Goal: Task Accomplishment & Management: Use online tool/utility

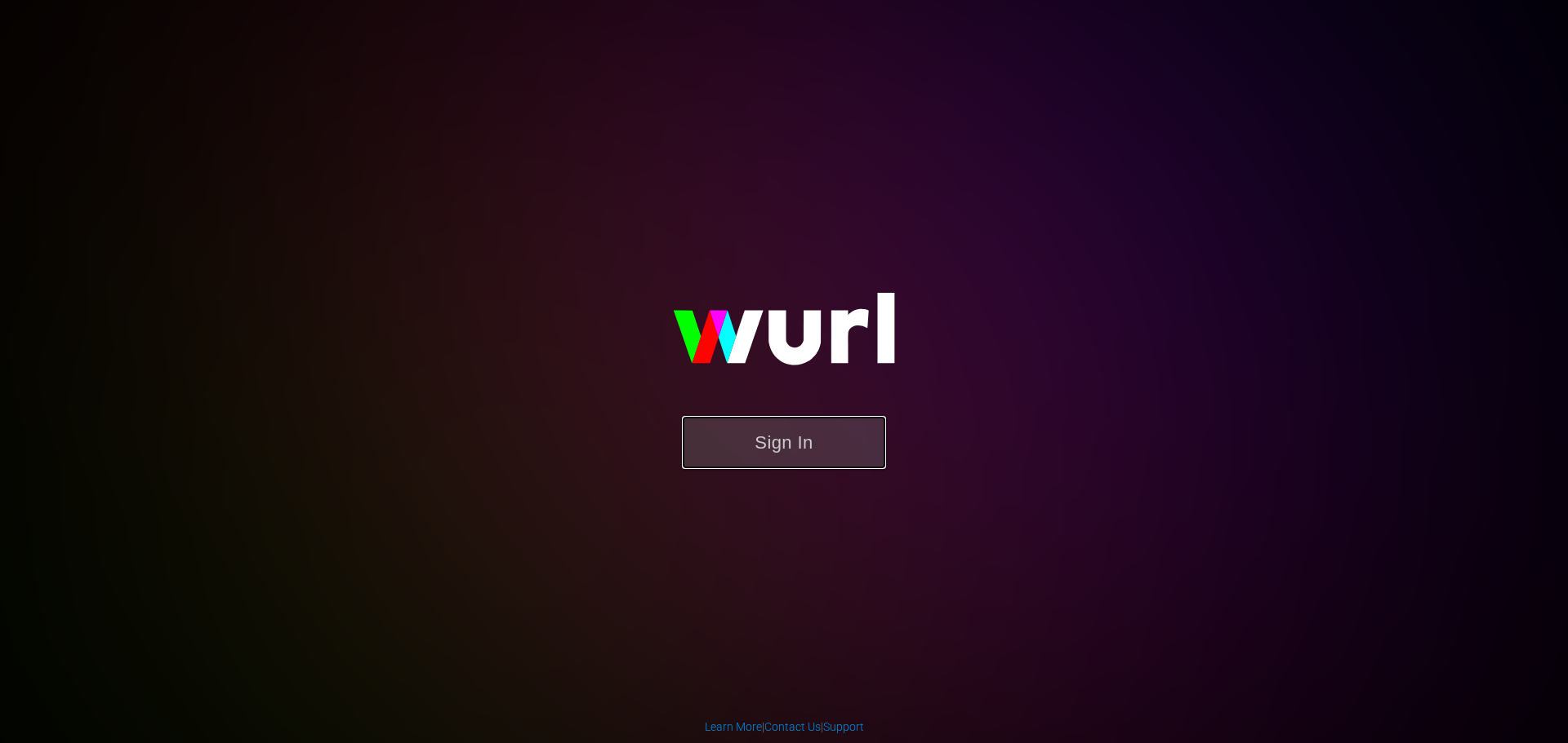
click at [820, 439] on button "Sign In" at bounding box center [784, 443] width 204 height 53
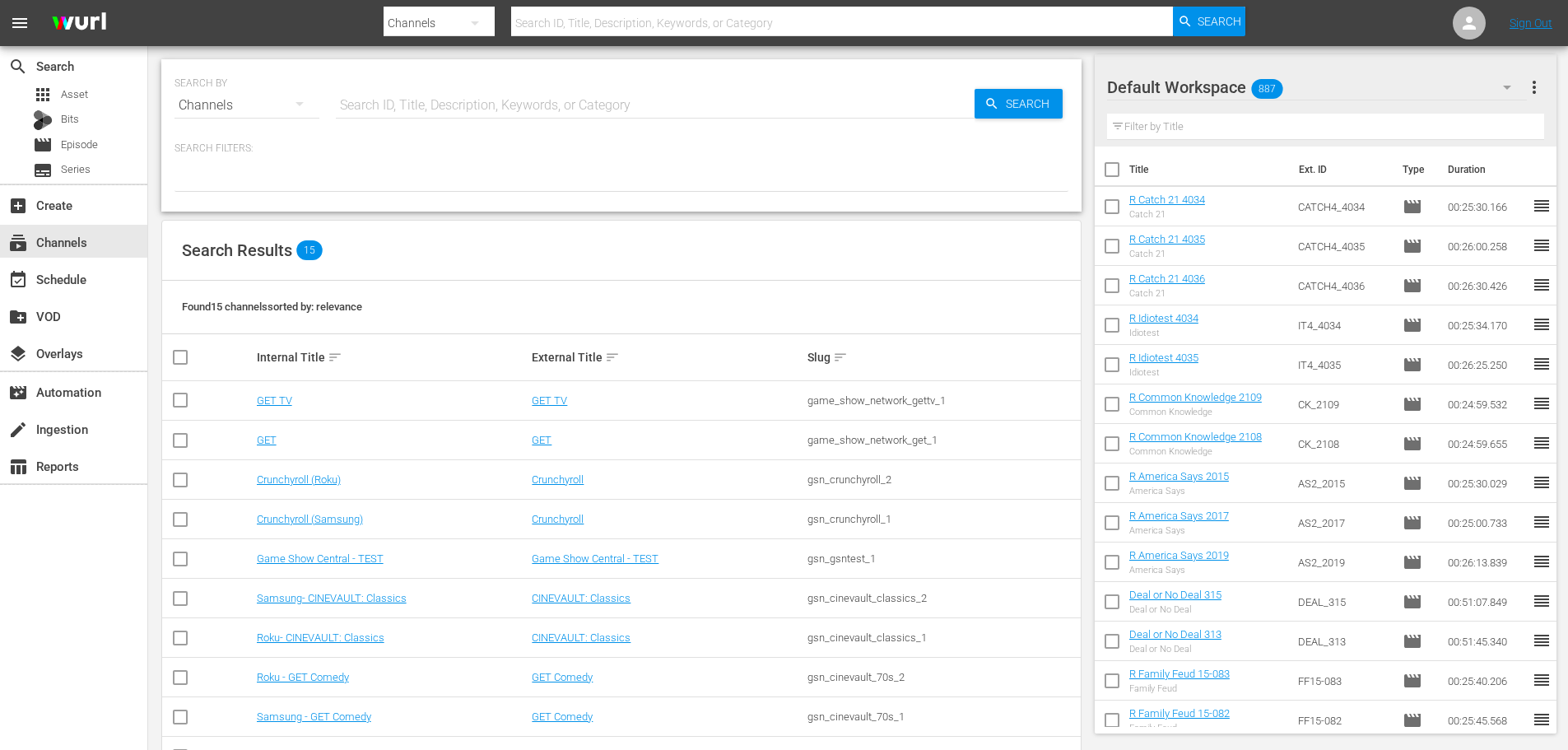
scroll to position [255, 0]
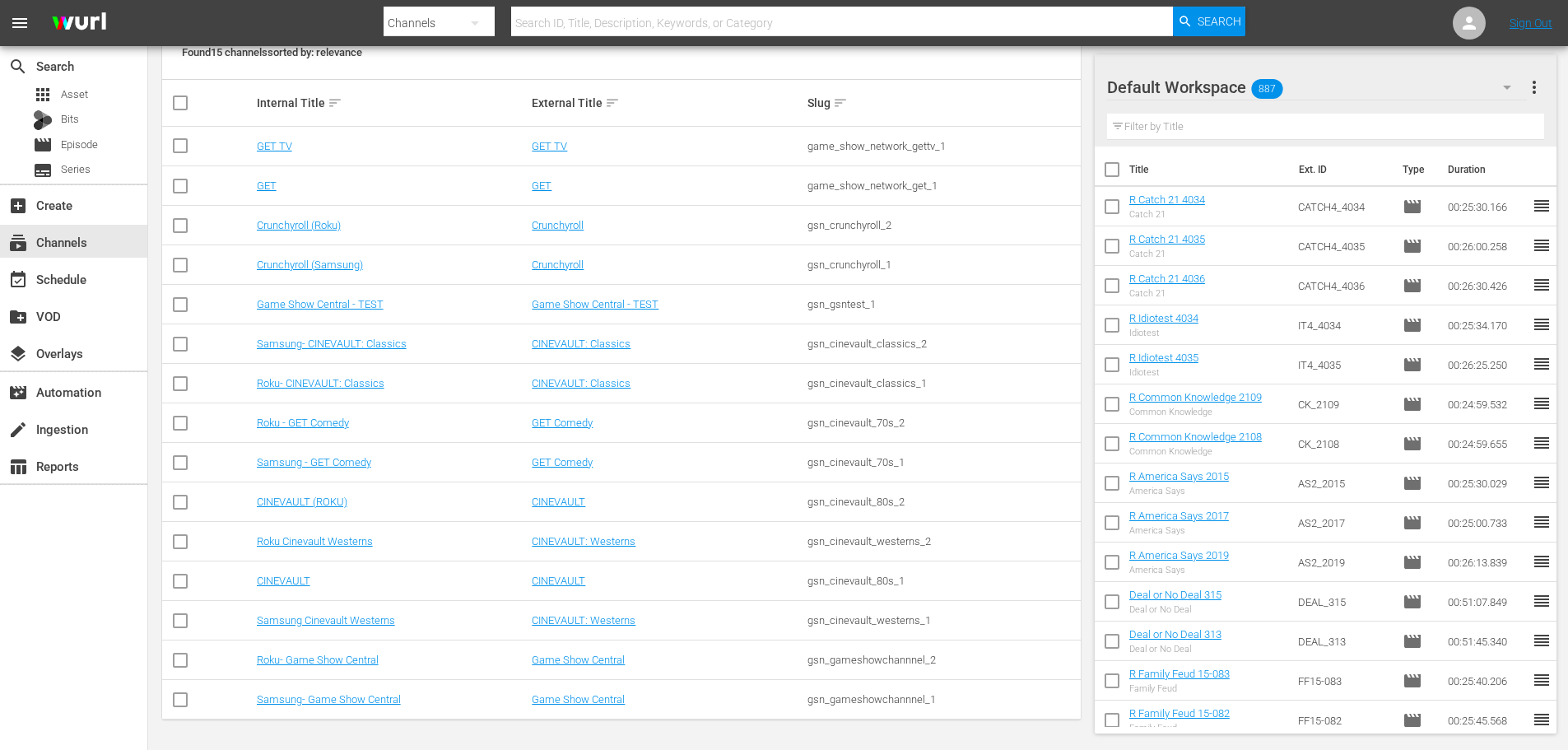
click at [355, 710] on td "Samsung- Game Show Central" at bounding box center [393, 699] width 276 height 40
click at [357, 695] on link "Samsung- Game Show Central" at bounding box center [328, 699] width 144 height 12
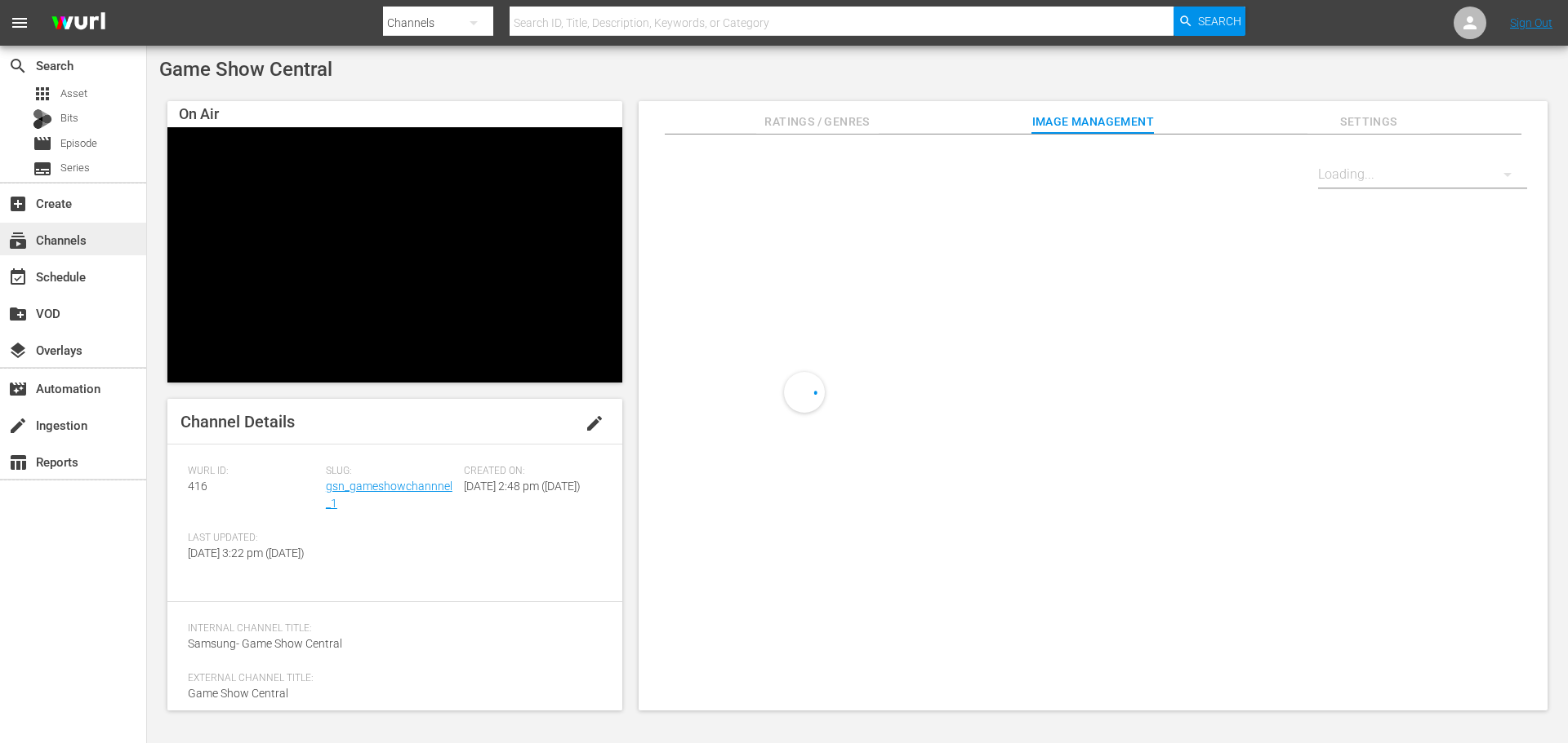
click at [63, 244] on div "subscriptions Channels" at bounding box center [46, 237] width 91 height 15
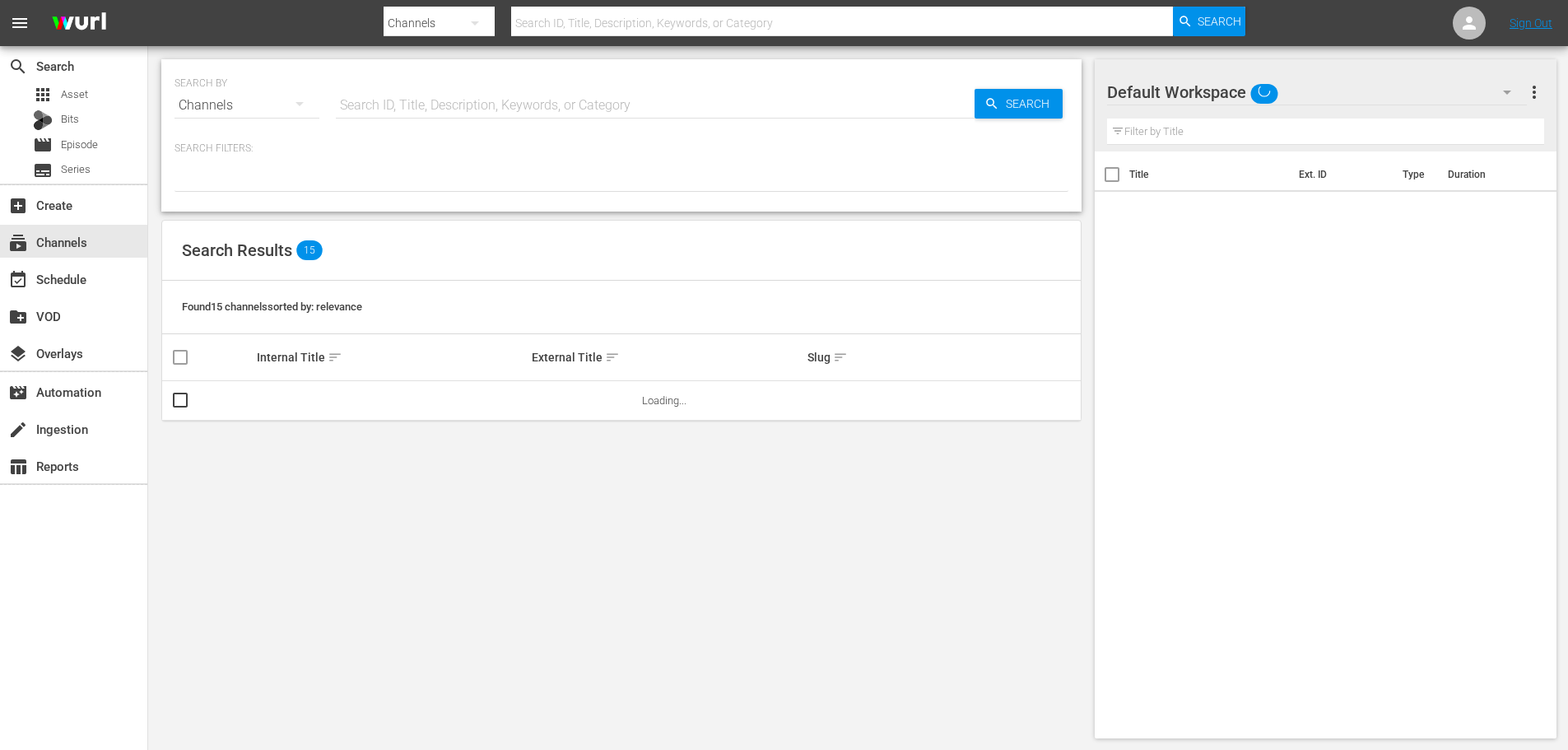
click at [66, 263] on div "event_available Schedule" at bounding box center [74, 279] width 147 height 33
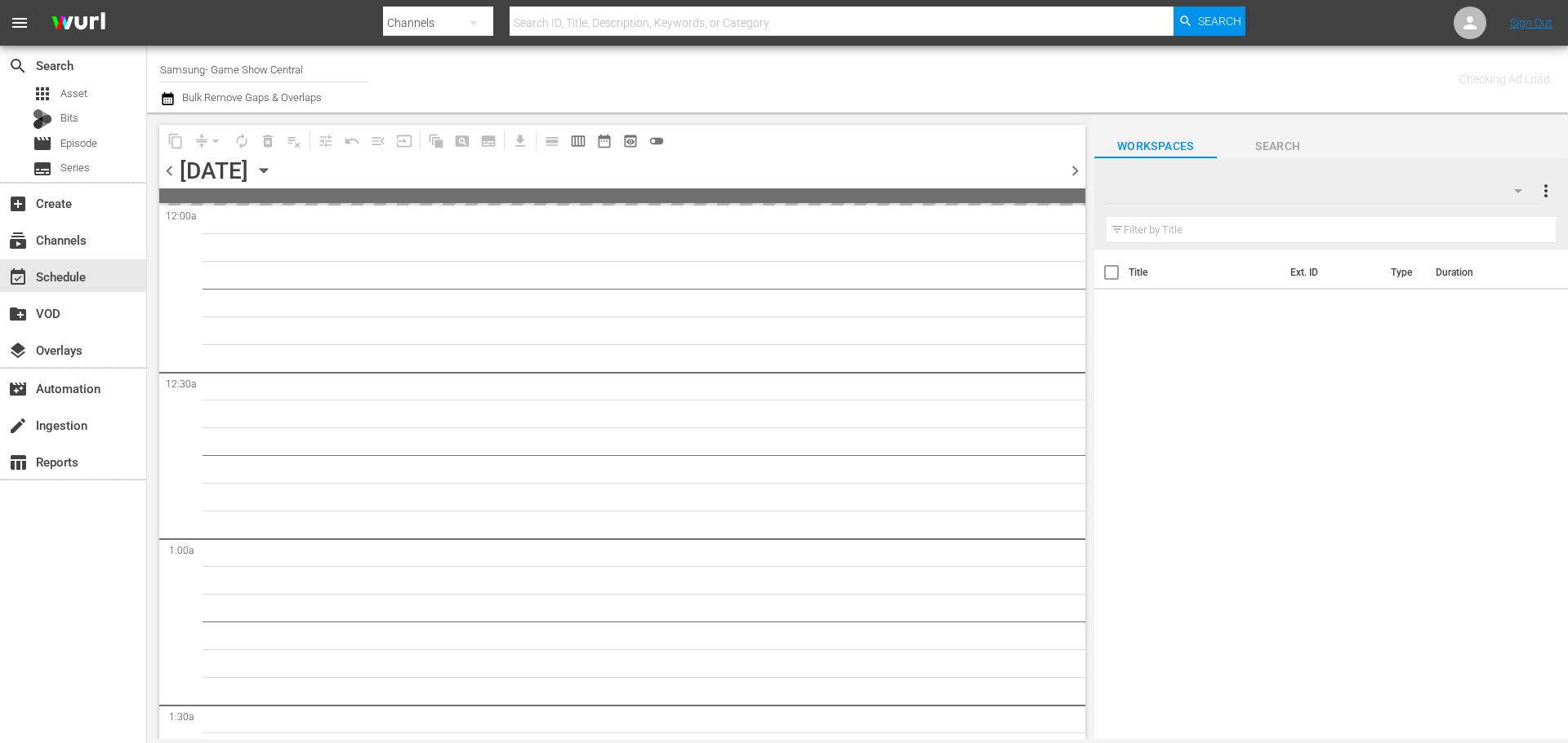
click at [273, 173] on icon "button" at bounding box center [264, 170] width 18 height 18
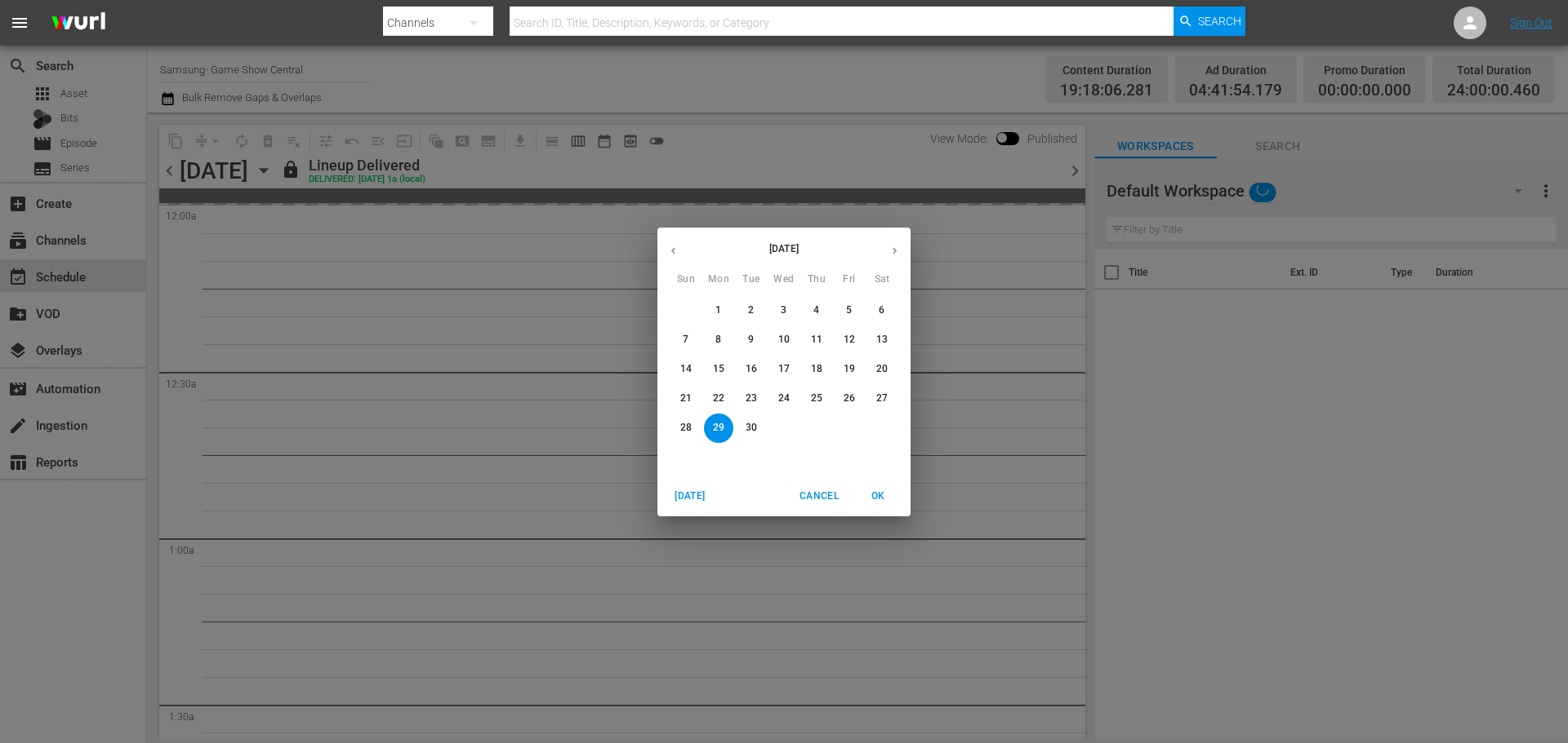
click at [893, 246] on icon "button" at bounding box center [894, 251] width 12 height 12
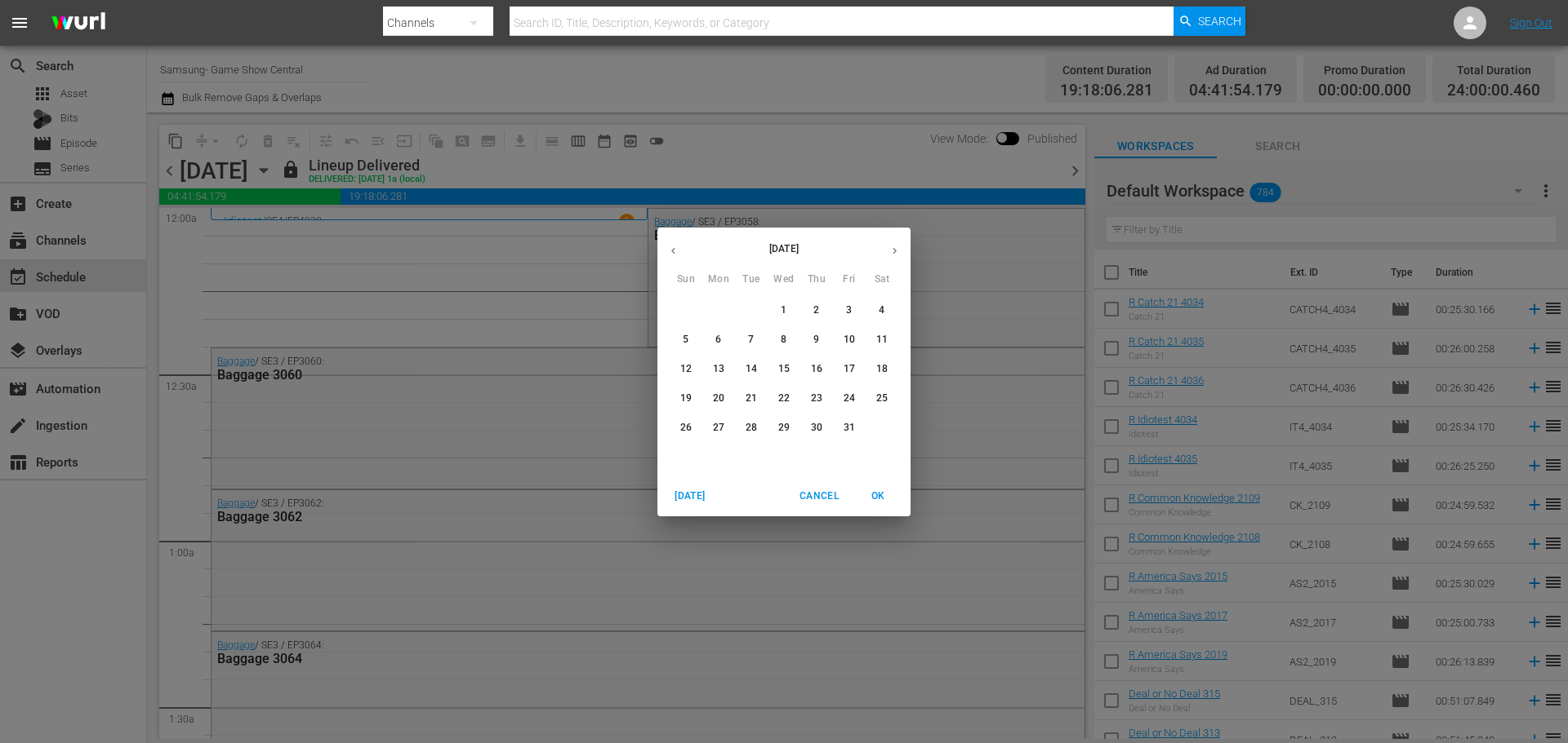
click at [797, 306] on span "1" at bounding box center [784, 310] width 29 height 14
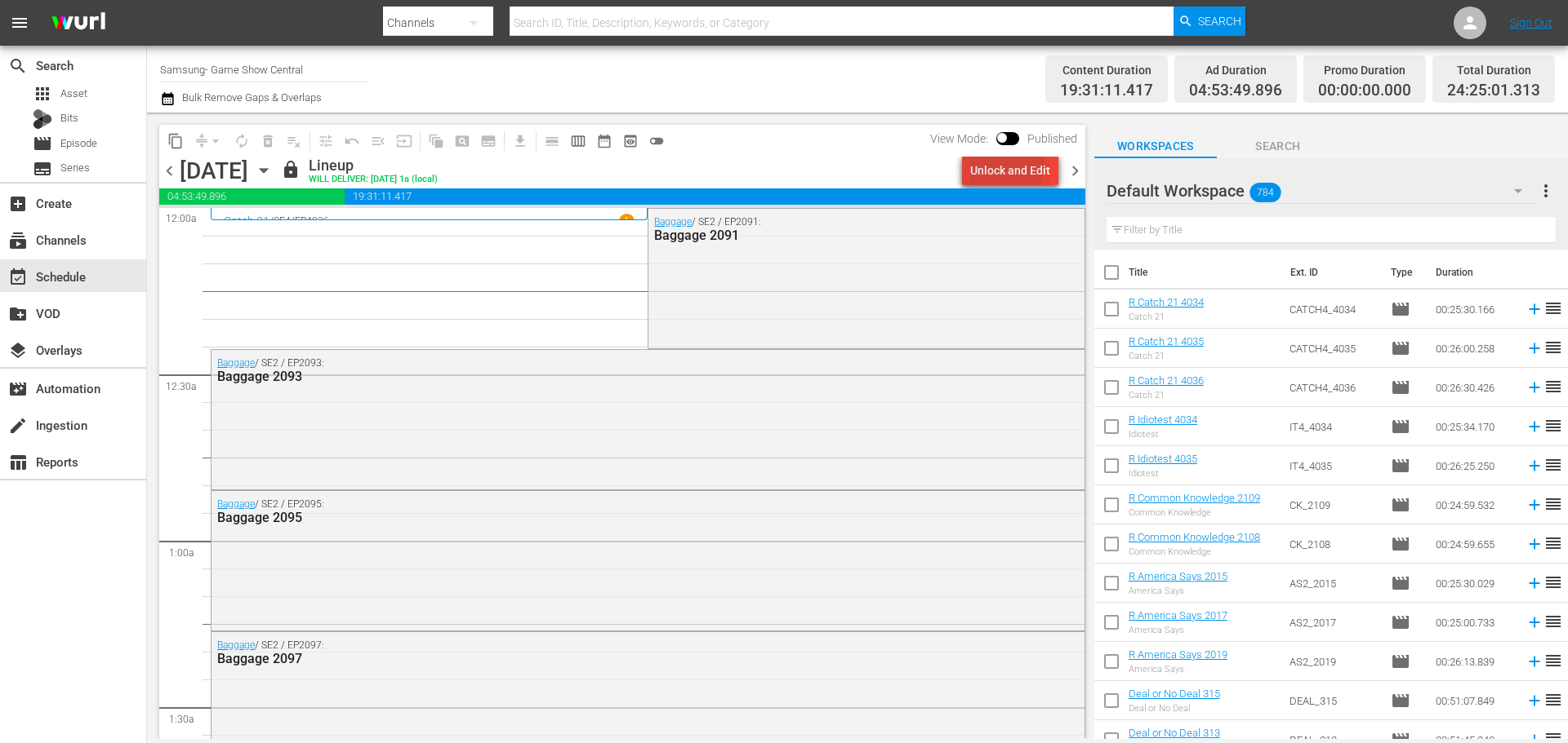
click at [994, 167] on div "Unlock and Edit" at bounding box center [1010, 170] width 80 height 29
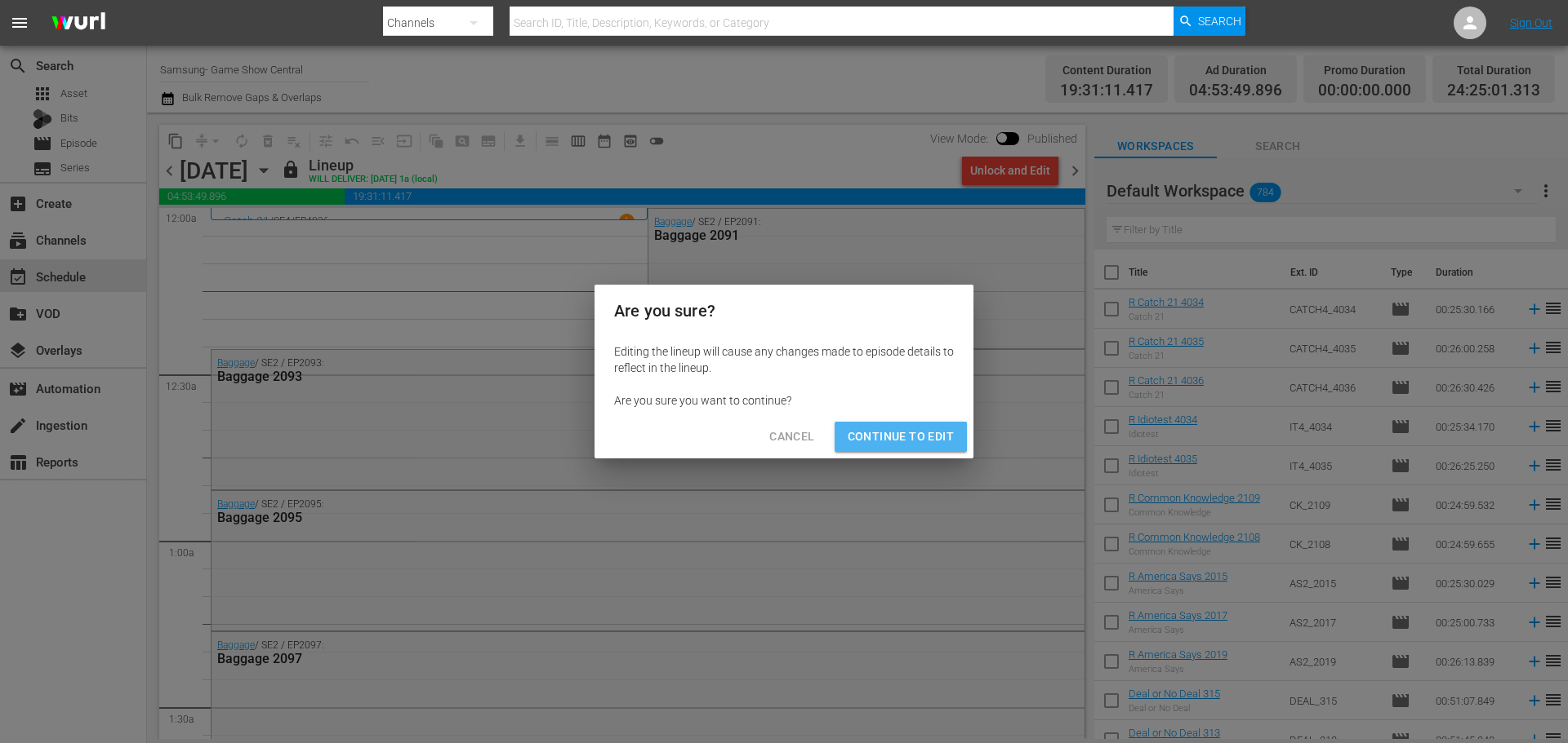
click at [922, 432] on span "Continue to Edit" at bounding box center [900, 437] width 106 height 20
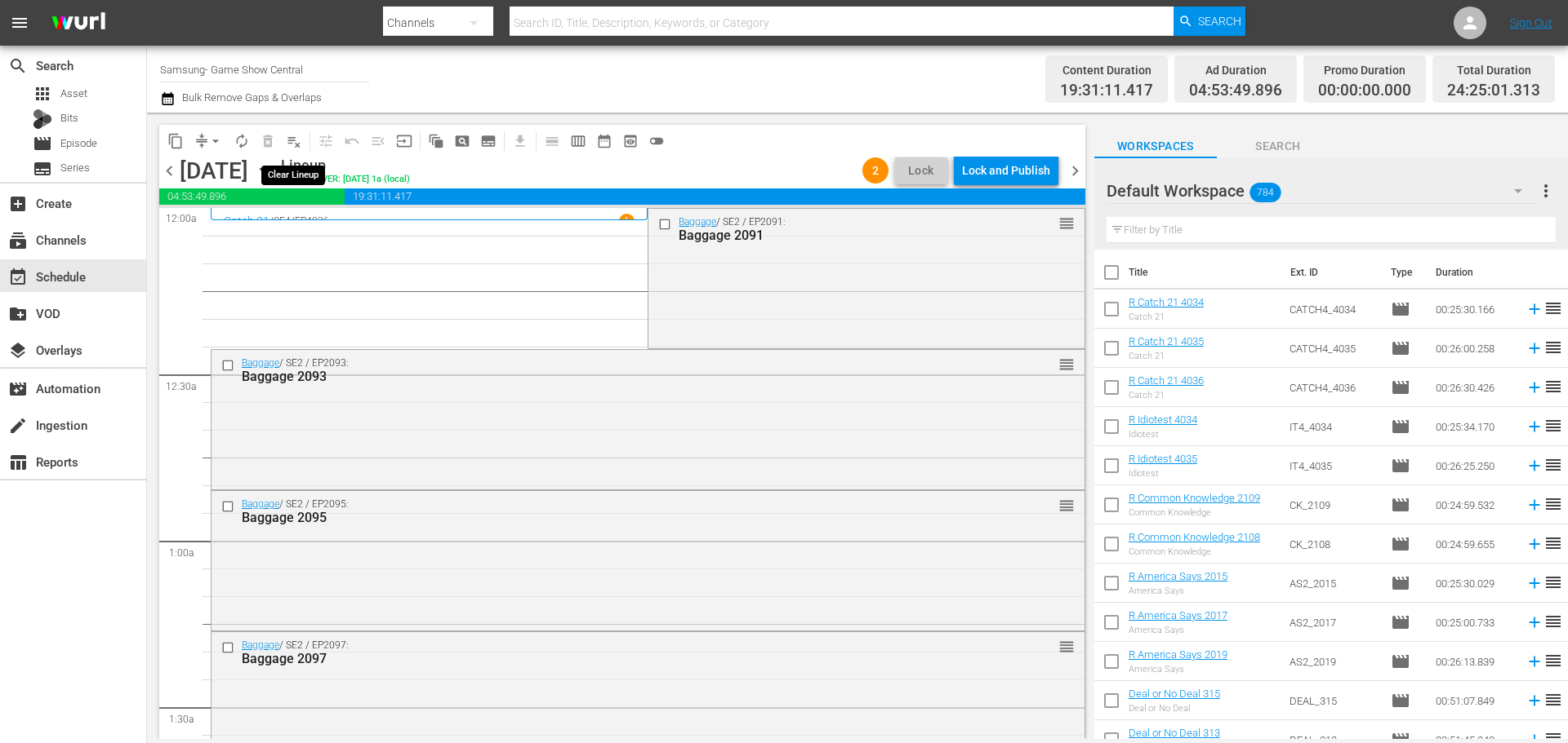
click at [297, 144] on span "playlist_remove_outlined" at bounding box center [294, 141] width 16 height 16
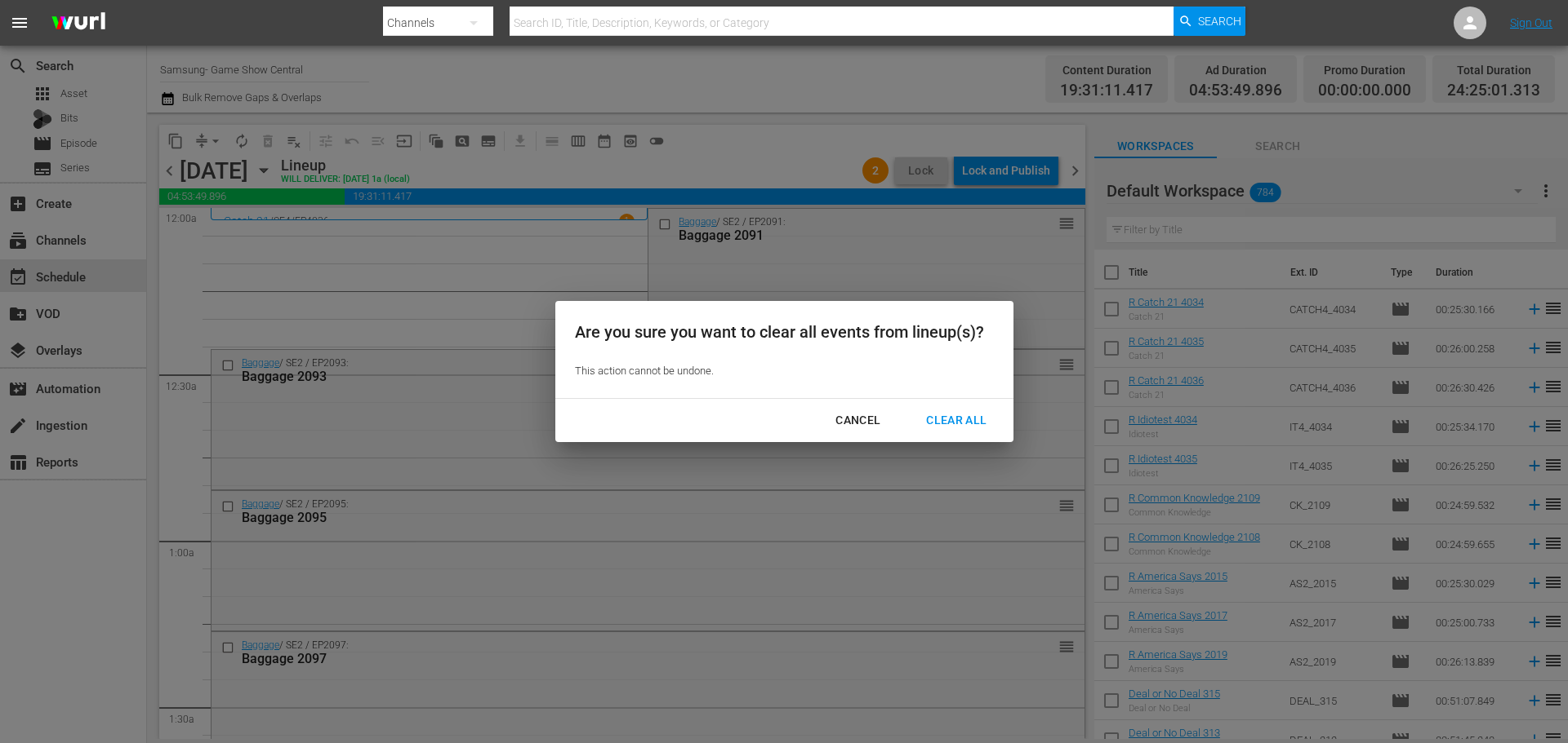
click at [977, 417] on div "Clear All" at bounding box center [956, 420] width 87 height 20
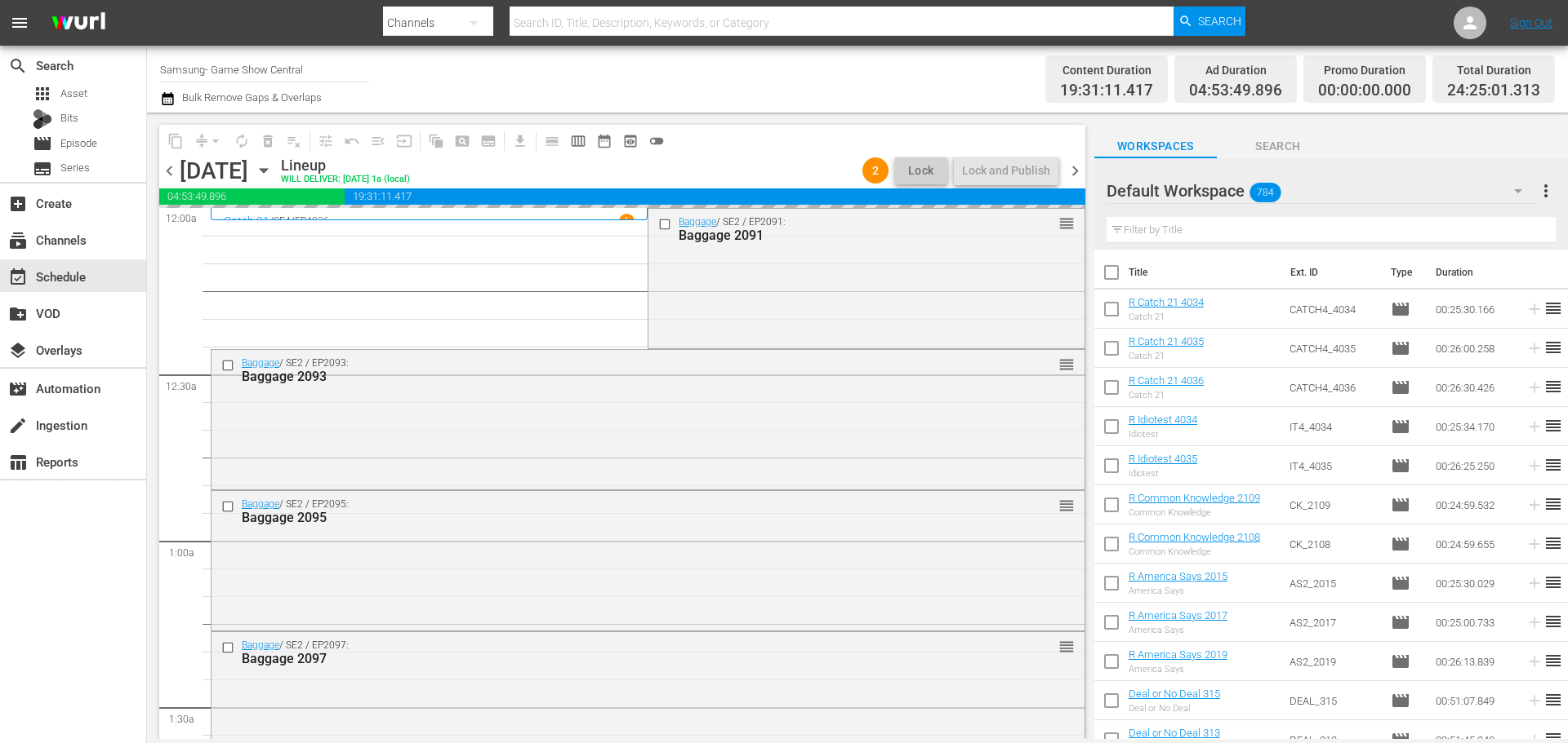
click at [273, 167] on icon "button" at bounding box center [264, 170] width 18 height 18
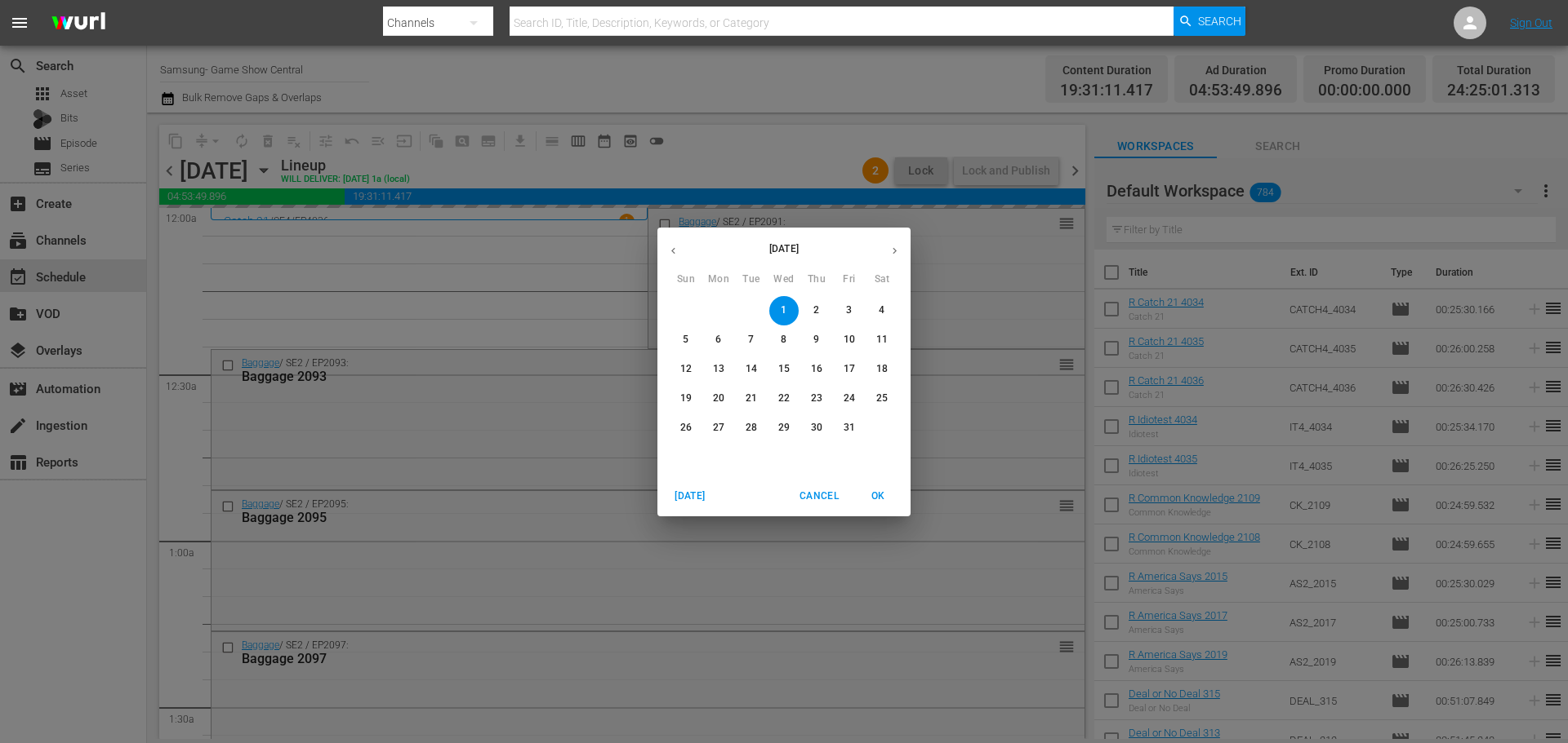
click at [682, 255] on button "button" at bounding box center [673, 251] width 32 height 32
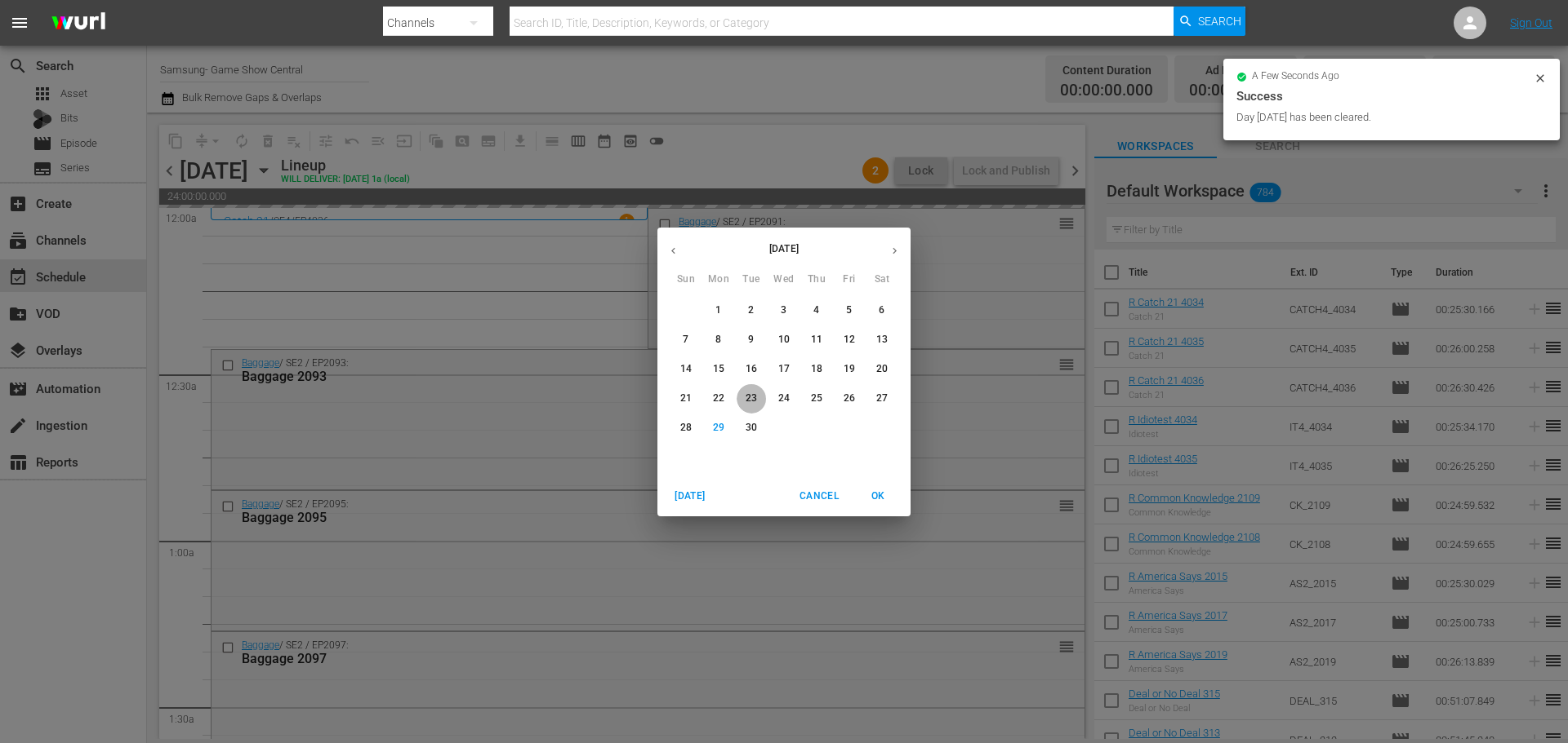
click at [763, 396] on span "23" at bounding box center [751, 398] width 29 height 14
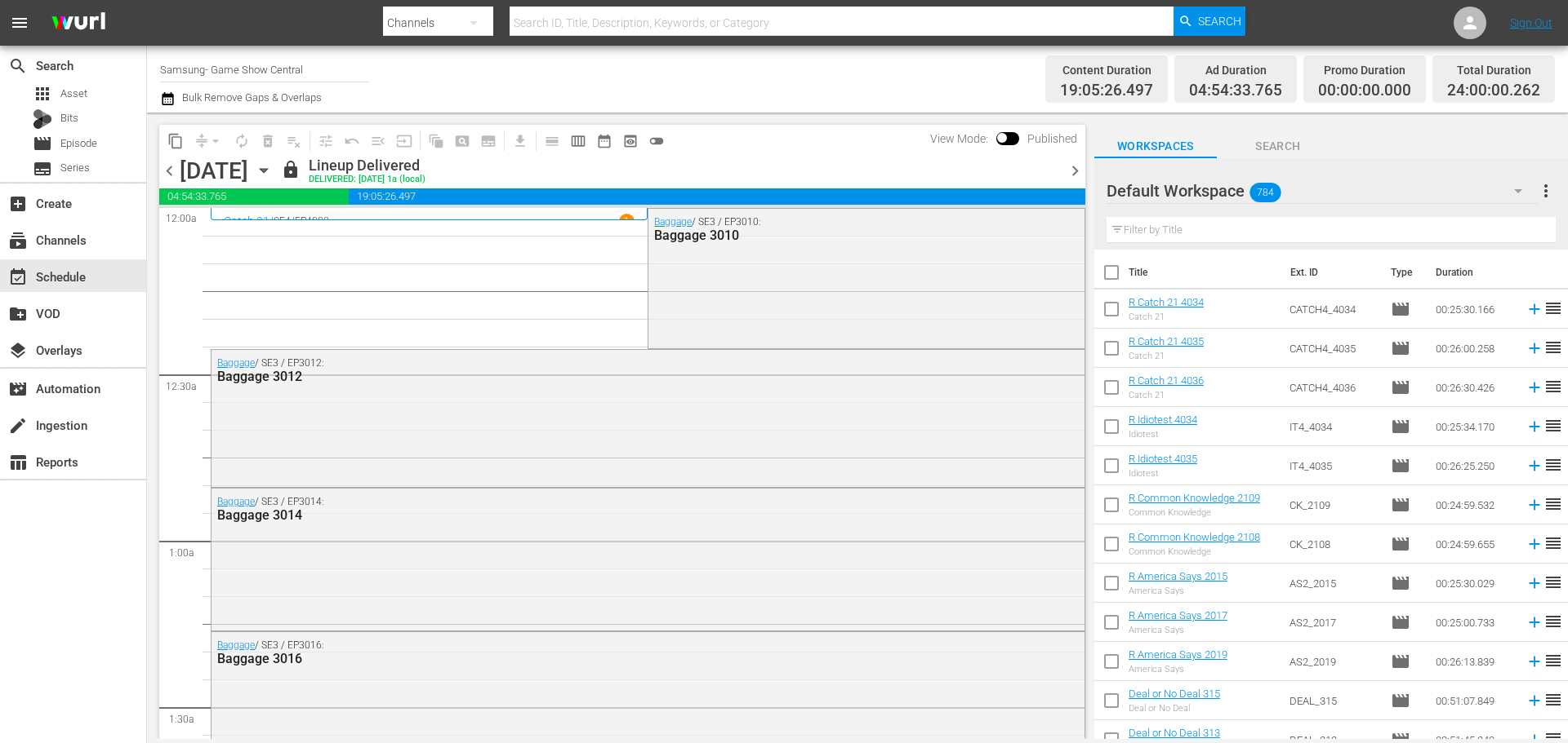
click at [153, 147] on div "content_copy compress arrow_drop_down autorenew_outlined delete_forever_outline…" at bounding box center [618, 426] width 942 height 626
click at [171, 144] on span "content_copy" at bounding box center [175, 141] width 16 height 16
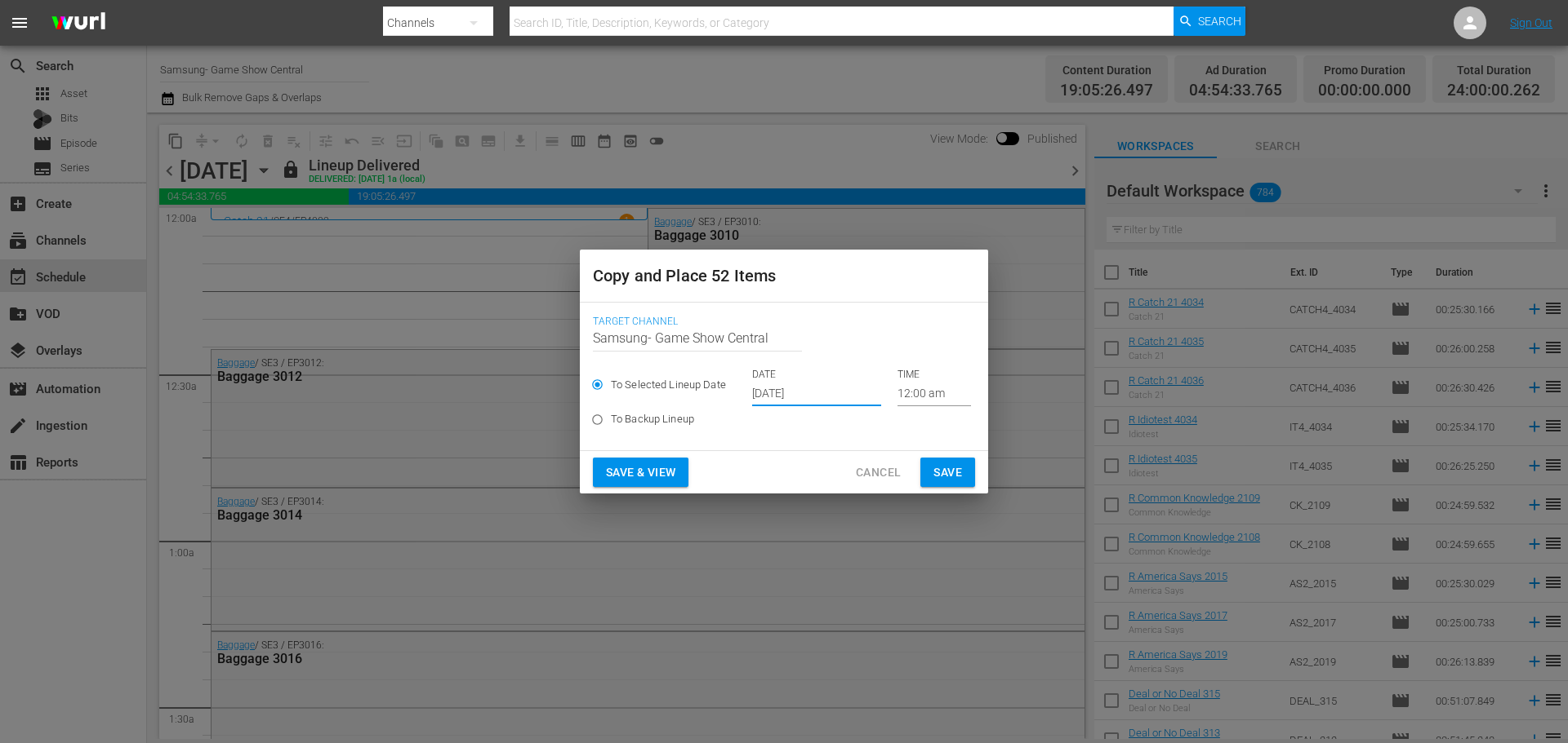
click at [769, 392] on input "Oct 1st 2025" at bounding box center [815, 394] width 129 height 25
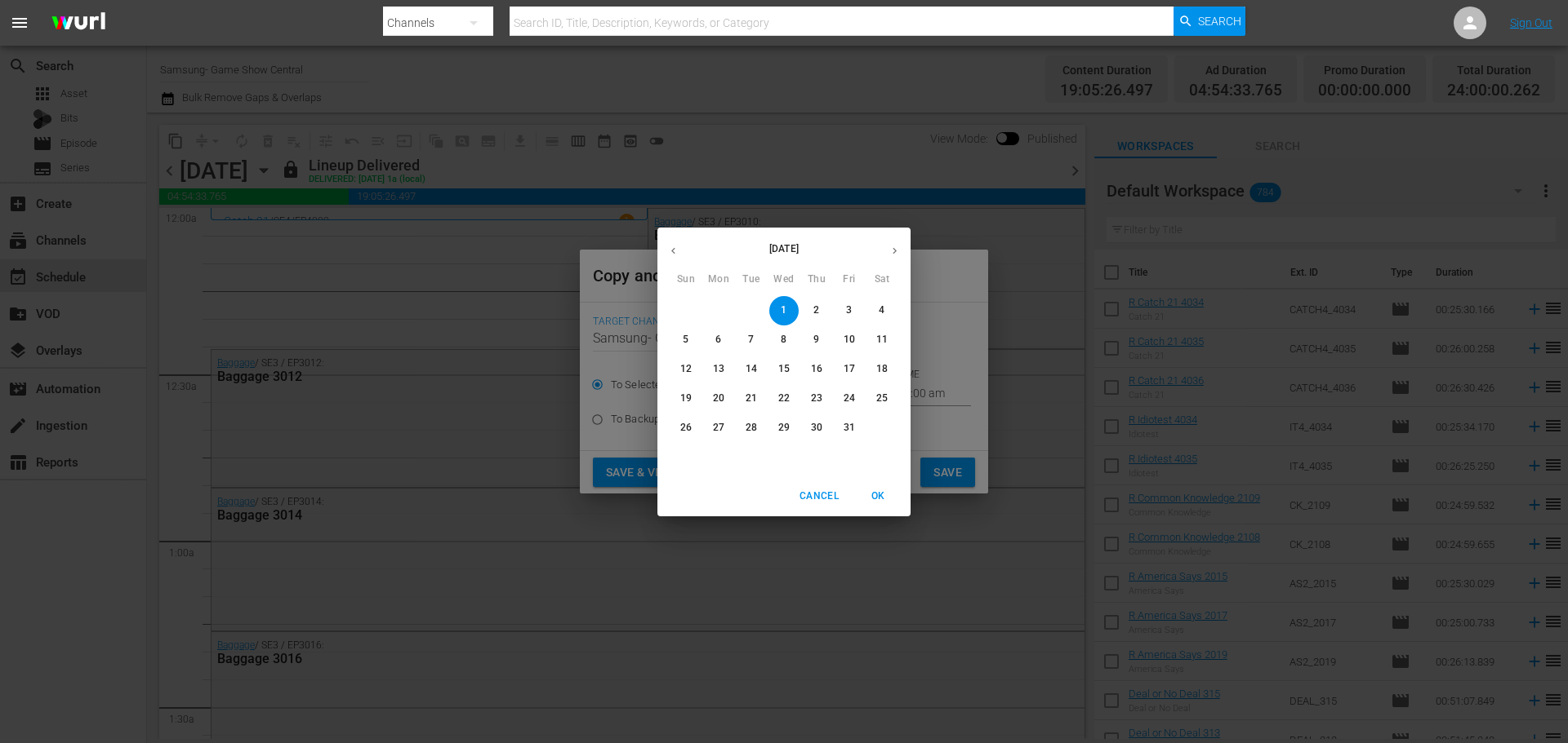
click at [750, 337] on p "7" at bounding box center [751, 339] width 5 height 14
type input "Oct 7th 2025"
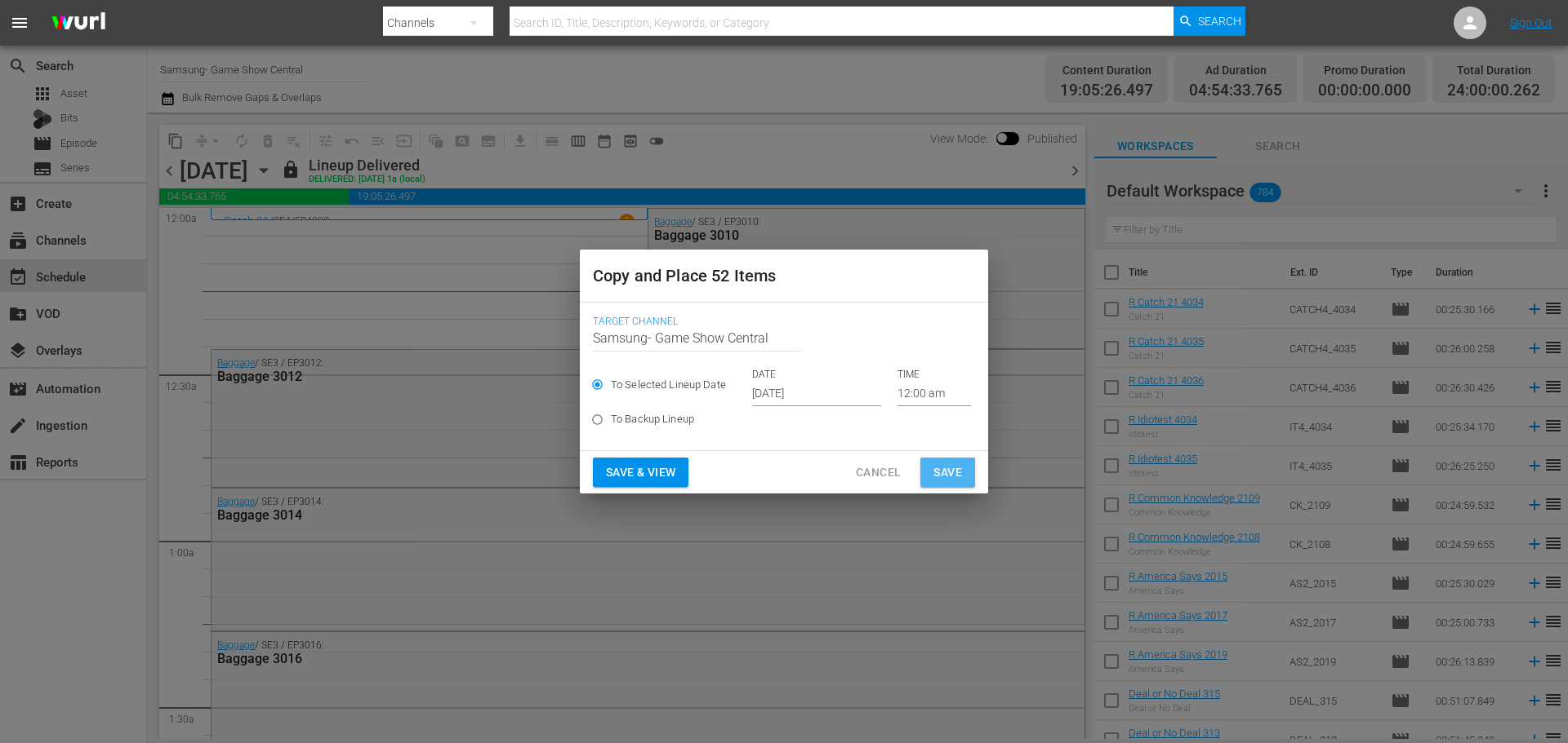
click at [925, 462] on button "Save" at bounding box center [948, 472] width 55 height 30
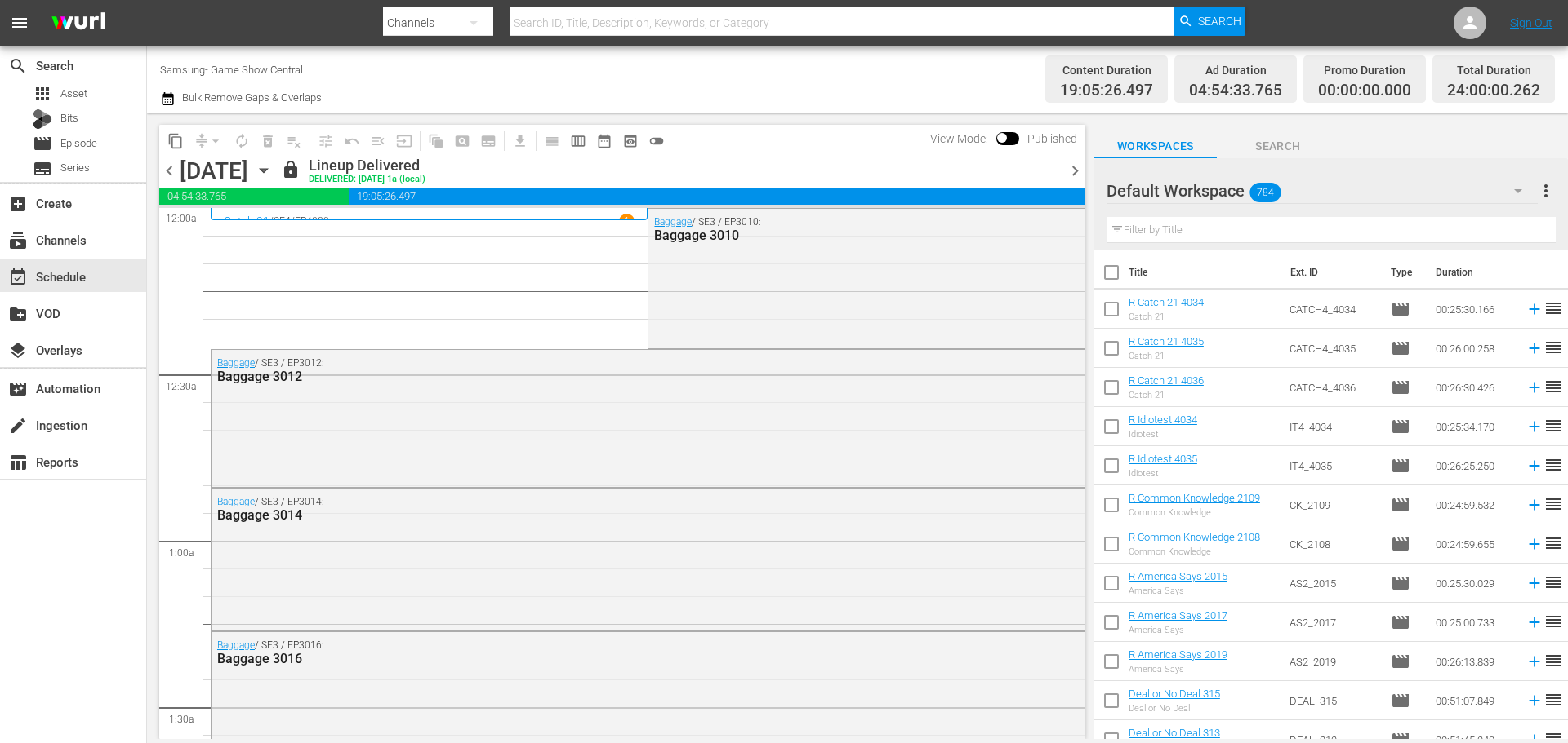
click at [273, 167] on icon "button" at bounding box center [264, 170] width 18 height 18
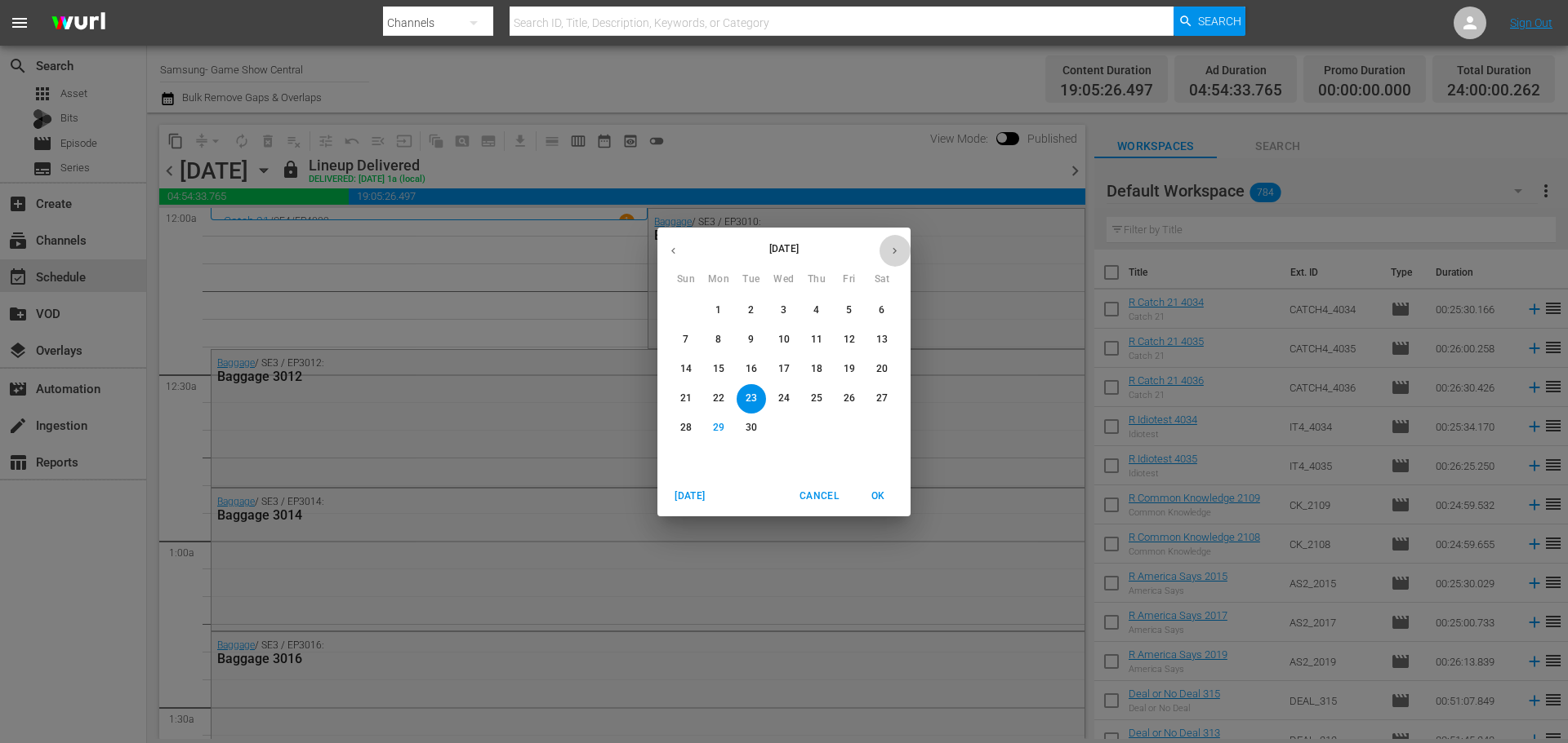
click at [898, 253] on icon "button" at bounding box center [894, 251] width 12 height 12
click at [742, 344] on span "7" at bounding box center [751, 339] width 29 height 14
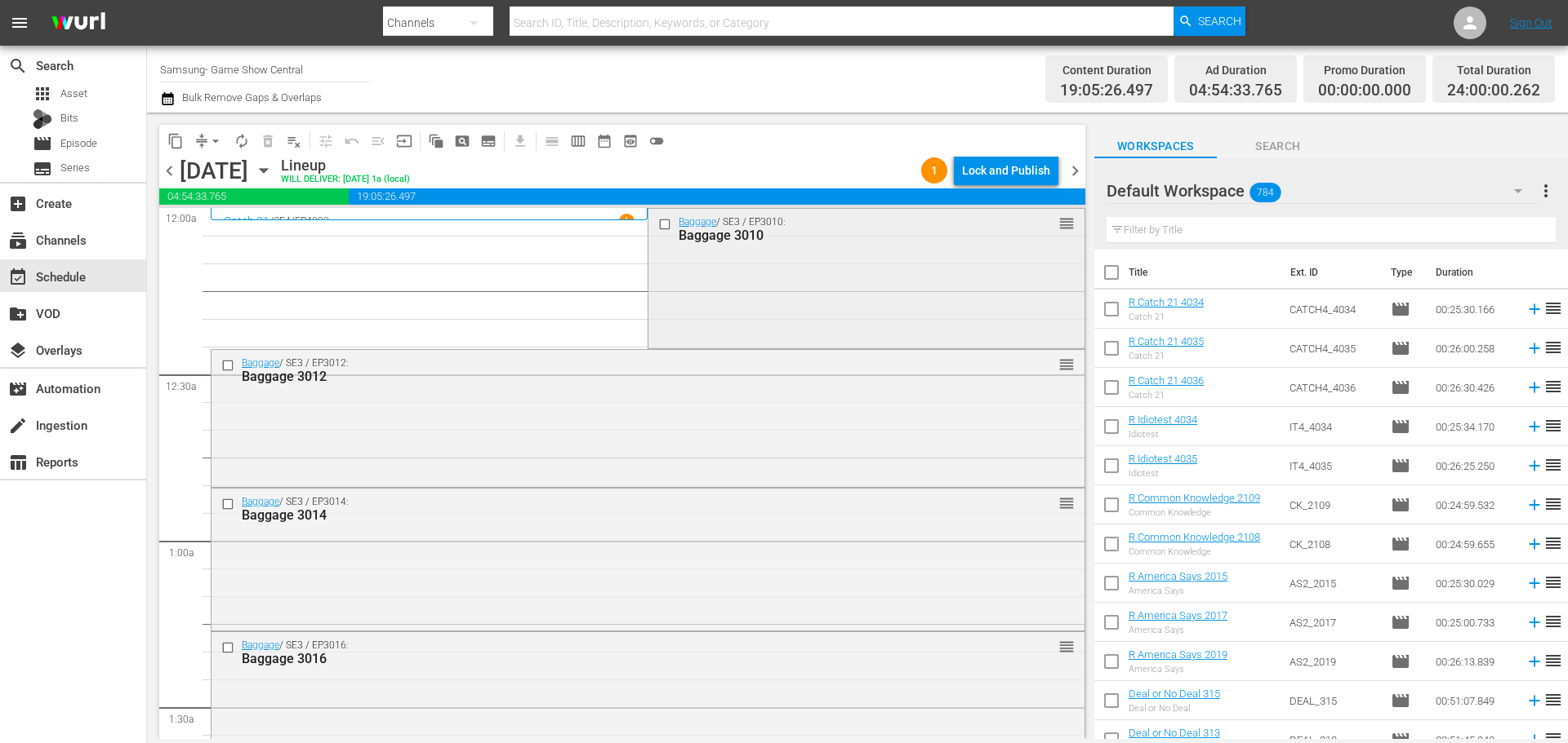
click at [659, 214] on div at bounding box center [666, 223] width 25 height 19
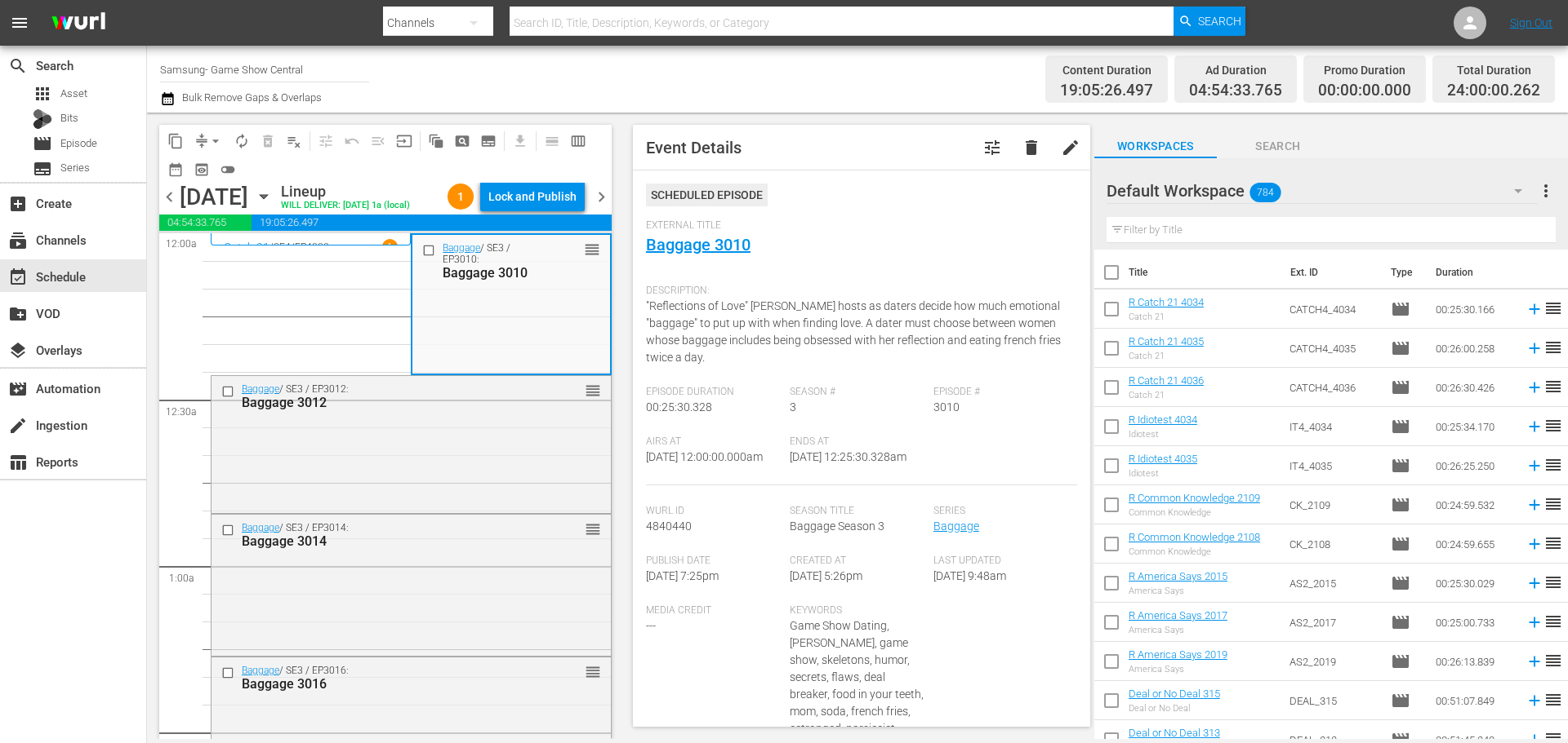
drag, startPoint x: 430, startPoint y: 249, endPoint x: 124, endPoint y: 487, distance: 387.7
click at [430, 249] on input "checkbox" at bounding box center [431, 251] width 17 height 14
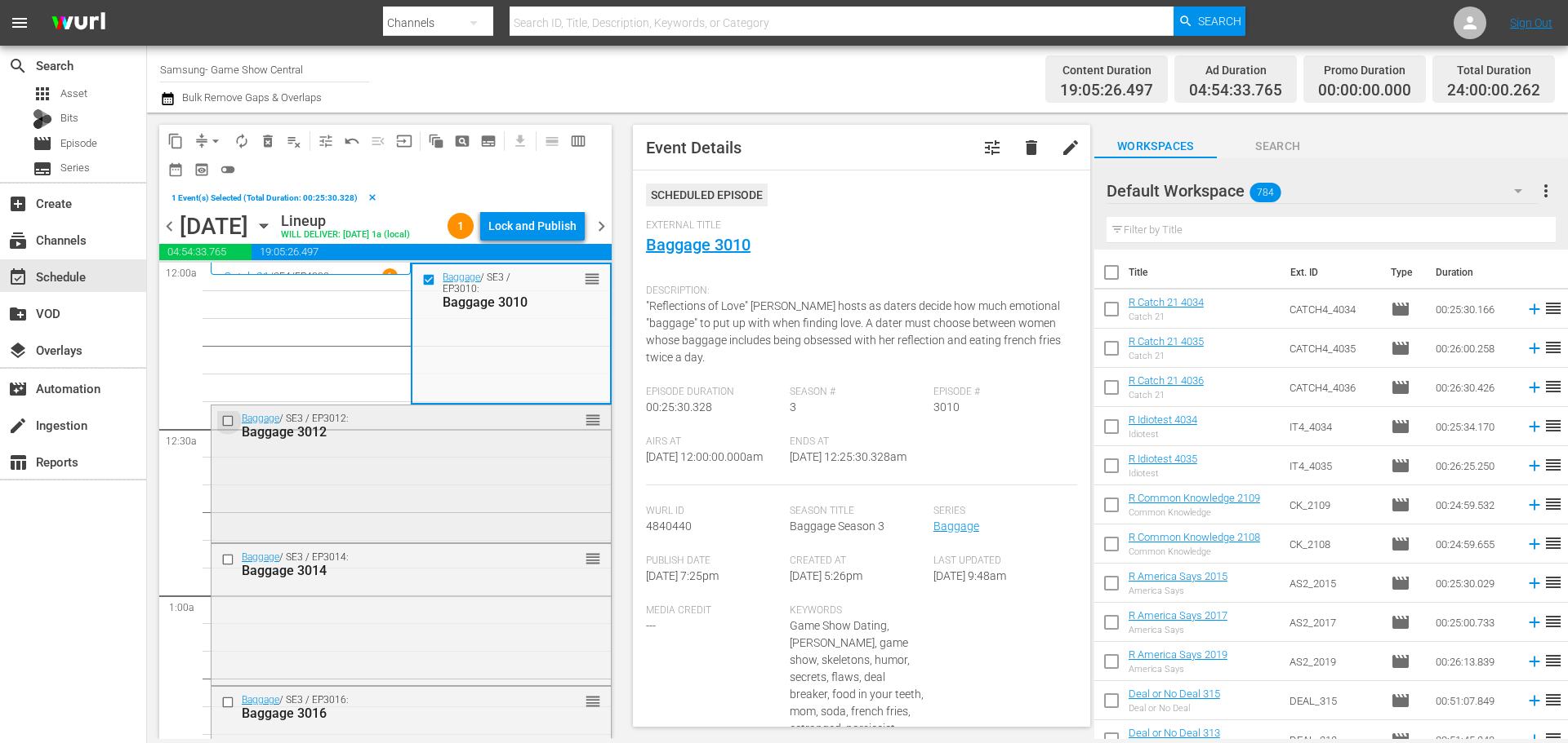
click at [231, 423] on input "checkbox" at bounding box center [230, 420] width 17 height 14
click at [231, 557] on input "checkbox" at bounding box center [230, 560] width 17 height 14
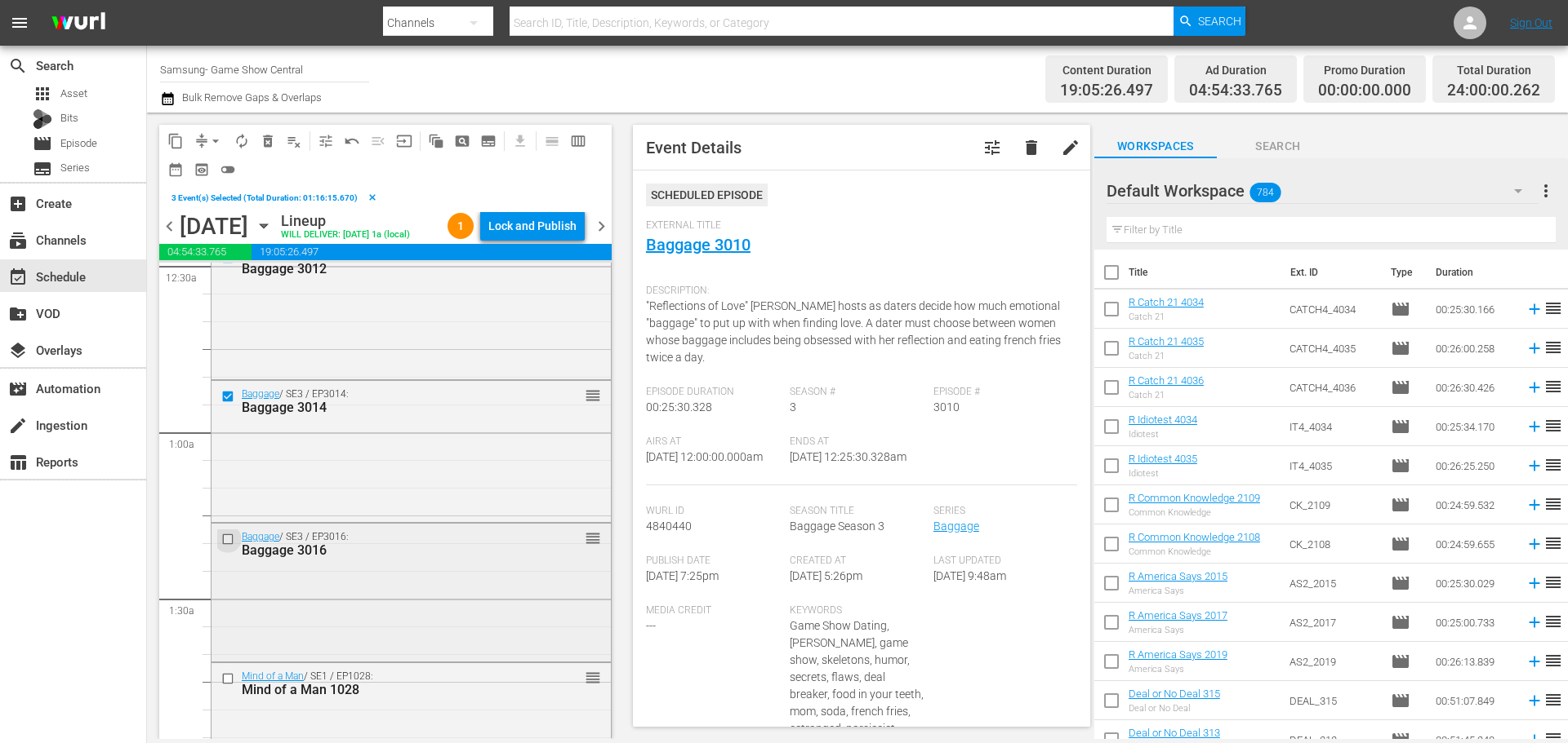
click at [230, 539] on input "checkbox" at bounding box center [230, 540] width 17 height 14
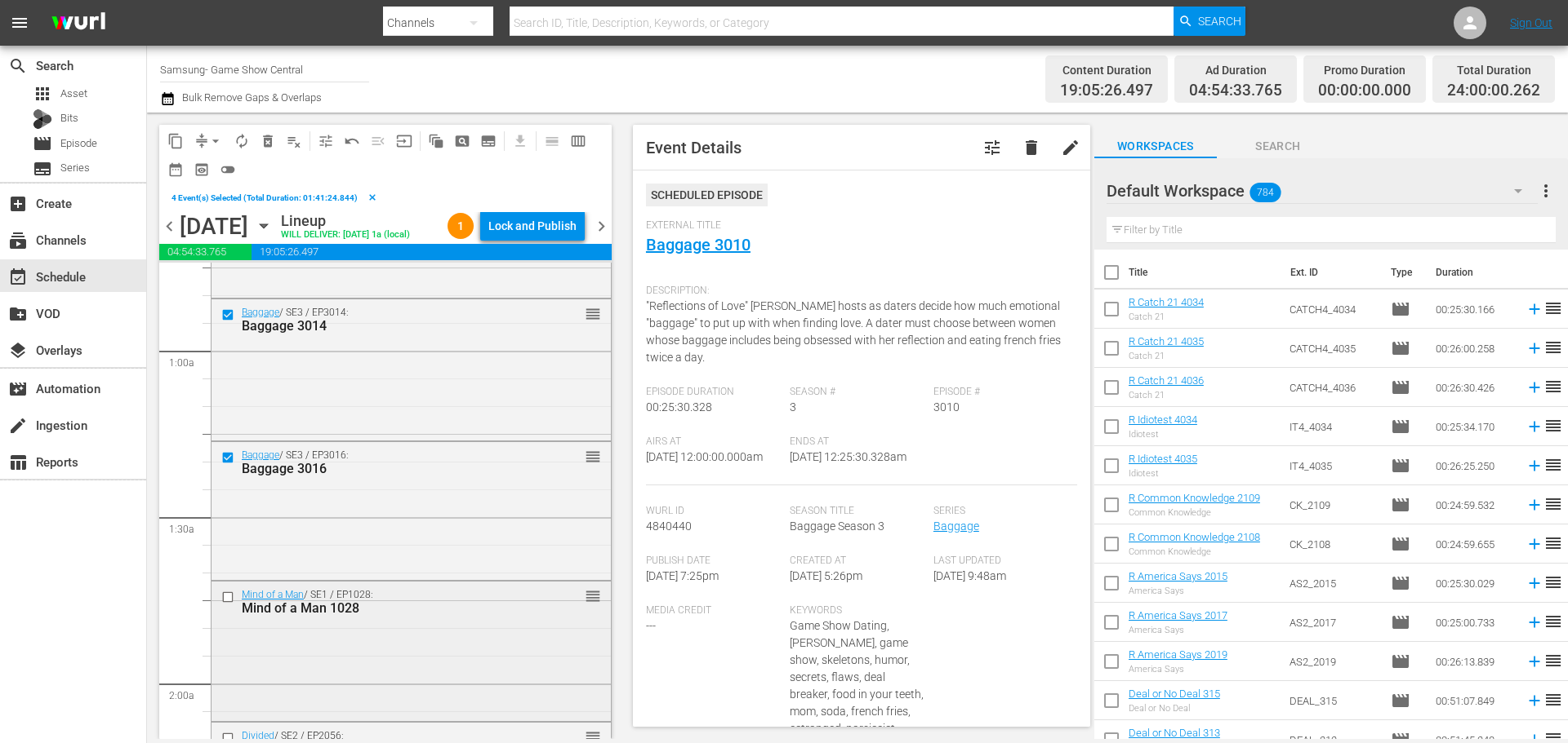
click at [223, 595] on input "checkbox" at bounding box center [230, 596] width 17 height 14
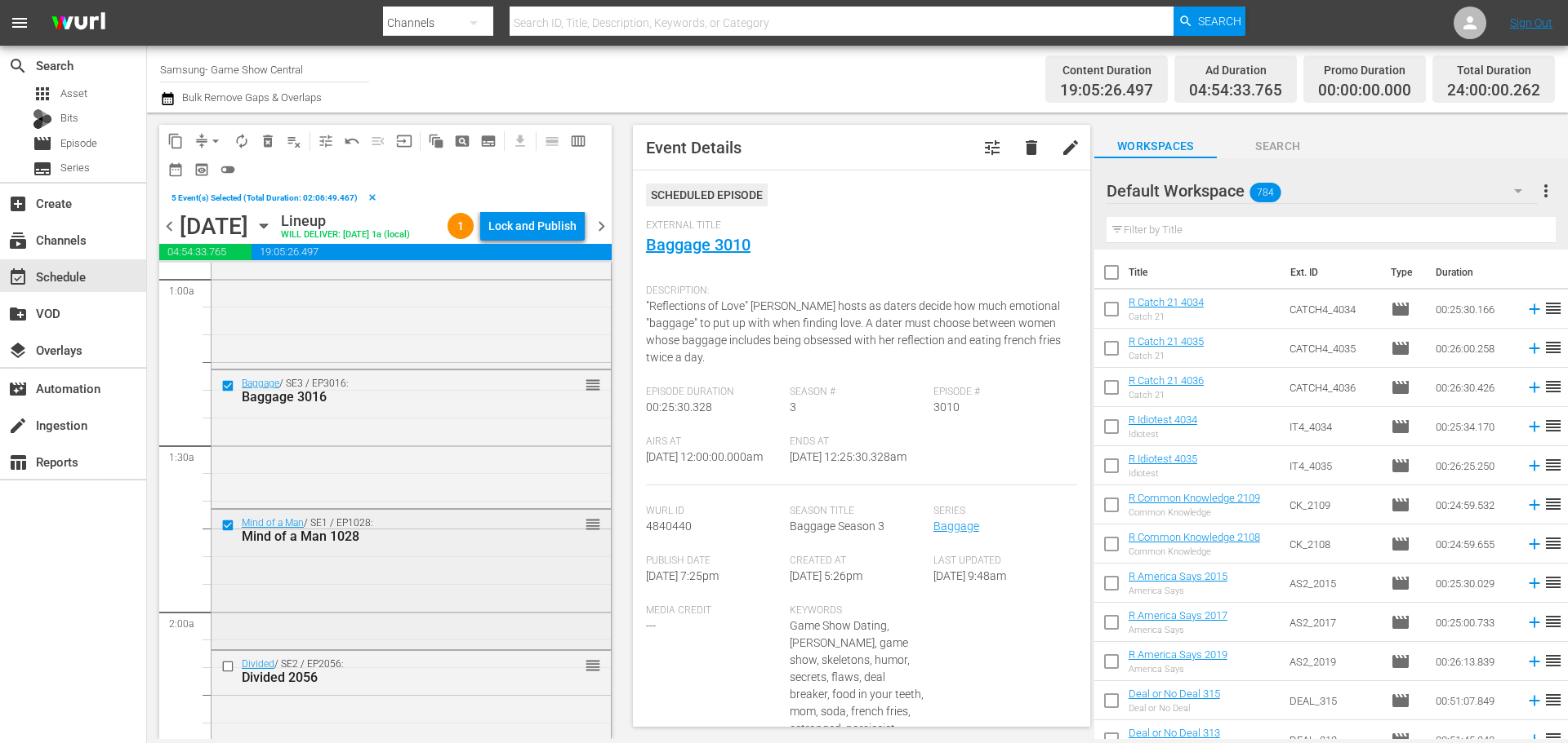
scroll to position [408, 0]
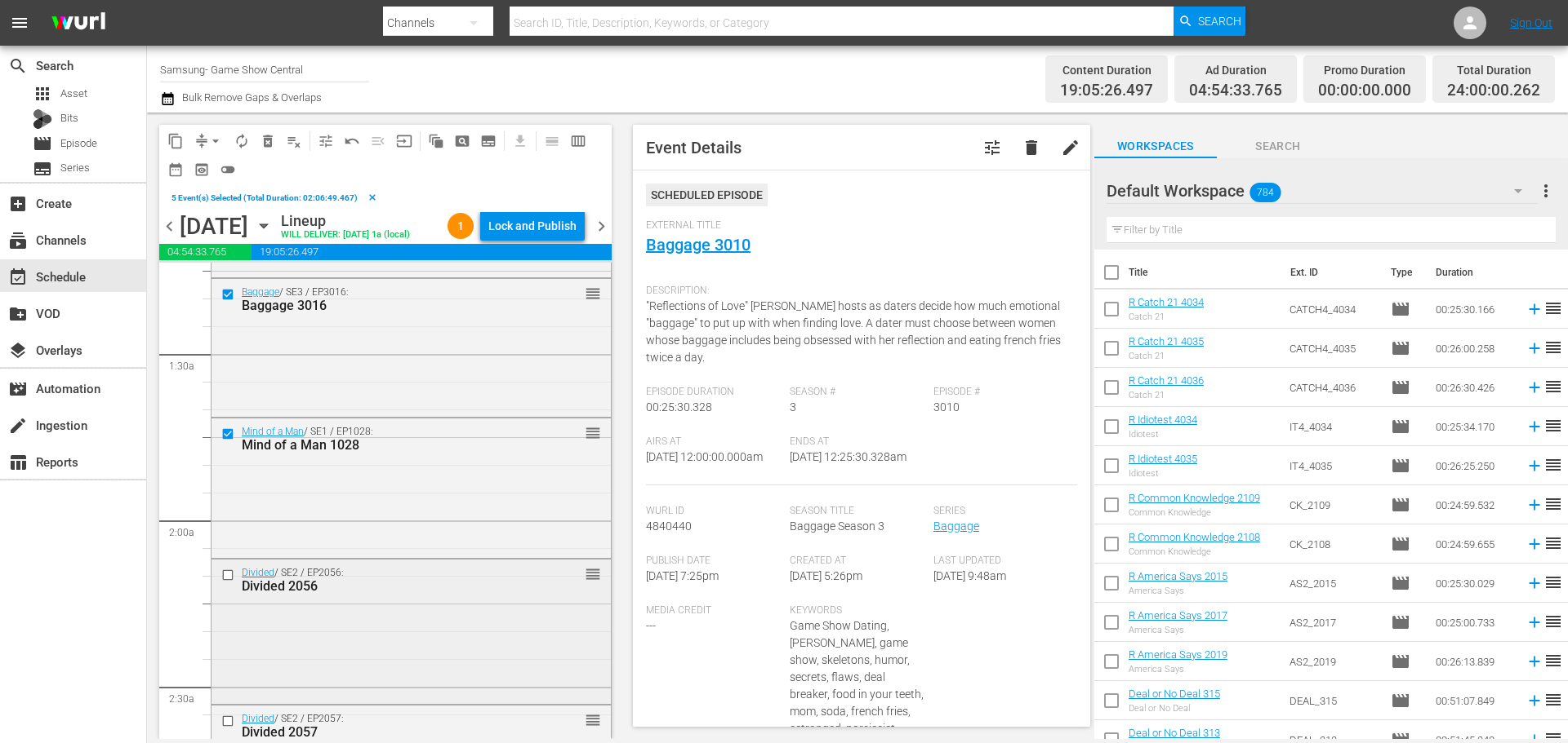
click at [232, 580] on input "checkbox" at bounding box center [230, 574] width 17 height 14
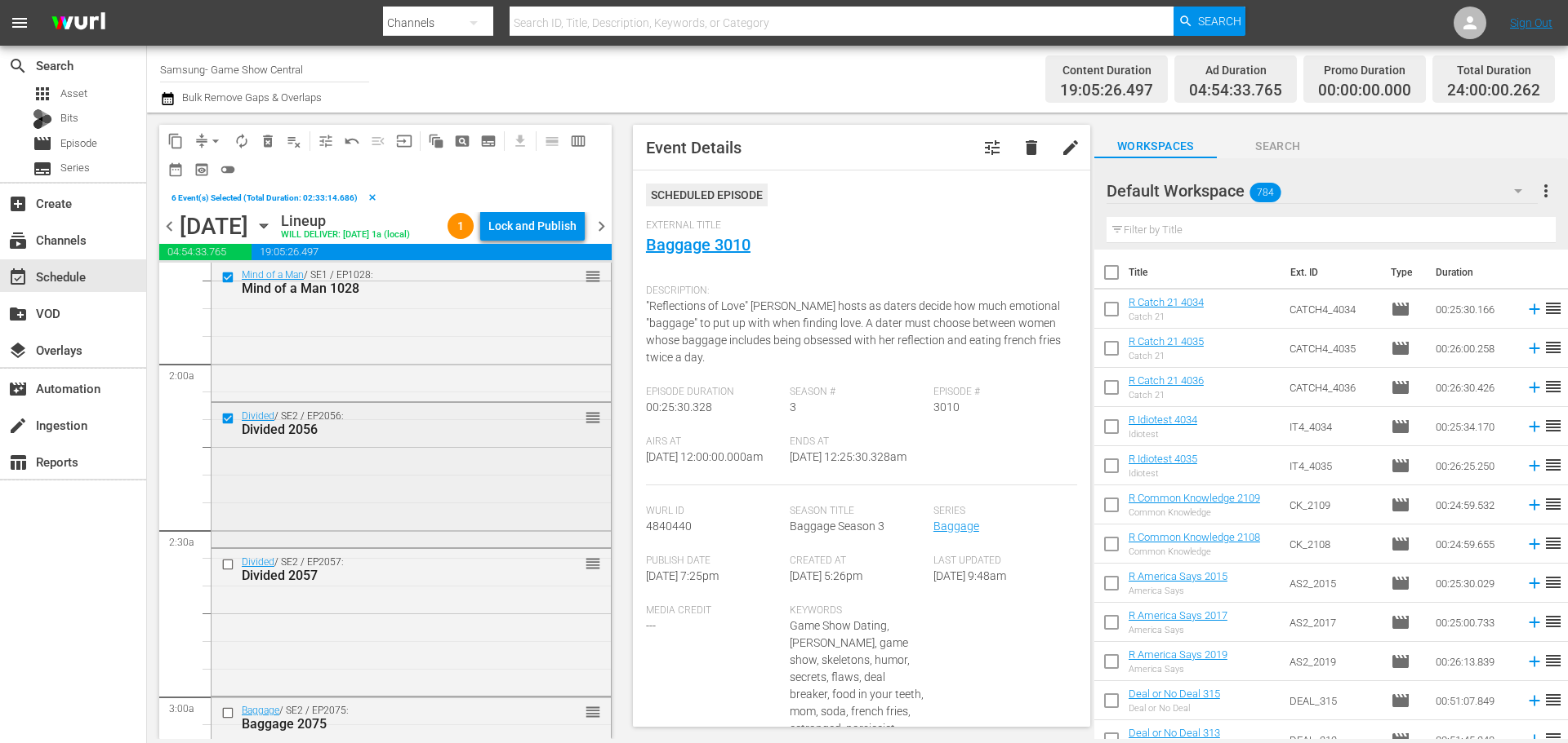
scroll to position [572, 0]
click at [229, 560] on input "checkbox" at bounding box center [230, 558] width 17 height 14
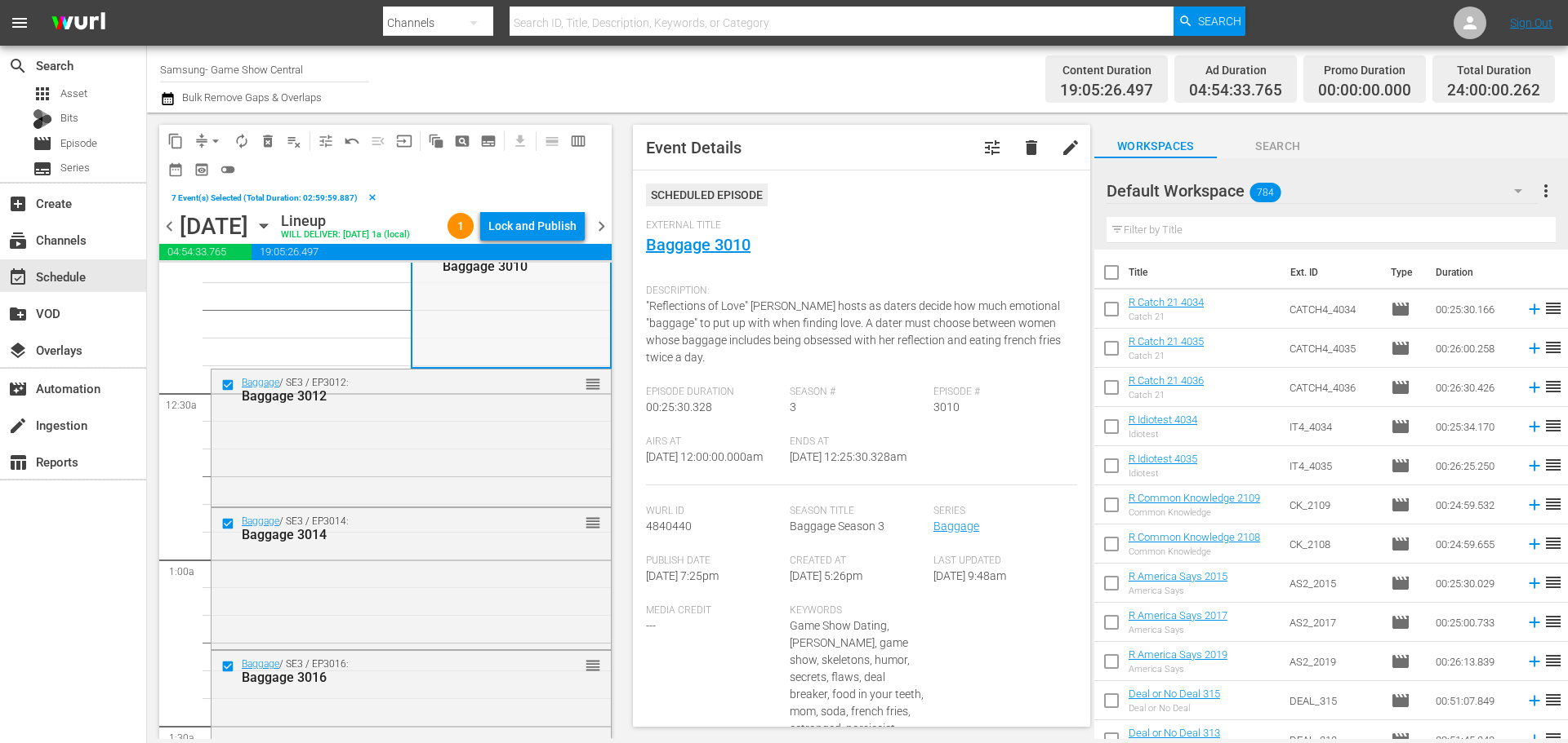
scroll to position [0, 0]
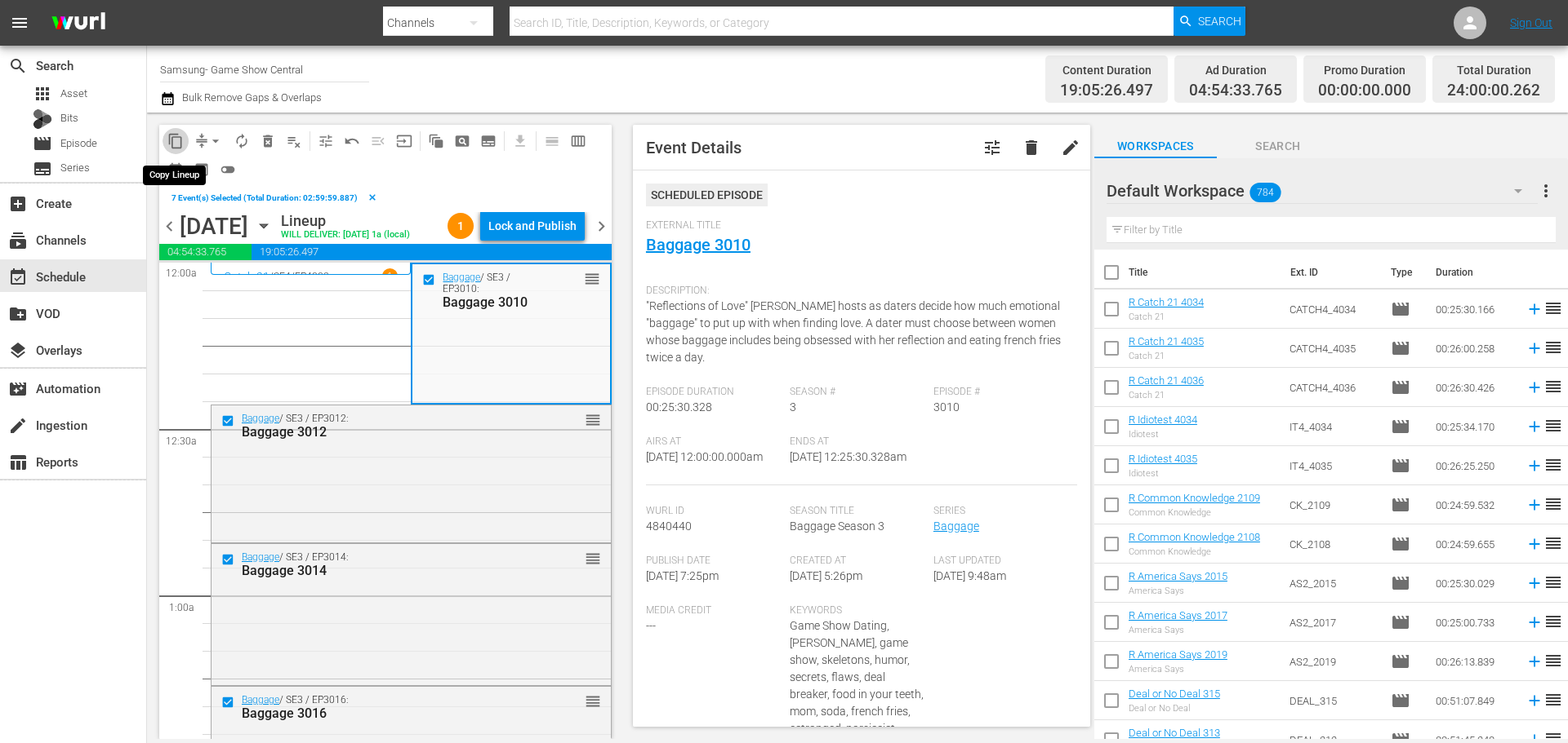
click at [173, 149] on span "content_copy" at bounding box center [175, 141] width 16 height 16
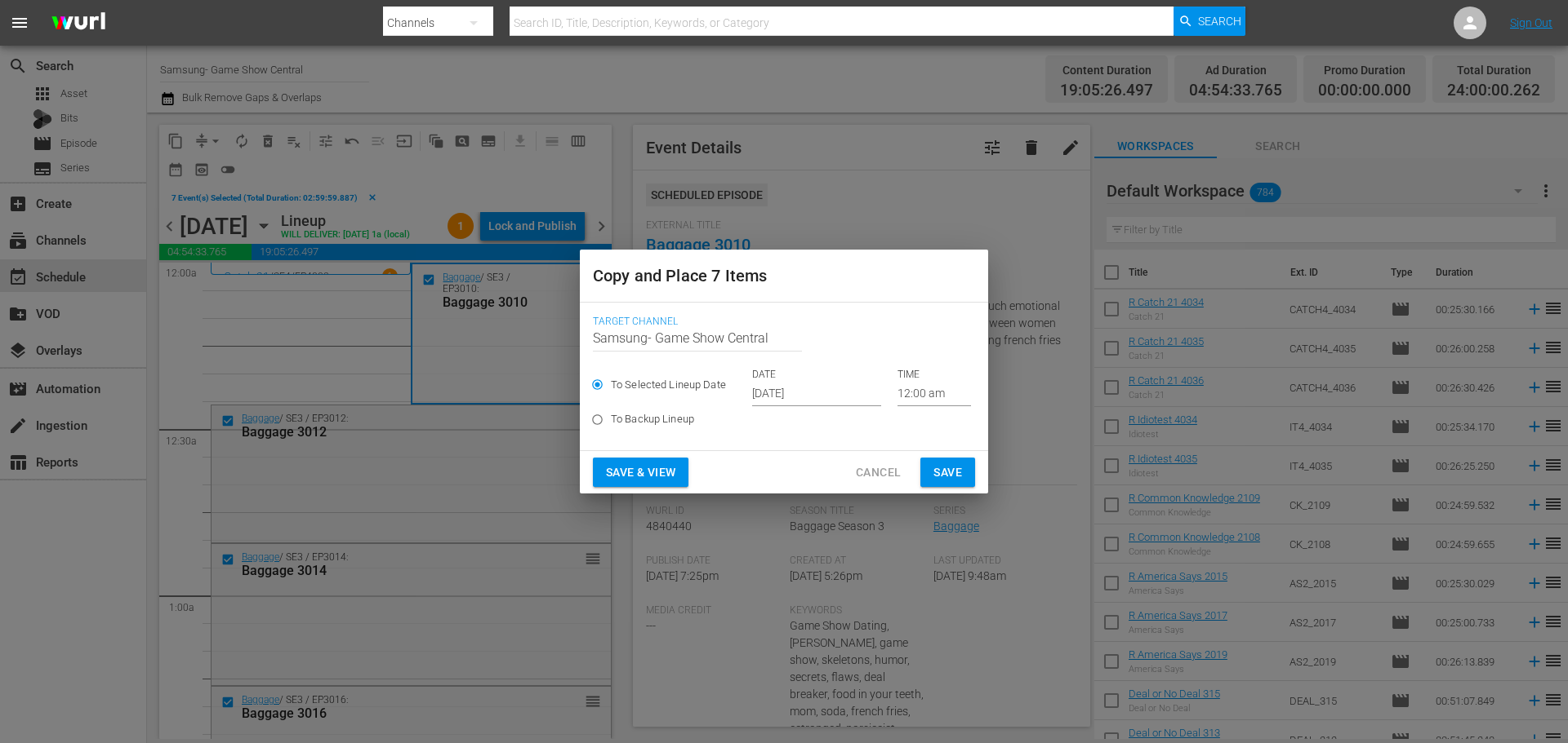
click at [837, 403] on input "Oct 1st 2025" at bounding box center [815, 394] width 129 height 25
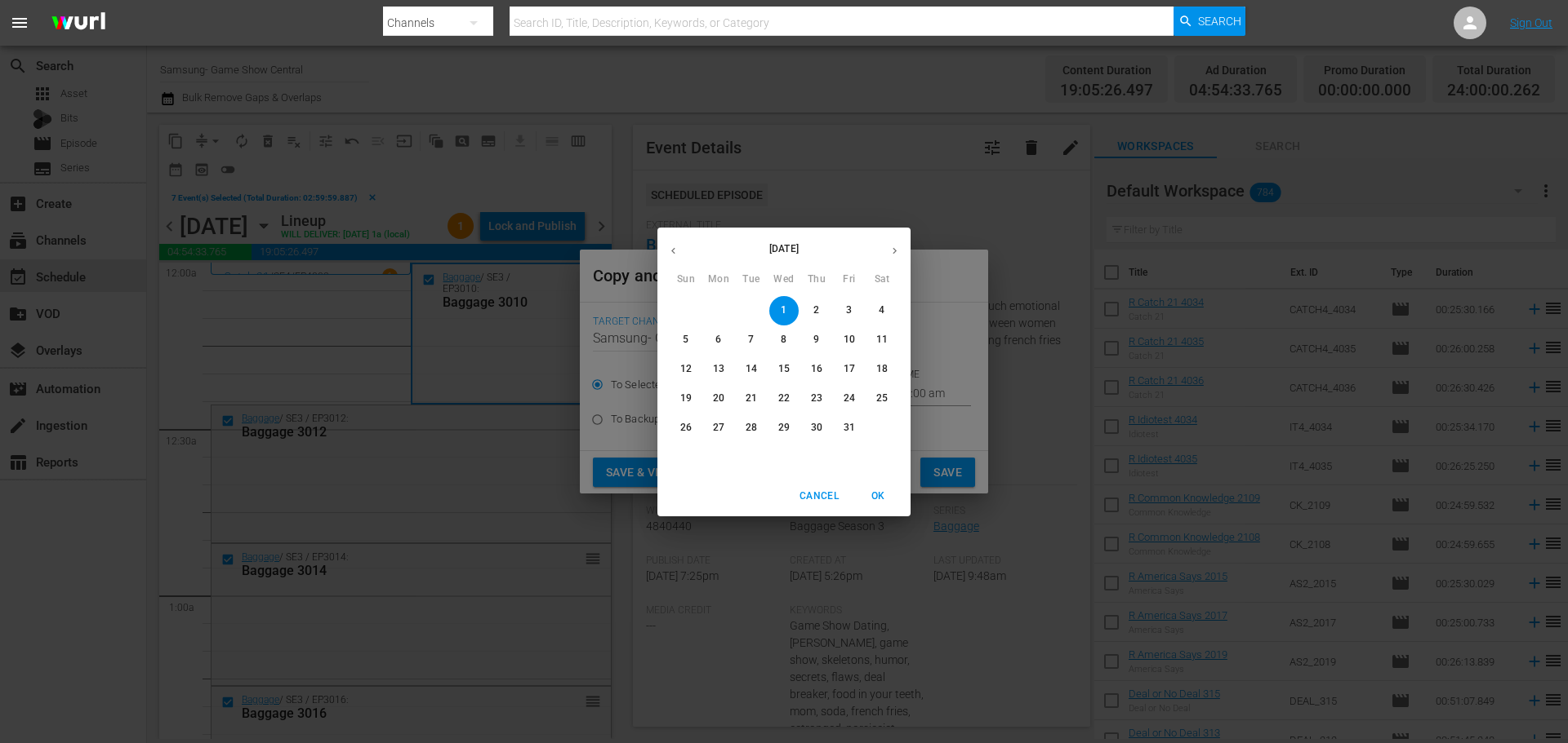
click at [795, 307] on span "1" at bounding box center [784, 310] width 29 height 14
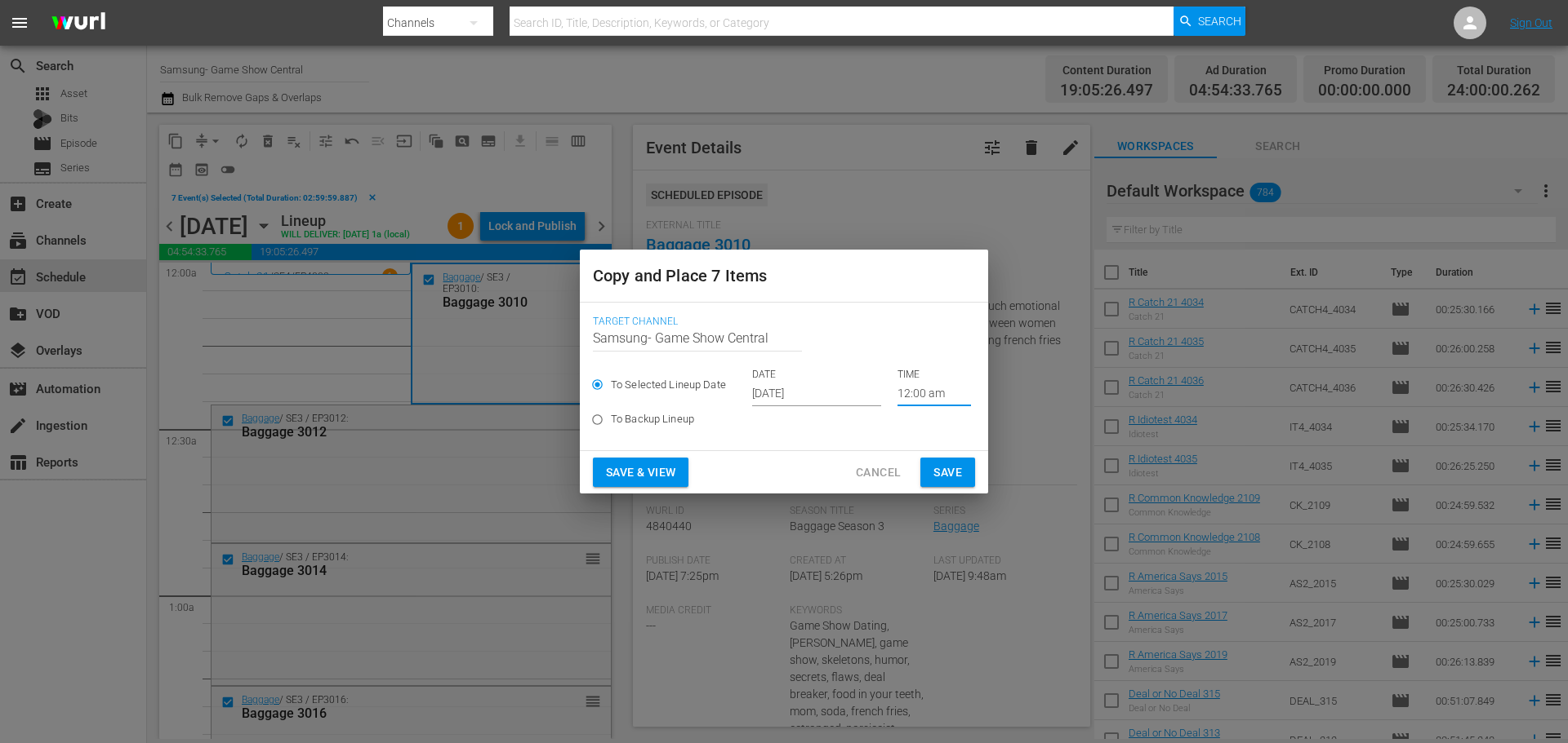
click at [928, 390] on input "12:00 am" at bounding box center [934, 394] width 74 height 25
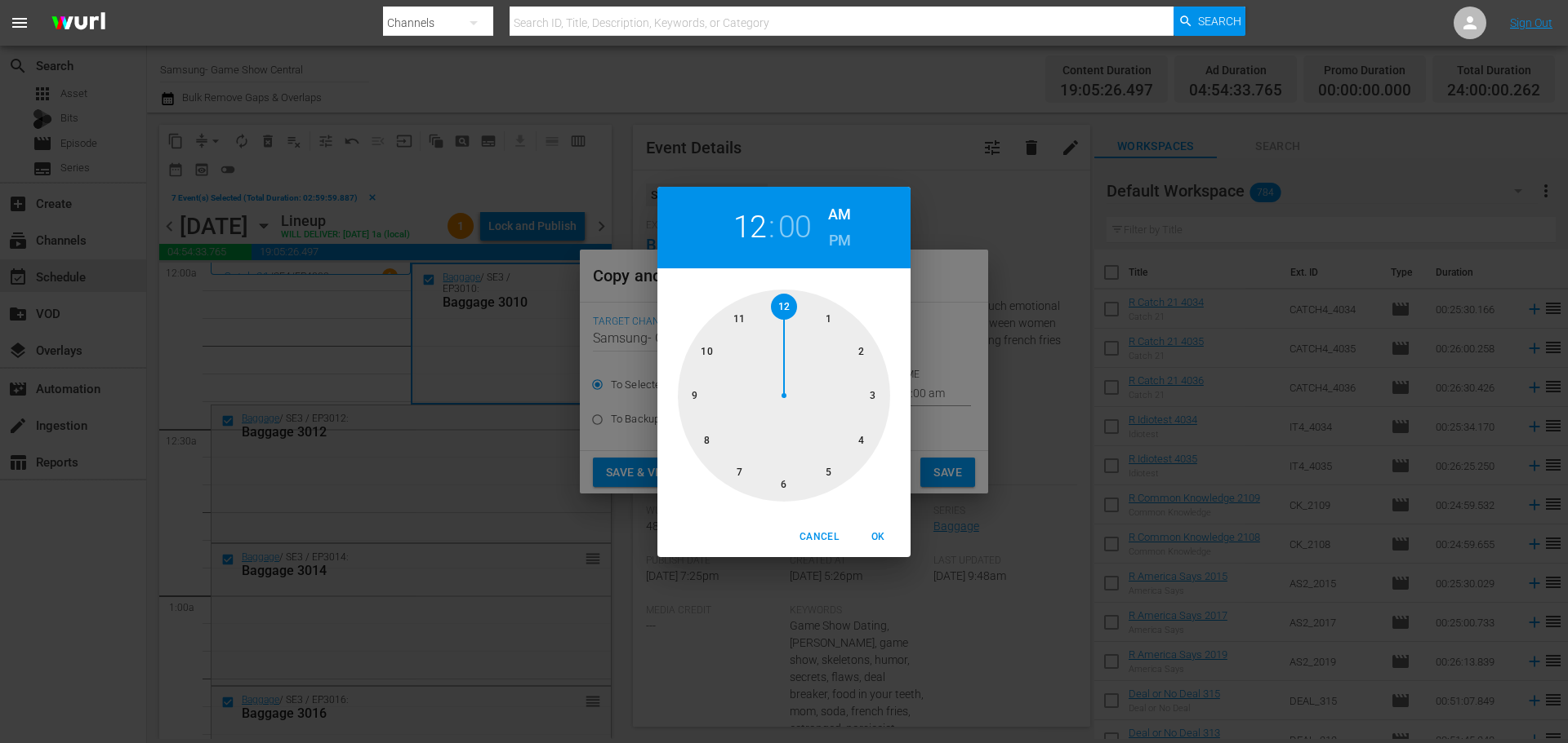
click at [876, 397] on div at bounding box center [784, 396] width 213 height 212
click at [883, 542] on span "OK" at bounding box center [877, 537] width 39 height 17
type input "03:00 am"
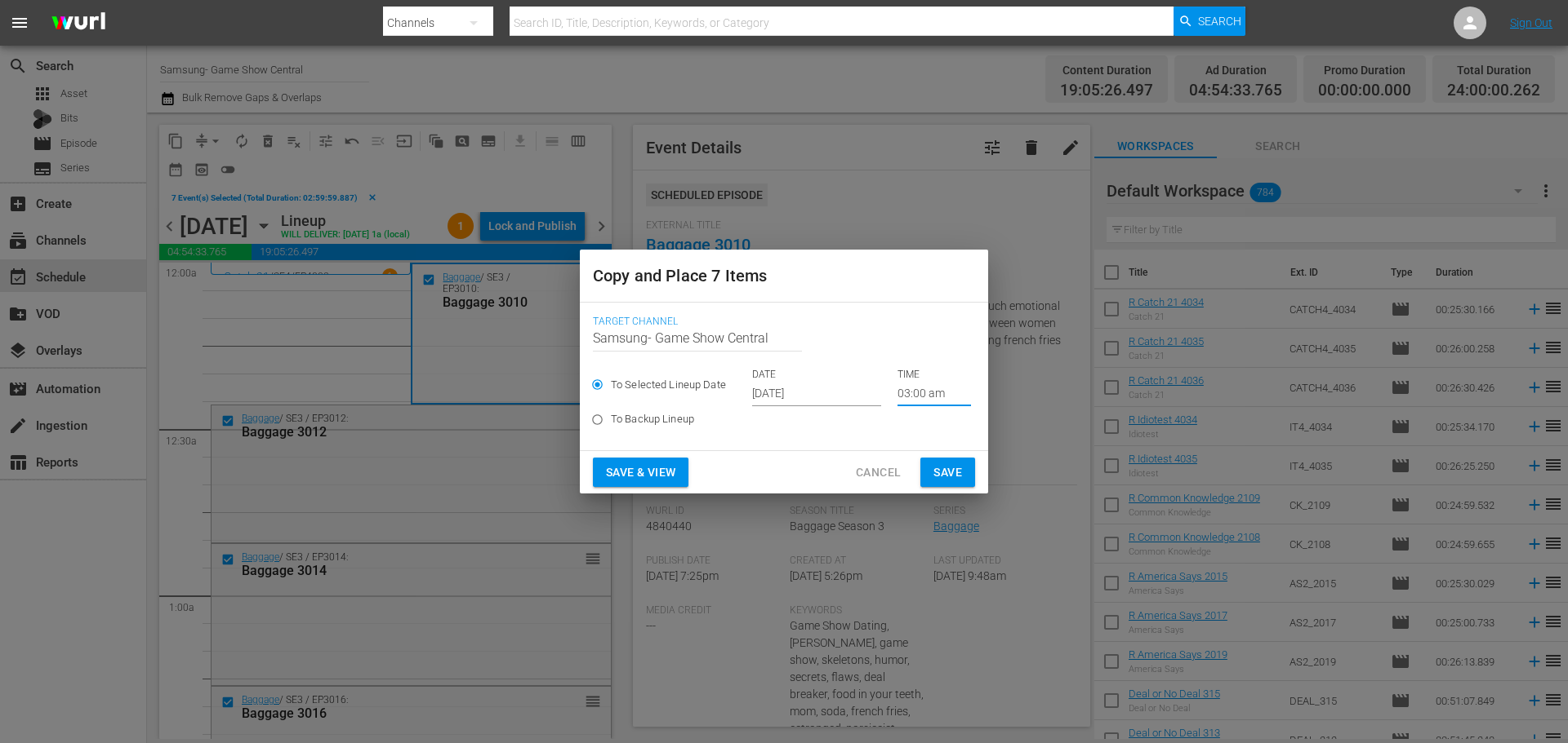
click at [945, 469] on span "Save" at bounding box center [947, 473] width 28 height 20
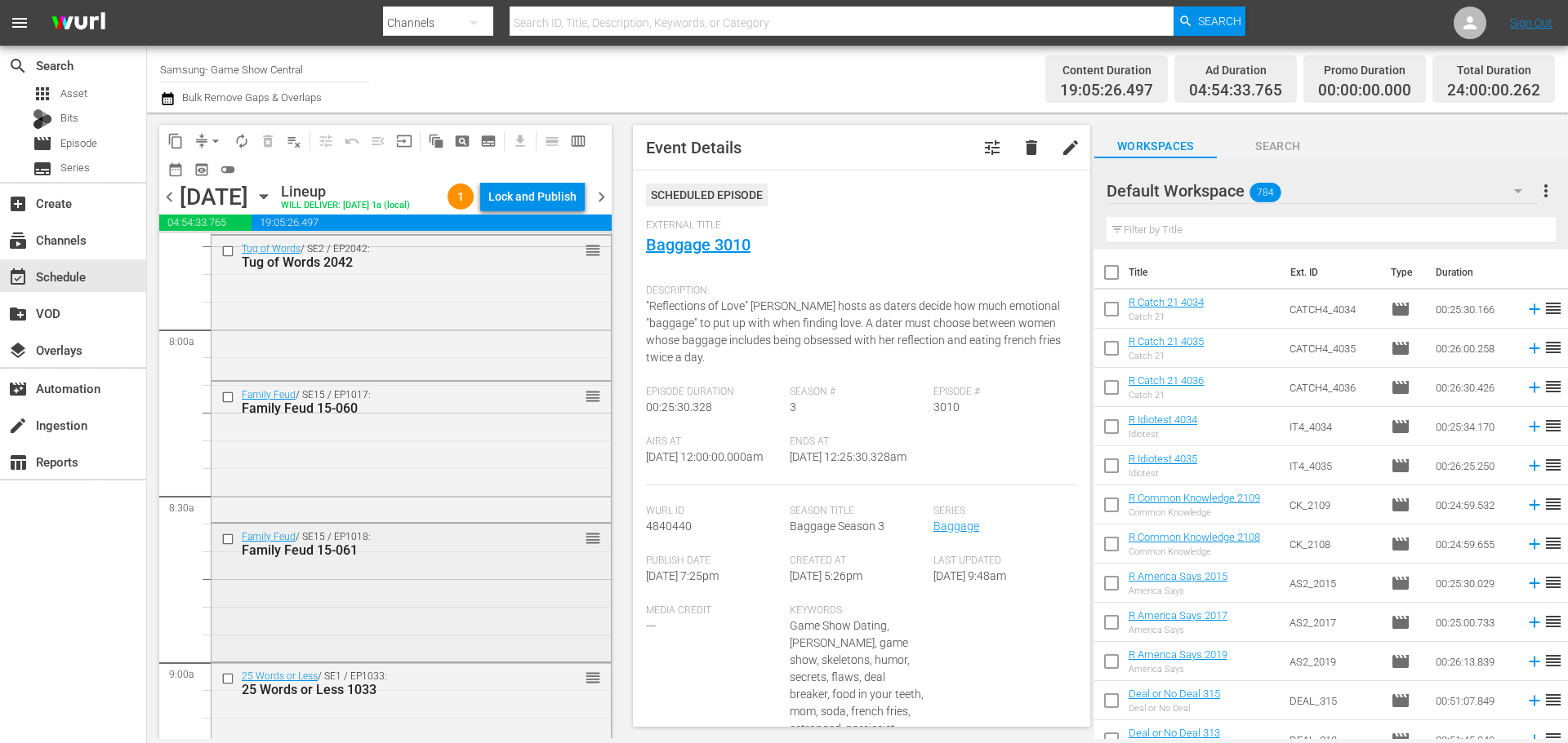
scroll to position [2611, 0]
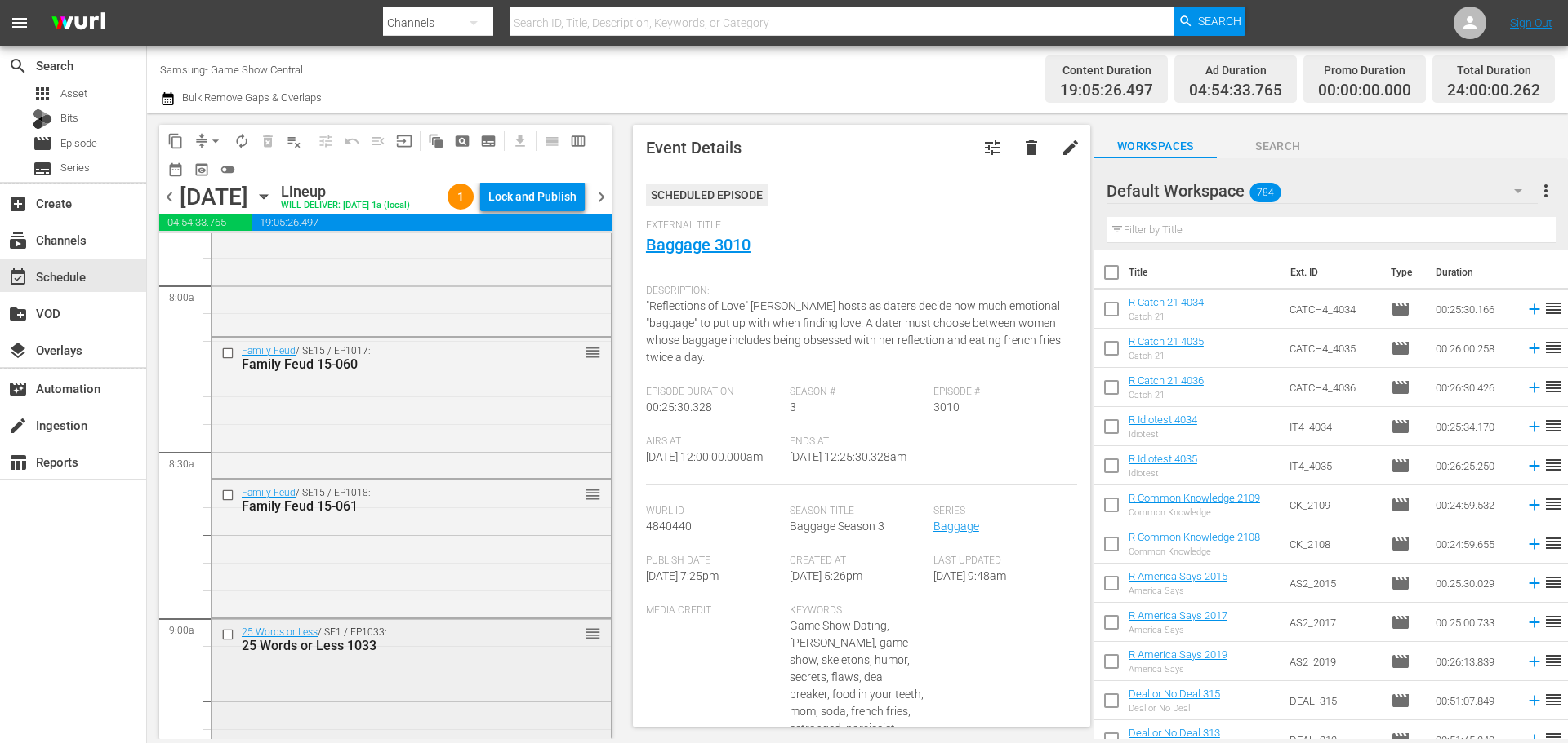
click at [228, 635] on input "checkbox" at bounding box center [230, 635] width 17 height 14
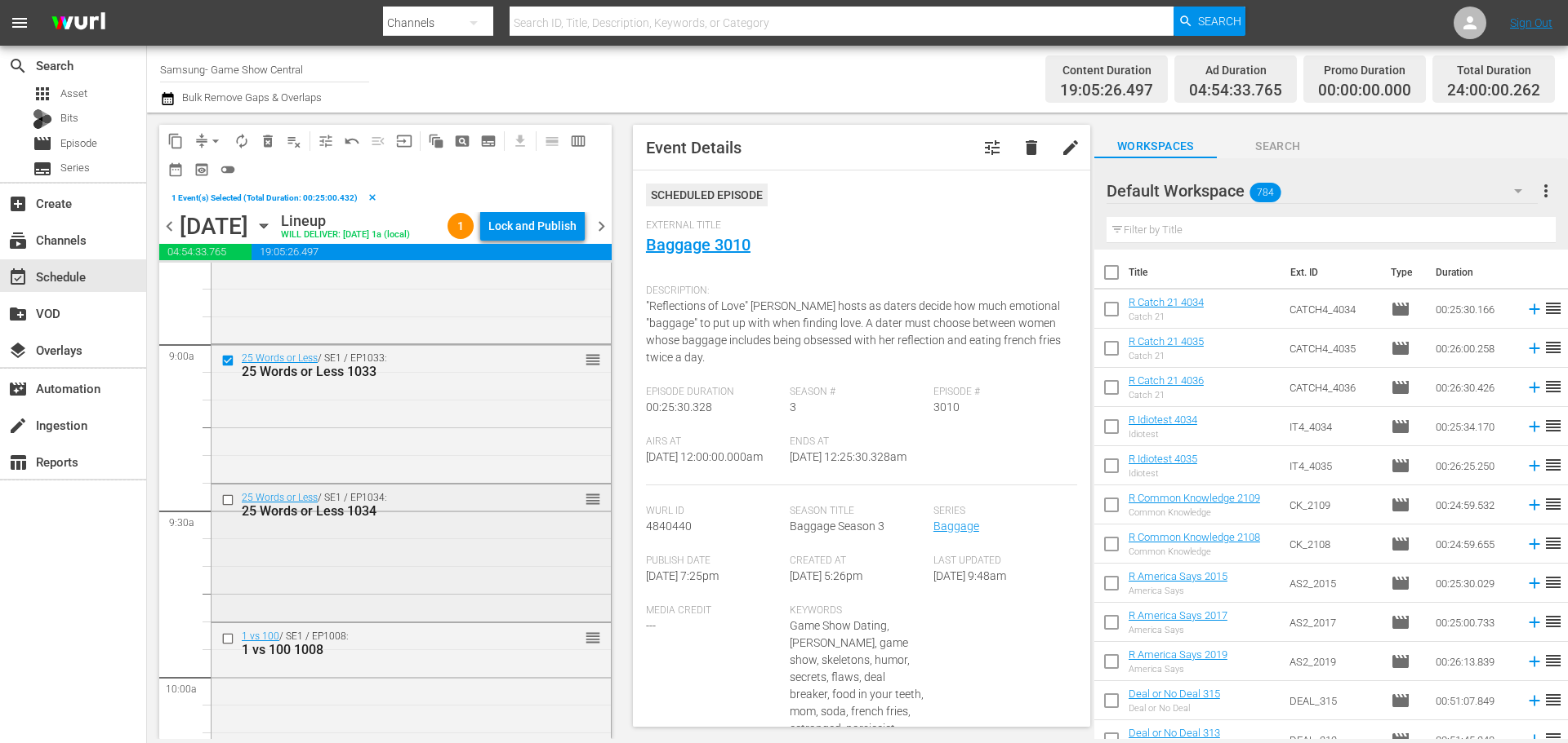
scroll to position [2937, 0]
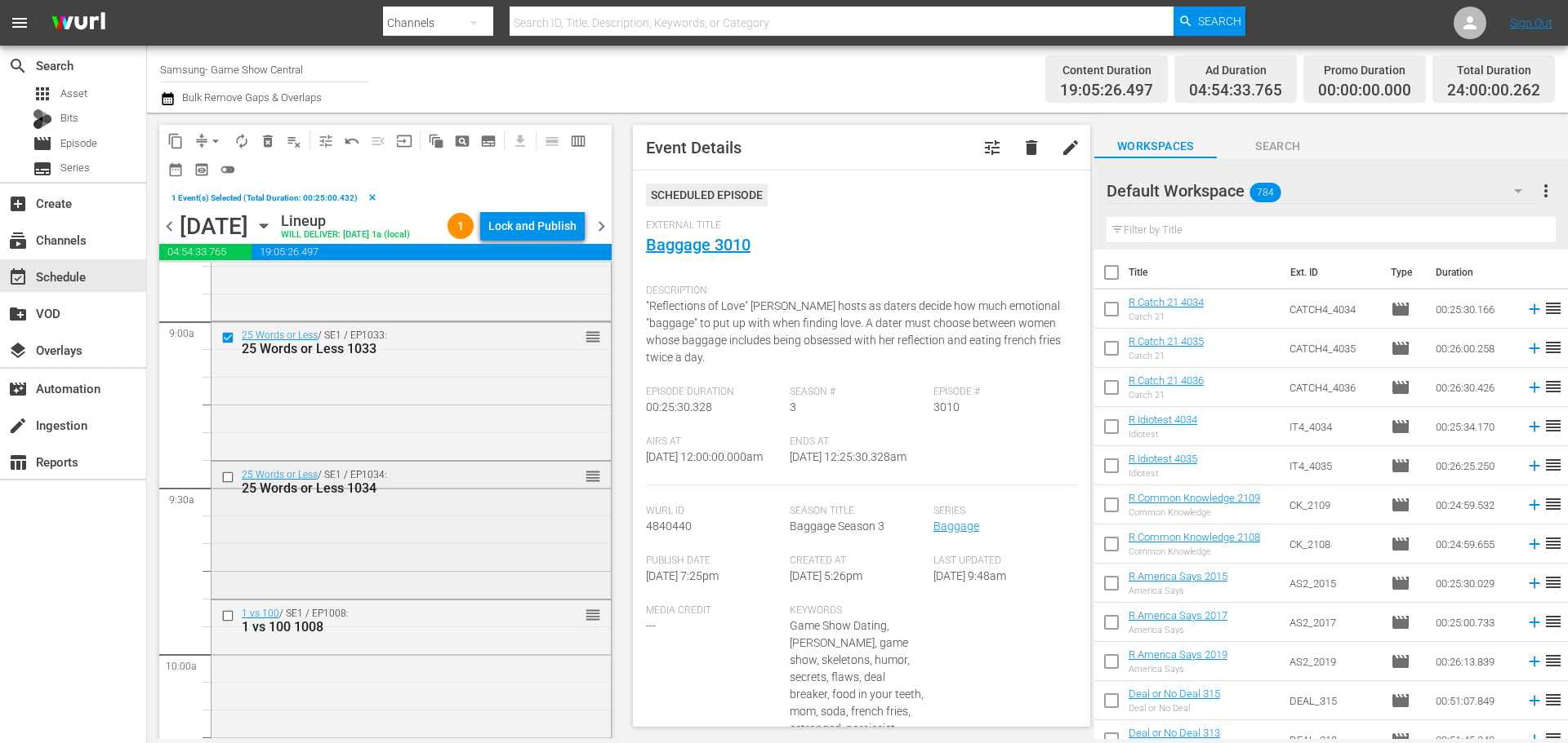
click at [227, 477] on input "checkbox" at bounding box center [230, 477] width 17 height 14
click at [222, 617] on input "checkbox" at bounding box center [230, 616] width 17 height 14
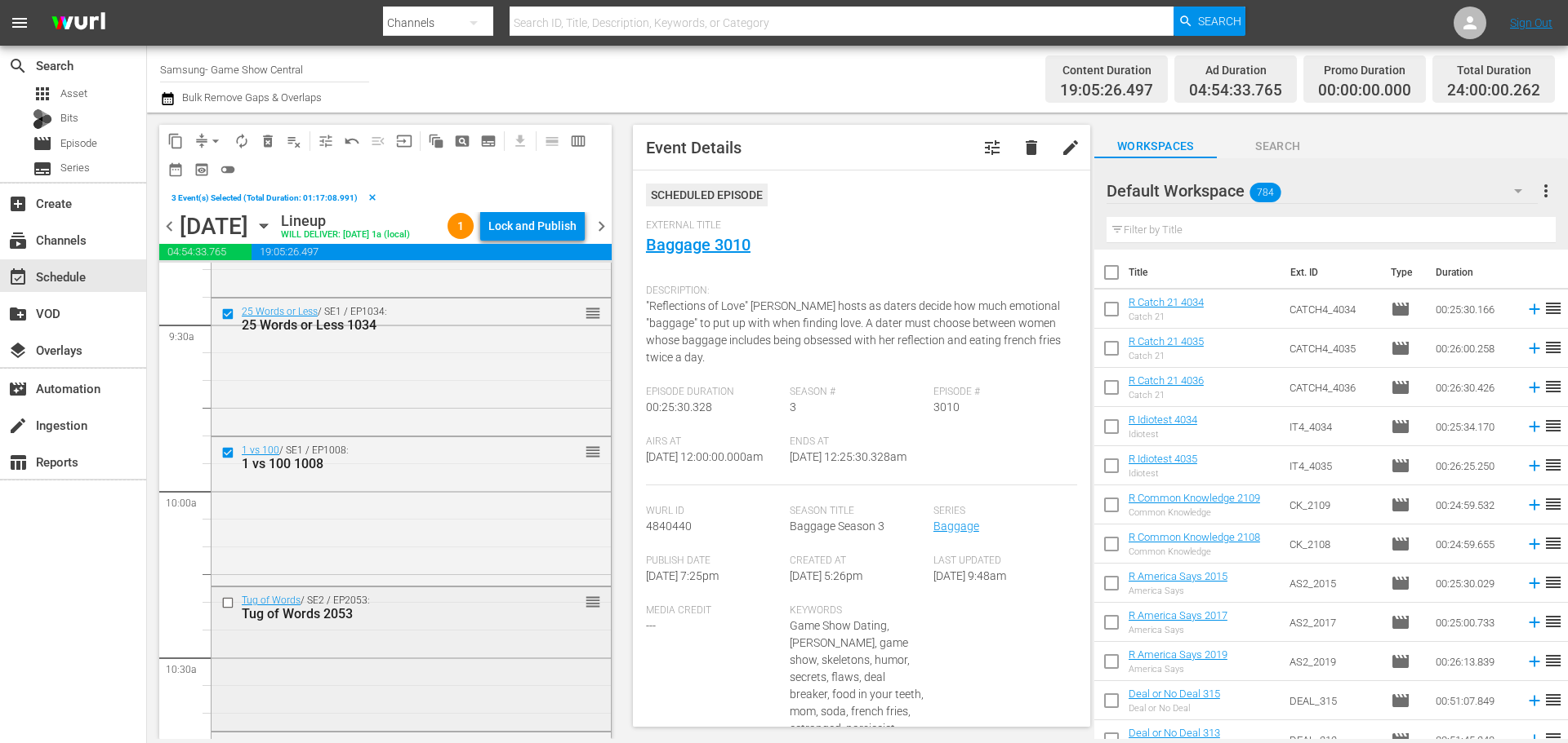
click at [231, 604] on input "checkbox" at bounding box center [230, 603] width 17 height 14
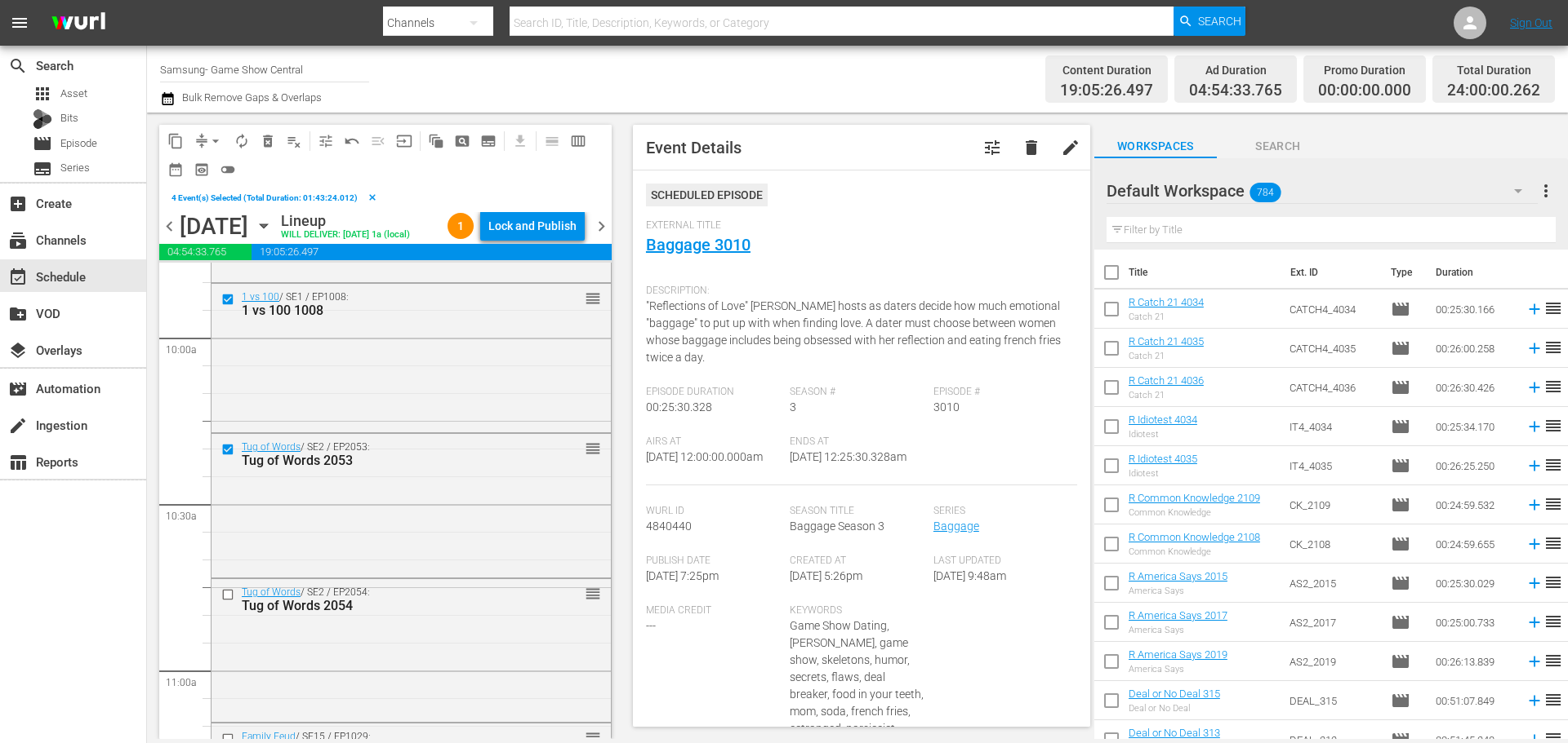
scroll to position [3264, 0]
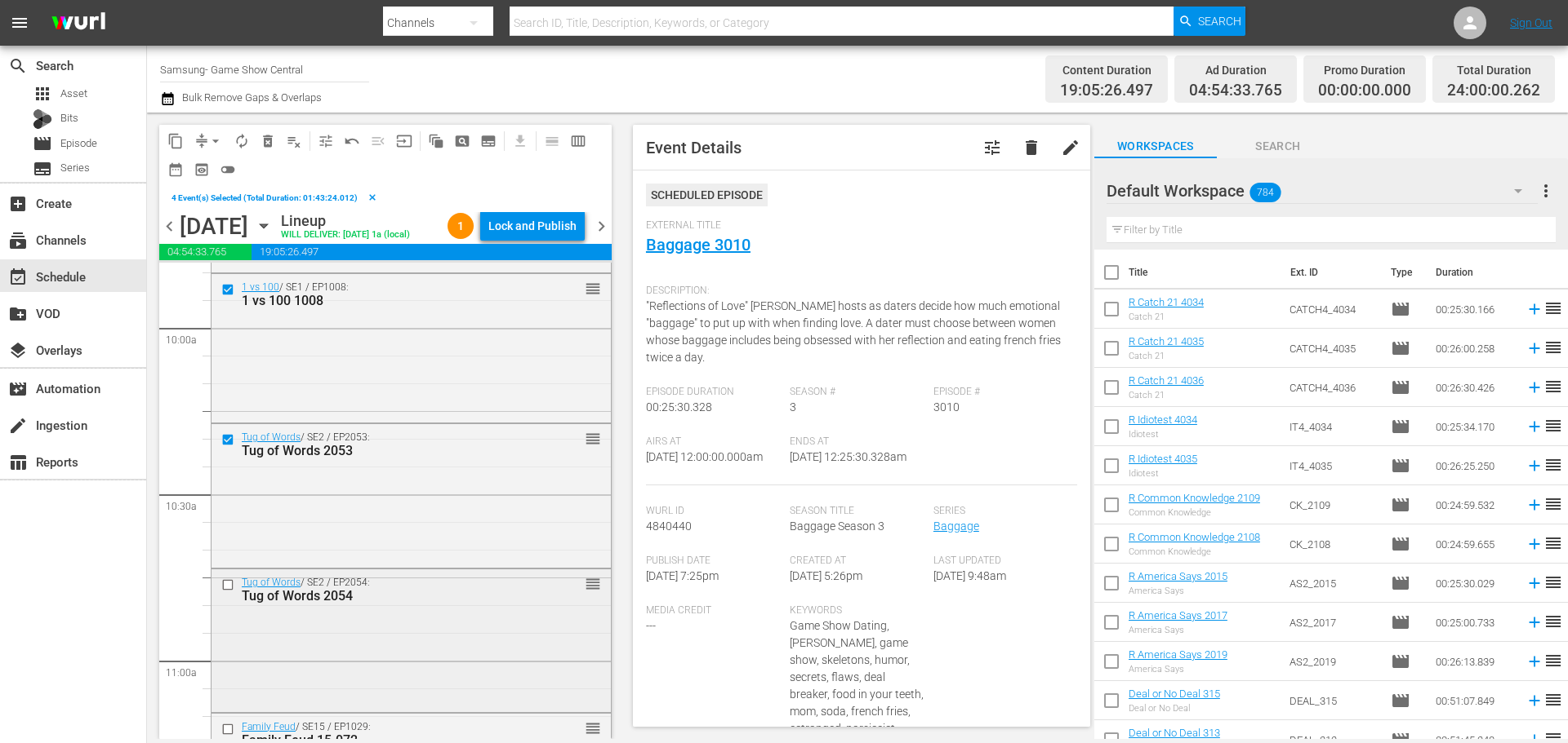
click at [223, 587] on input "checkbox" at bounding box center [230, 585] width 17 height 14
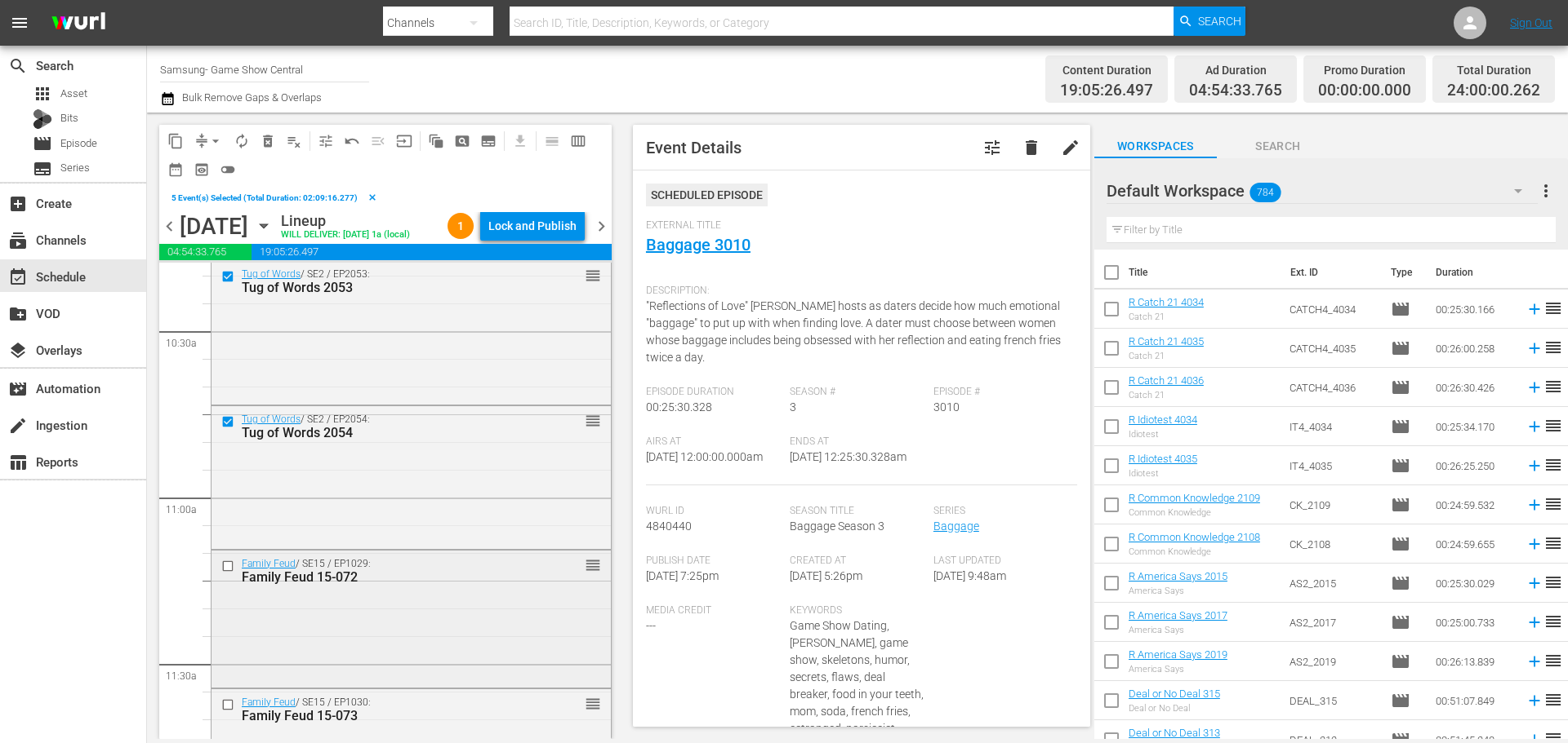
click at [234, 564] on input "checkbox" at bounding box center [230, 565] width 17 height 14
click at [233, 704] on input "checkbox" at bounding box center [230, 705] width 17 height 14
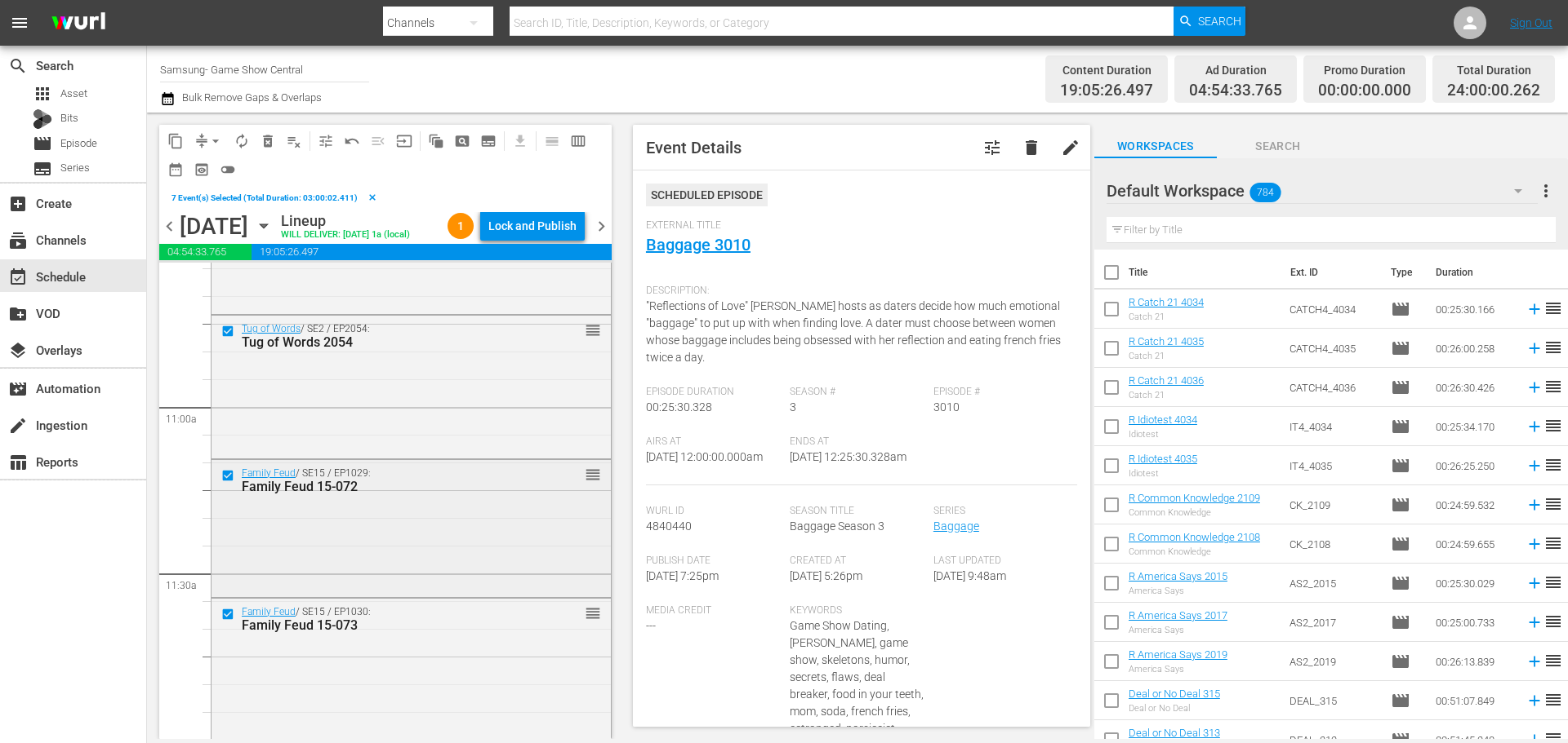
scroll to position [3590, 0]
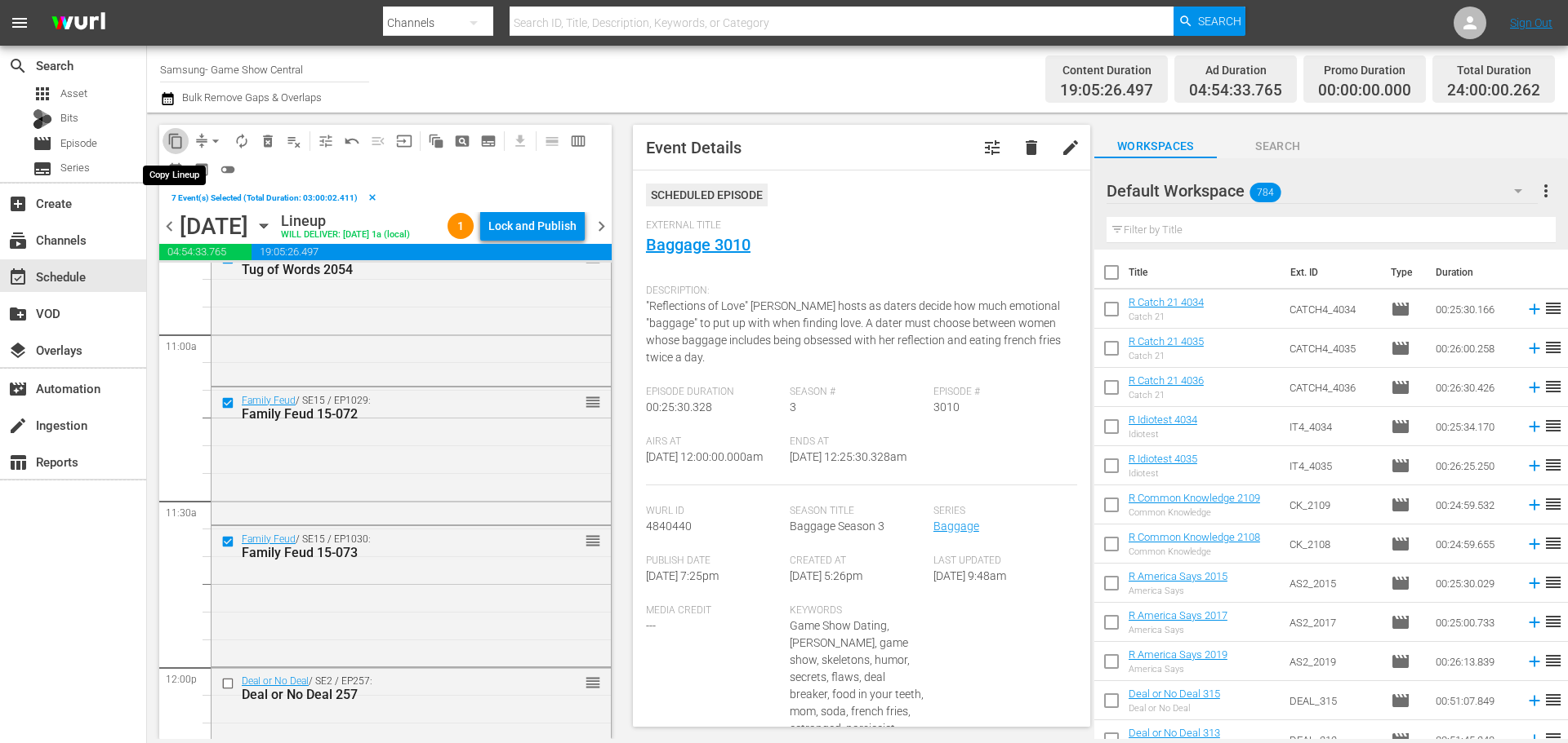
click at [166, 140] on button "content_copy" at bounding box center [175, 141] width 26 height 26
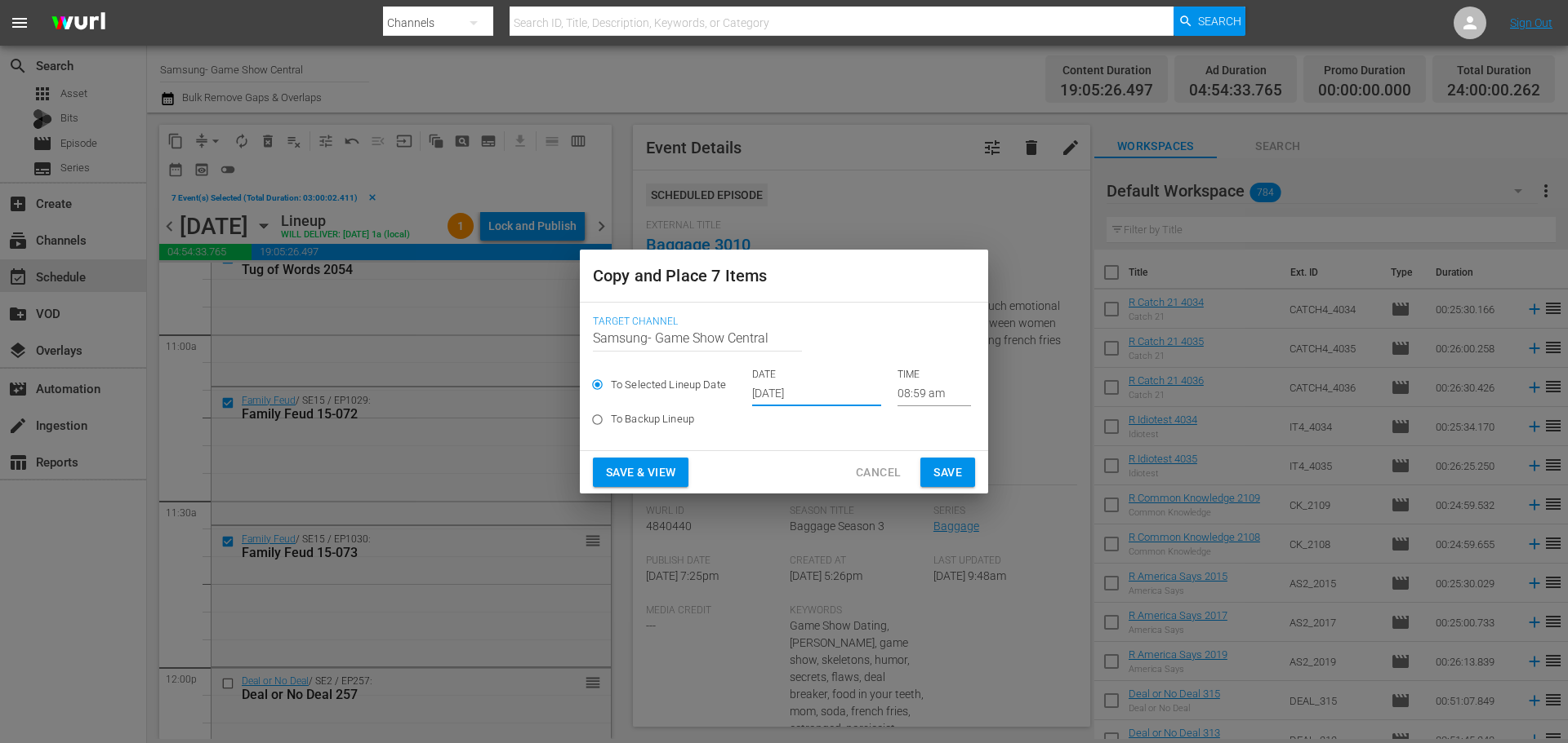
click at [818, 397] on input "Oct 1st 2025" at bounding box center [815, 394] width 129 height 25
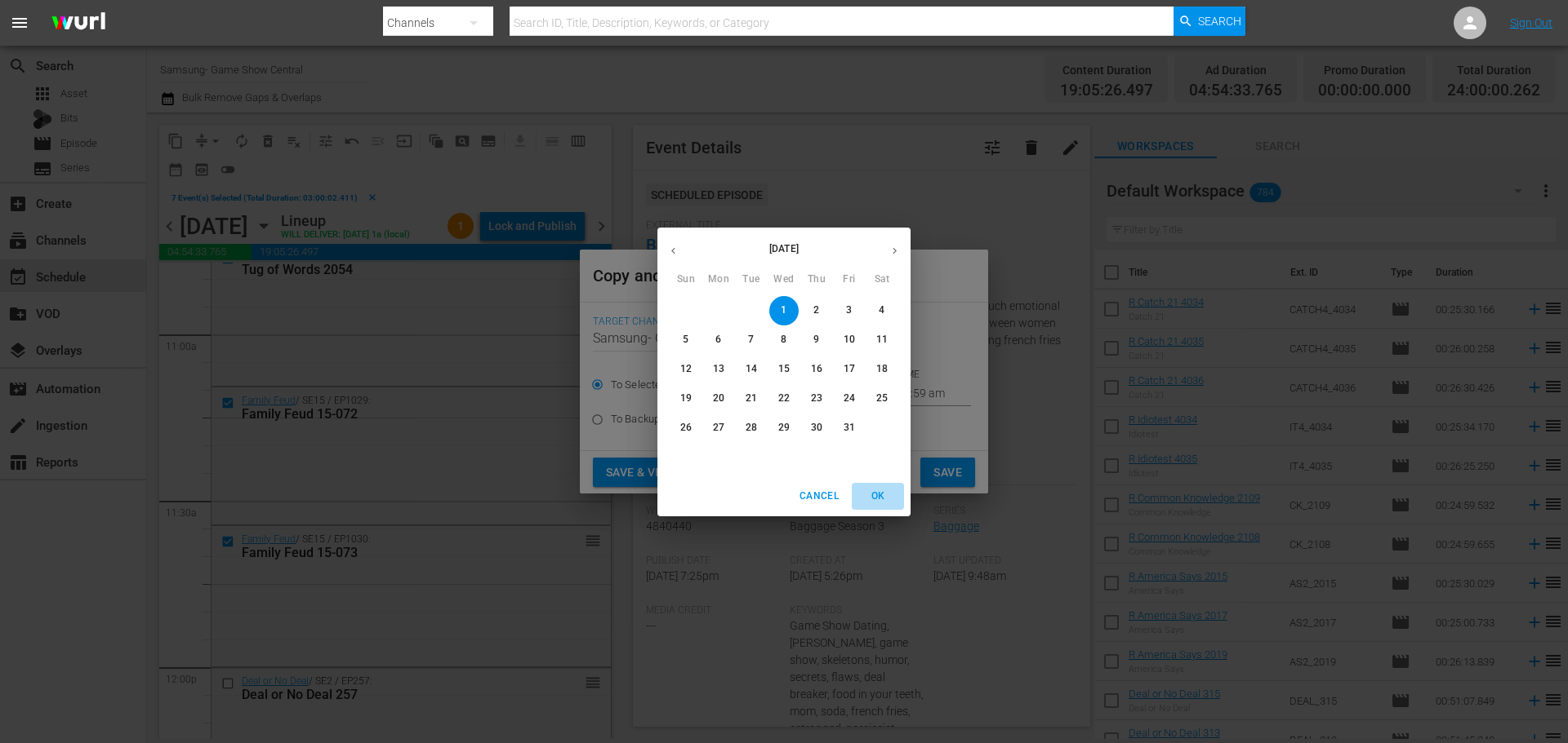
drag, startPoint x: 889, startPoint y: 494, endPoint x: 907, endPoint y: 424, distance: 72.3
click at [888, 498] on span "OK" at bounding box center [877, 496] width 39 height 17
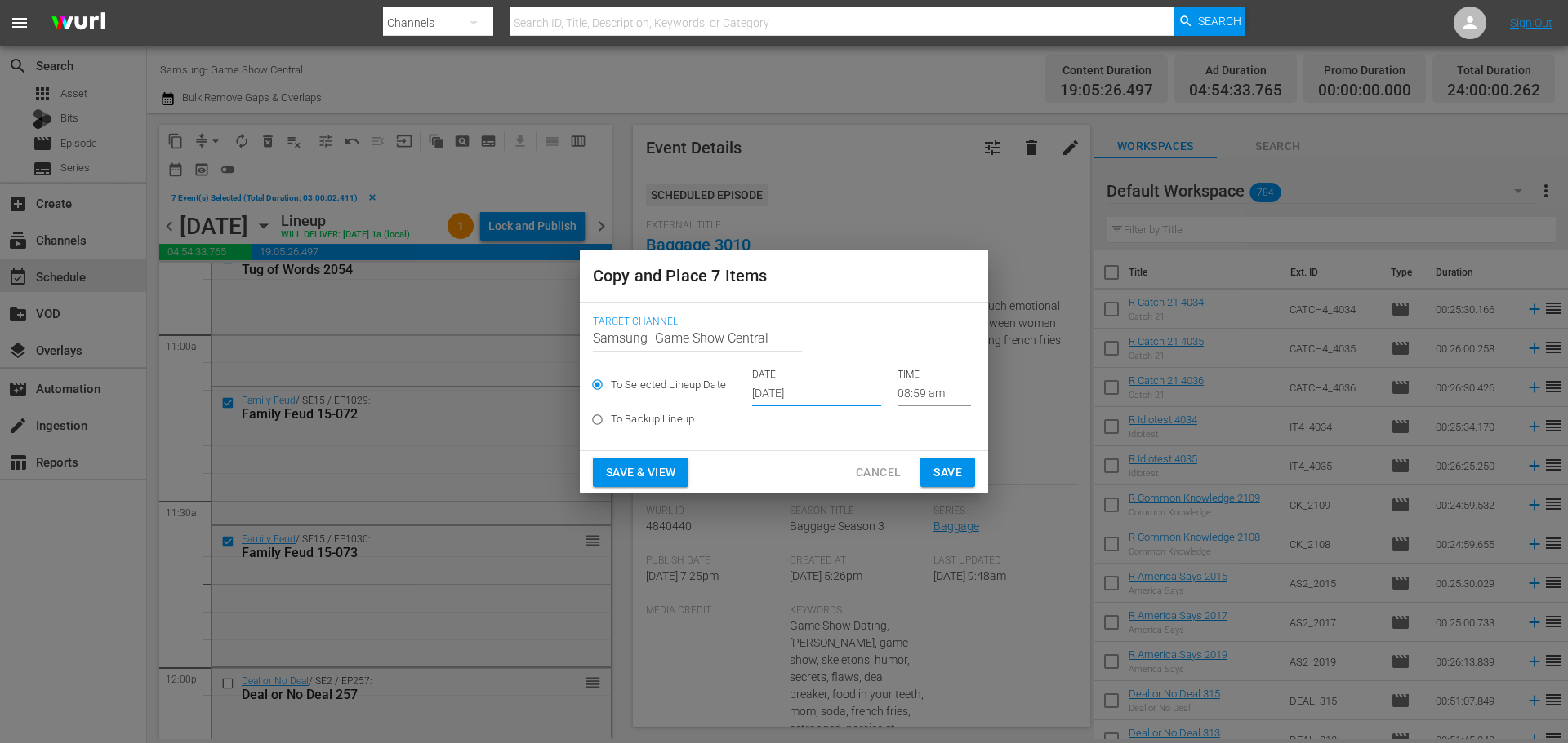
click at [930, 393] on input "08:59 am" at bounding box center [934, 394] width 74 height 25
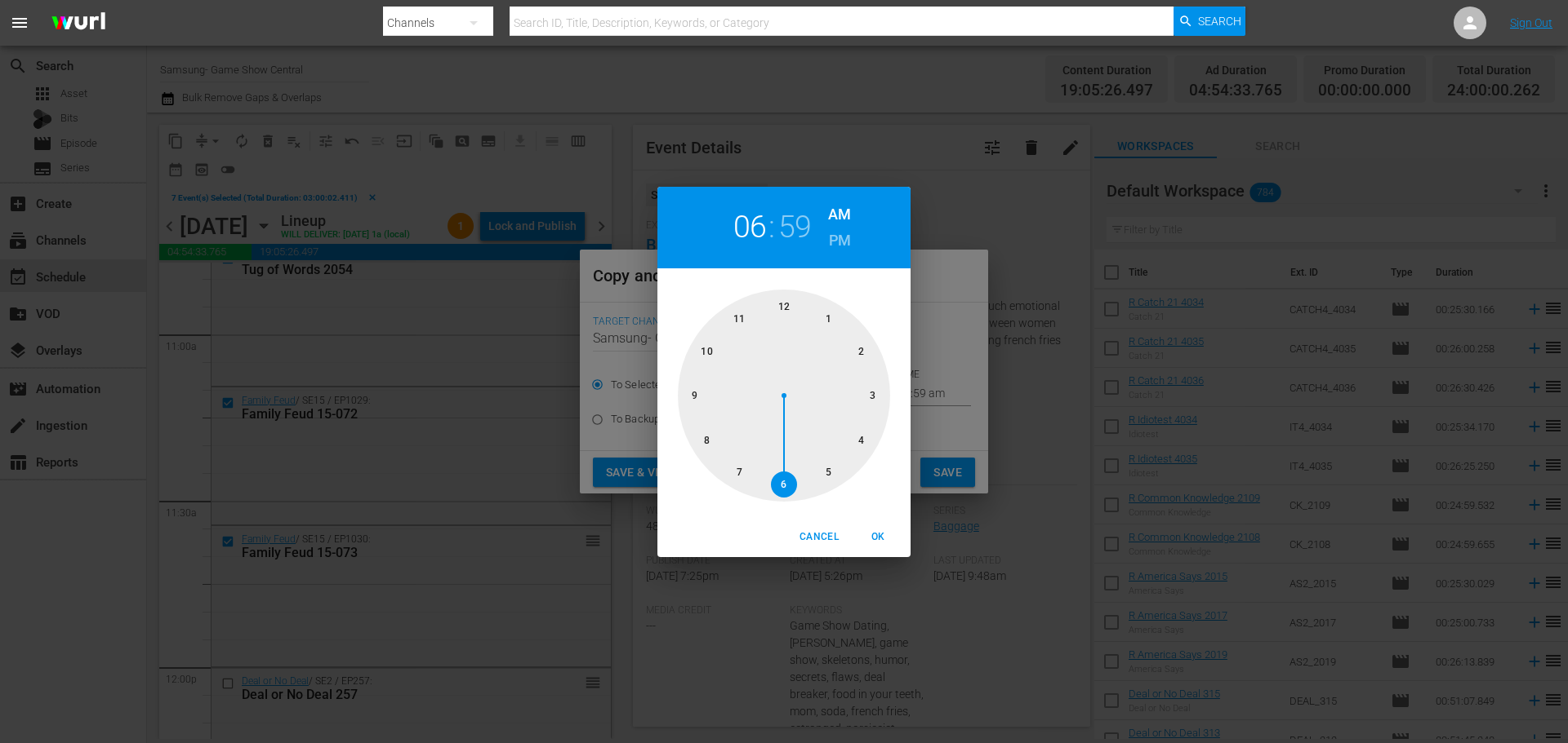
click at [798, 487] on div at bounding box center [784, 396] width 213 height 212
drag, startPoint x: 778, startPoint y: 335, endPoint x: 781, endPoint y: 323, distance: 12.4
click at [779, 328] on div at bounding box center [784, 396] width 213 height 212
click at [892, 535] on span "OK" at bounding box center [877, 537] width 39 height 17
type input "06:00 am"
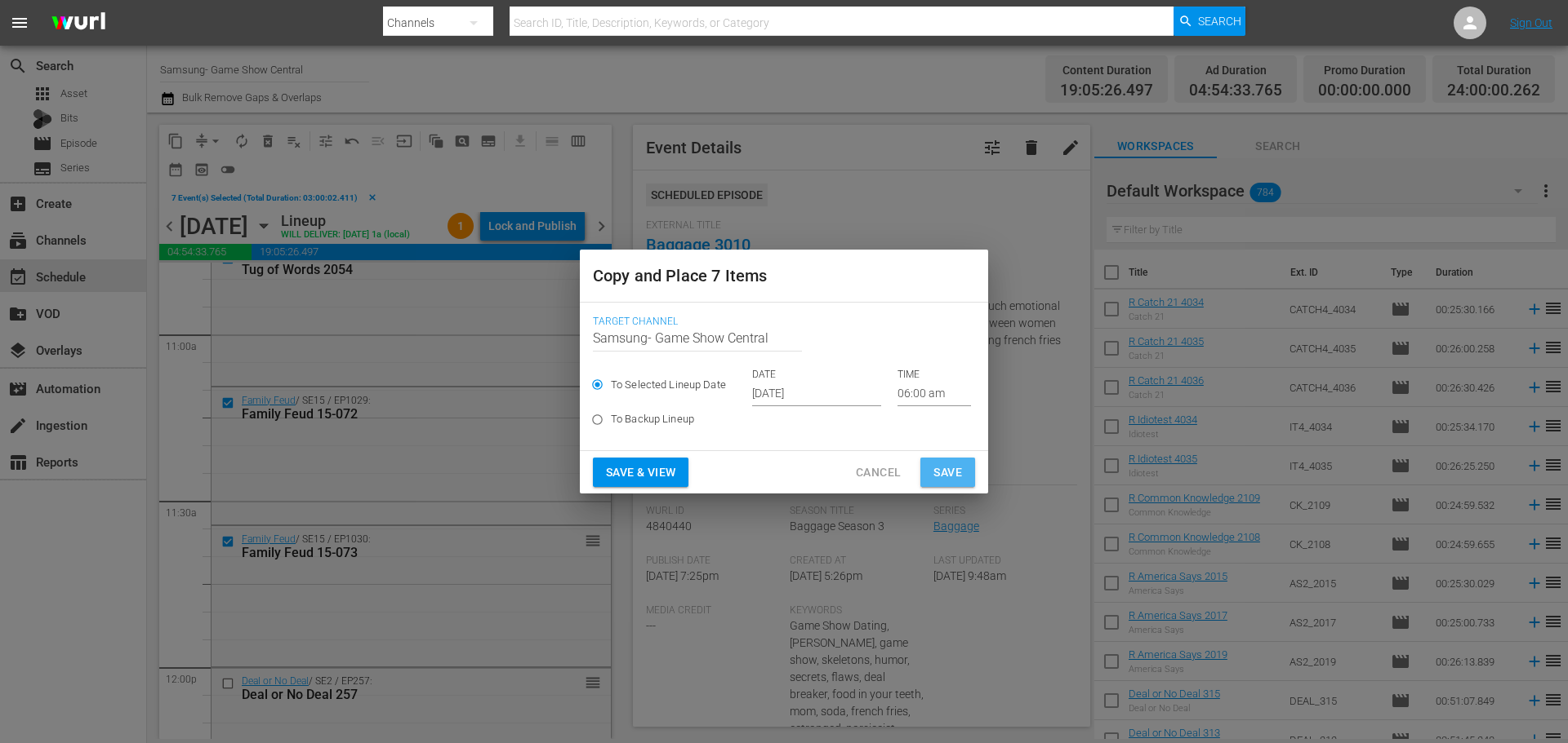
click at [942, 472] on span "Save" at bounding box center [947, 473] width 28 height 20
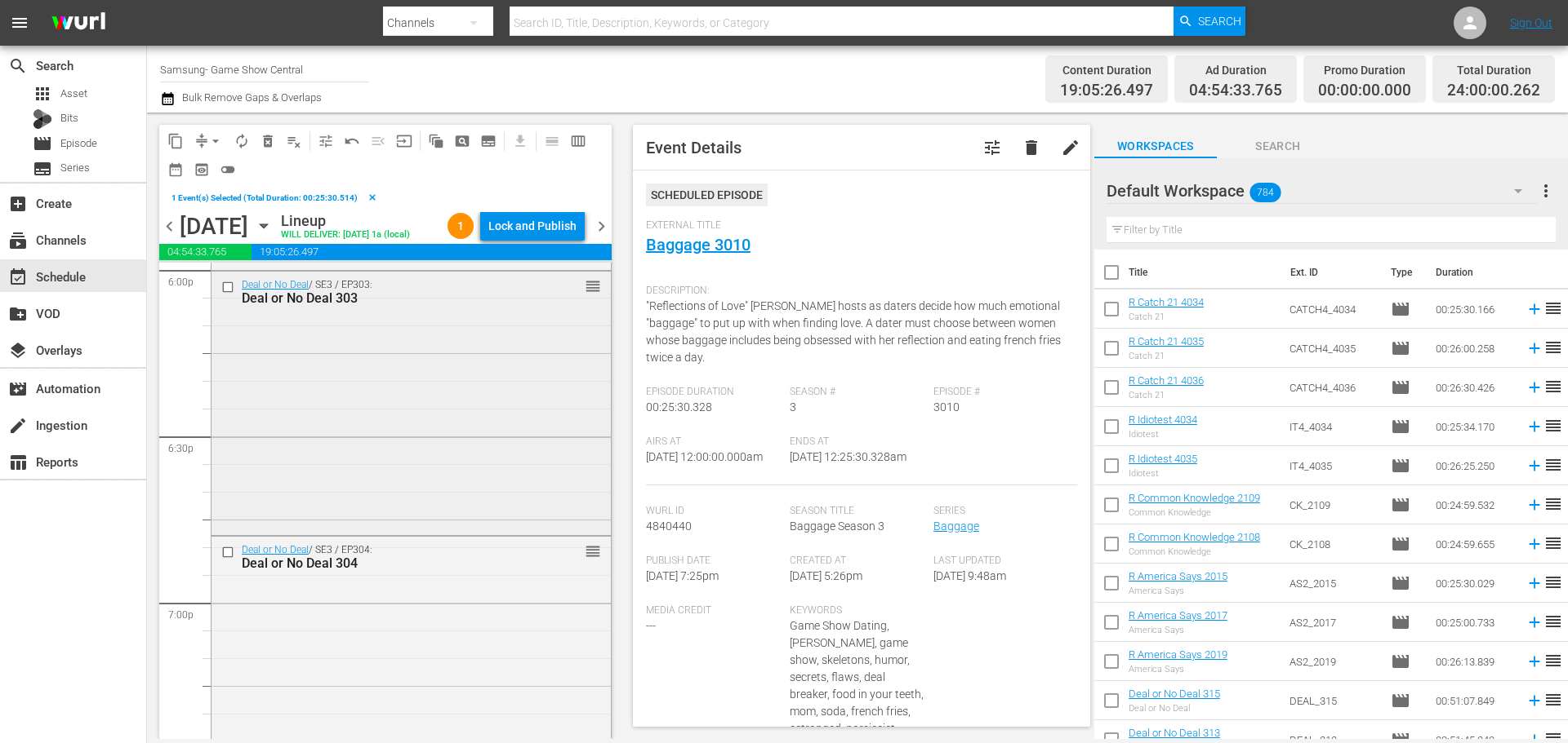
scroll to position [5957, 0]
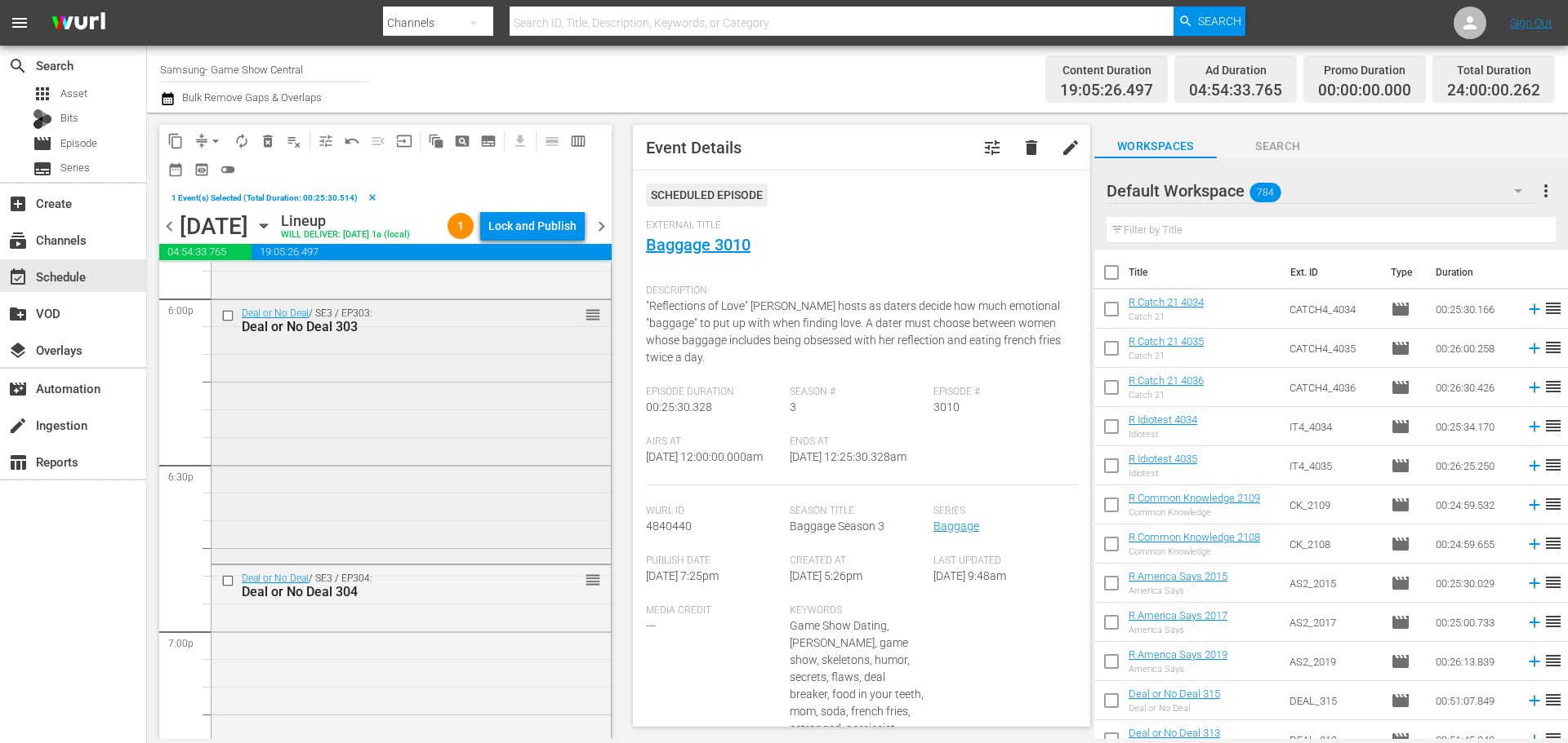
click at [230, 307] on div at bounding box center [229, 315] width 25 height 19
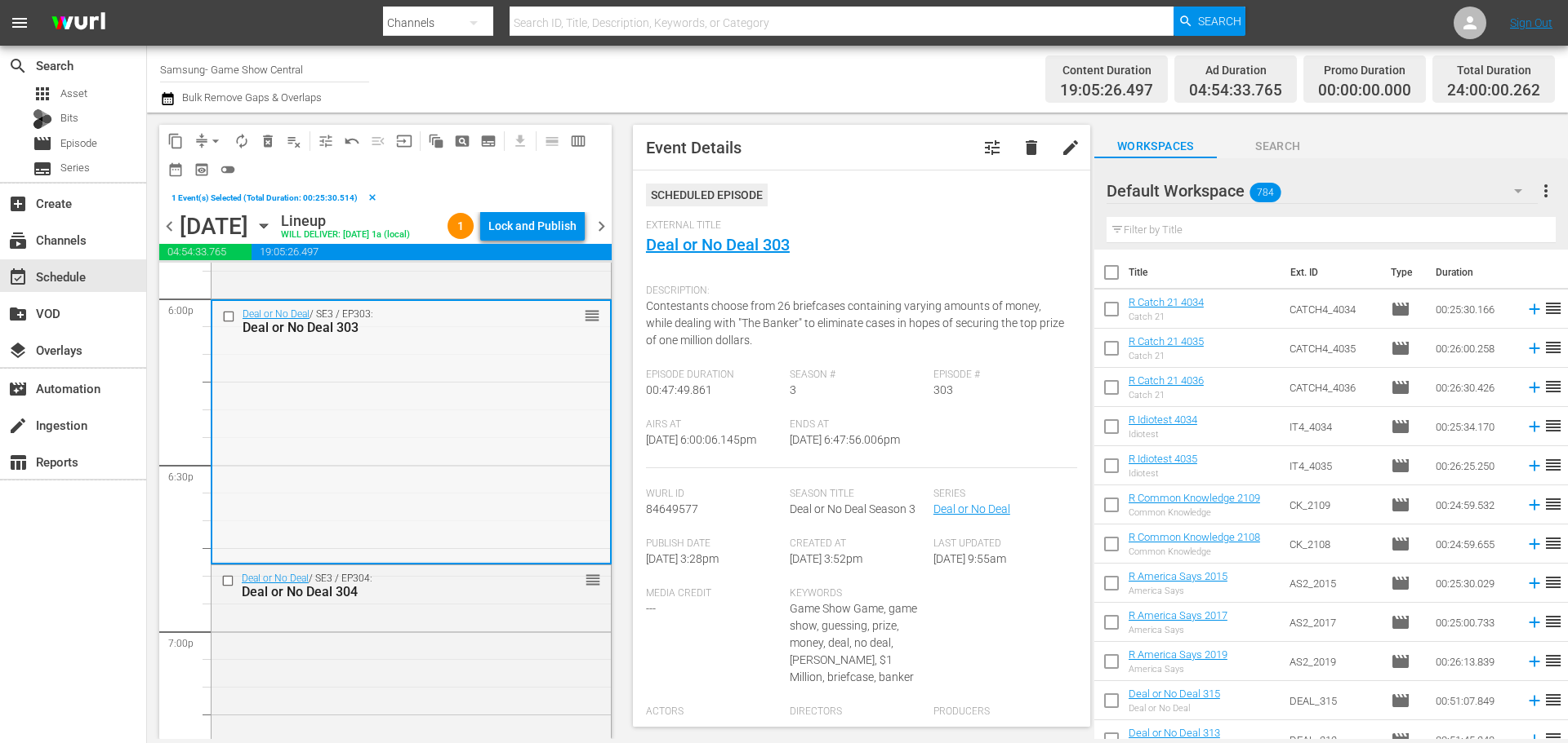
click at [223, 315] on input "checkbox" at bounding box center [230, 316] width 17 height 14
click at [226, 582] on input "checkbox" at bounding box center [230, 581] width 17 height 14
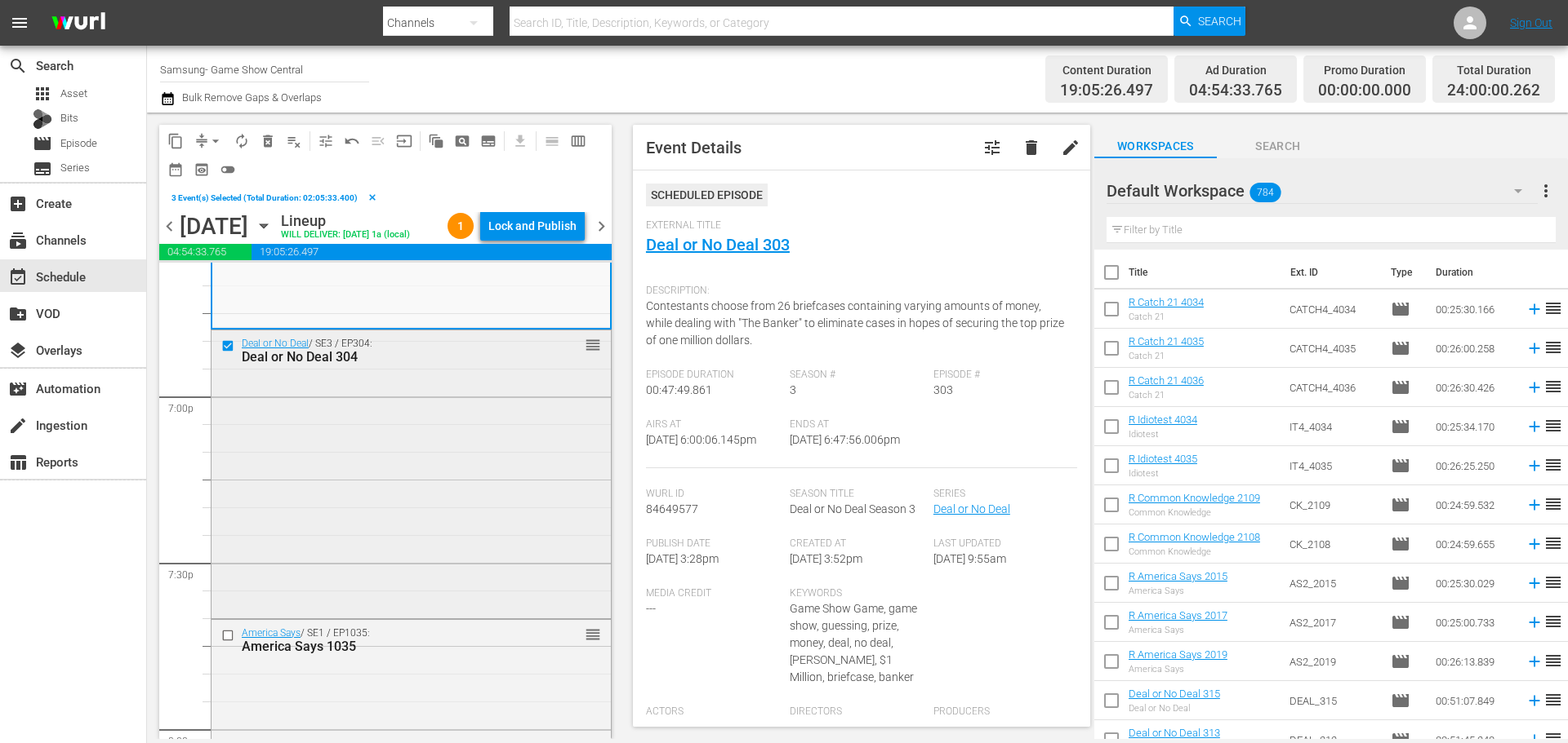
scroll to position [6202, 0]
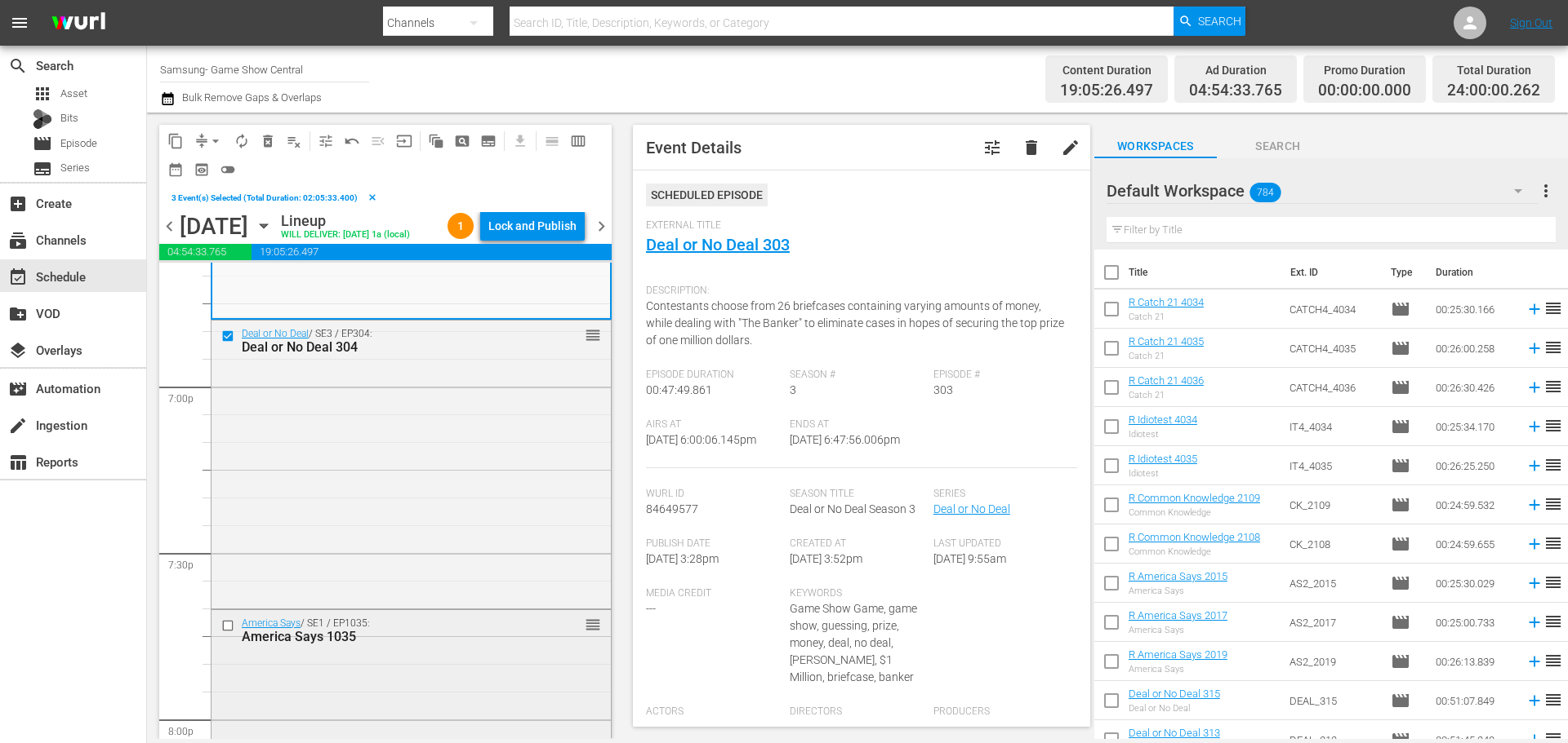
click at [228, 619] on input "checkbox" at bounding box center [230, 624] width 17 height 14
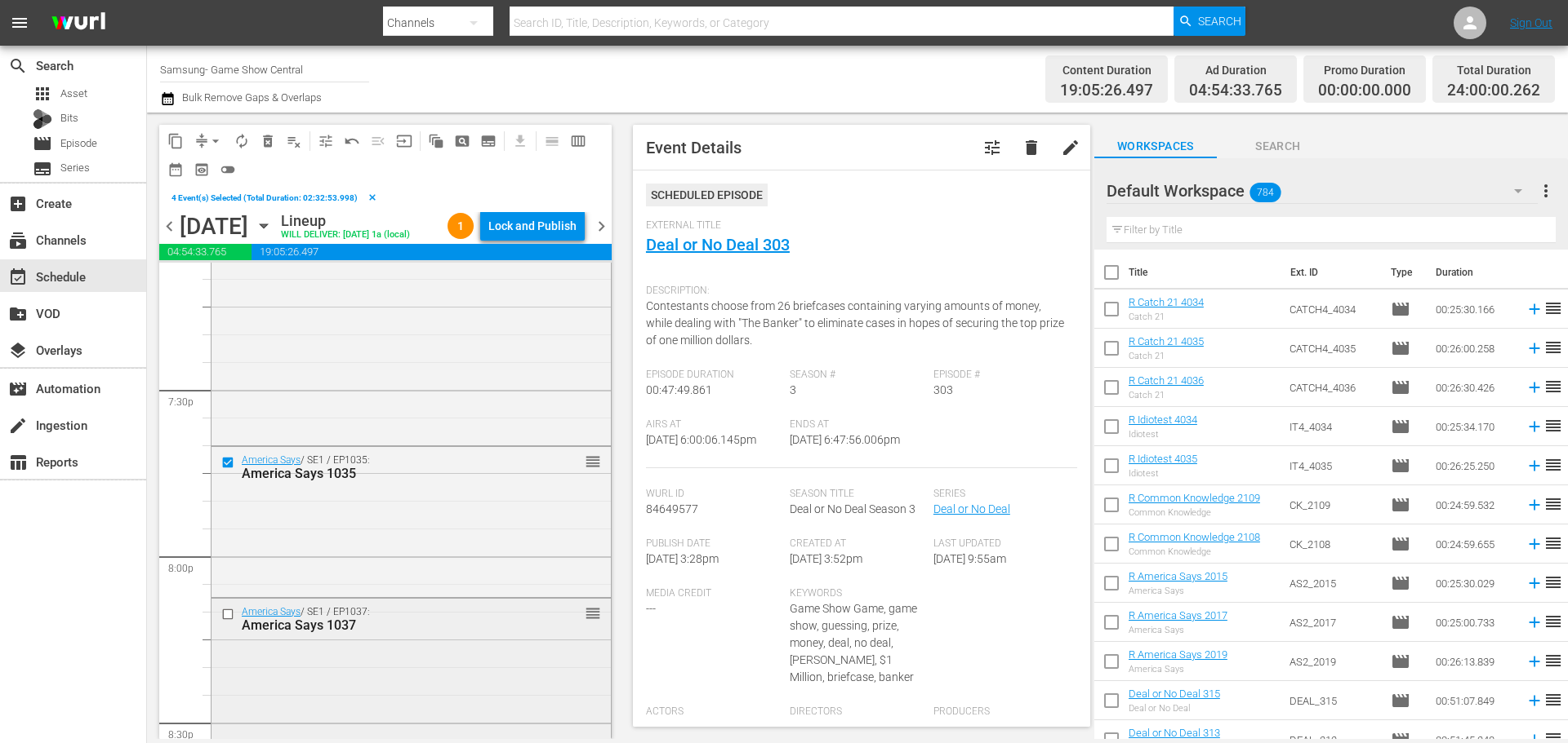
click at [229, 615] on input "checkbox" at bounding box center [230, 614] width 17 height 14
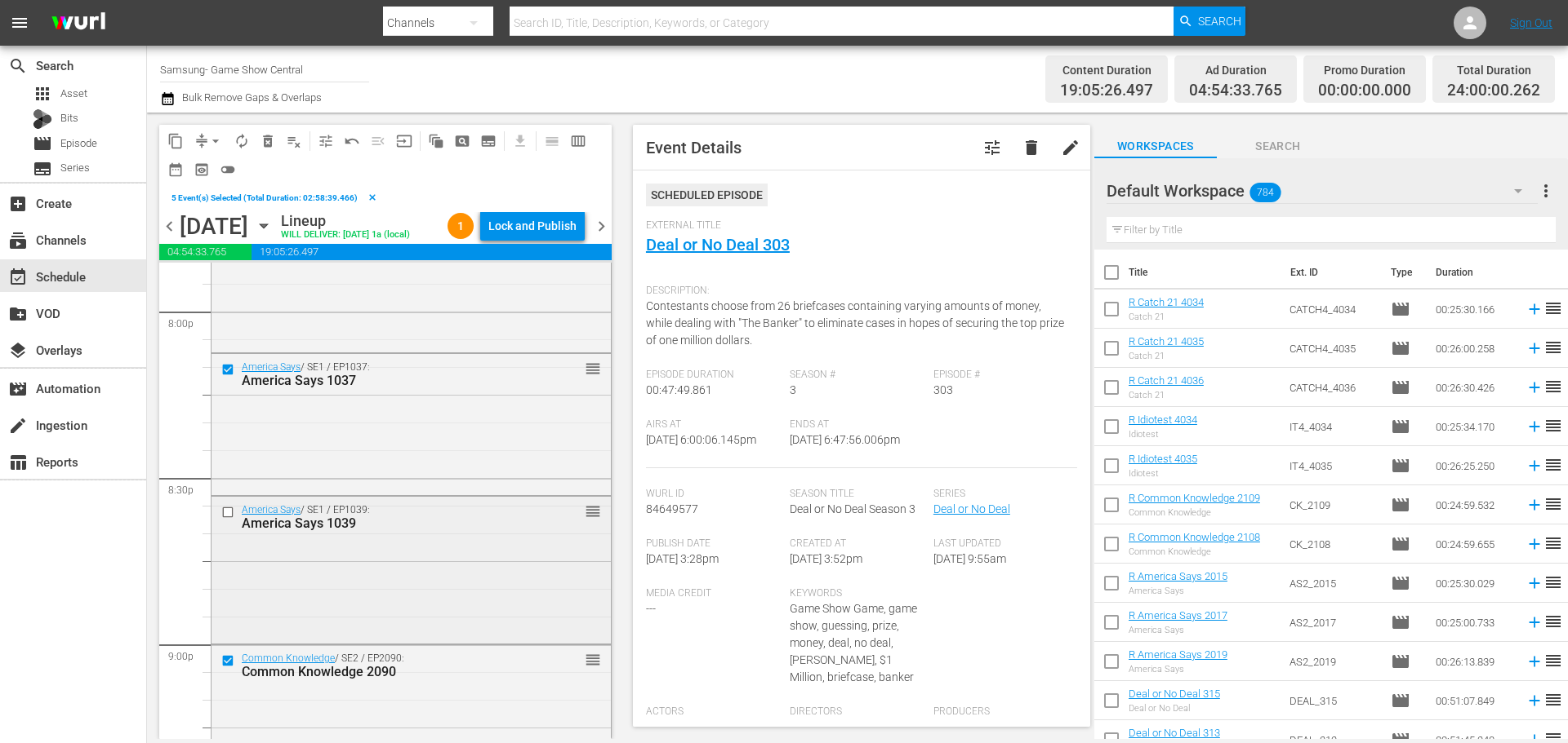
click at [230, 520] on div at bounding box center [229, 511] width 25 height 19
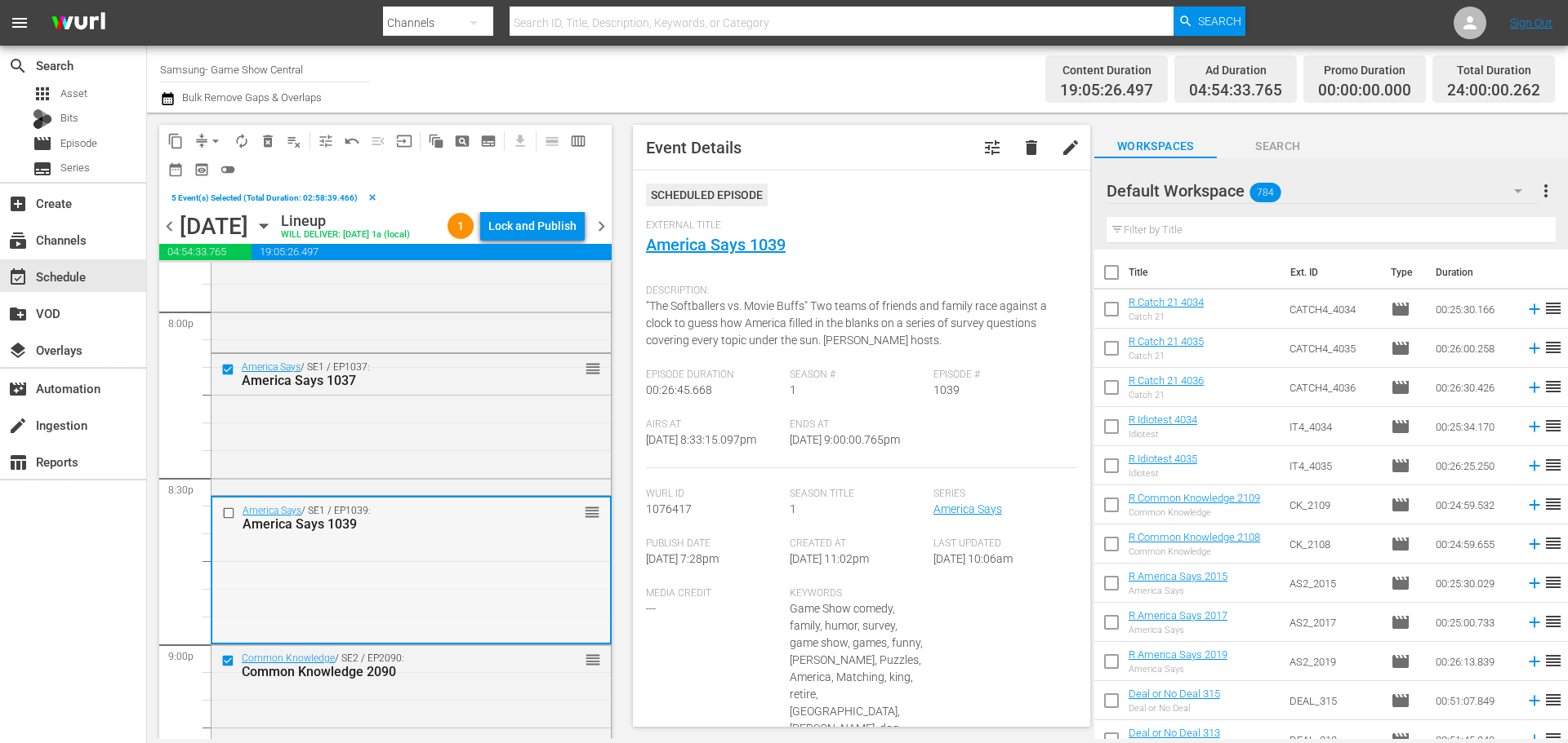
click at [222, 516] on input "checkbox" at bounding box center [230, 513] width 17 height 14
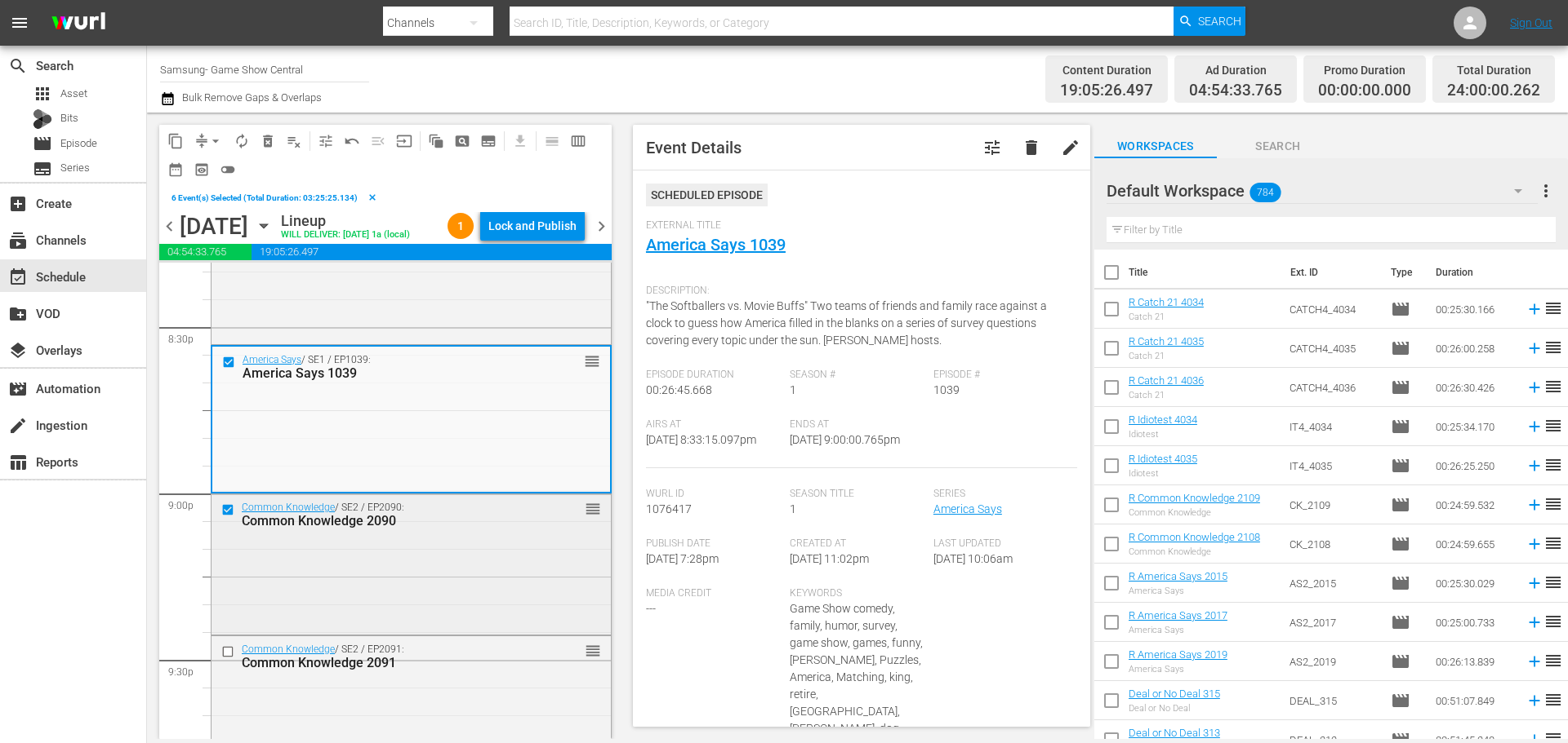
scroll to position [6773, 0]
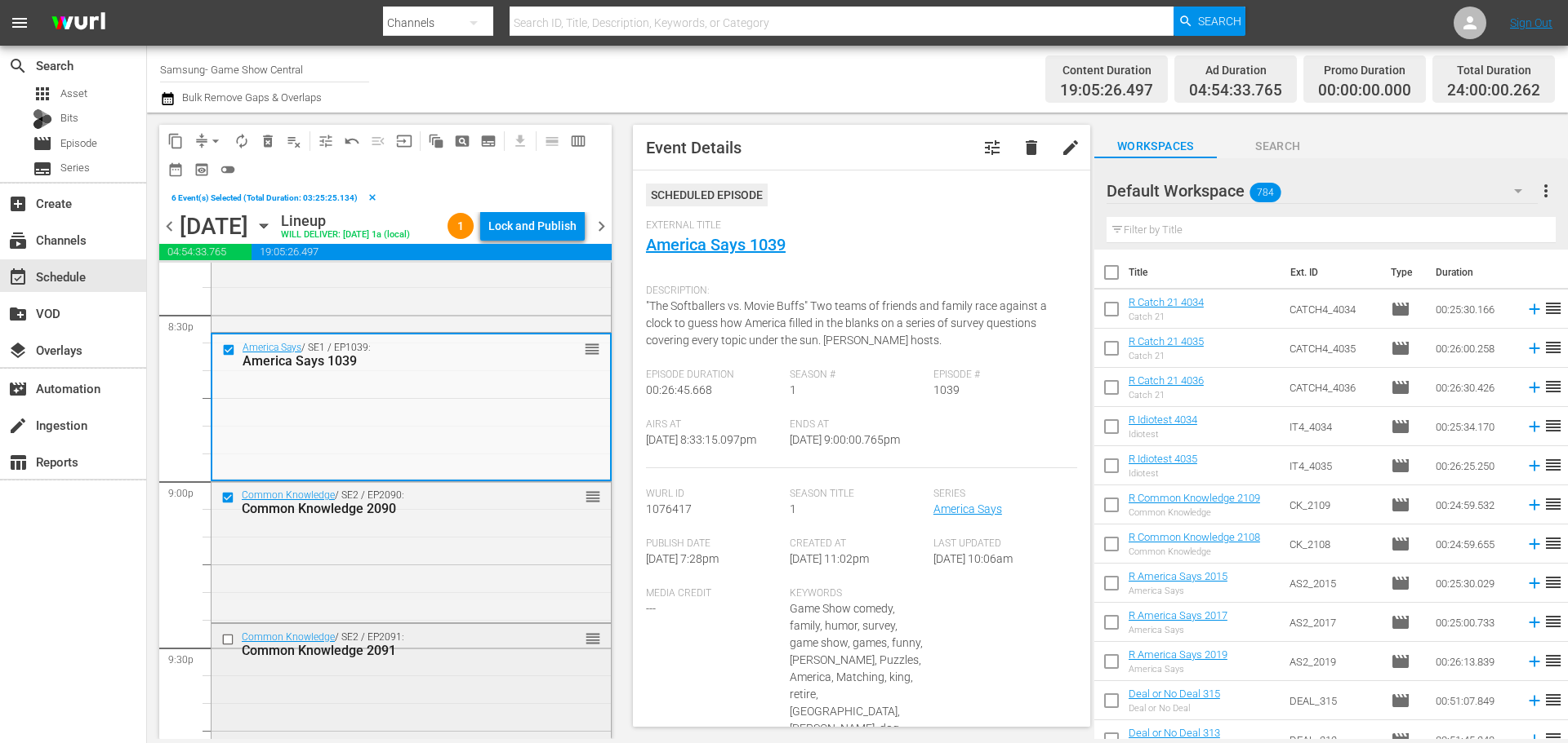
click at [230, 643] on input "checkbox" at bounding box center [230, 639] width 17 height 14
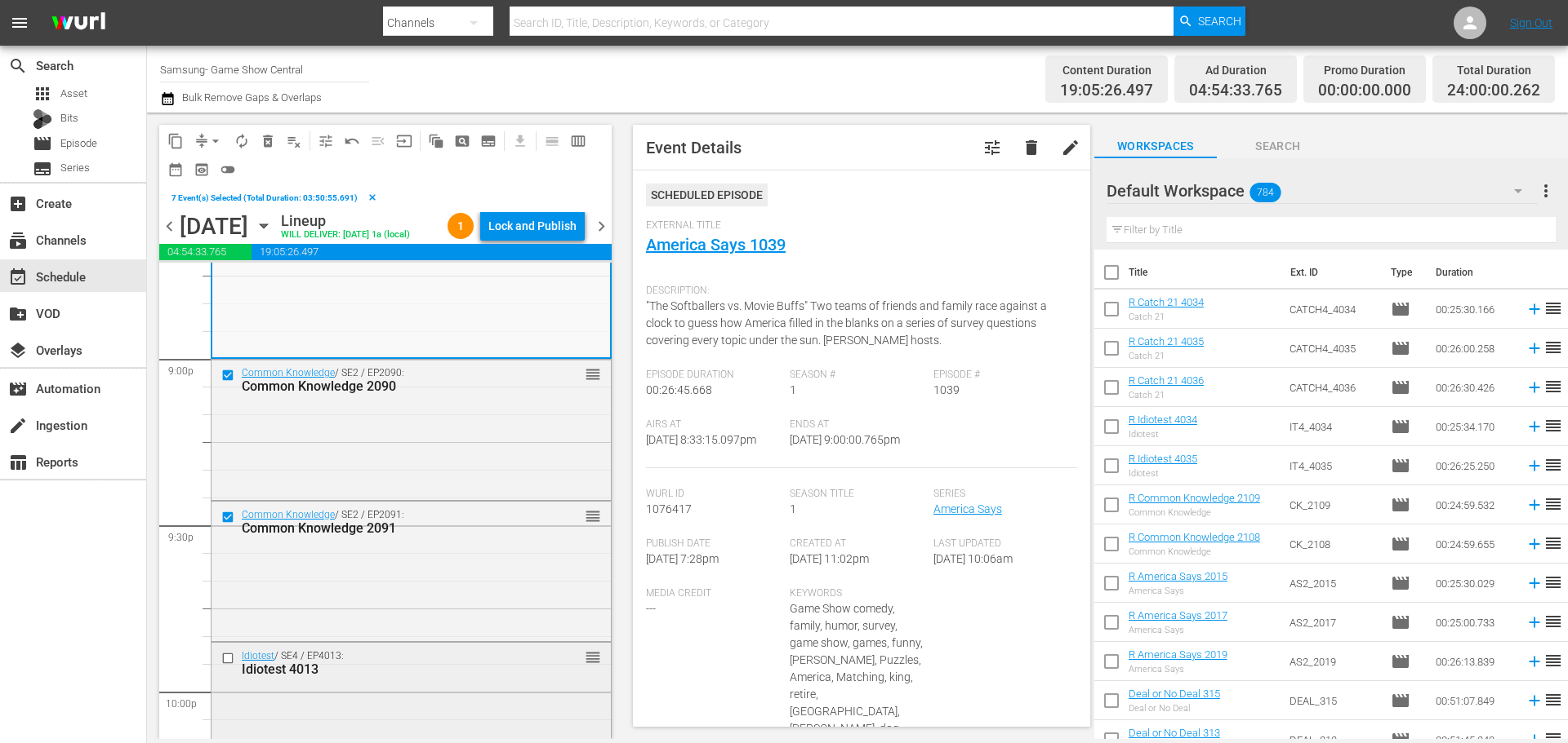
scroll to position [7018, 0]
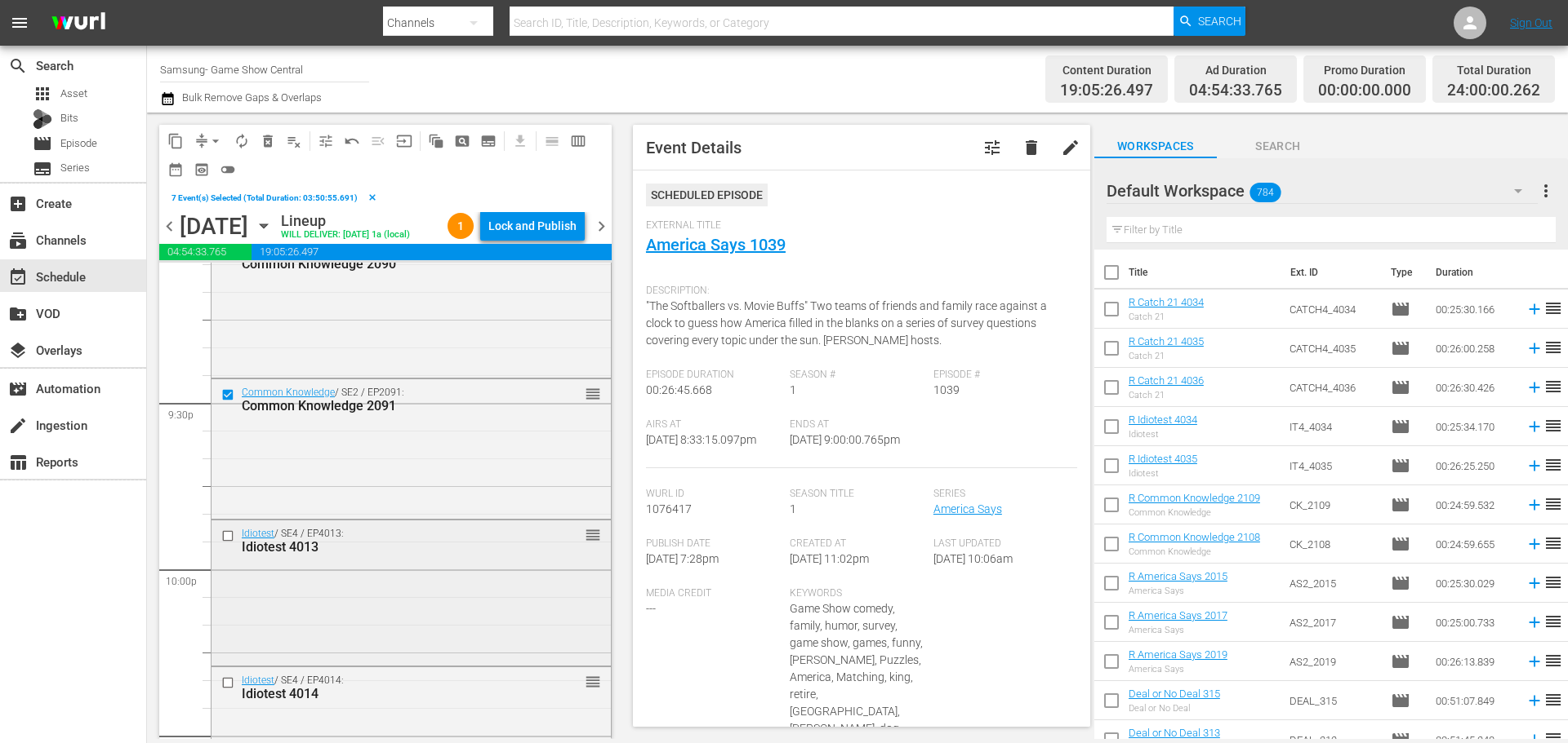
click at [229, 533] on input "checkbox" at bounding box center [230, 535] width 17 height 14
click at [223, 676] on input "checkbox" at bounding box center [230, 683] width 17 height 14
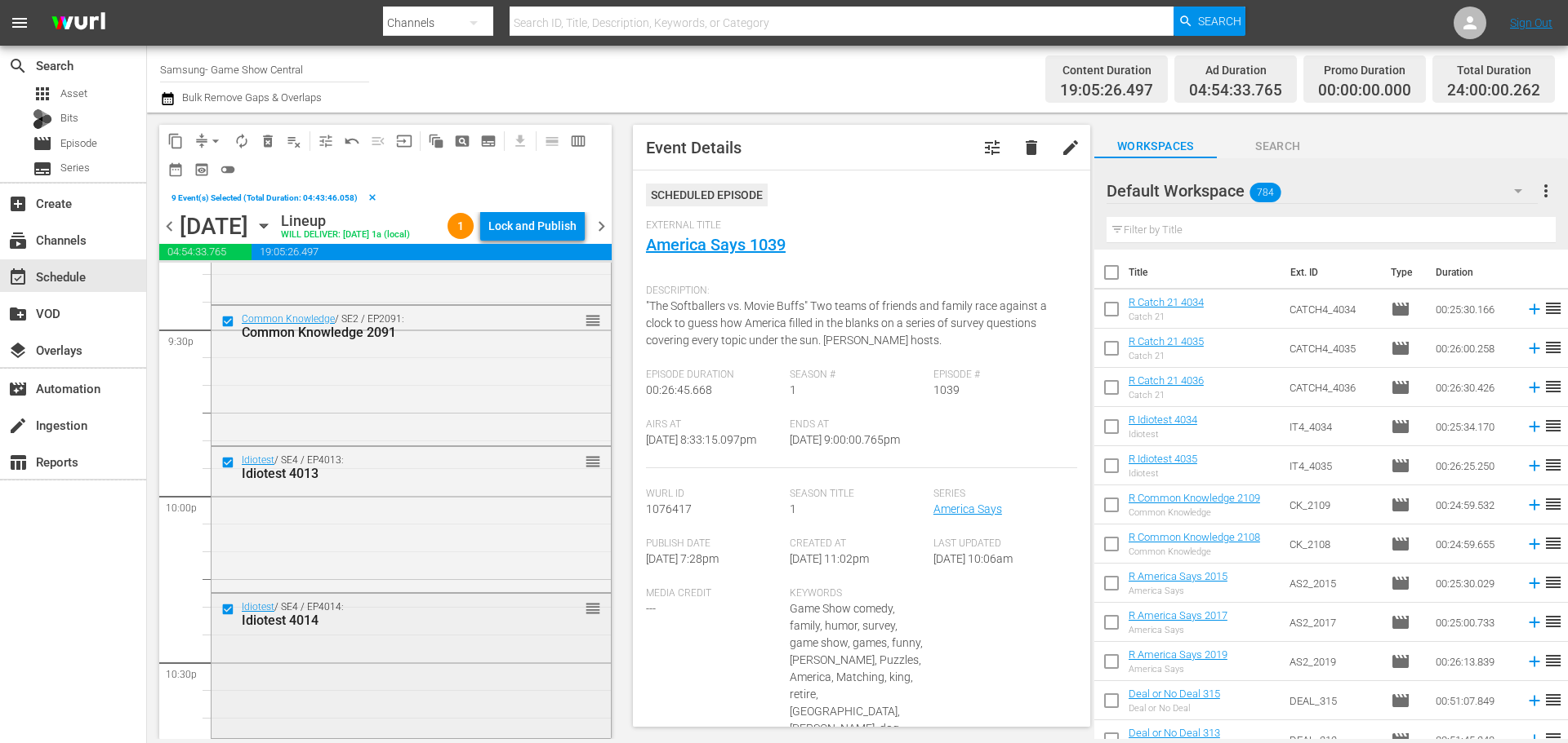
scroll to position [7181, 0]
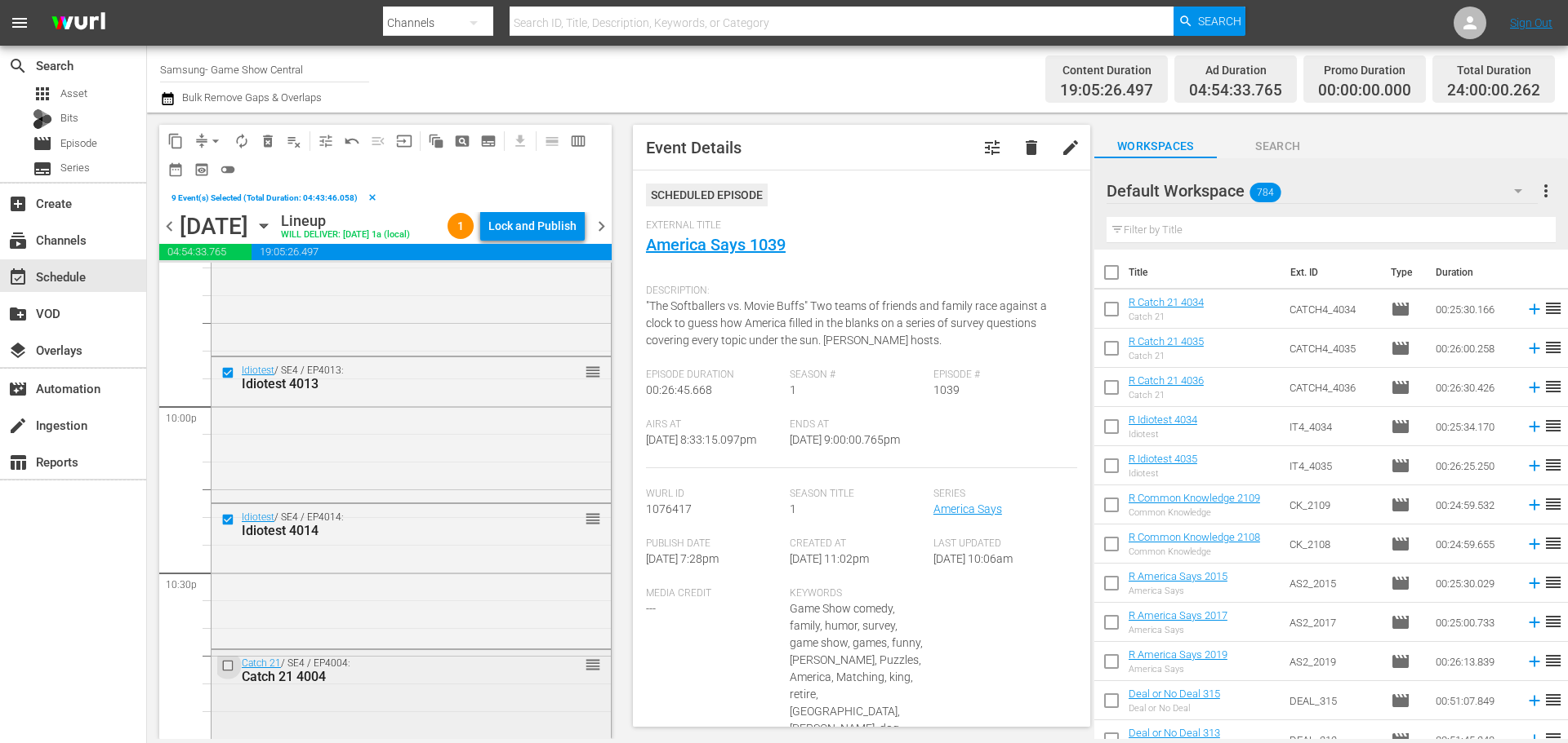
click at [226, 670] on input "checkbox" at bounding box center [230, 666] width 17 height 14
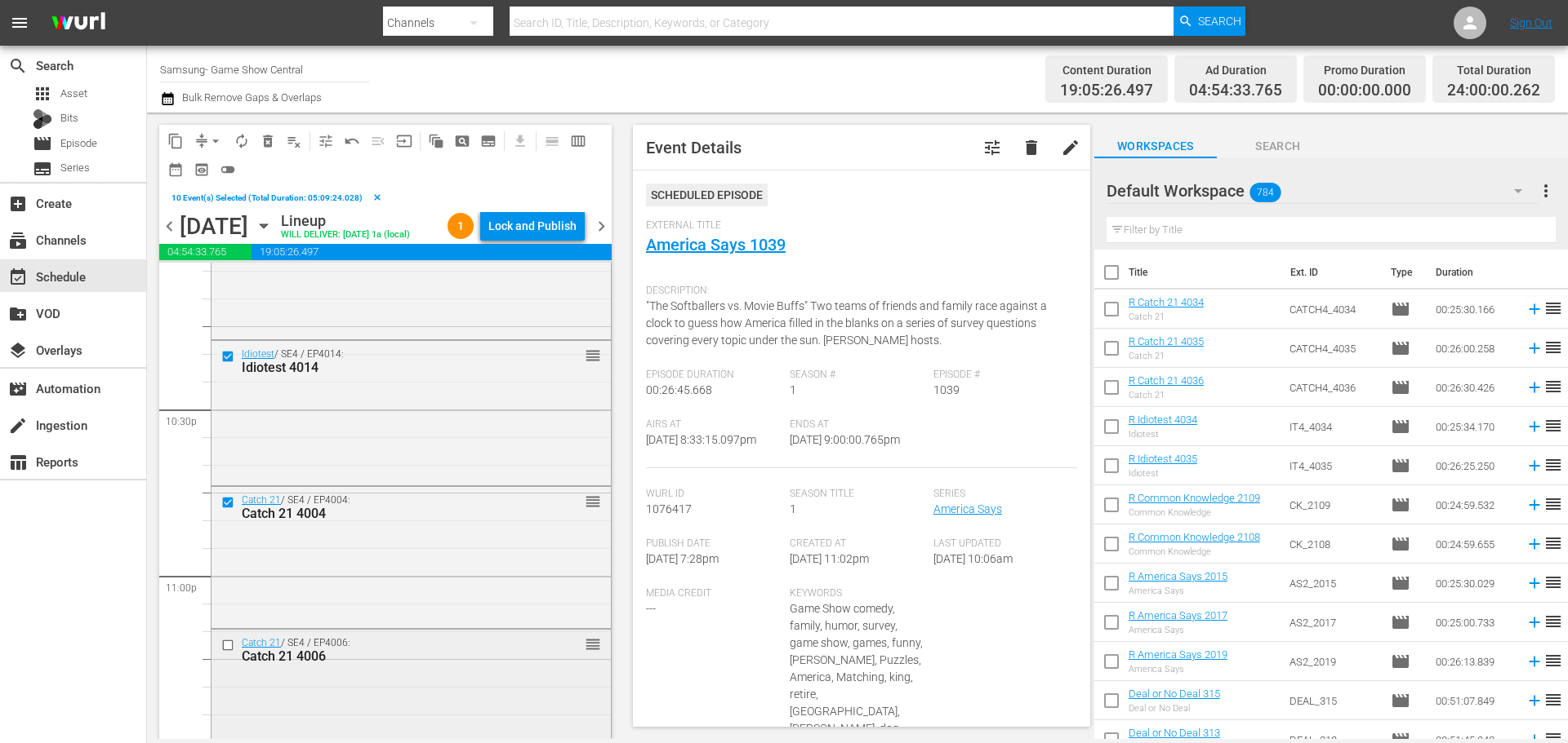
click at [220, 641] on div at bounding box center [229, 645] width 25 height 19
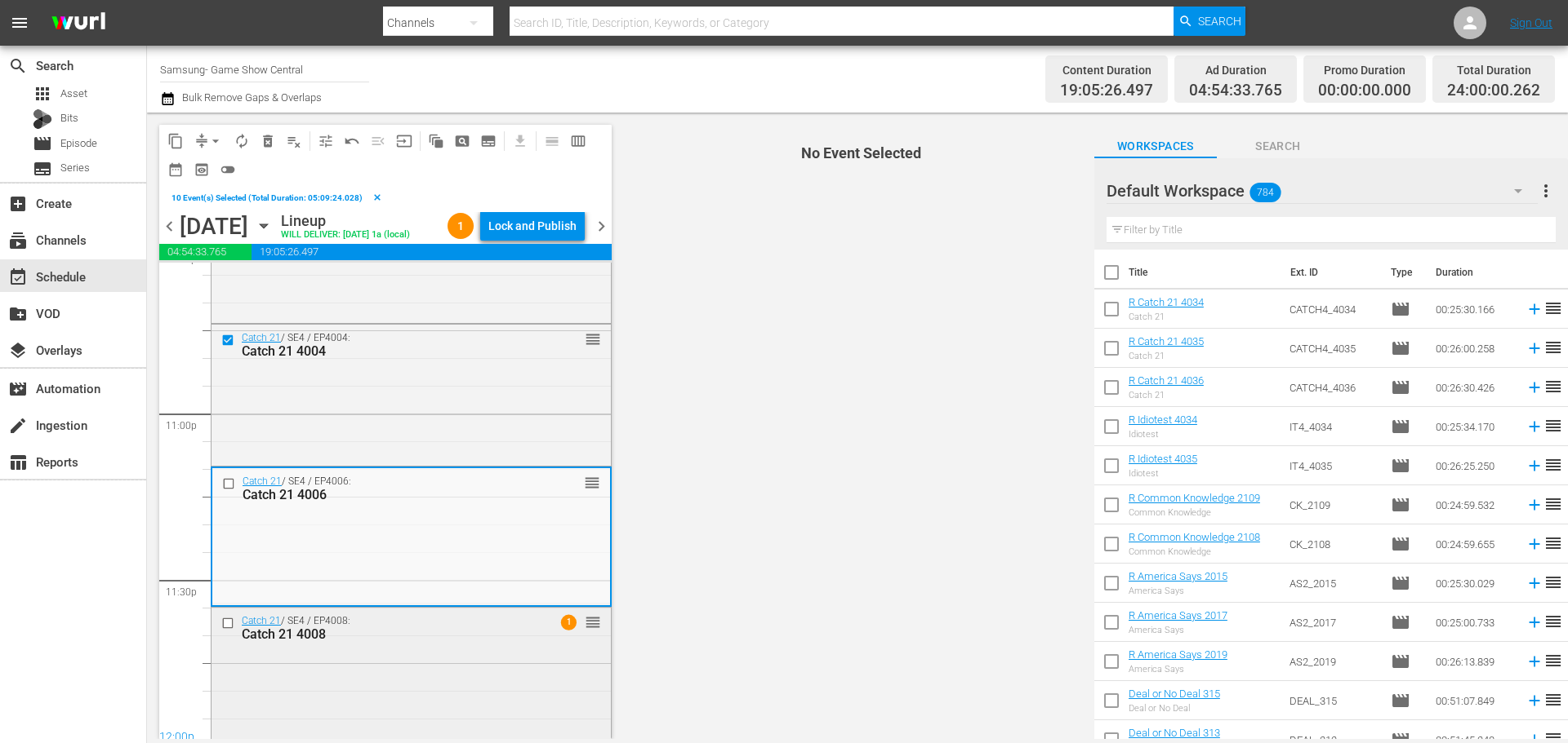
scroll to position [7507, 0]
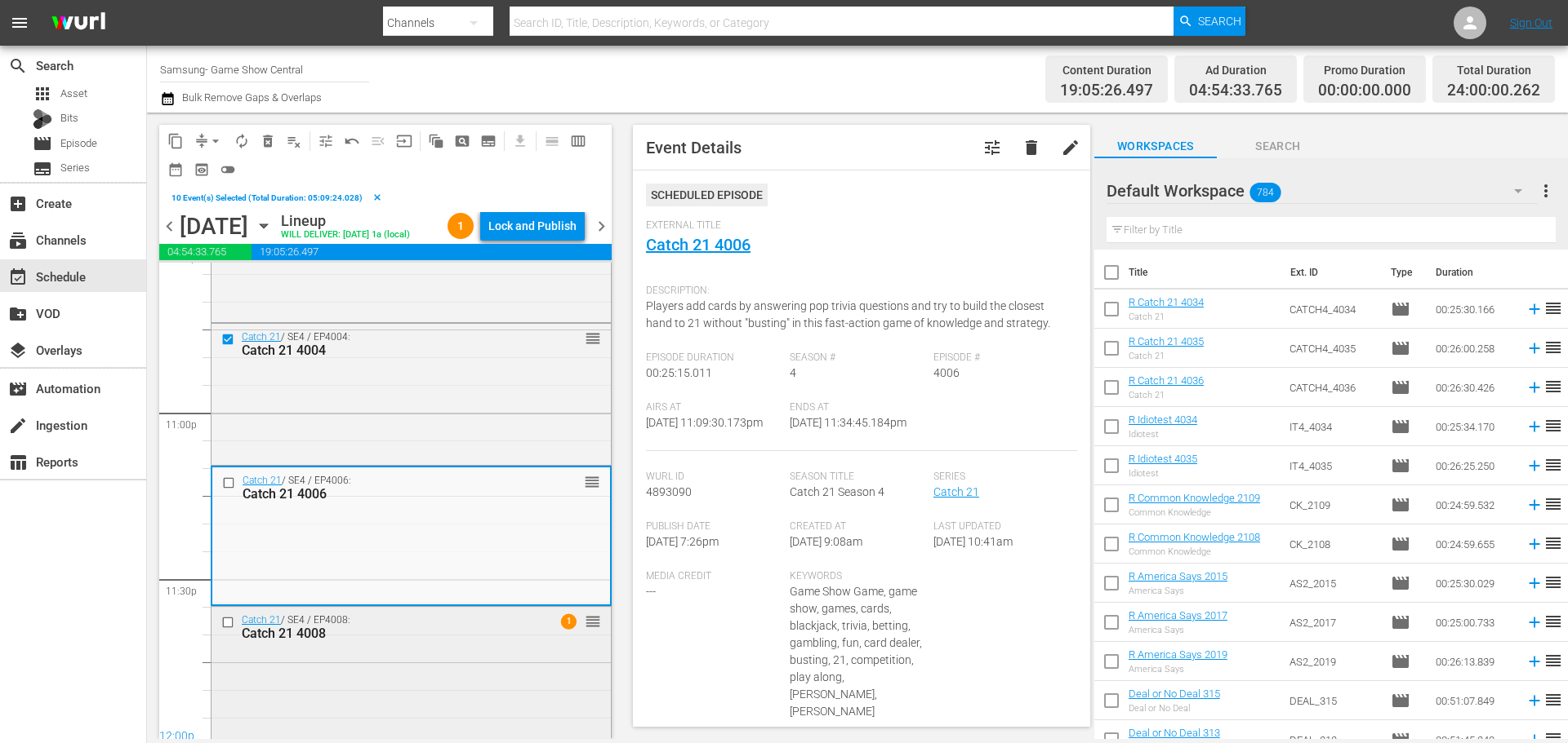
click at [228, 631] on div at bounding box center [229, 622] width 25 height 19
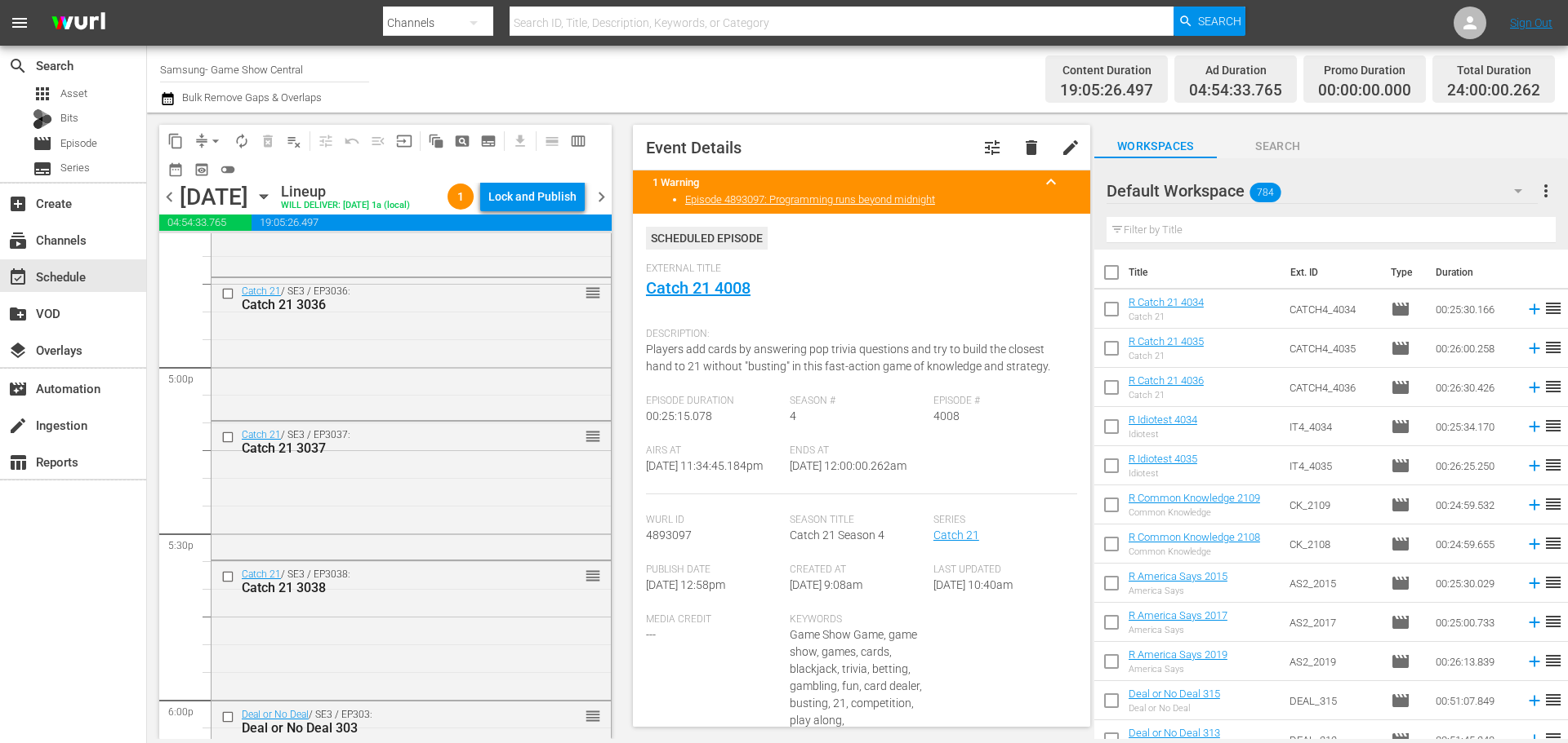
scroll to position [5934, 0]
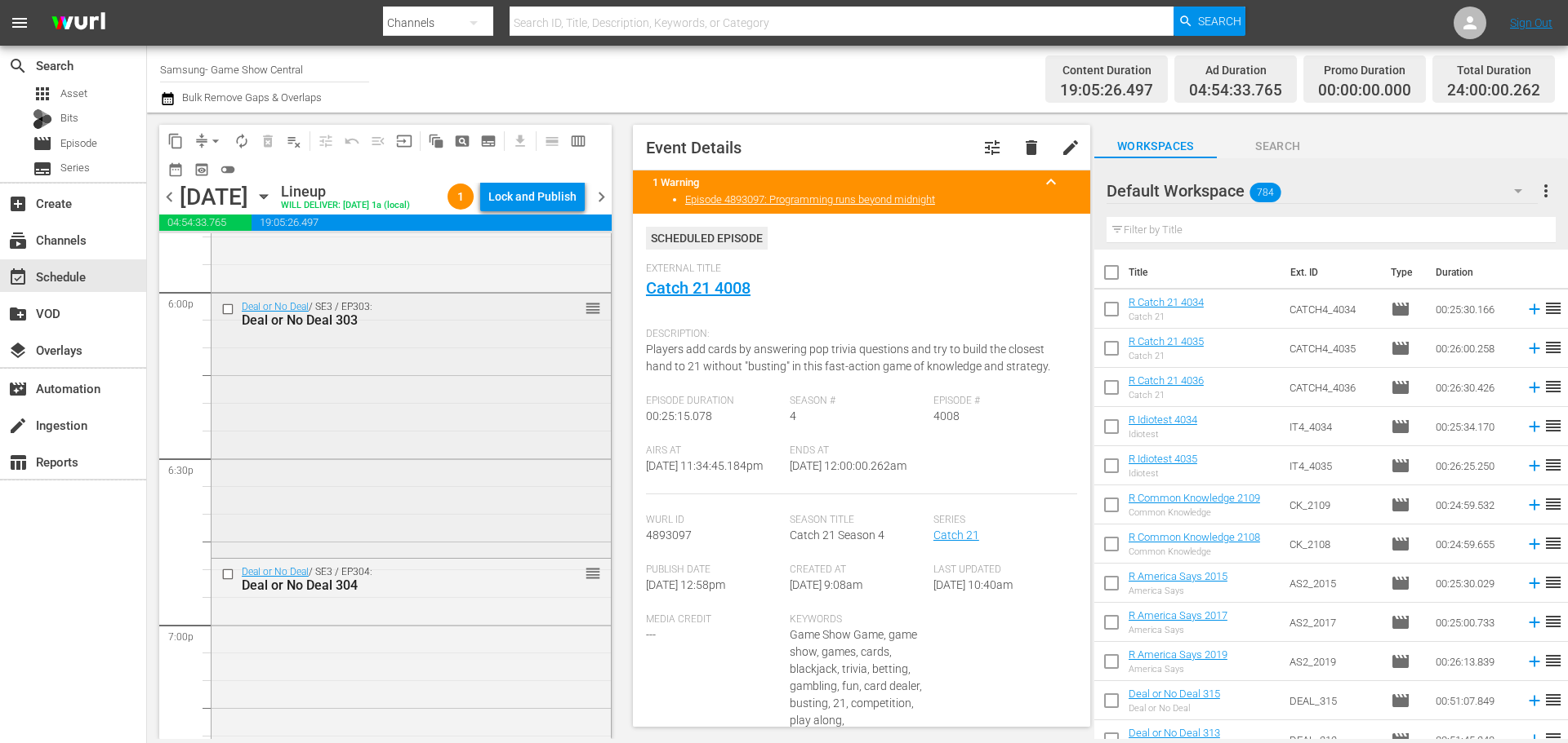
click at [230, 315] on input "checkbox" at bounding box center [230, 309] width 17 height 14
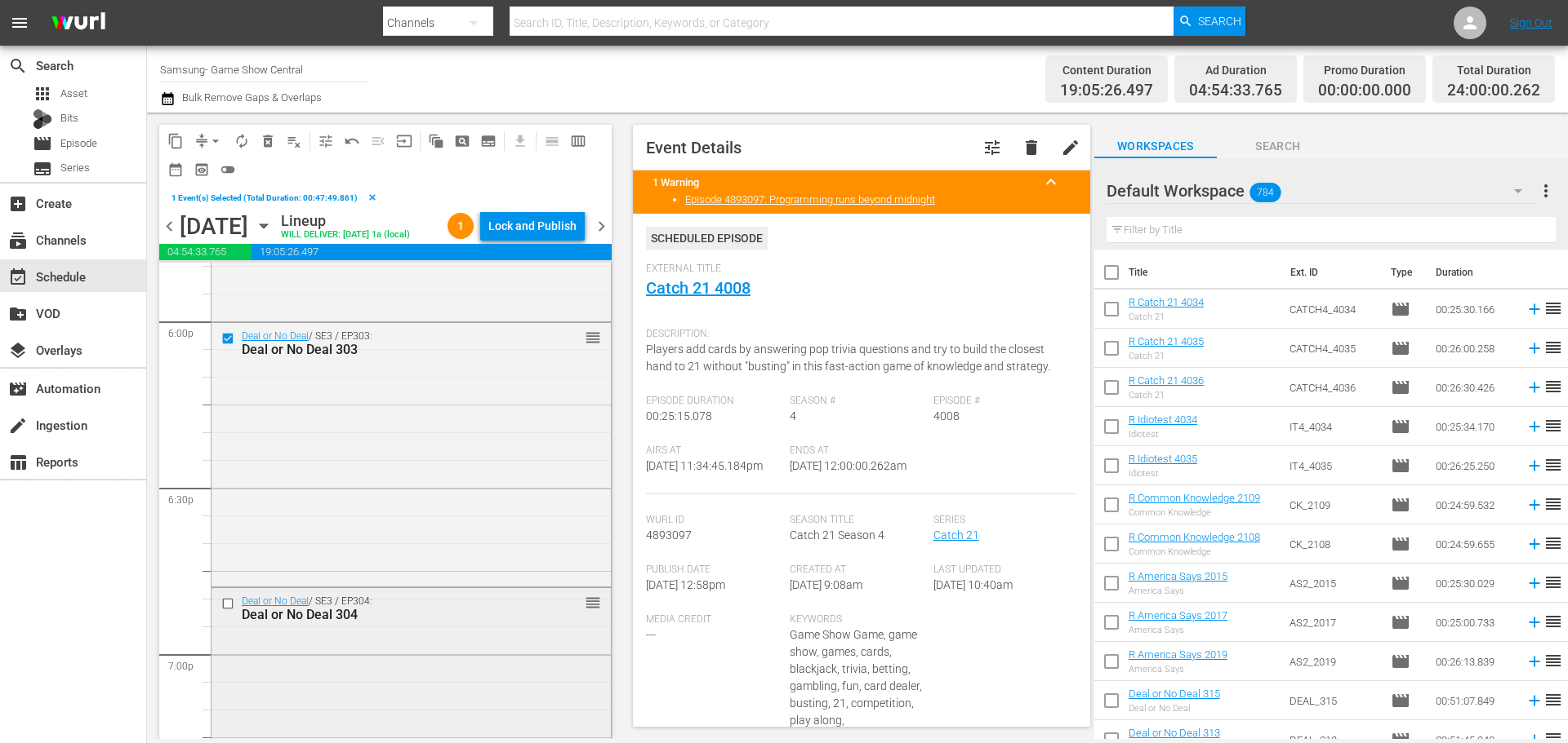
click at [216, 604] on div "Deal or No Deal / SE3 / EP304: Deal or No Deal 304 reorder" at bounding box center [411, 608] width 400 height 40
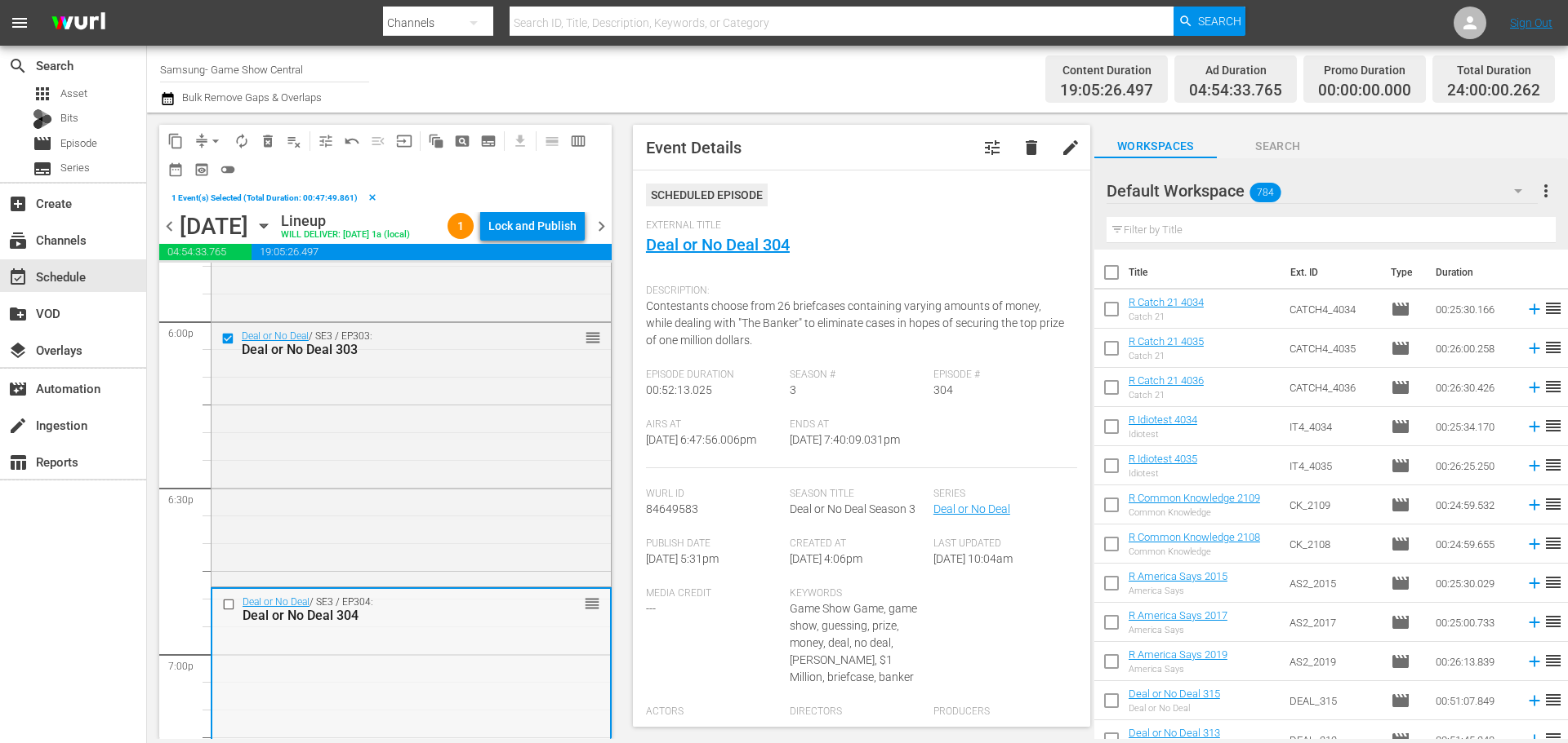
click at [226, 600] on input "checkbox" at bounding box center [230, 604] width 17 height 14
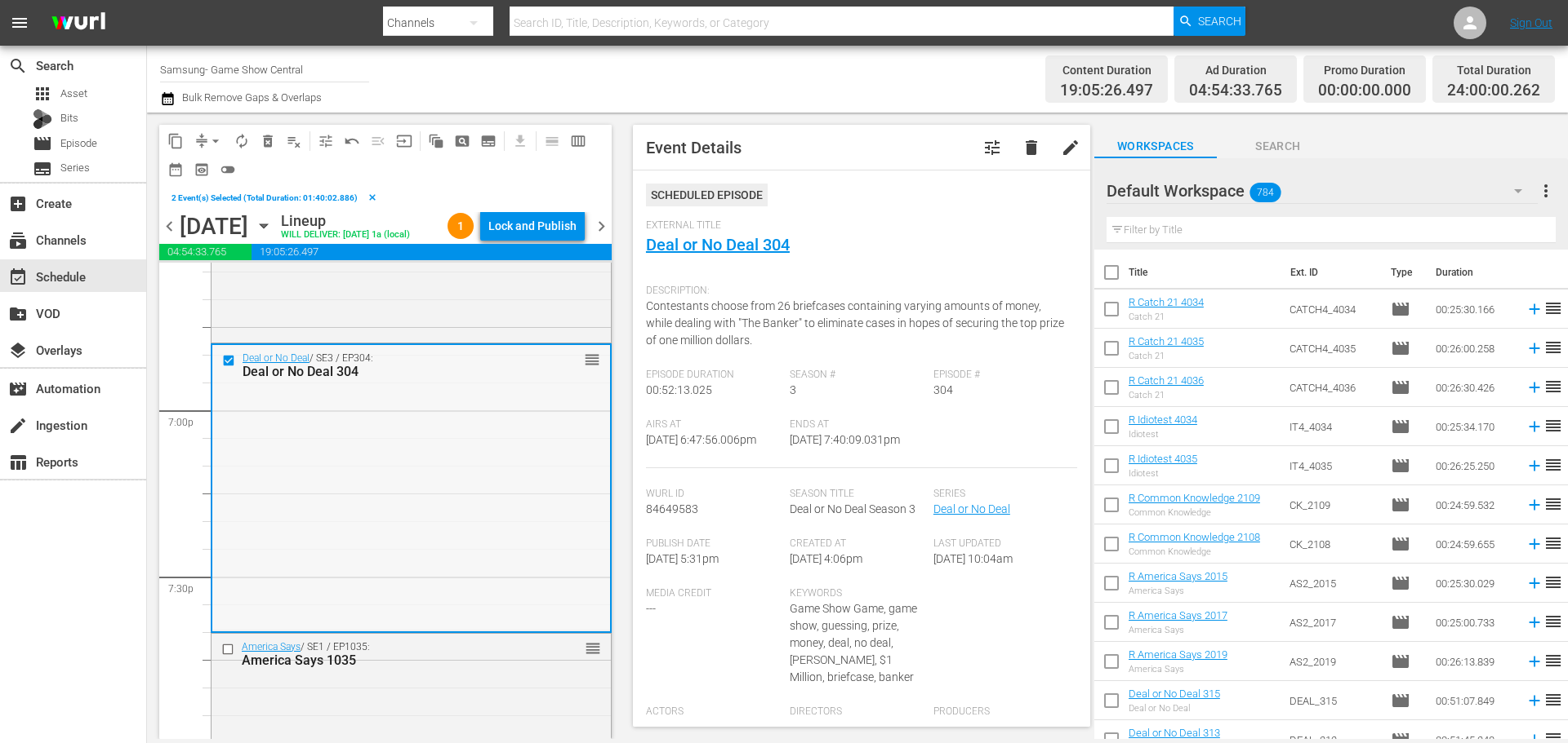
scroll to position [6179, 0]
click at [232, 648] on input "checkbox" at bounding box center [230, 648] width 17 height 14
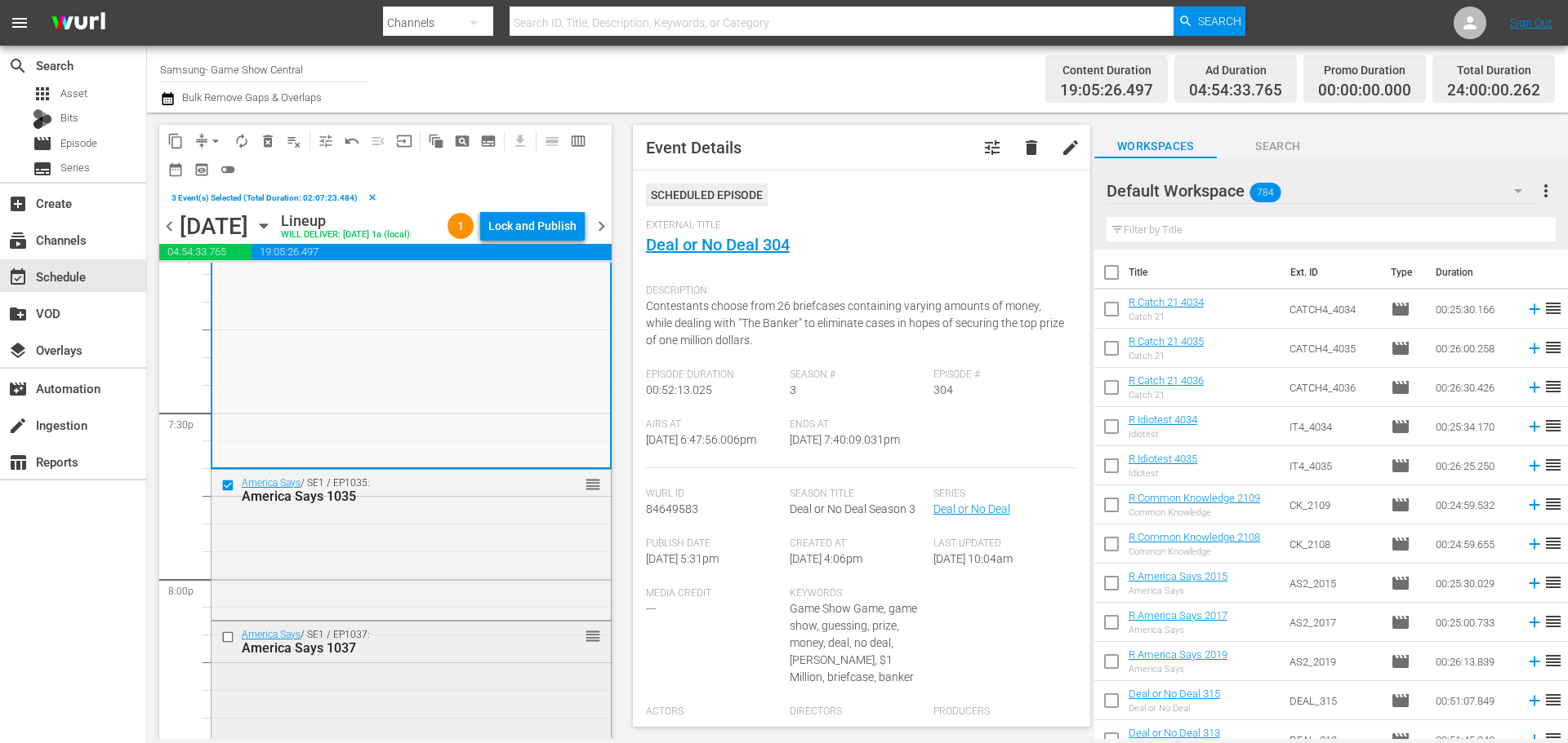
click at [224, 627] on div at bounding box center [229, 636] width 25 height 19
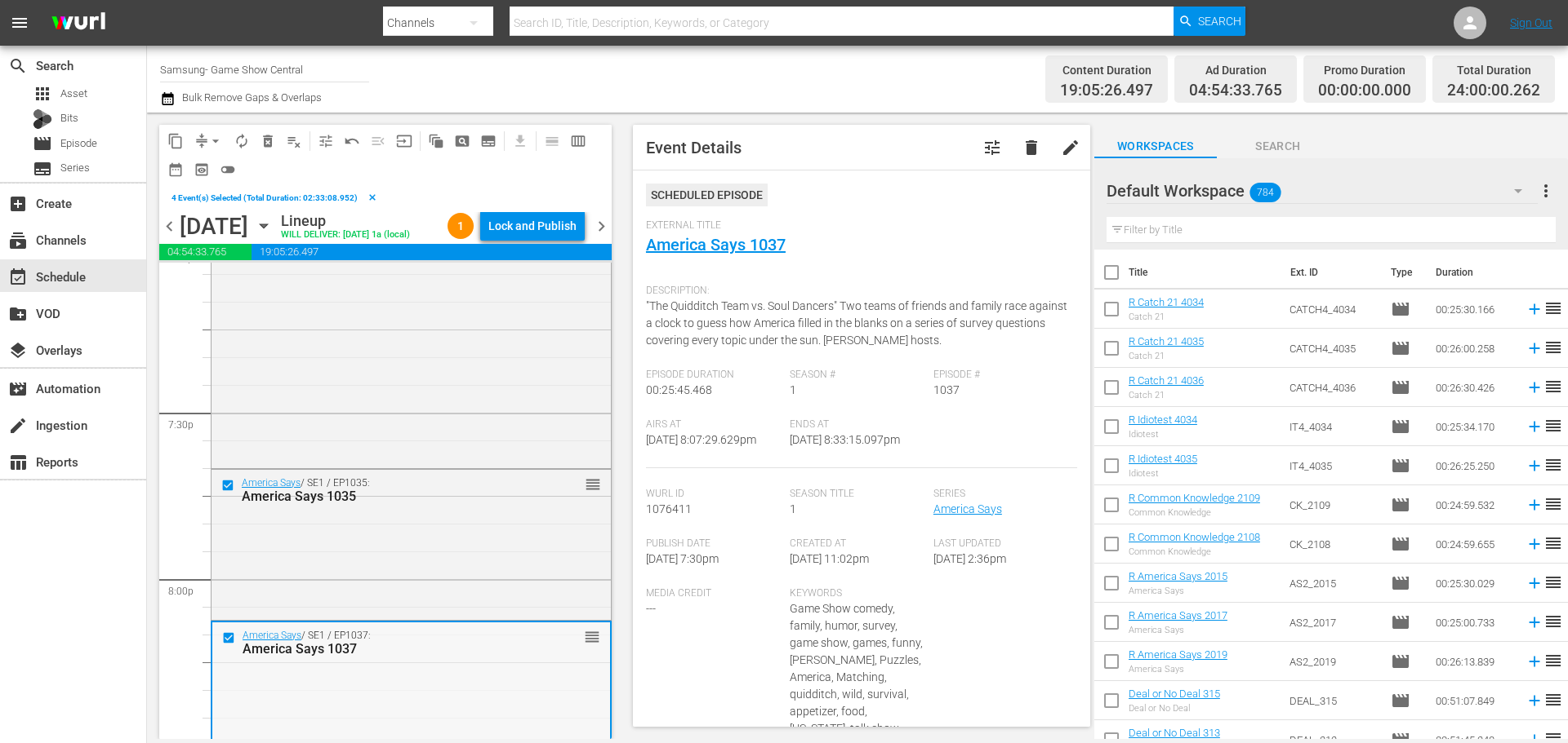
scroll to position [6506, 0]
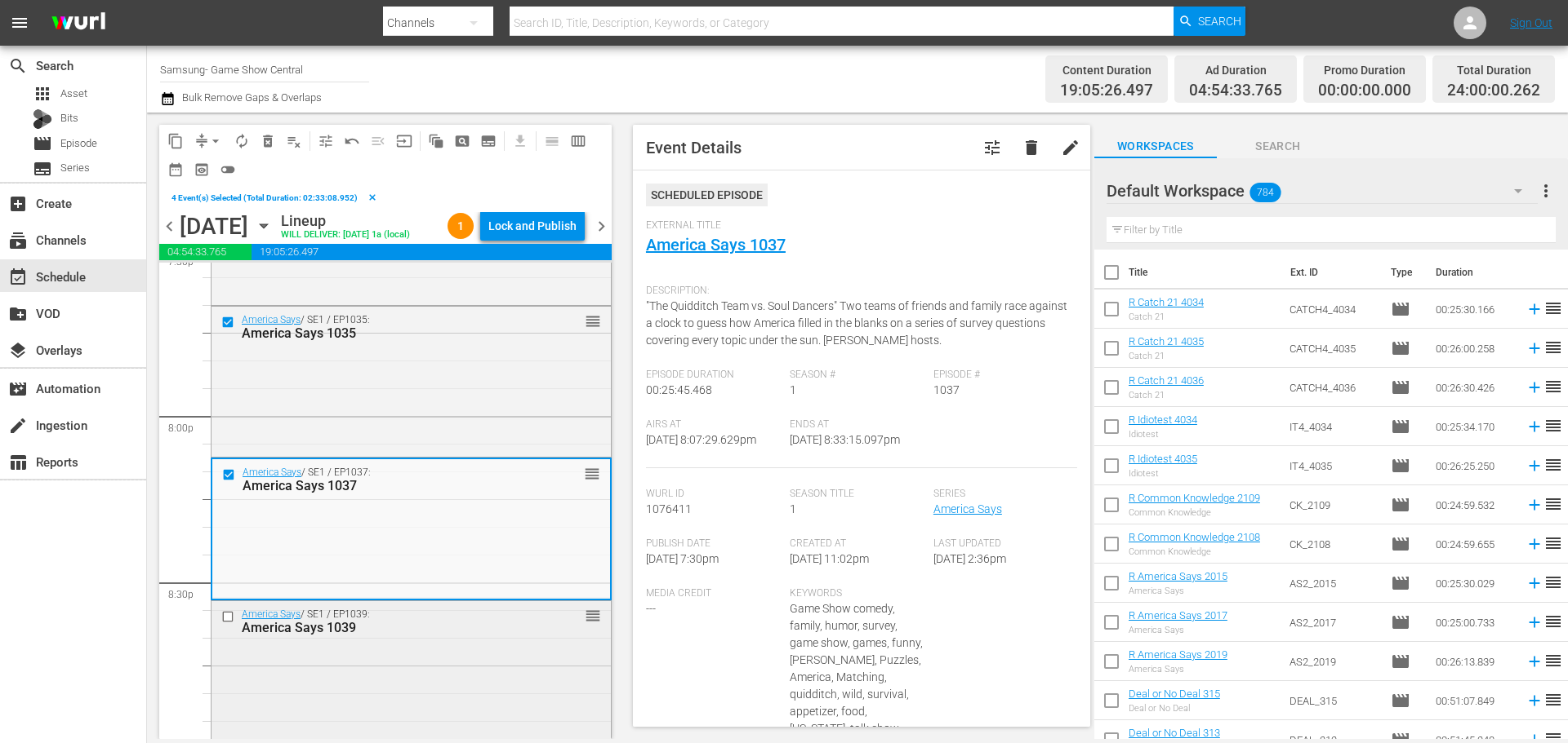
click at [226, 614] on input "checkbox" at bounding box center [230, 617] width 17 height 14
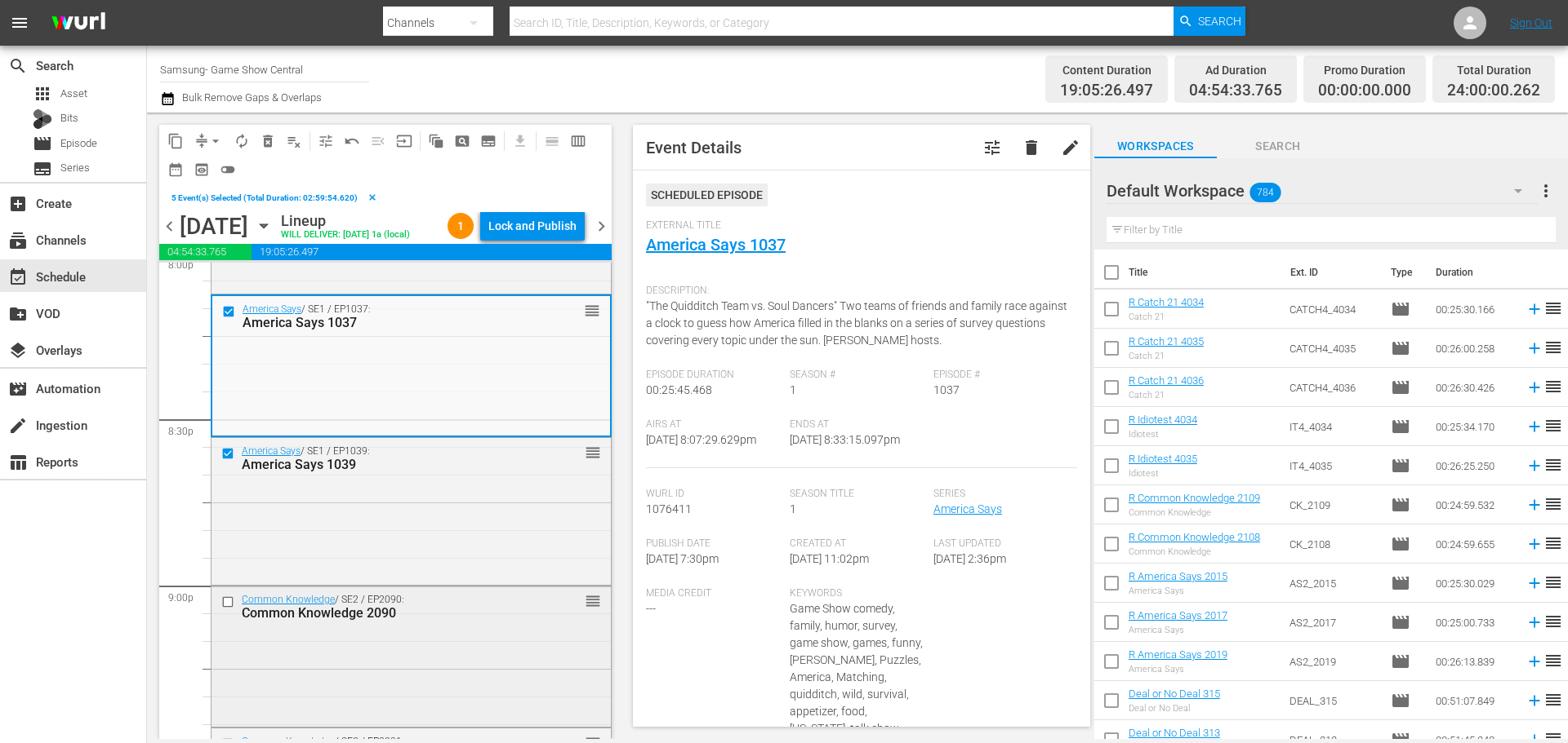
click at [226, 600] on input "checkbox" at bounding box center [230, 602] width 17 height 14
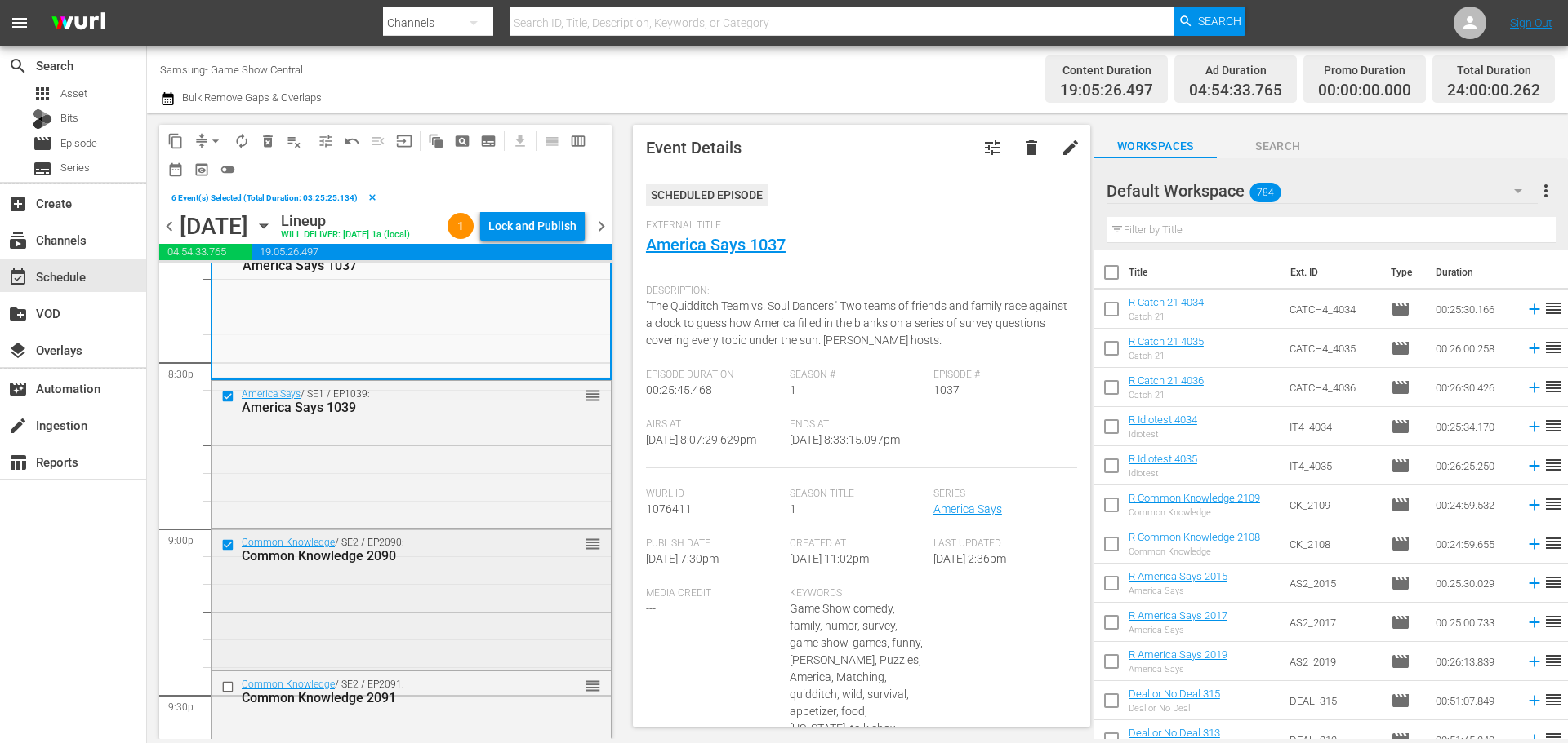
scroll to position [6750, 0]
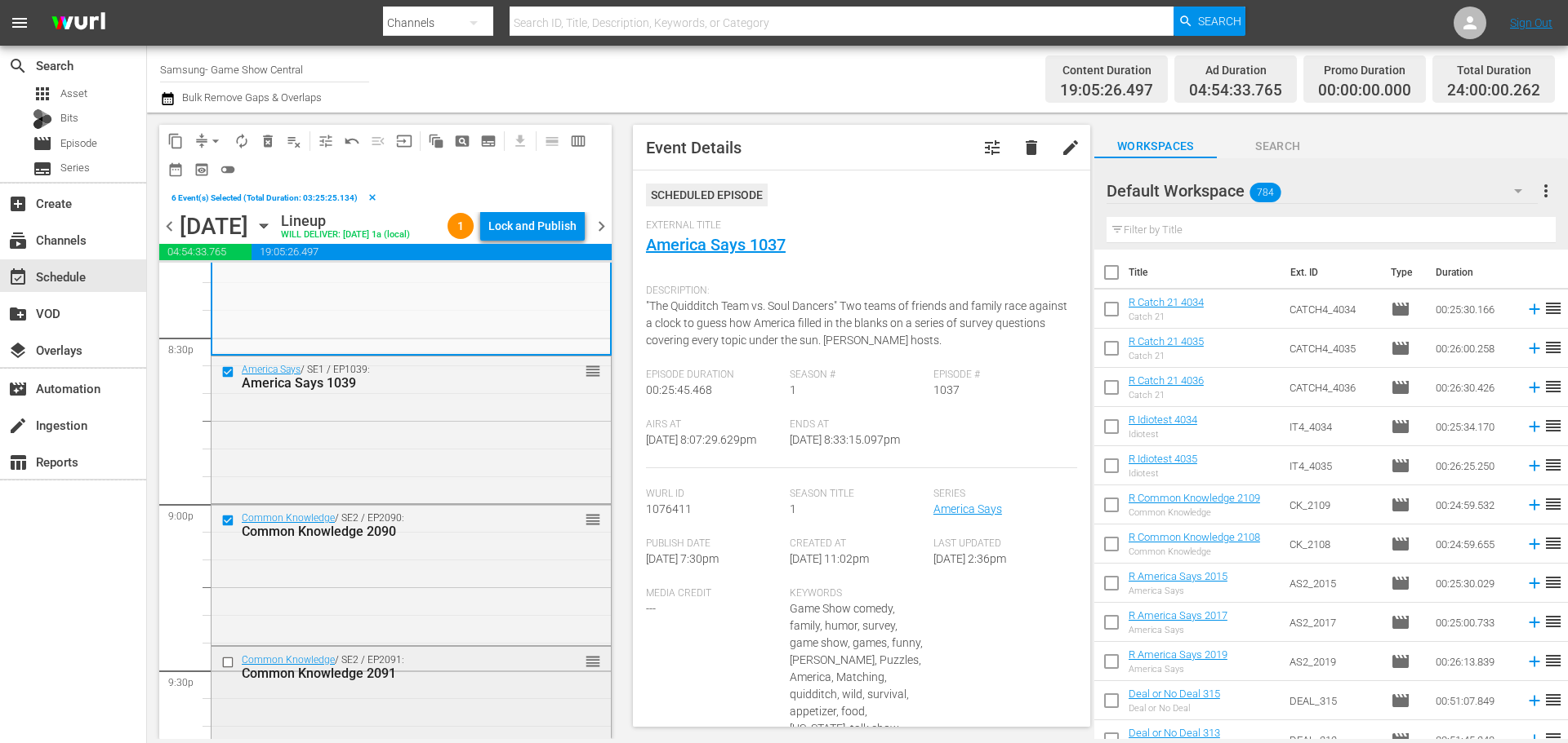
click at [227, 666] on input "checkbox" at bounding box center [230, 662] width 17 height 14
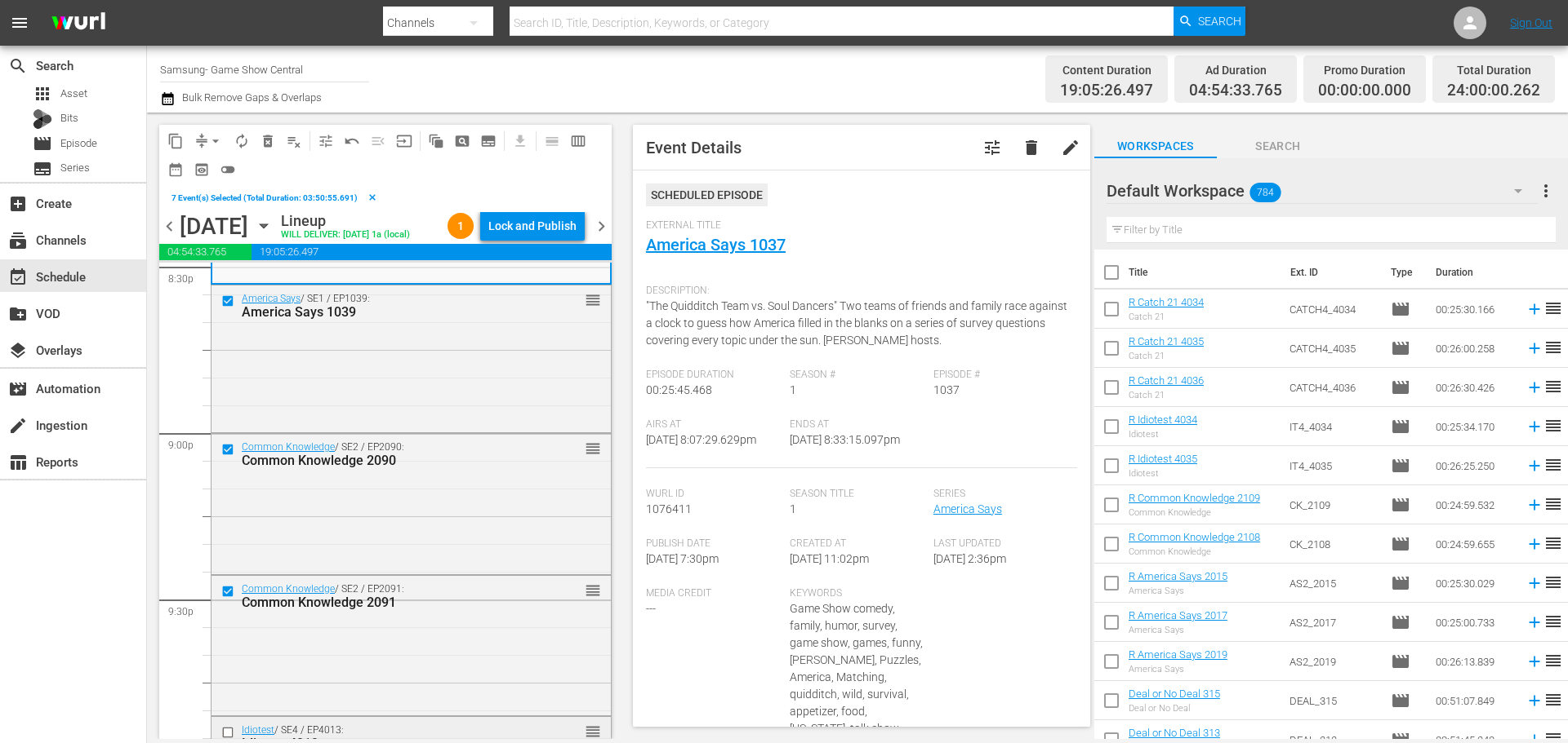
scroll to position [6913, 0]
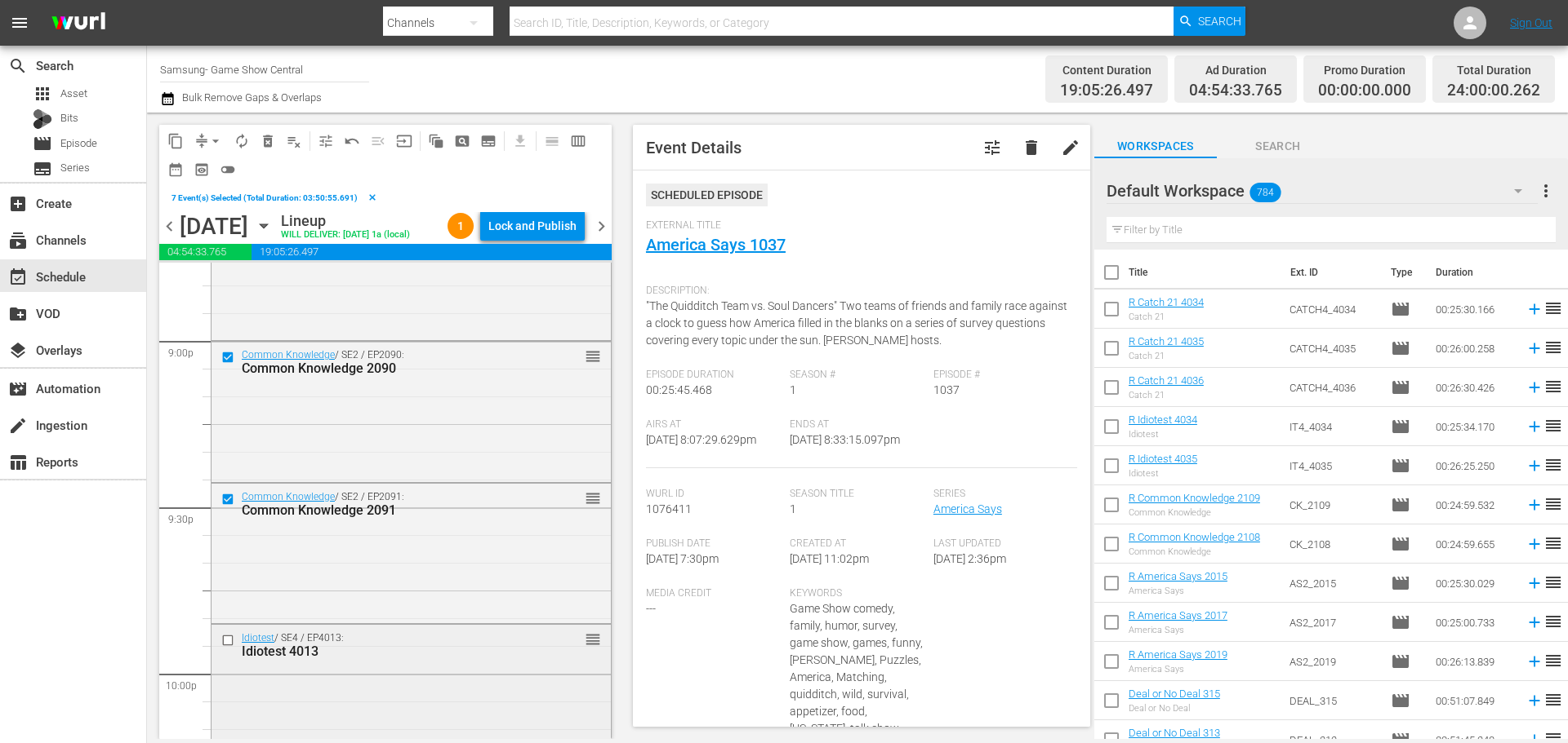
click at [223, 642] on input "checkbox" at bounding box center [230, 640] width 17 height 14
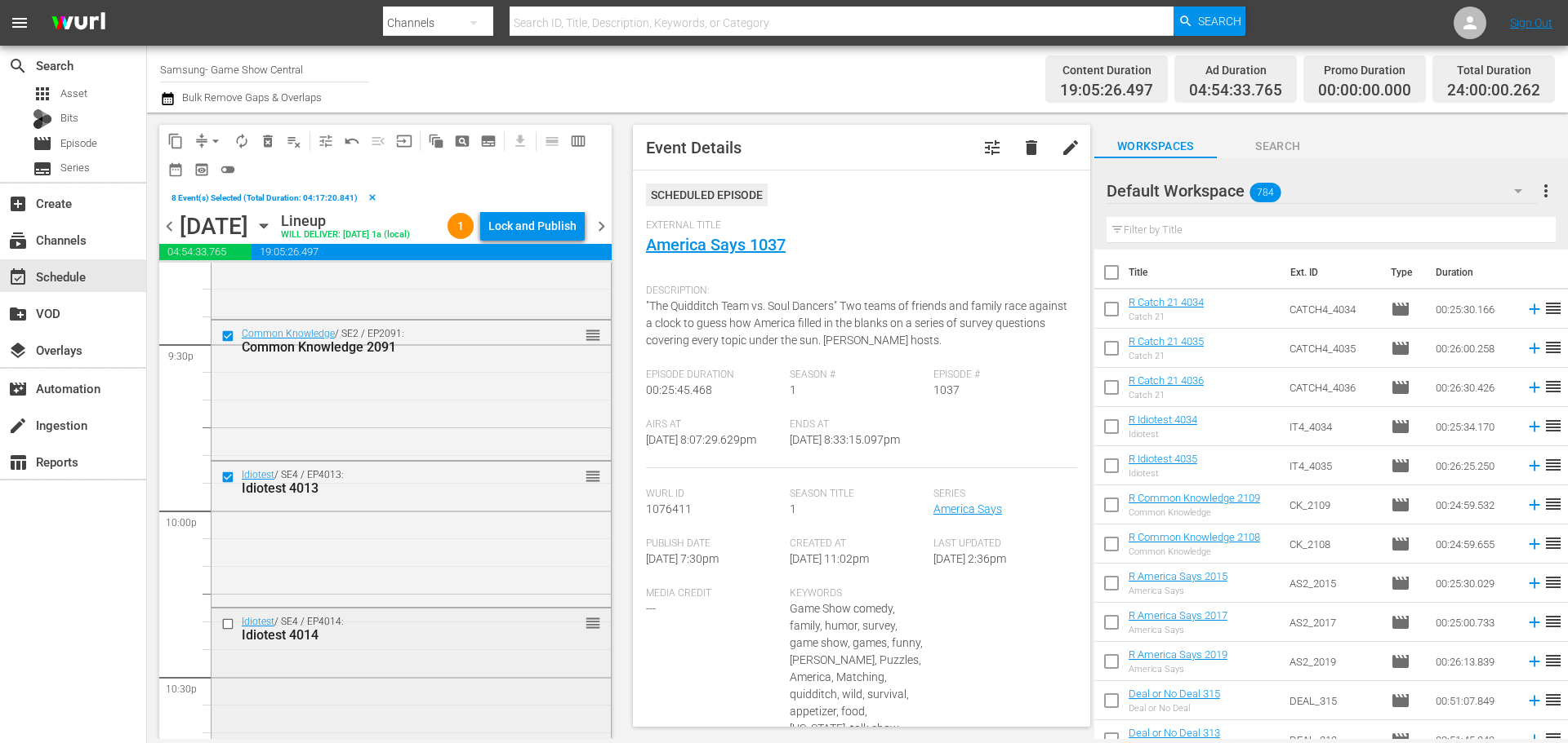
click at [233, 630] on input "checkbox" at bounding box center [230, 624] width 17 height 14
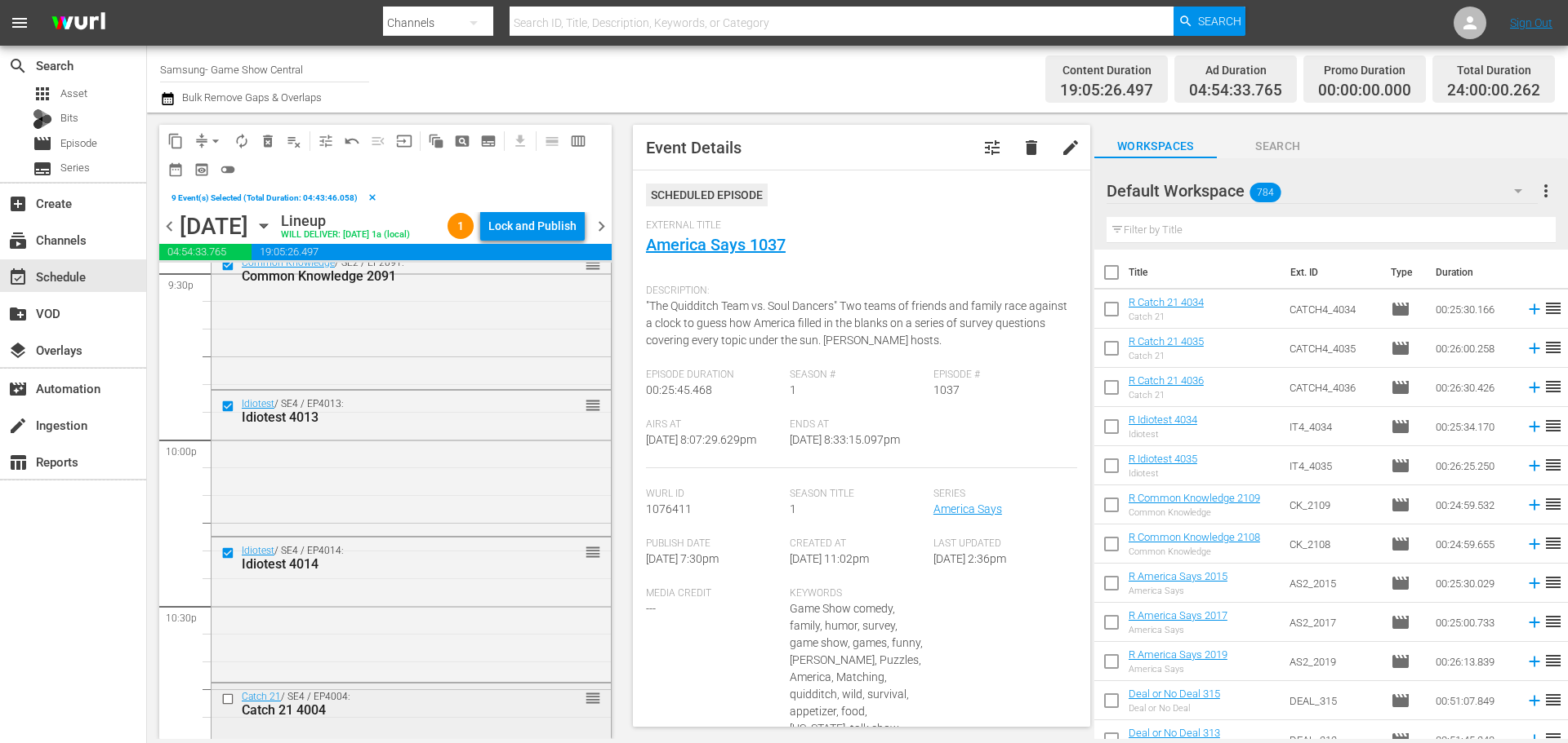
scroll to position [7239, 0]
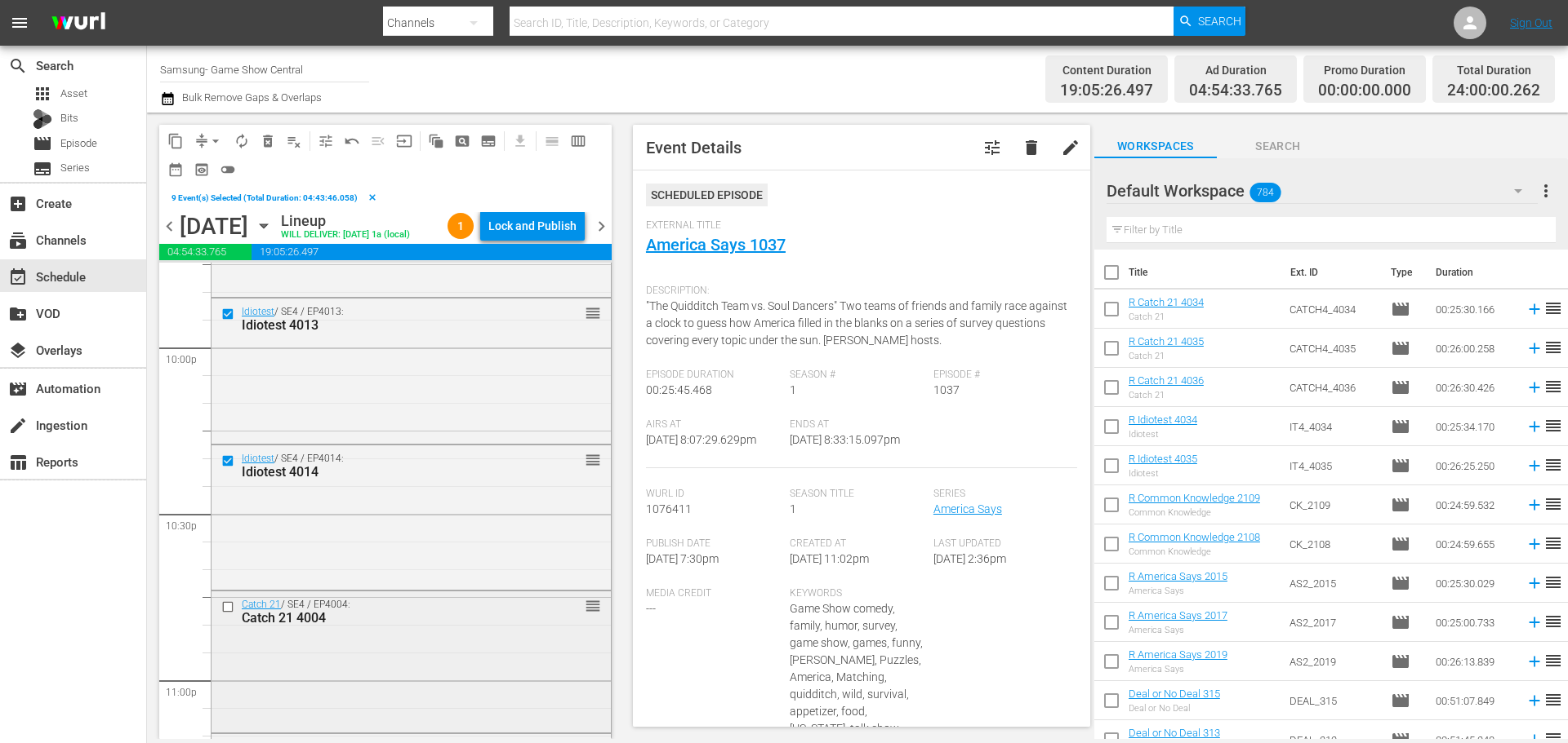
click at [230, 606] on input "checkbox" at bounding box center [230, 607] width 17 height 14
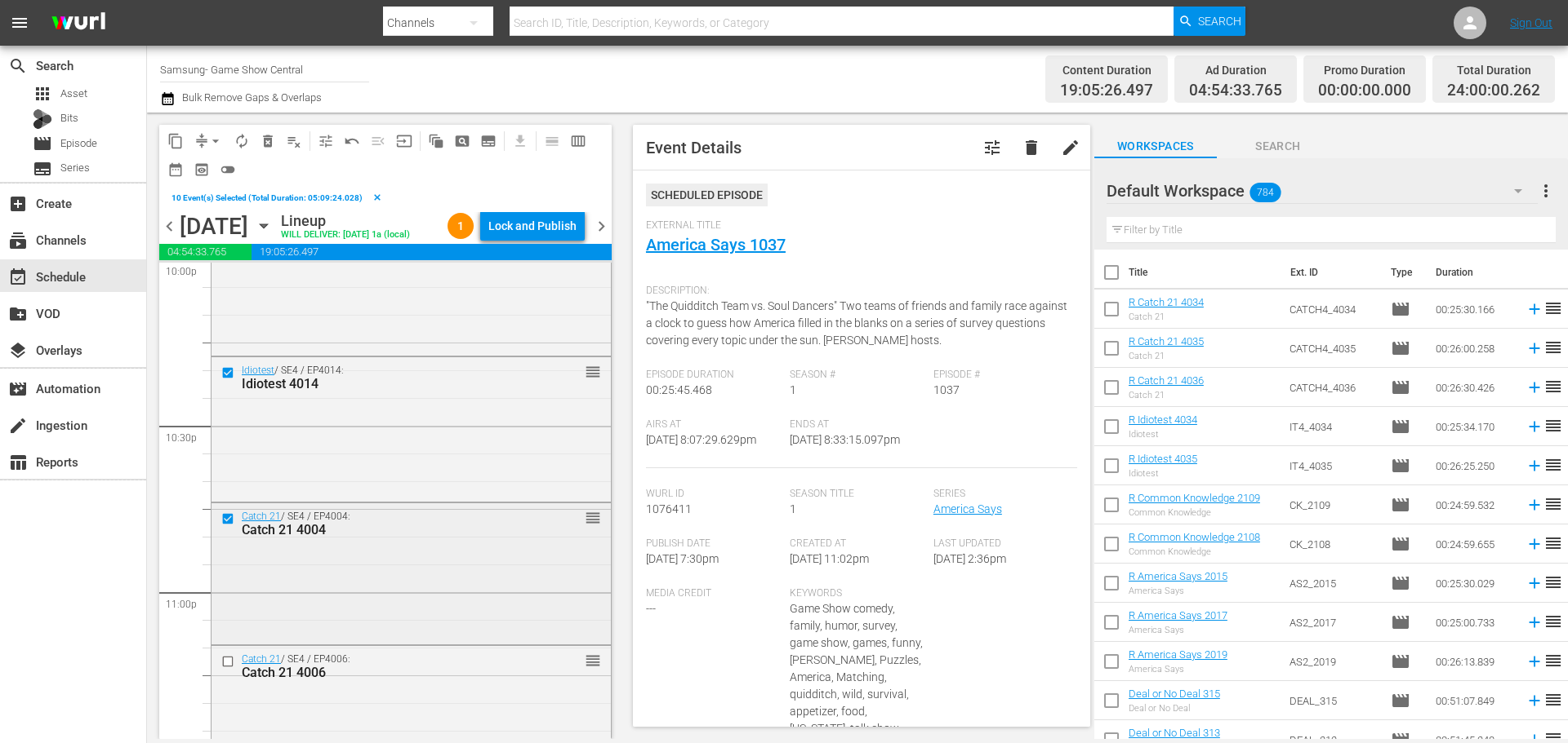
scroll to position [7403, 0]
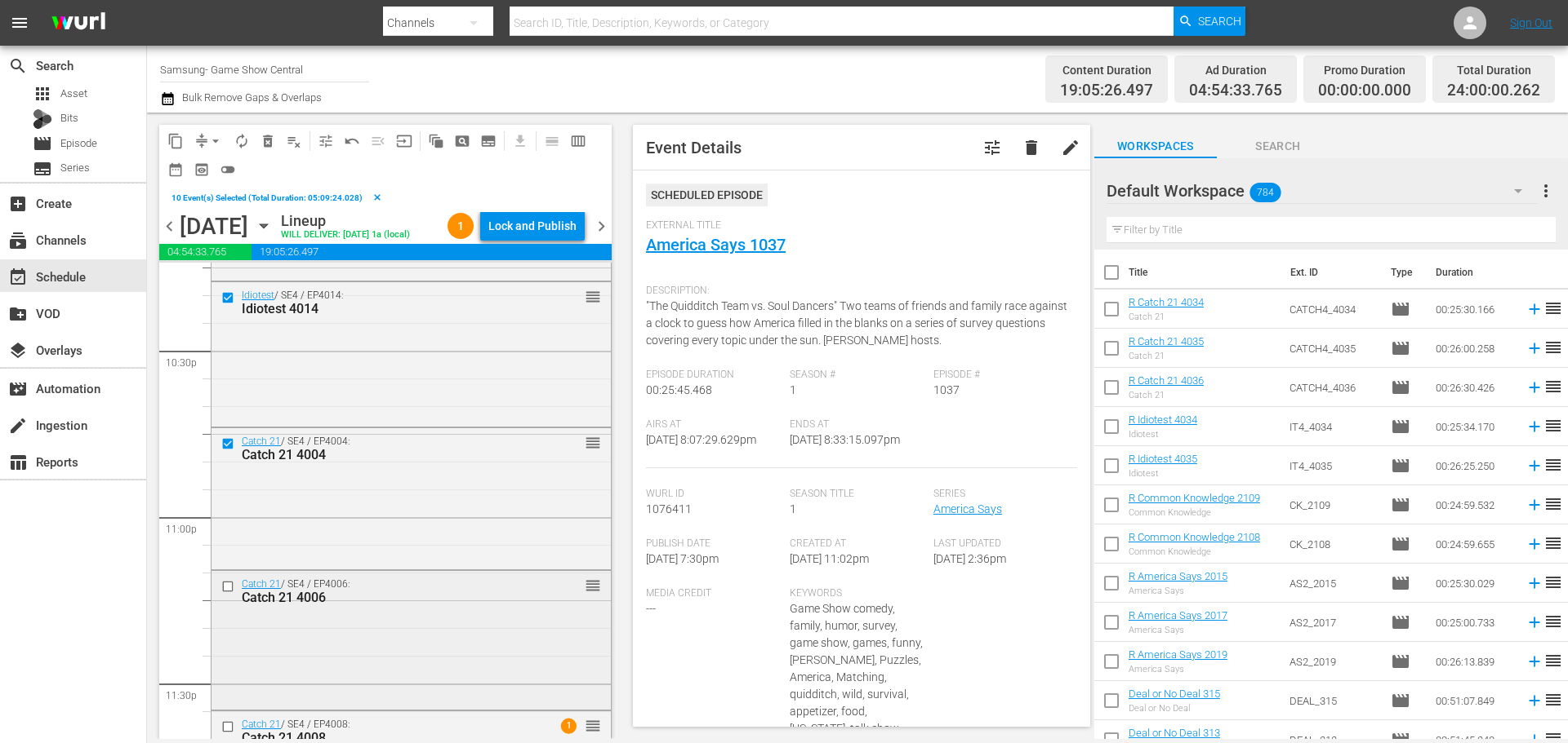
click at [226, 586] on input "checkbox" at bounding box center [230, 586] width 17 height 14
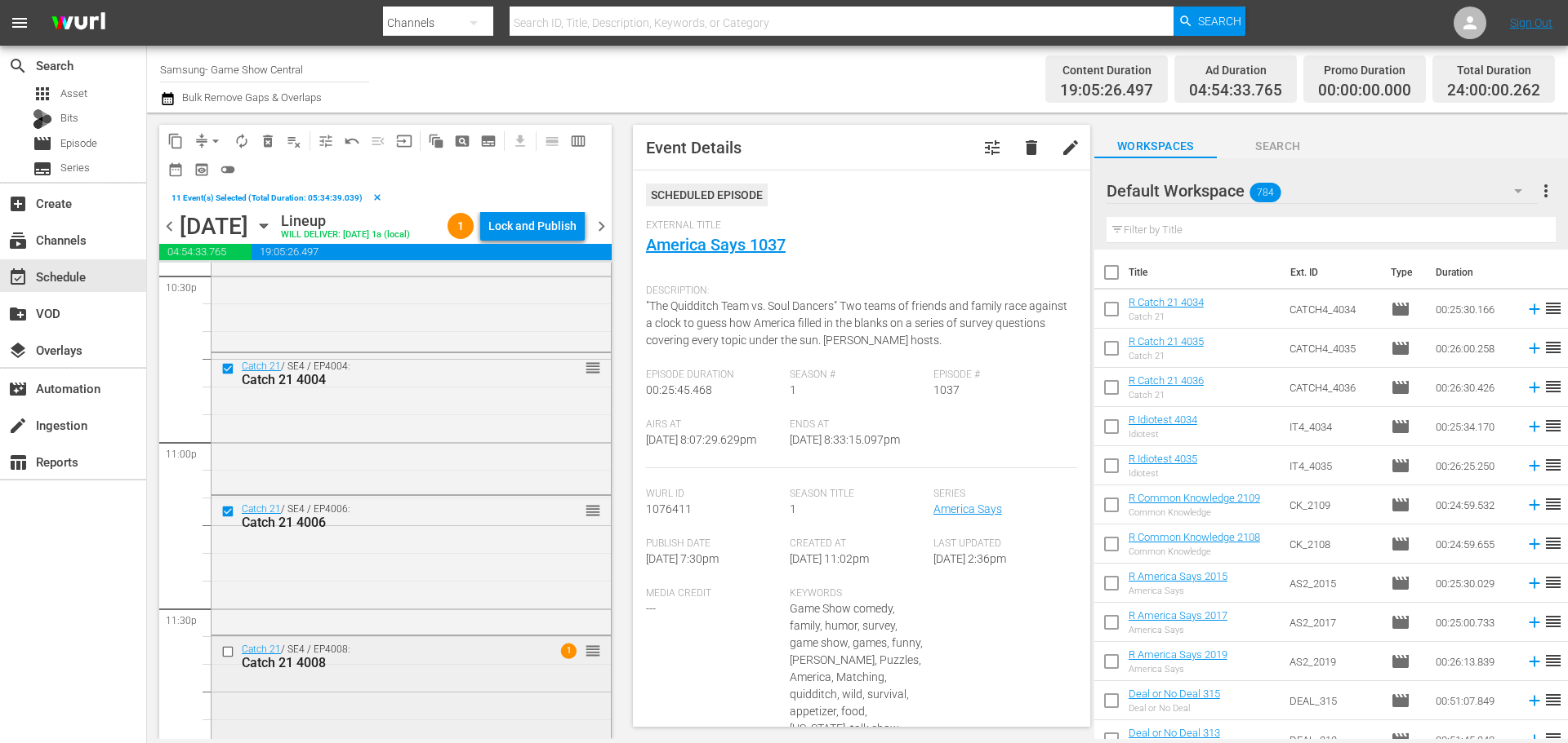
scroll to position [7514, 0]
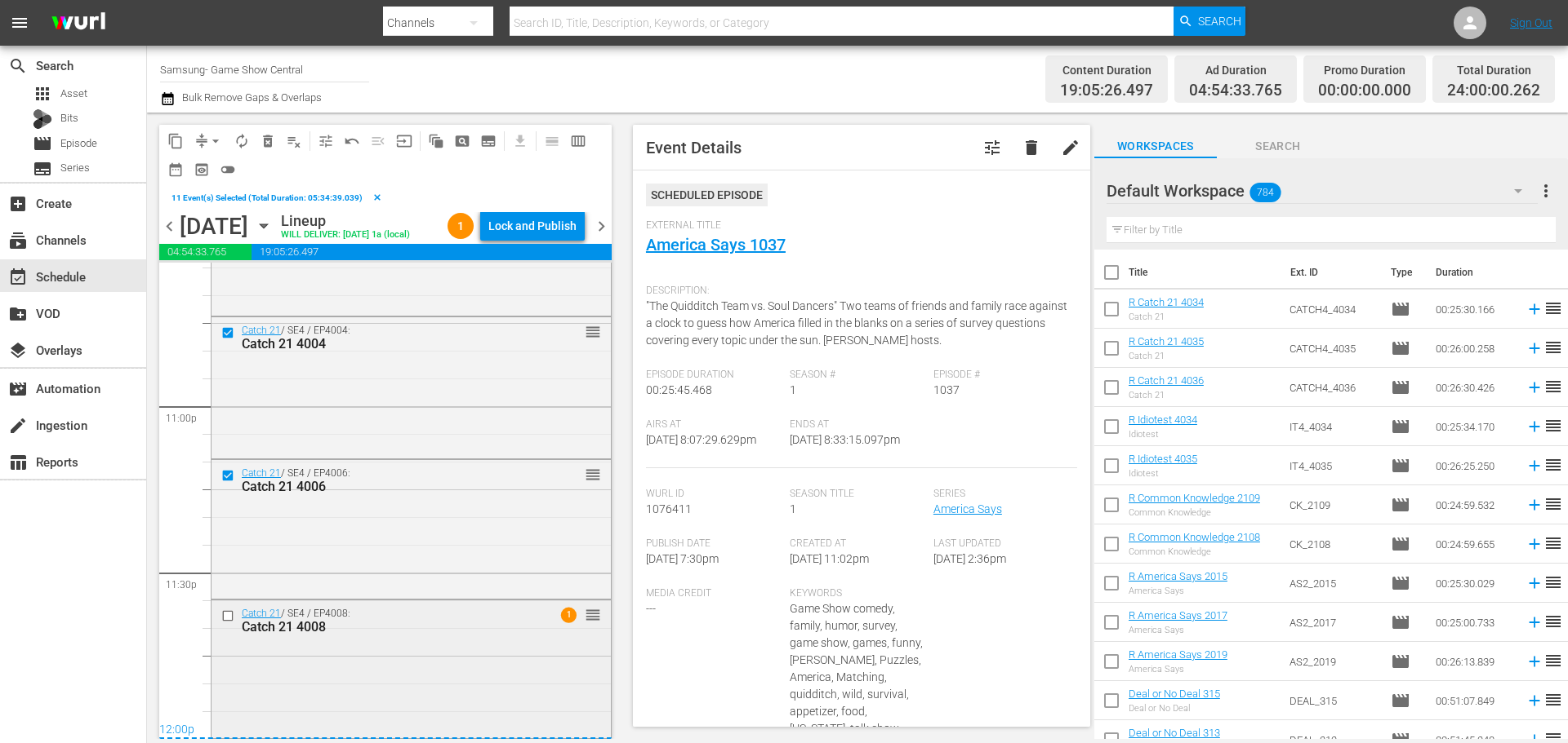
click at [228, 614] on input "checkbox" at bounding box center [230, 615] width 17 height 14
click at [165, 134] on button "content_copy" at bounding box center [175, 141] width 26 height 26
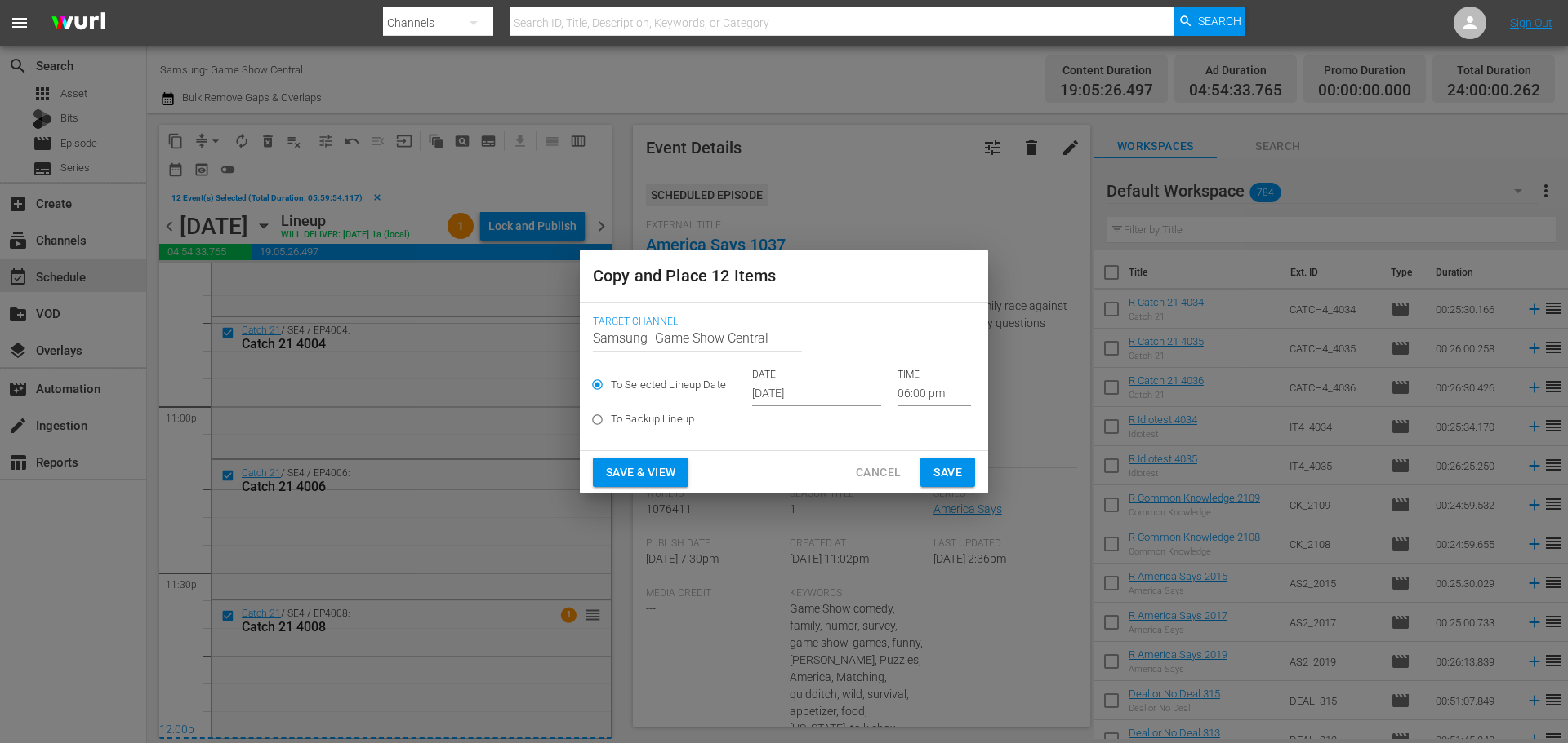
click at [790, 382] on input "Oct 1st 2025" at bounding box center [815, 394] width 129 height 25
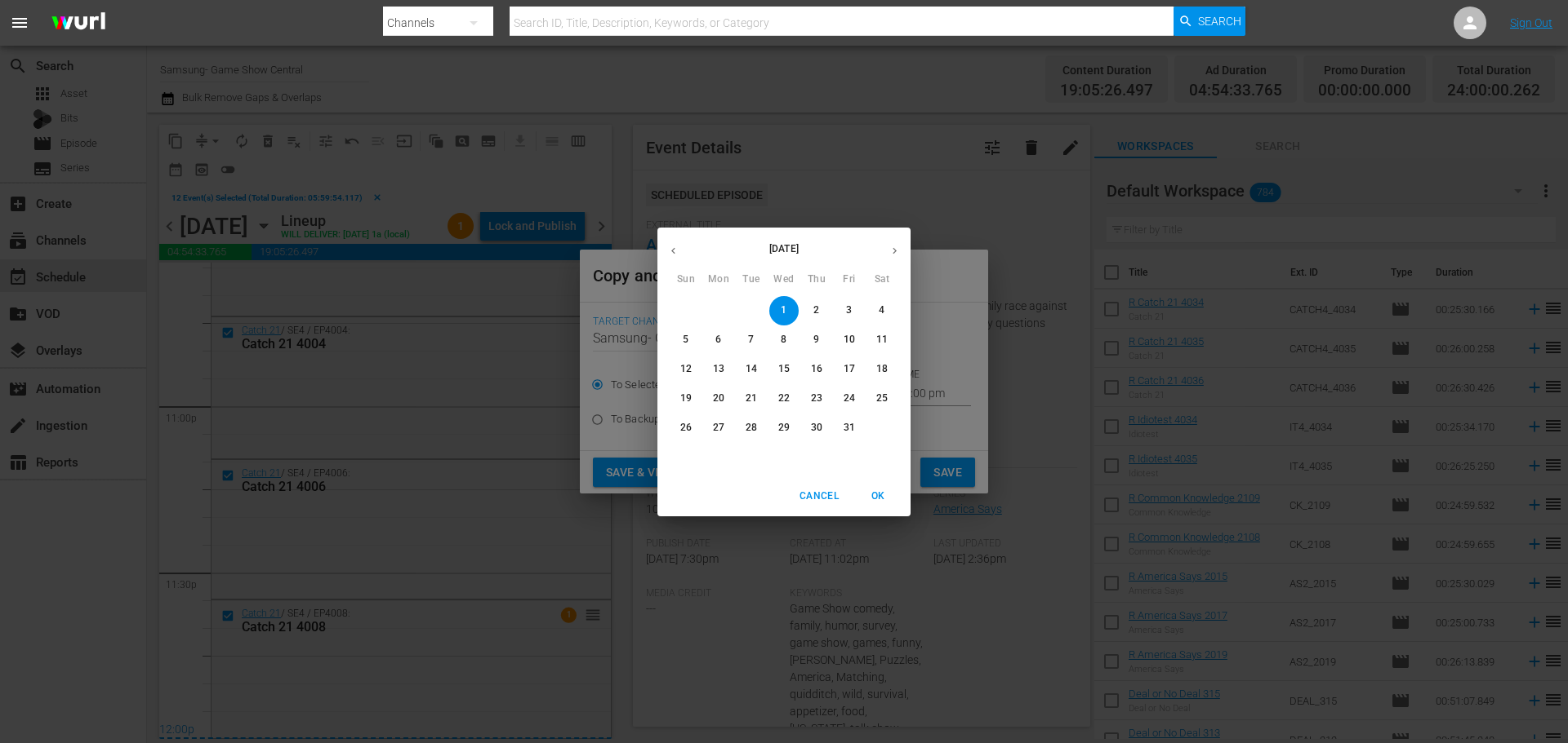
click at [774, 315] on span "1" at bounding box center [784, 310] width 29 height 14
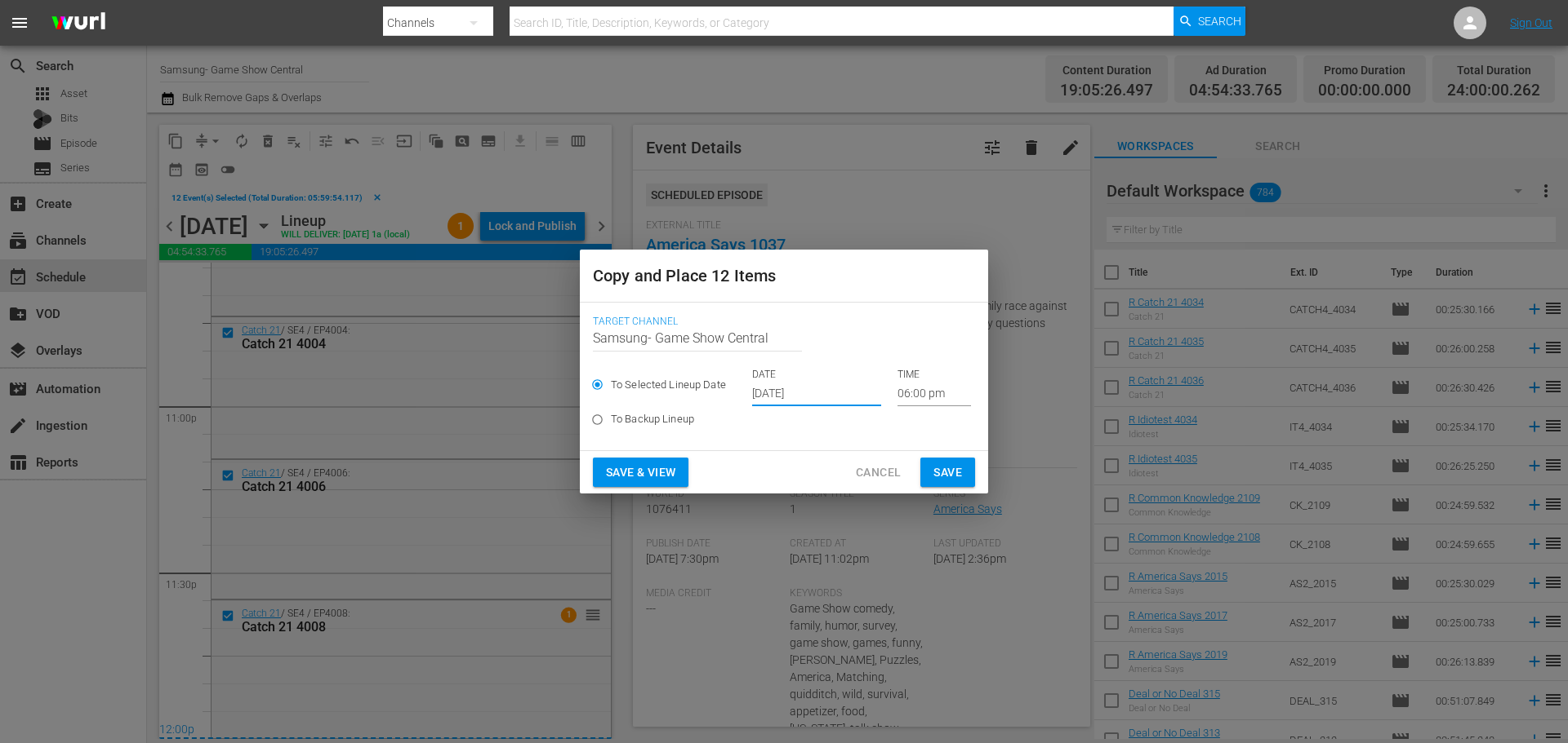
click at [901, 383] on input "06:00 pm" at bounding box center [934, 394] width 74 height 25
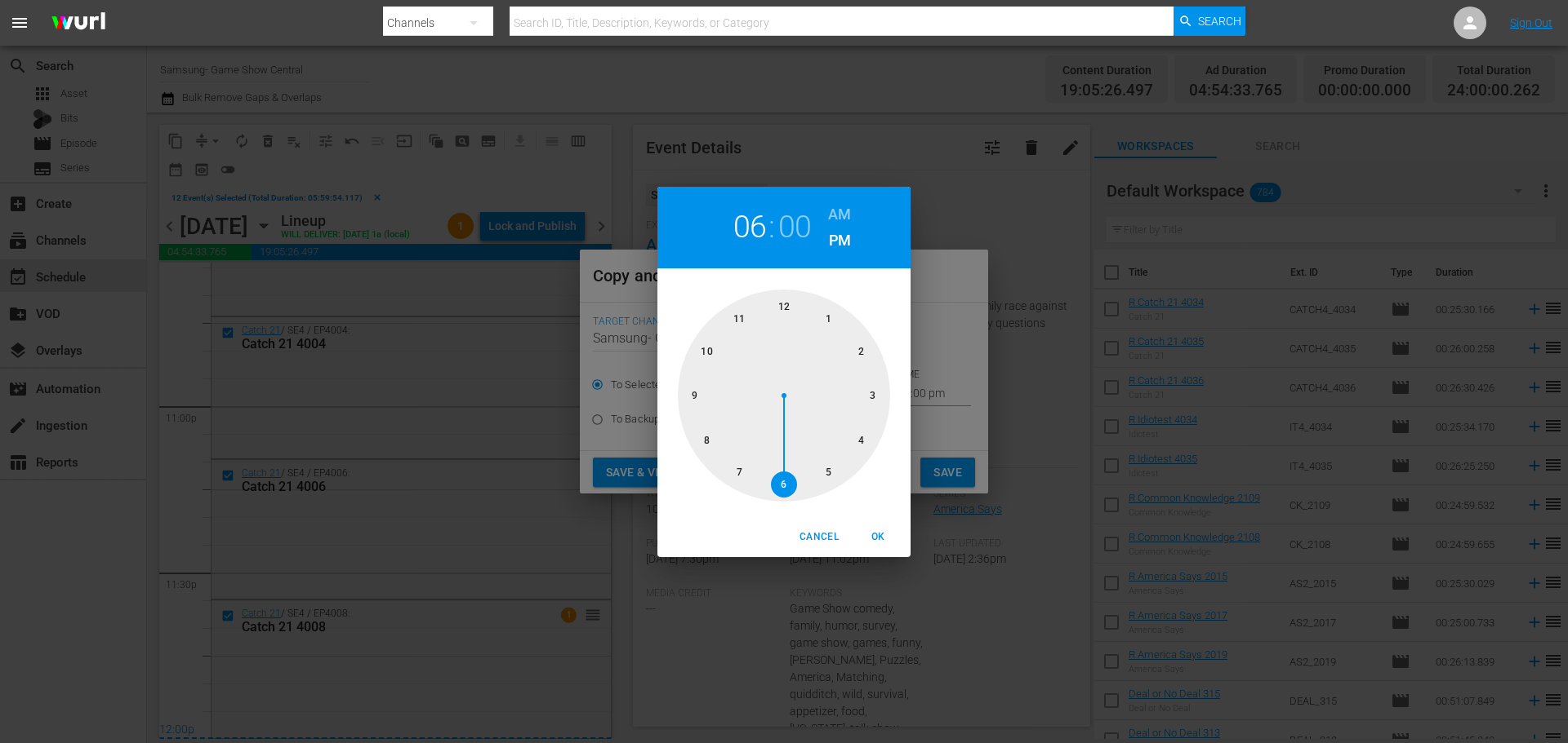
click at [782, 315] on div at bounding box center [784, 396] width 213 height 212
click at [868, 531] on span "OK" at bounding box center [877, 537] width 39 height 17
type input "12:00 pm"
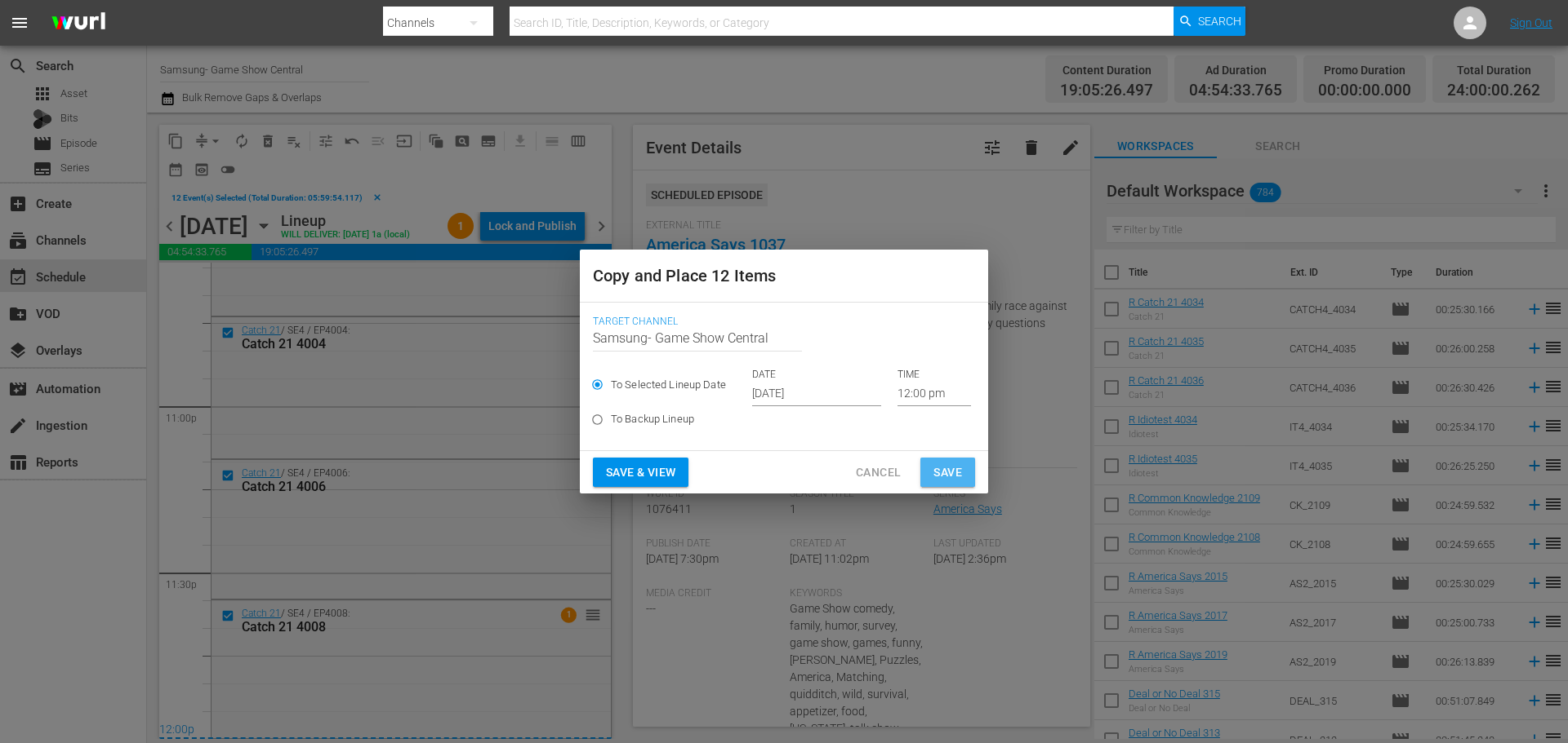
click at [941, 485] on button "Save" at bounding box center [948, 472] width 55 height 30
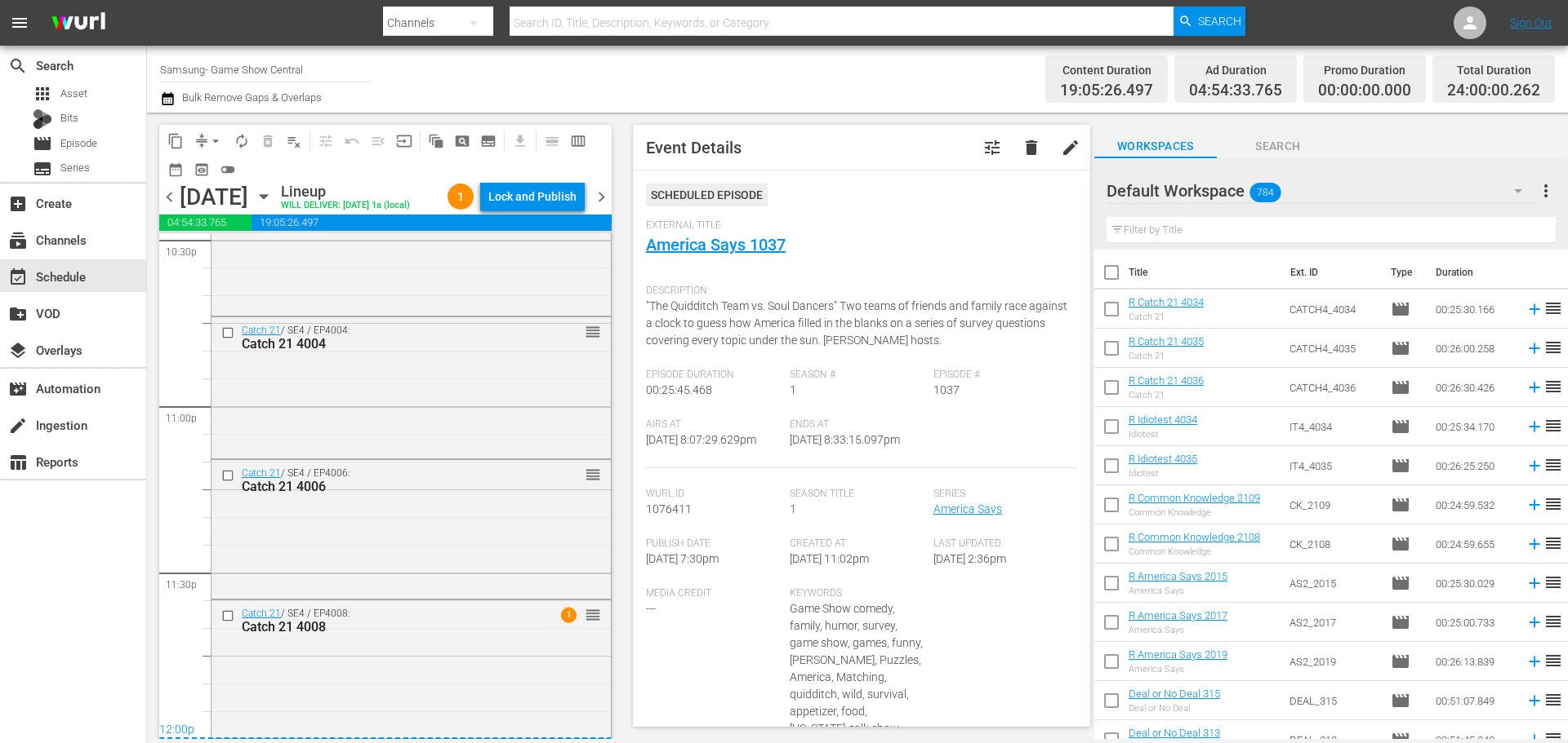
scroll to position [7485, 0]
click at [267, 195] on icon "button" at bounding box center [264, 197] width 7 height 4
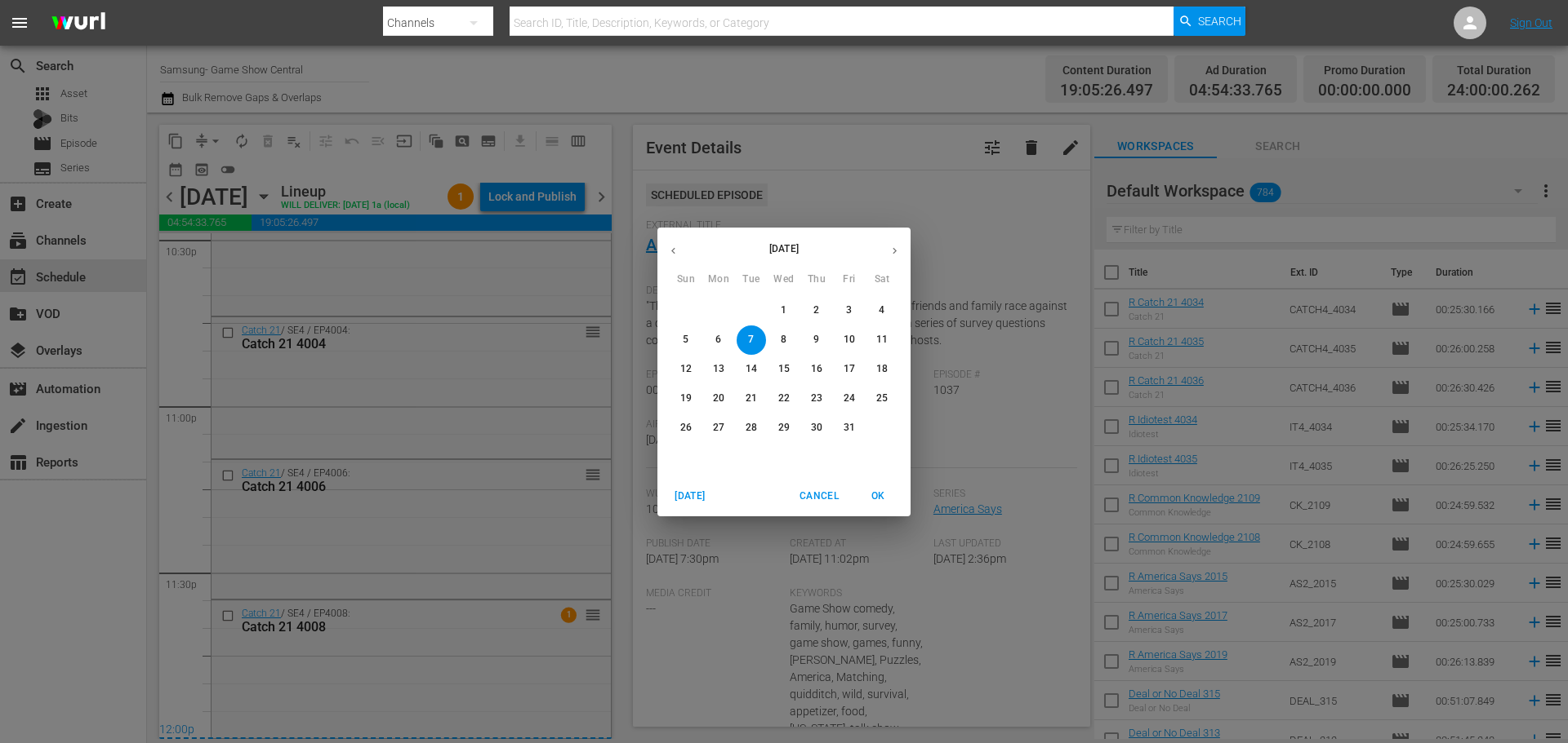
click at [783, 308] on p "1" at bounding box center [784, 310] width 5 height 14
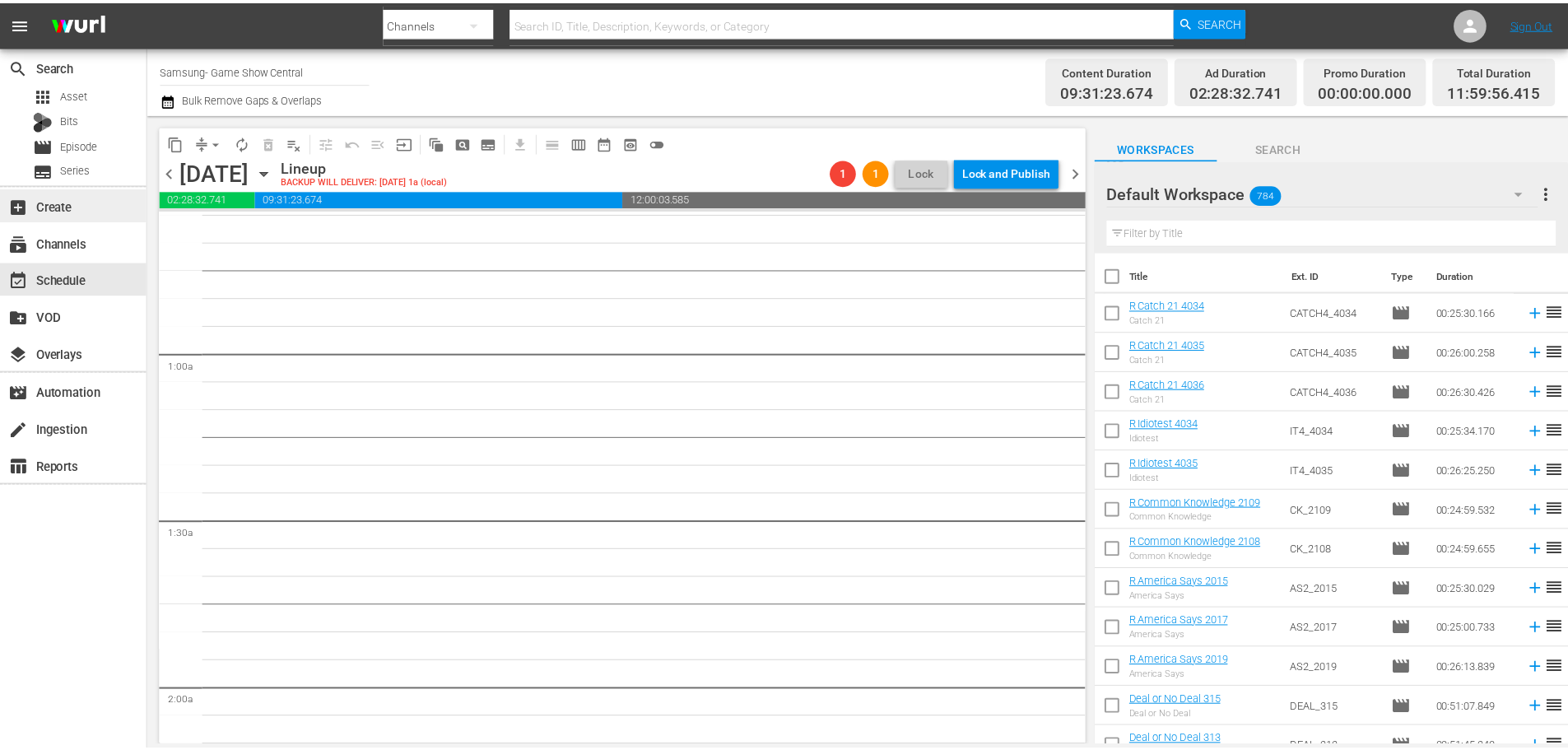
scroll to position [83, 0]
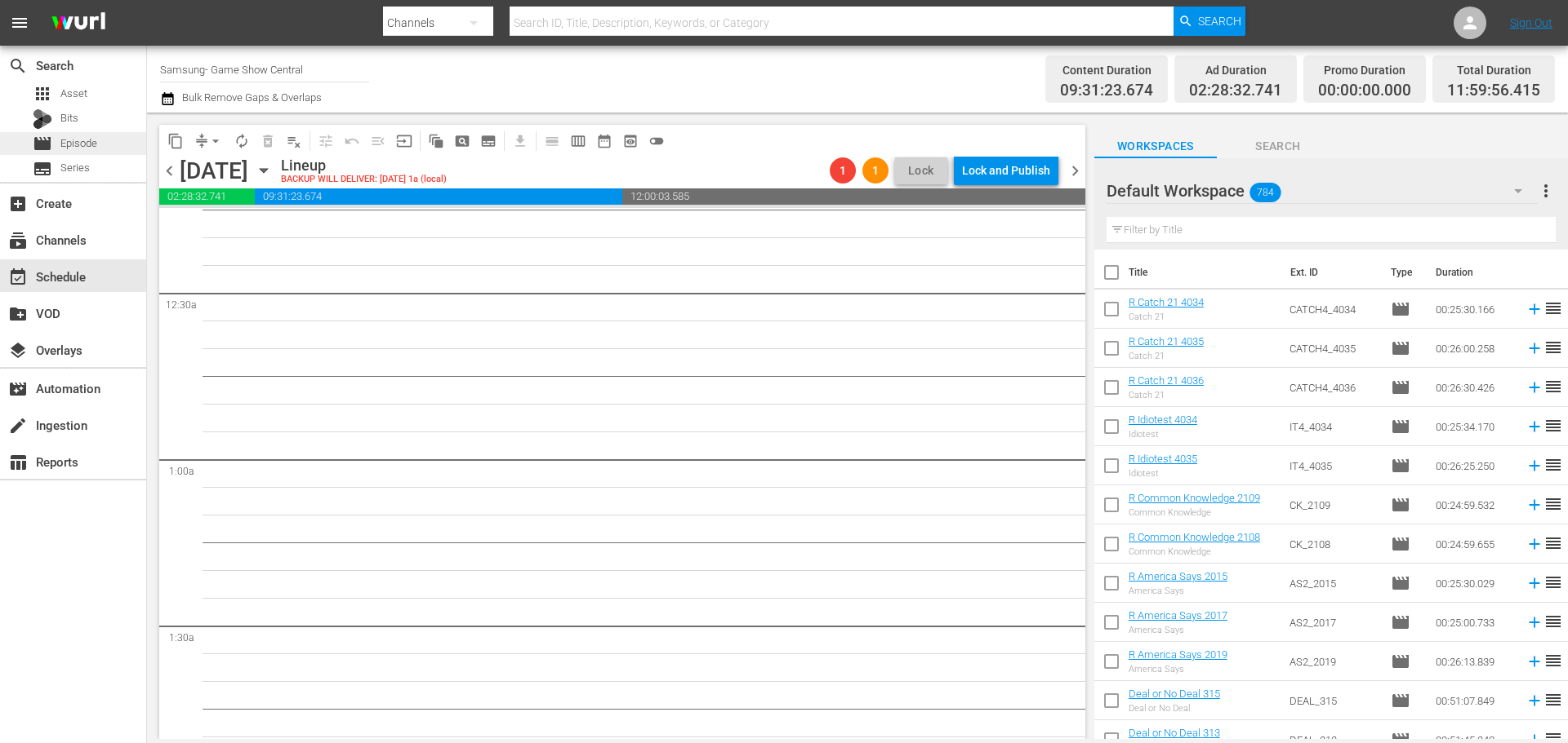
click at [132, 144] on div "movie Episode" at bounding box center [73, 143] width 146 height 23
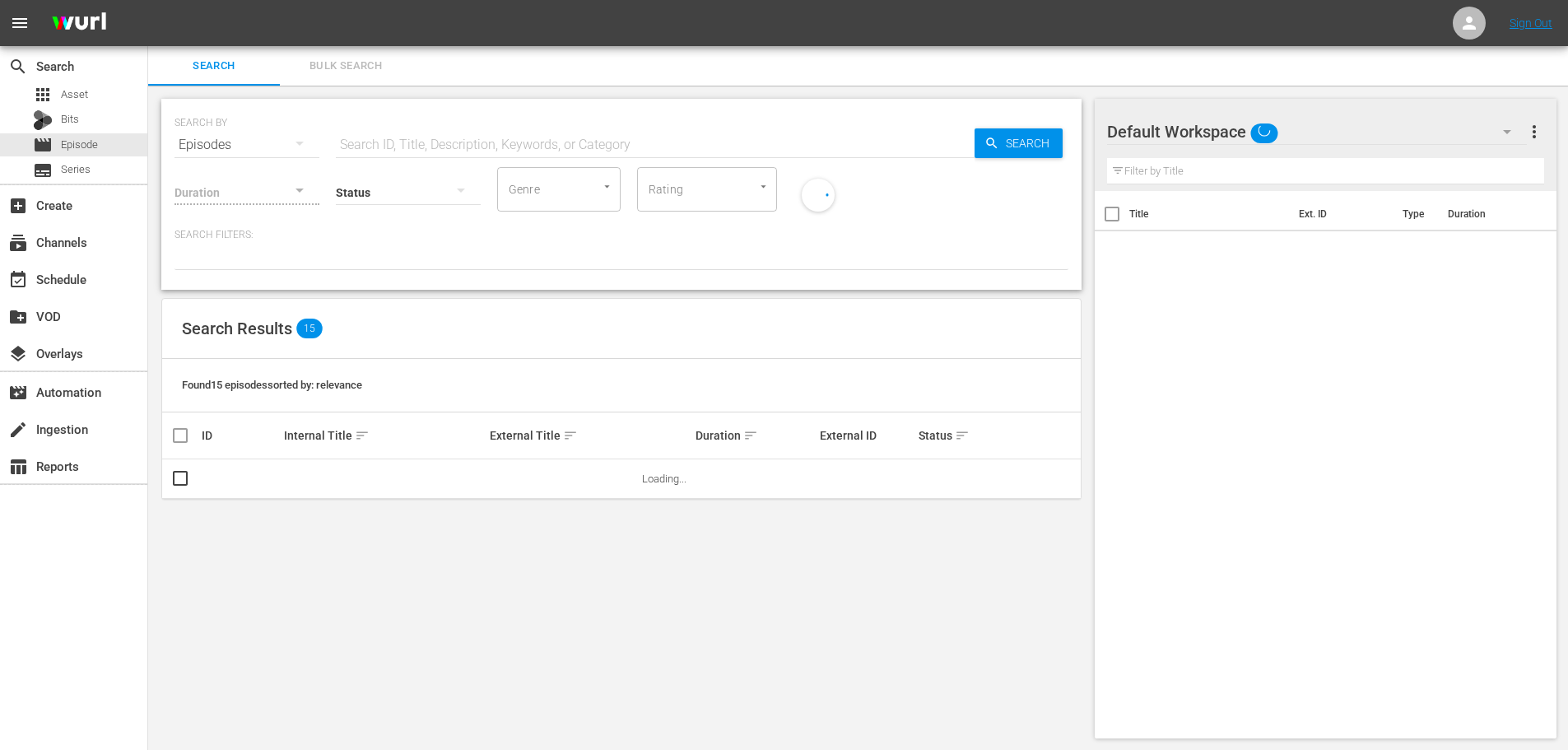
click at [420, 122] on div "SEARCH BY Search By Episodes Search ID, Title, Description, Keywords, or Catego…" at bounding box center [622, 135] width 894 height 59
drag, startPoint x: 404, startPoint y: 141, endPoint x: 382, endPoint y: 141, distance: 22.0
click at [404, 141] on input "text" at bounding box center [655, 144] width 639 height 40
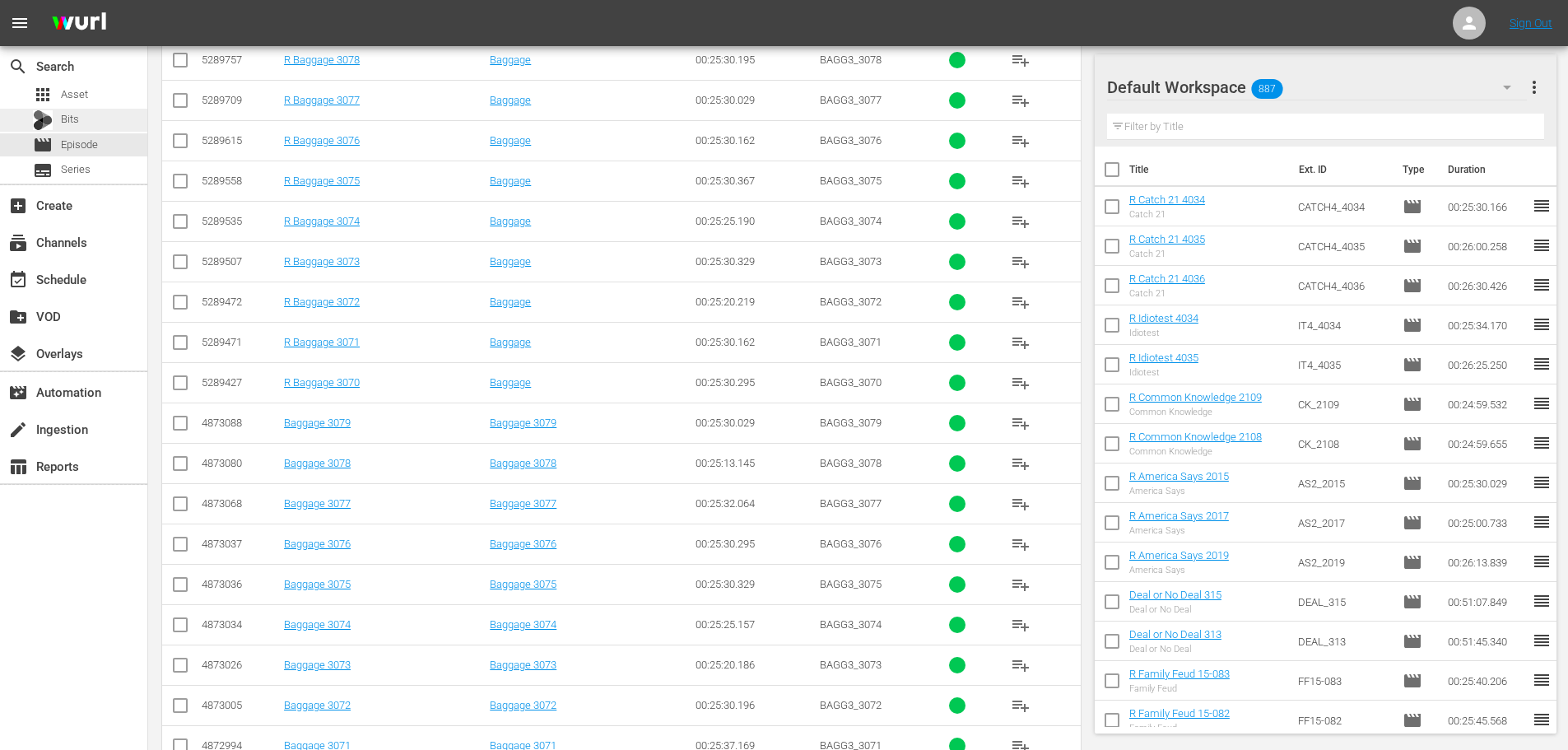
scroll to position [547, 0]
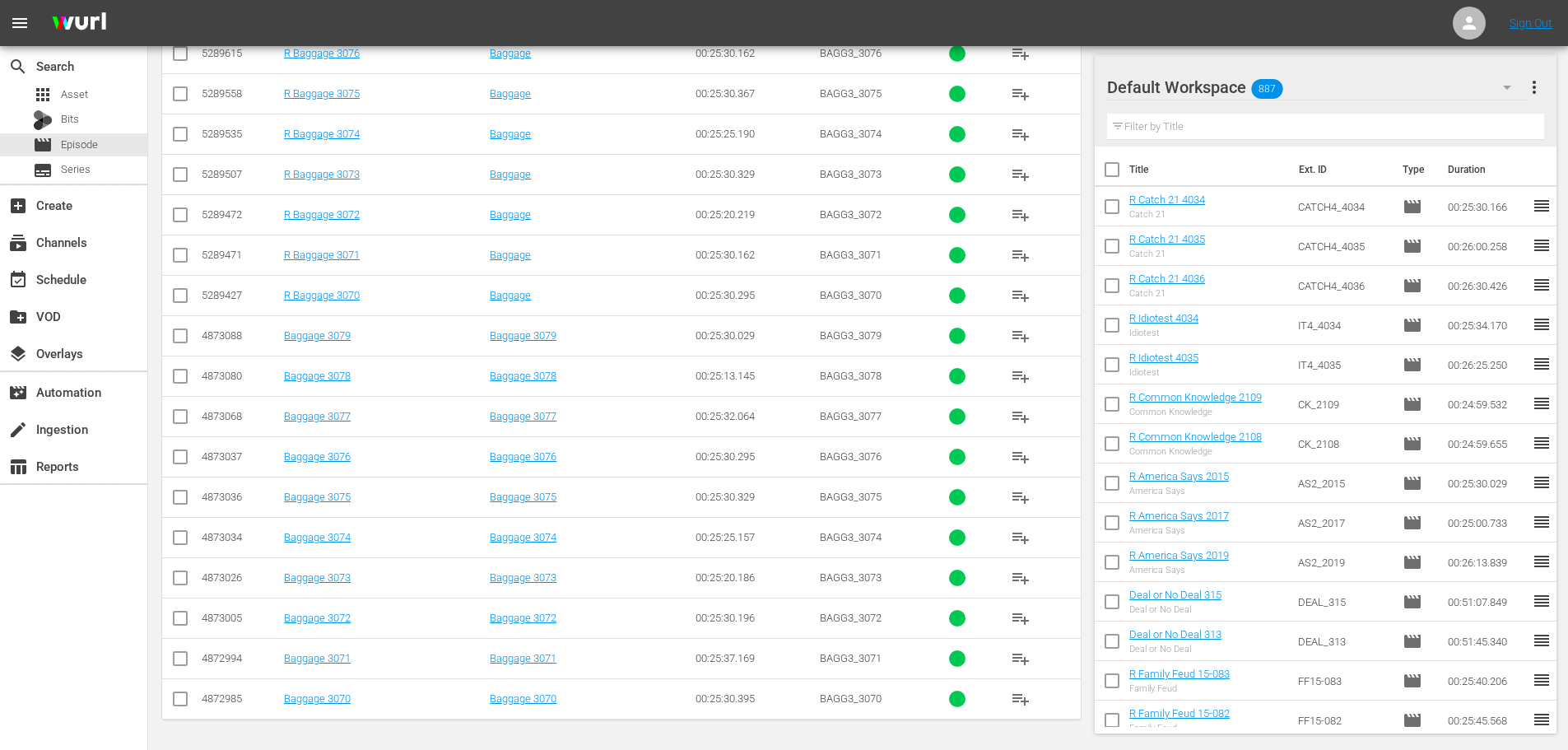
type input "bagg 307"
drag, startPoint x: 169, startPoint y: 526, endPoint x: 168, endPoint y: 538, distance: 12.0
click at [168, 538] on td at bounding box center [180, 537] width 37 height 40
click at [176, 538] on input "checkbox" at bounding box center [179, 540] width 19 height 19
checkbox input "true"
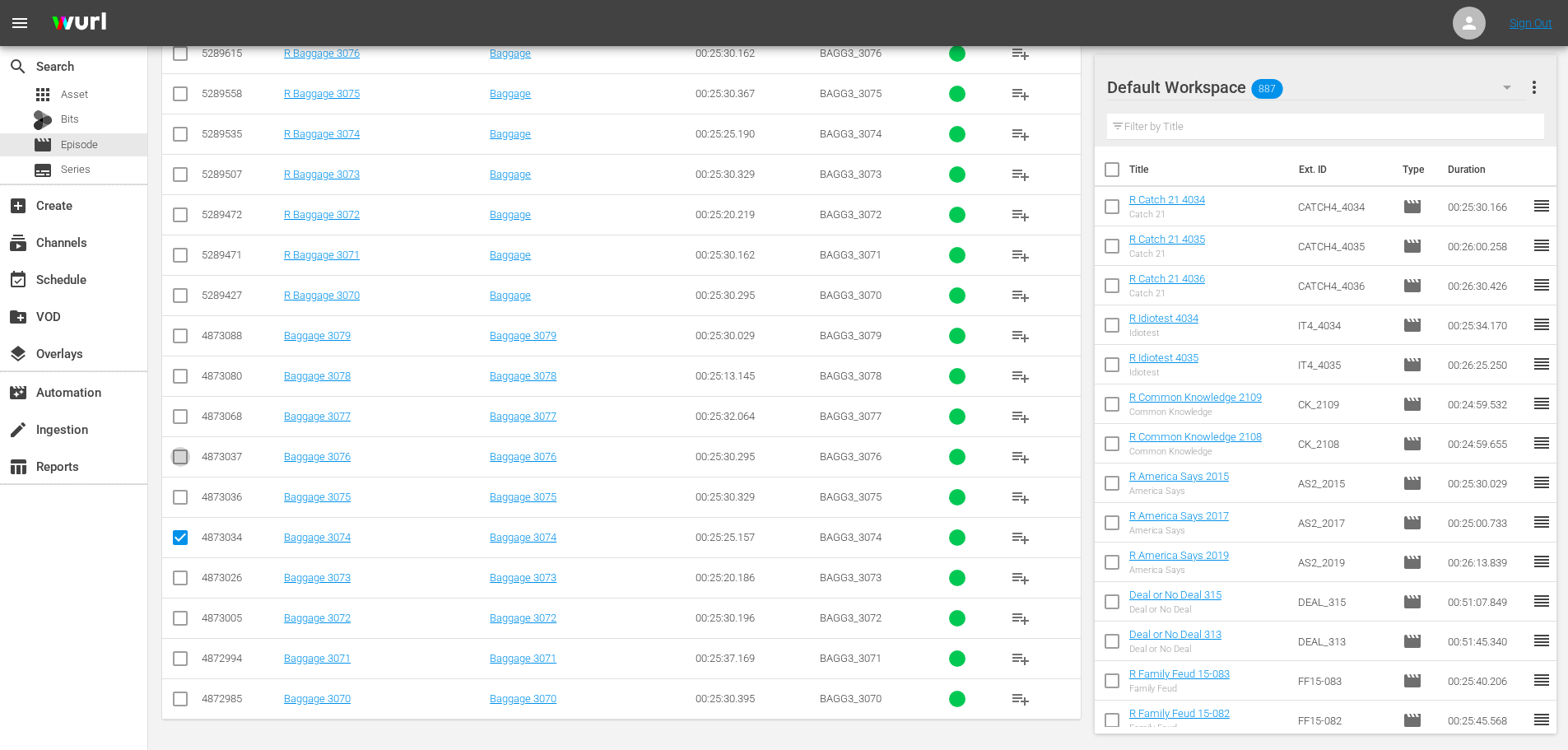
click at [177, 459] on input "checkbox" at bounding box center [179, 460] width 19 height 19
checkbox input "true"
click at [173, 370] on input "checkbox" at bounding box center [179, 379] width 19 height 19
checkbox input "true"
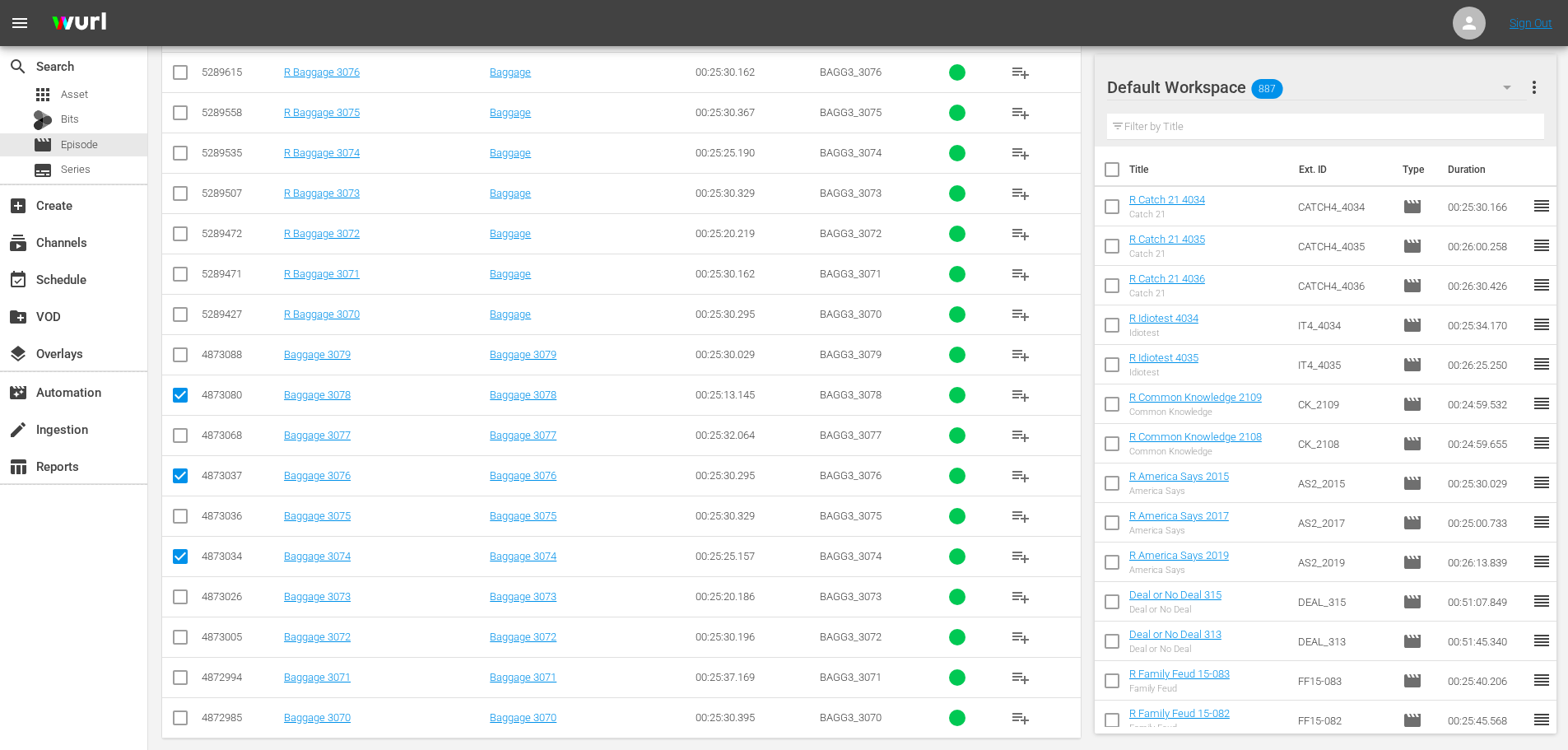
scroll to position [0, 0]
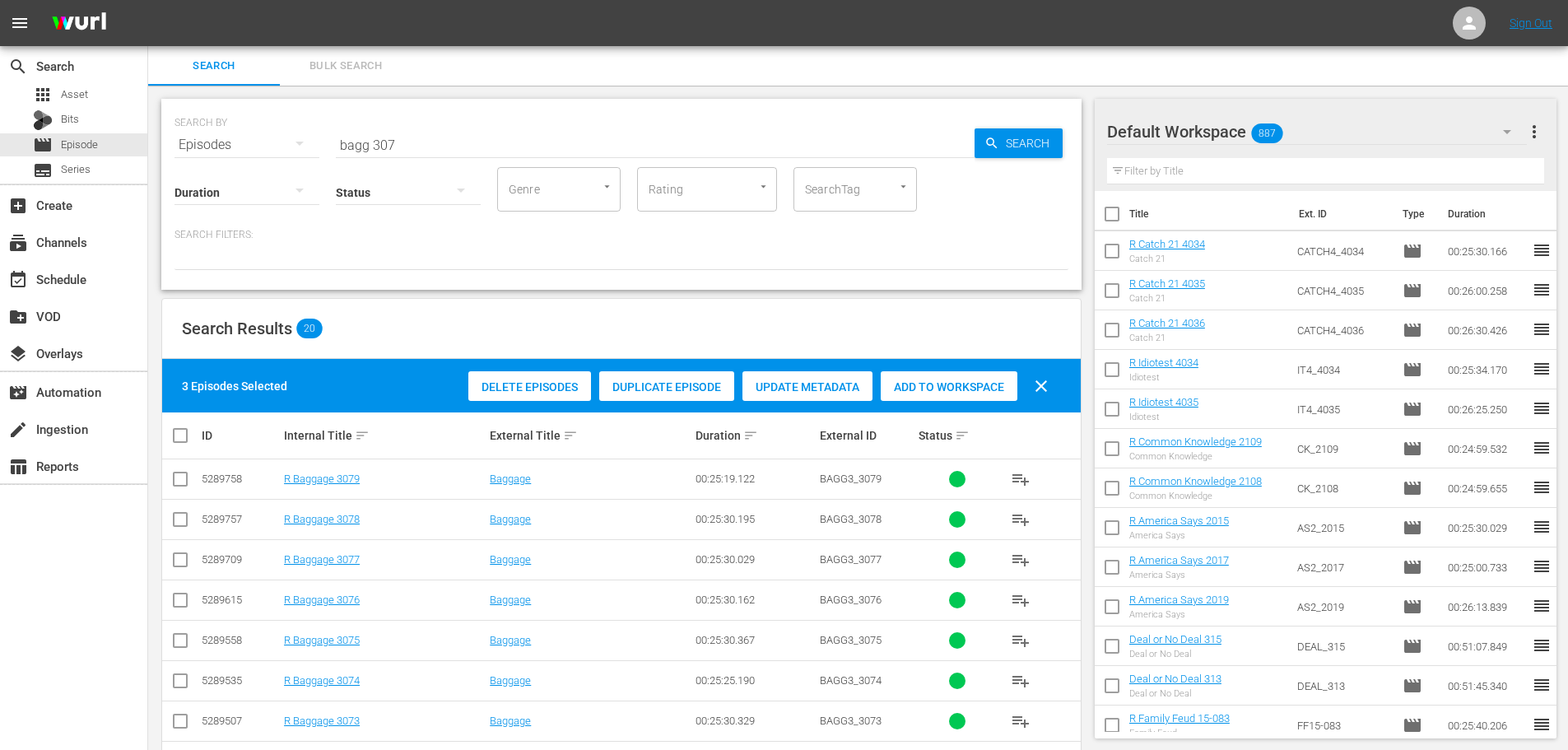
drag, startPoint x: 990, startPoint y: 373, endPoint x: 981, endPoint y: 375, distance: 9.2
click at [990, 373] on div "Add to Workspace" at bounding box center [949, 387] width 137 height 31
drag, startPoint x: 459, startPoint y: 147, endPoint x: 469, endPoint y: 53, distance: 94.5
click at [460, 147] on input "bagg 307" at bounding box center [655, 144] width 639 height 40
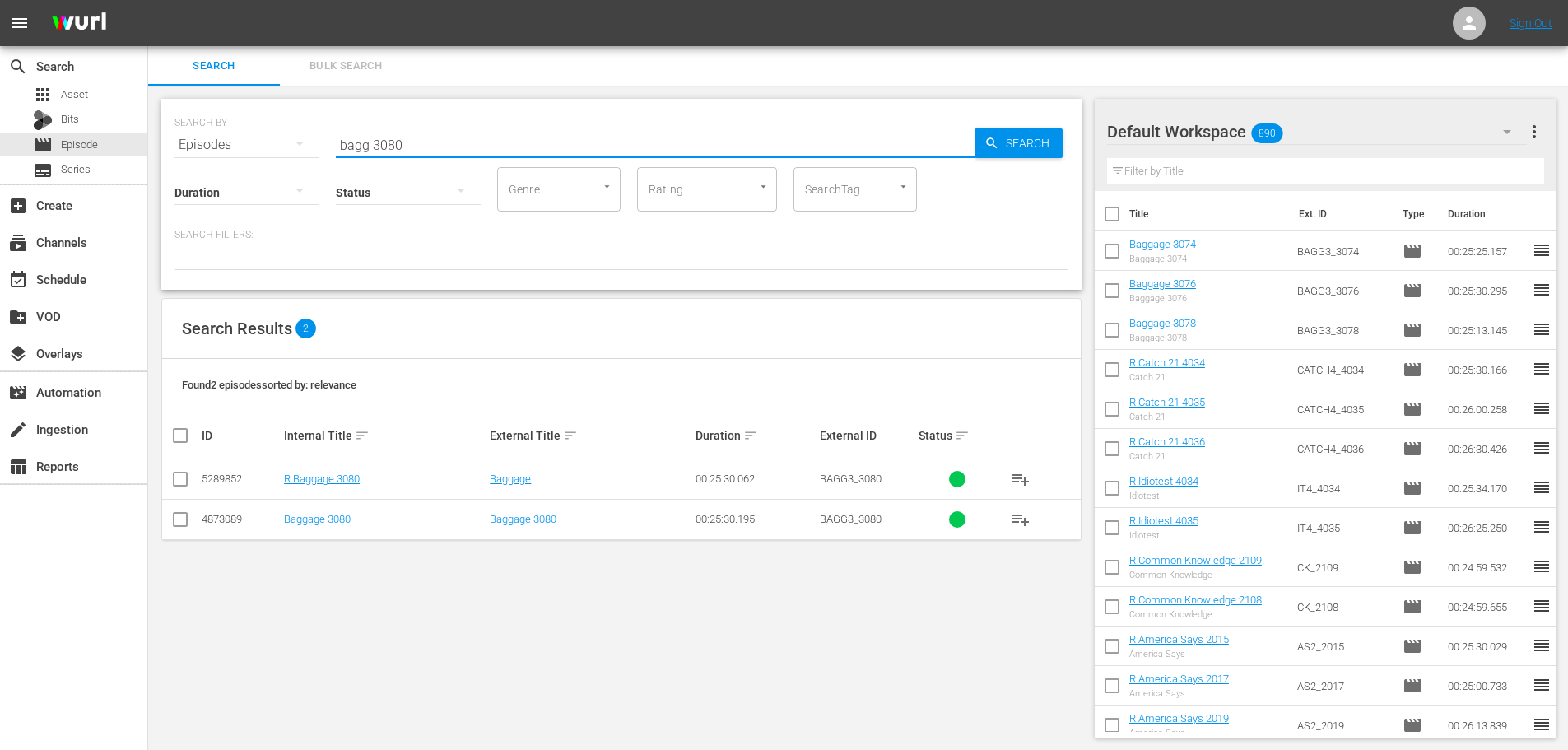
type input "bagg 3080"
click at [189, 526] on input "checkbox" at bounding box center [179, 523] width 19 height 19
checkbox input "true"
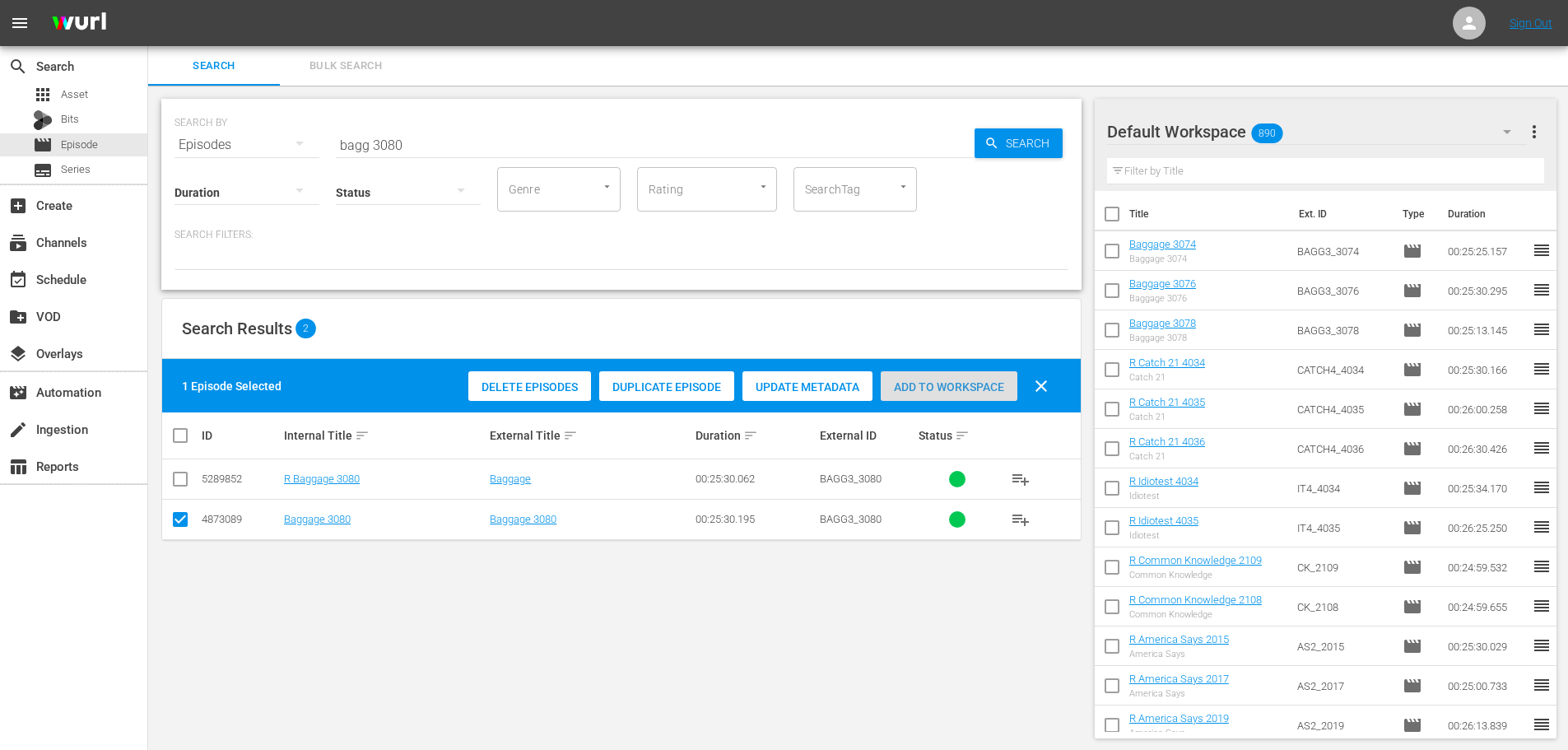
drag, startPoint x: 952, startPoint y: 389, endPoint x: 876, endPoint y: 279, distance: 133.7
click at [954, 388] on span "Add to Workspace" at bounding box center [949, 387] width 137 height 13
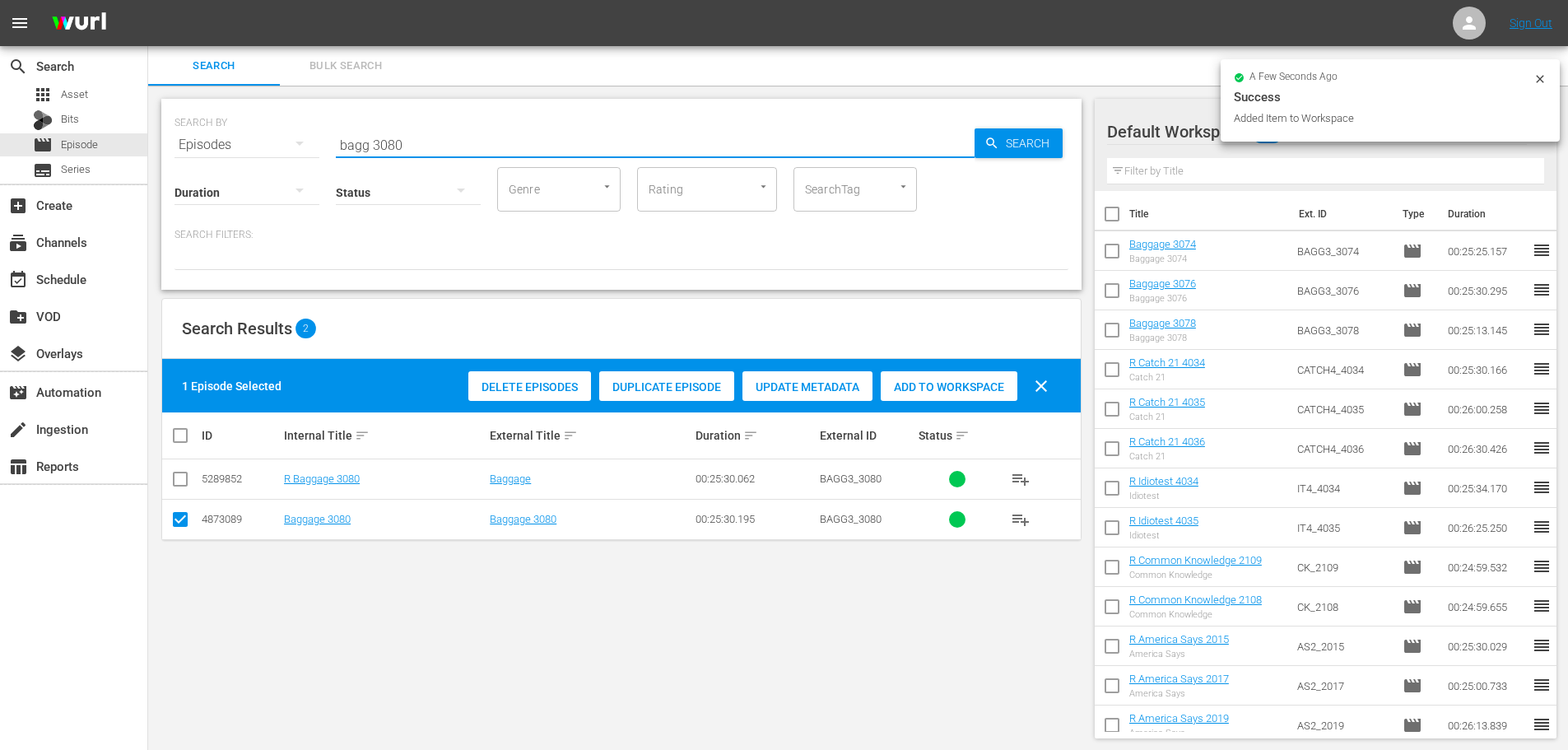
drag, startPoint x: 418, startPoint y: 126, endPoint x: 292, endPoint y: 121, distance: 126.1
click at [292, 121] on div "SEARCH BY Search By Episodes Search ID, Title, Description, Keywords, or Catego…" at bounding box center [622, 135] width 894 height 59
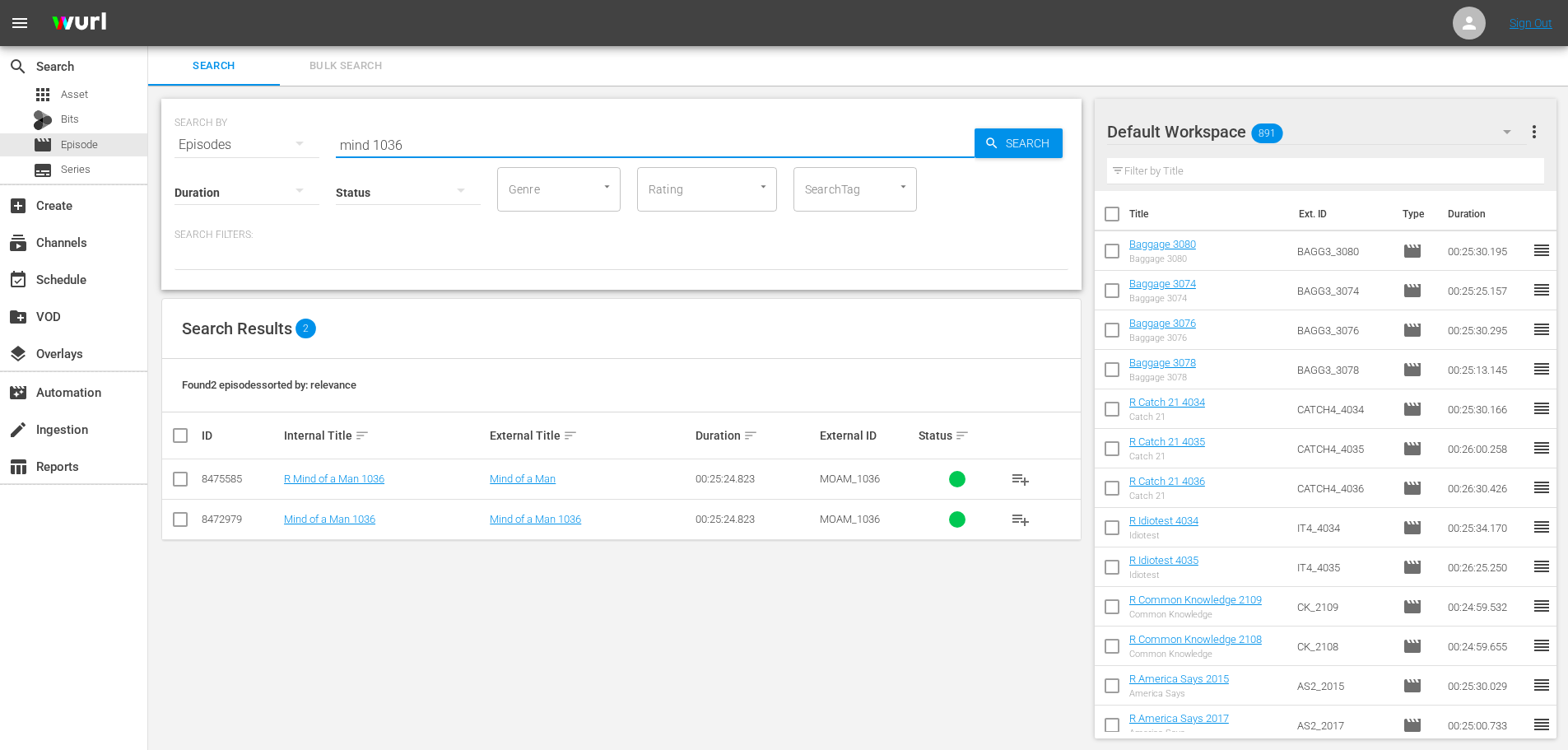
type input "mind 1036"
click at [189, 513] on input "checkbox" at bounding box center [179, 523] width 19 height 19
checkbox input "true"
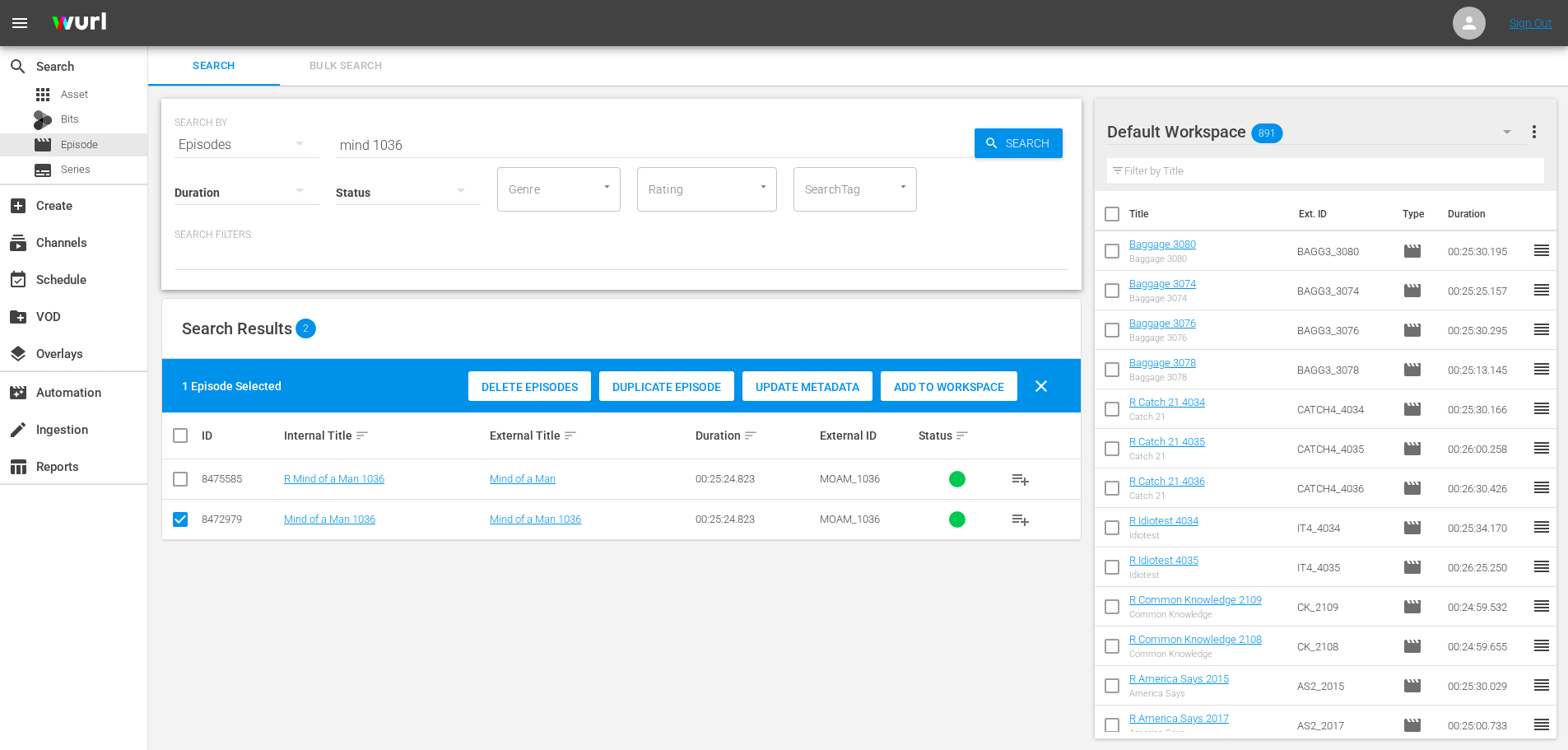
click at [951, 391] on span "Add to Workspace" at bounding box center [949, 387] width 137 height 13
drag, startPoint x: 411, startPoint y: 146, endPoint x: 225, endPoint y: 128, distance: 186.9
click at [225, 128] on div "SEARCH BY Search By Episodes Search ID, Title, Description, Keywords, or Catego…" at bounding box center [622, 135] width 894 height 59
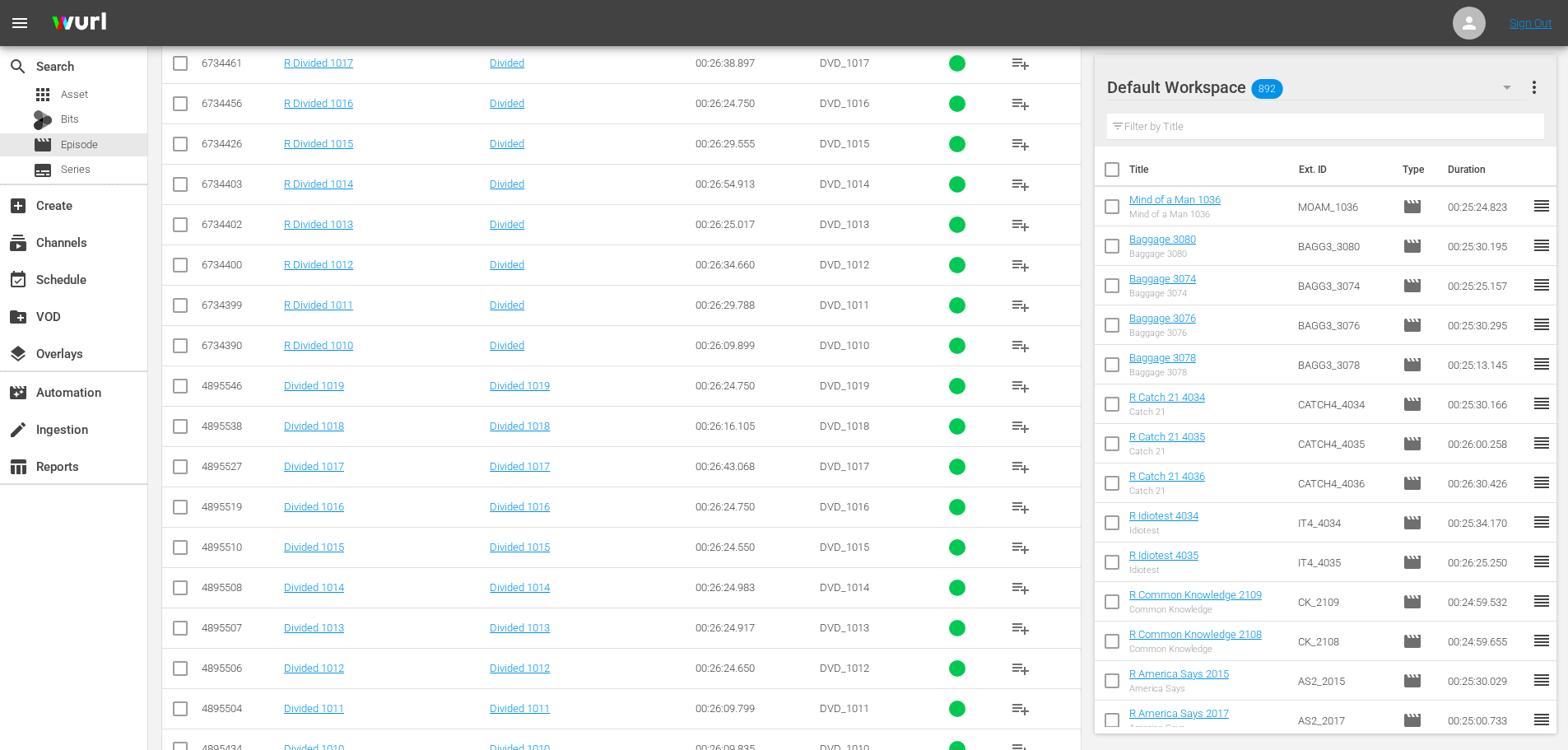
scroll to position [547, 0]
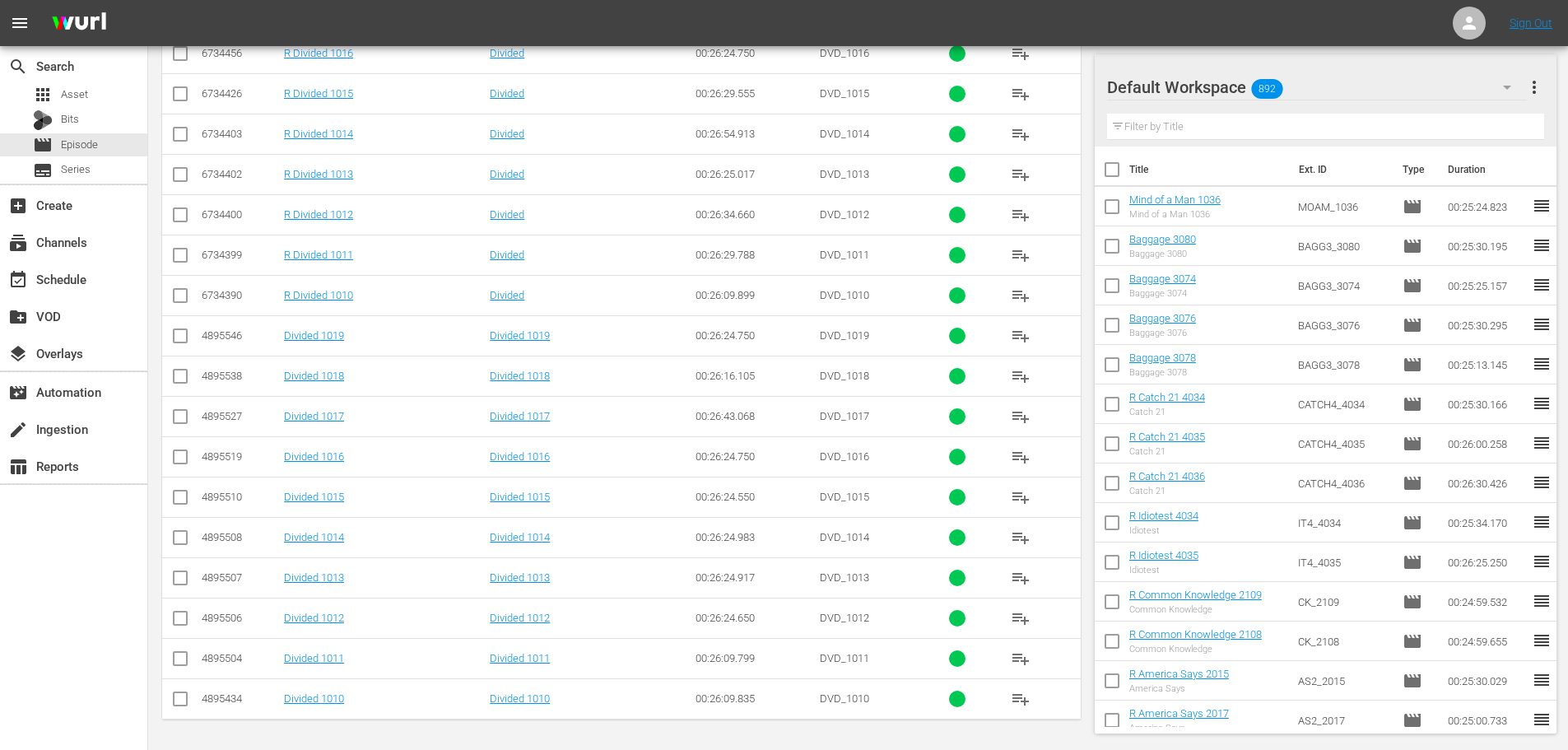
type input "divided 101"
drag, startPoint x: 180, startPoint y: 530, endPoint x: 180, endPoint y: 512, distance: 18.0
click at [180, 530] on icon at bounding box center [179, 537] width 19 height 19
click at [176, 452] on input "checkbox" at bounding box center [179, 460] width 19 height 19
checkbox input "true"
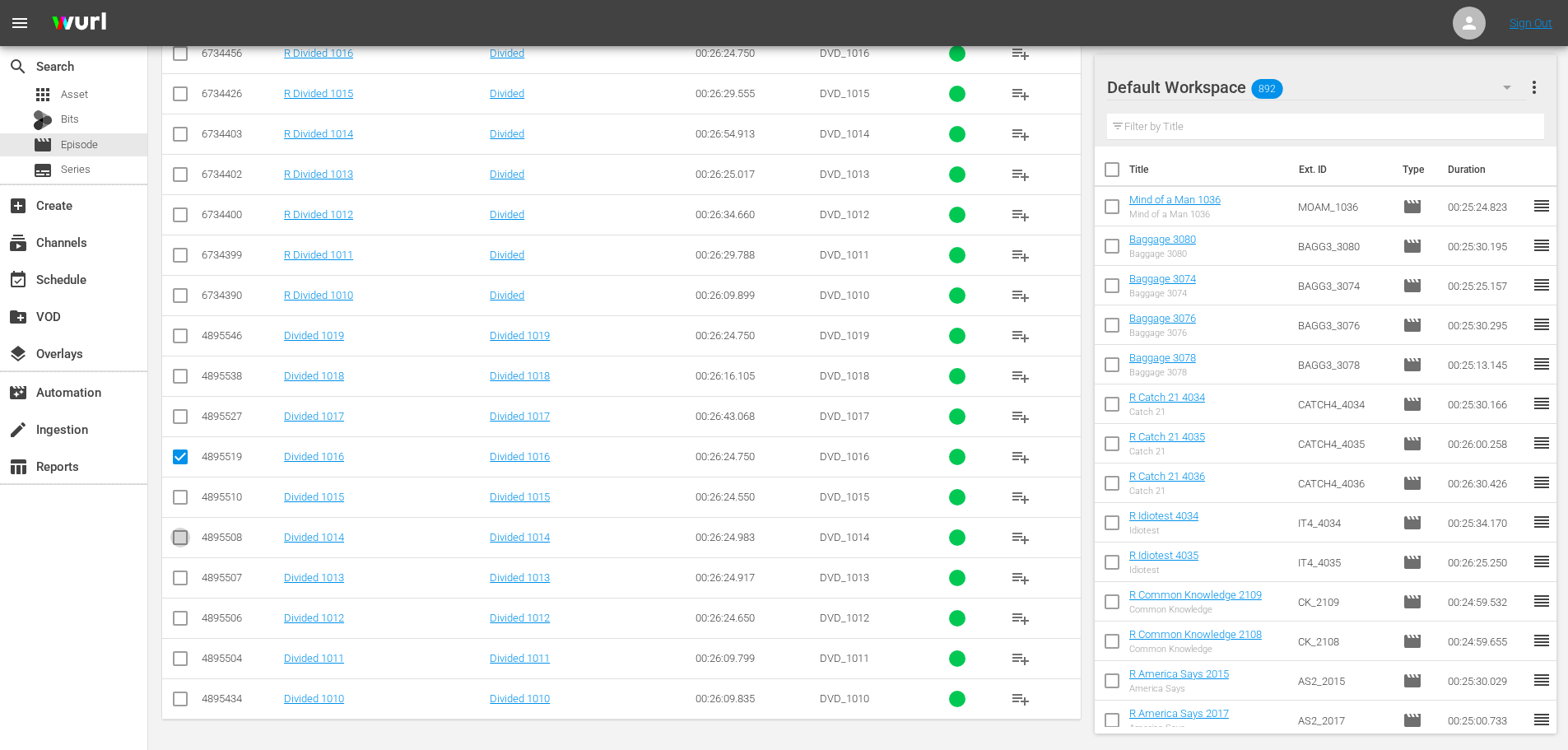
click at [173, 532] on input "checkbox" at bounding box center [179, 540] width 19 height 19
checkbox input "true"
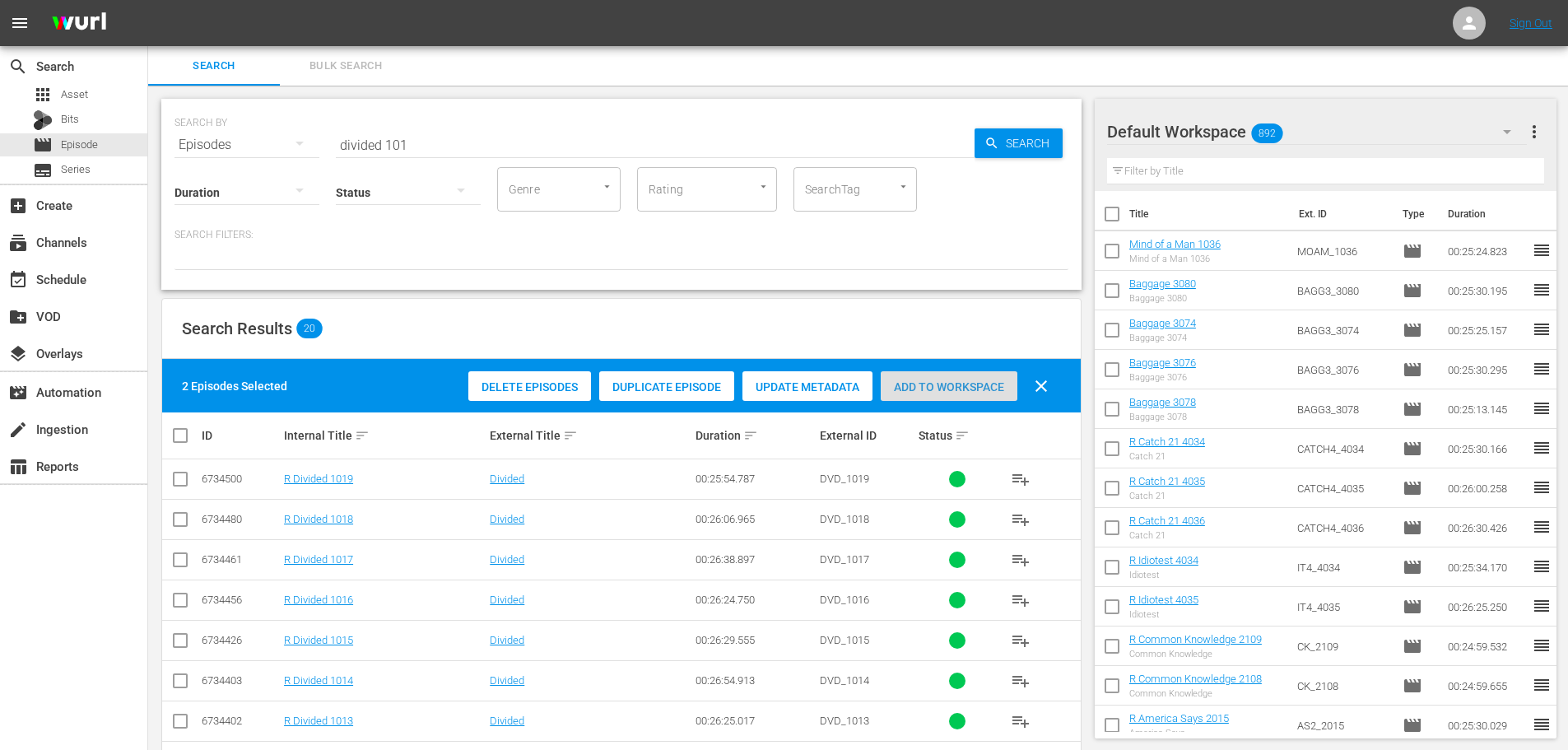
drag, startPoint x: 918, startPoint y: 379, endPoint x: 612, endPoint y: 258, distance: 329.1
click at [915, 379] on div "Add to Workspace" at bounding box center [949, 387] width 137 height 31
drag, startPoint x: 461, startPoint y: 145, endPoint x: 79, endPoint y: 138, distance: 382.1
click at [148, 0] on div "search Search apps Asset Bits movie Episode subtitles Series add_box Create sub…" at bounding box center [858, 0] width 1420 height 0
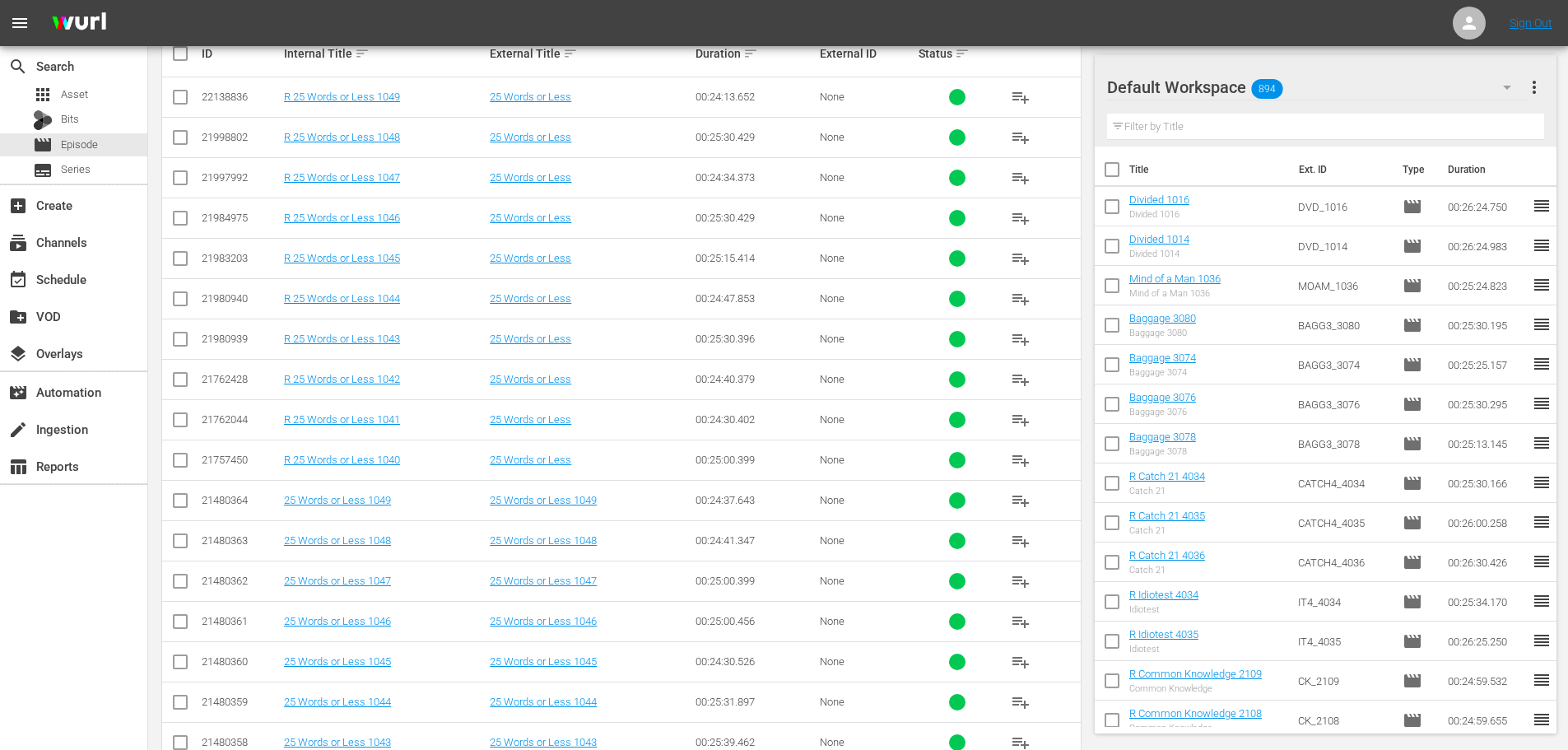
scroll to position [494, 0]
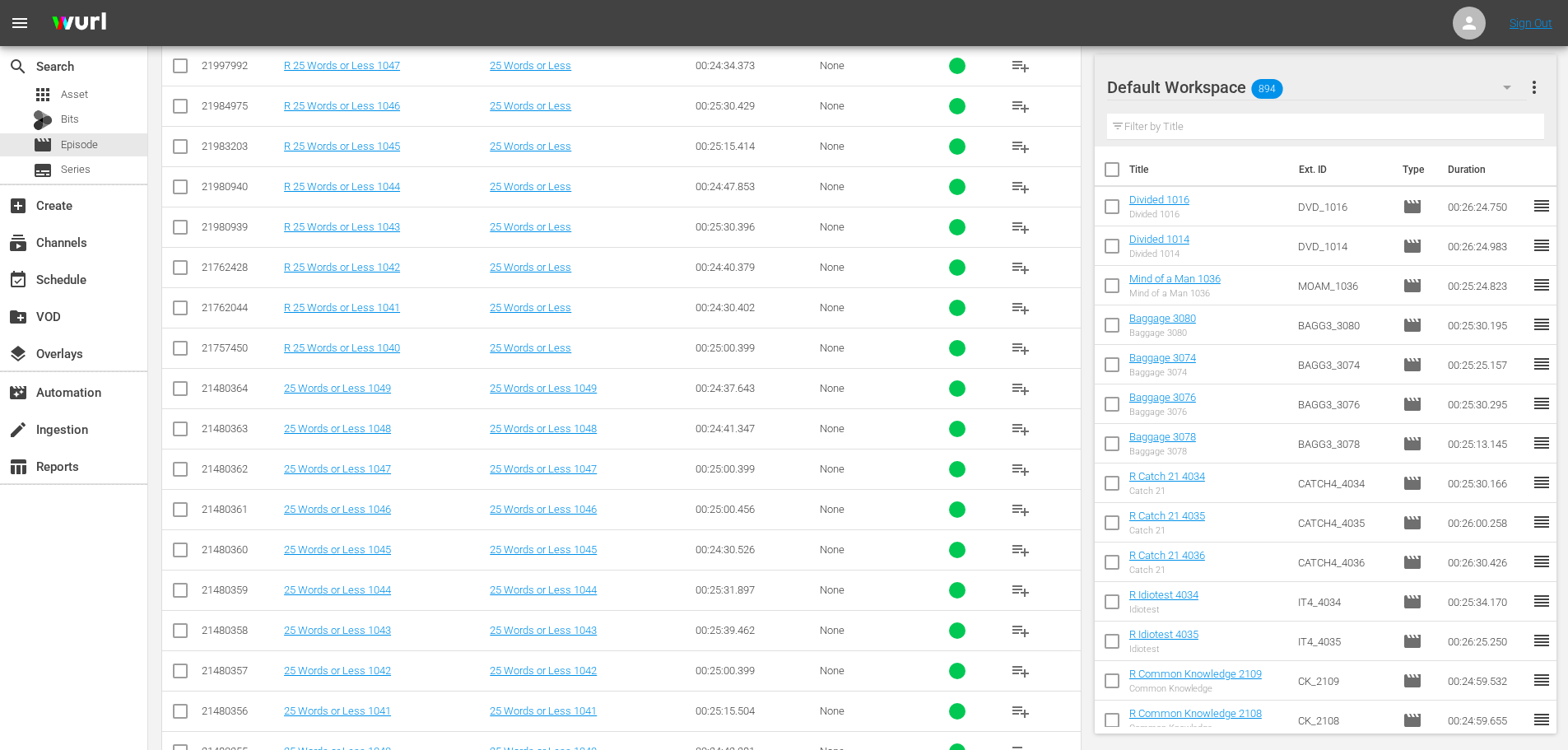
type input "25 words 104"
click at [179, 505] on input "checkbox" at bounding box center [179, 513] width 19 height 19
checkbox input "true"
click at [181, 476] on input "checkbox" at bounding box center [179, 472] width 19 height 19
checkbox input "true"
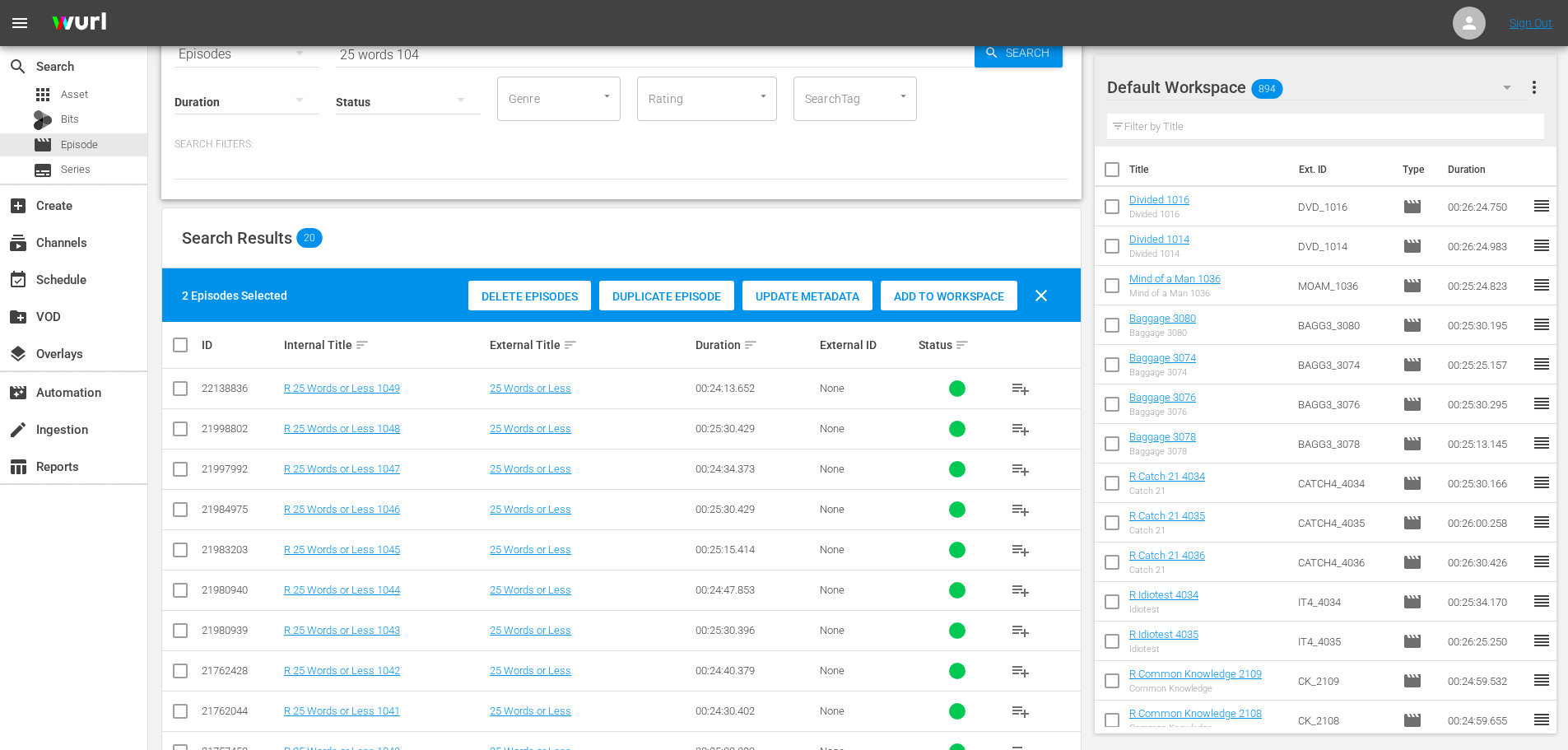
scroll to position [83, 0]
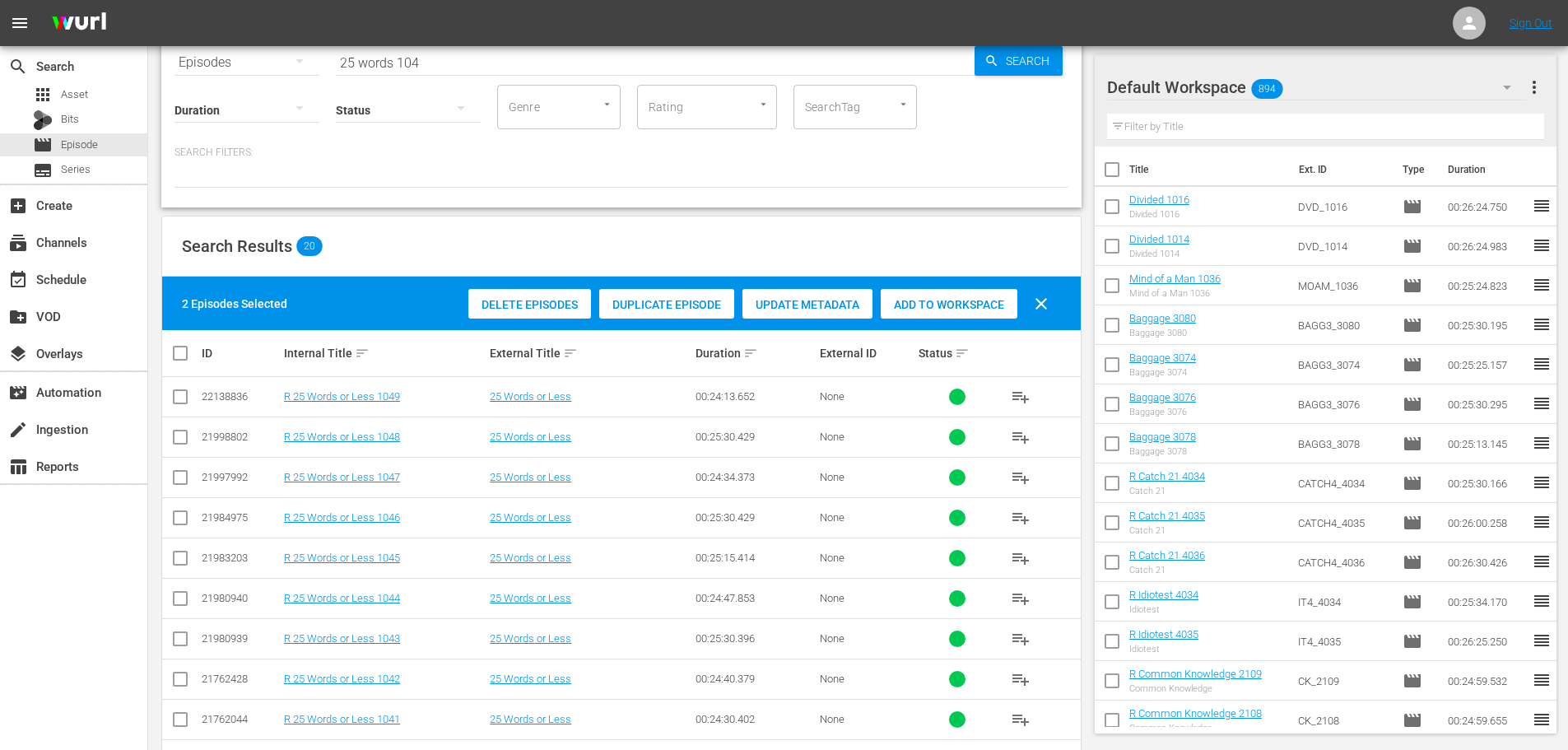
click at [970, 302] on span "Add to Workspace" at bounding box center [949, 305] width 137 height 13
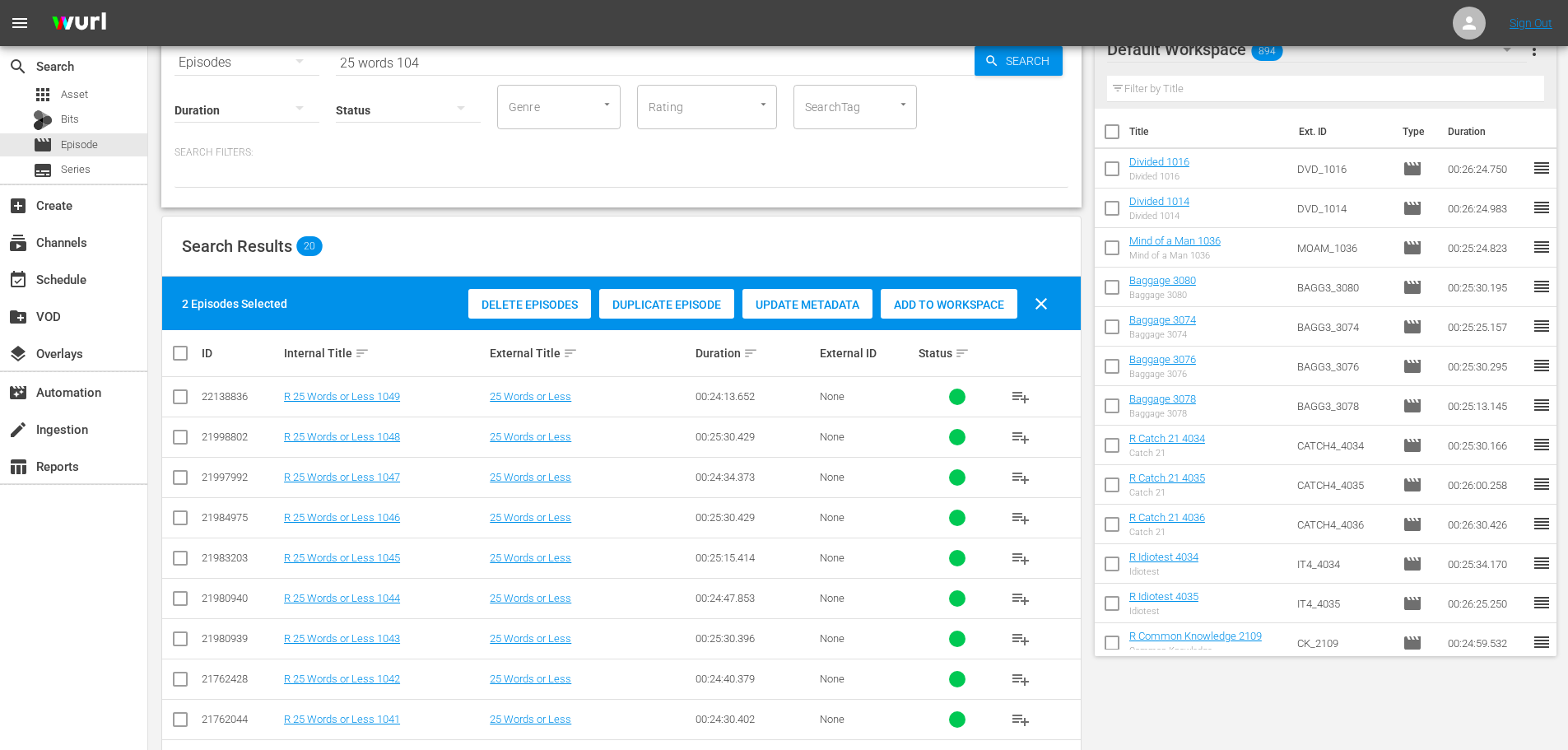
scroll to position [0, 0]
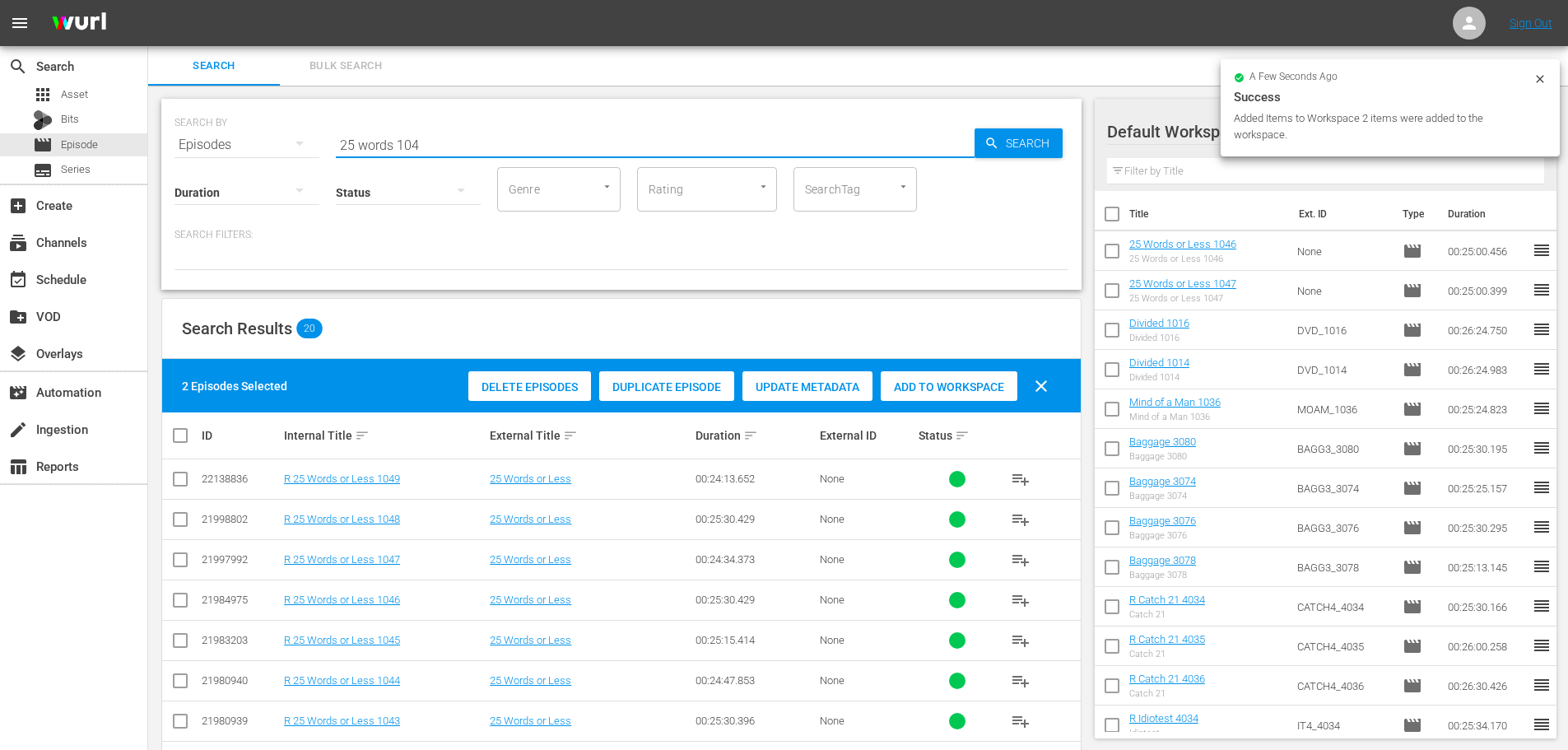
drag, startPoint x: 470, startPoint y: 146, endPoint x: 268, endPoint y: 154, distance: 202.2
click at [272, 160] on div "SEARCH BY Search By Episodes Search ID, Title, Description, Keywords, or Catego…" at bounding box center [621, 194] width 921 height 191
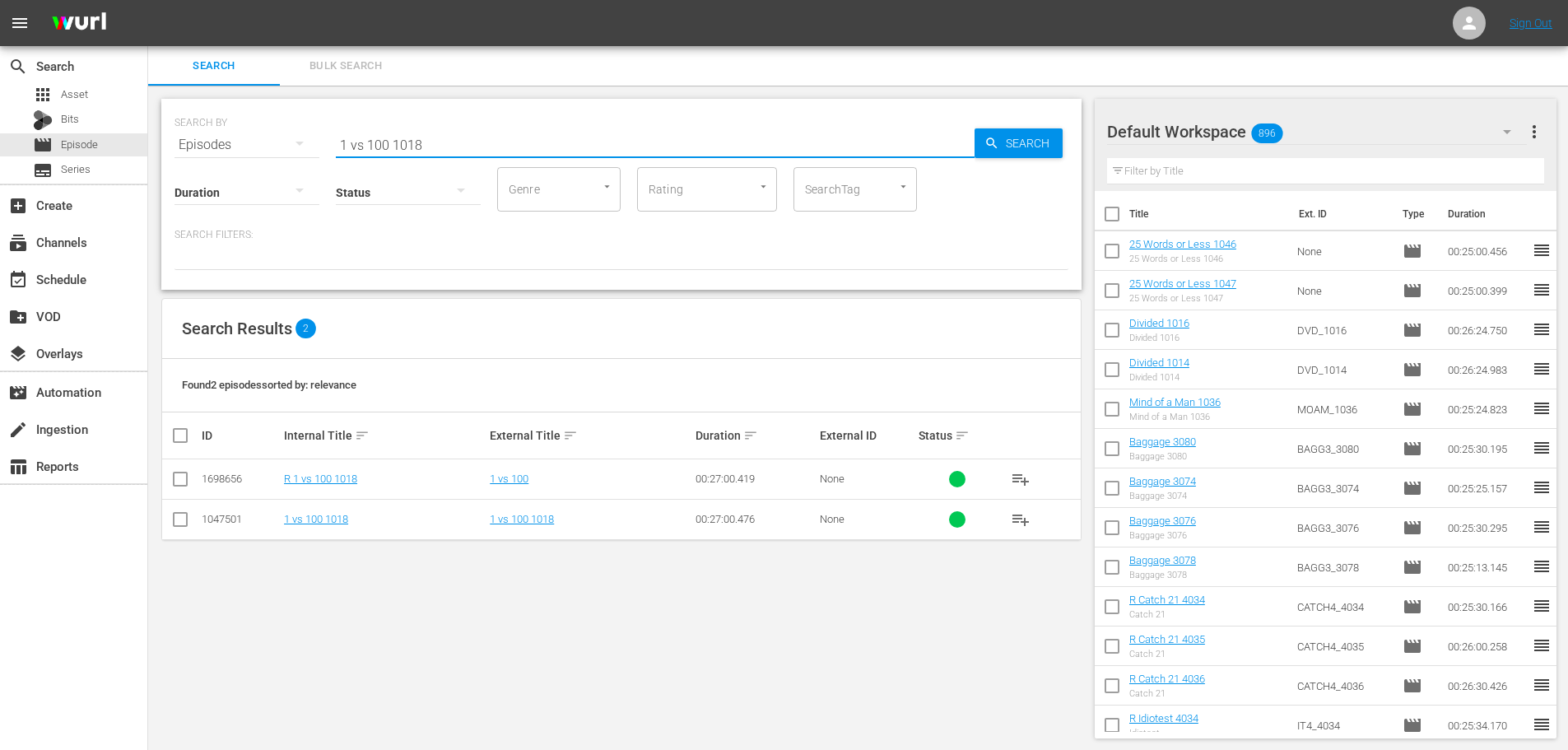
type input "1 vs 100 1018"
drag, startPoint x: 177, startPoint y: 521, endPoint x: 507, endPoint y: 430, distance: 342.3
click at [177, 521] on input "checkbox" at bounding box center [179, 523] width 19 height 19
checkbox input "true"
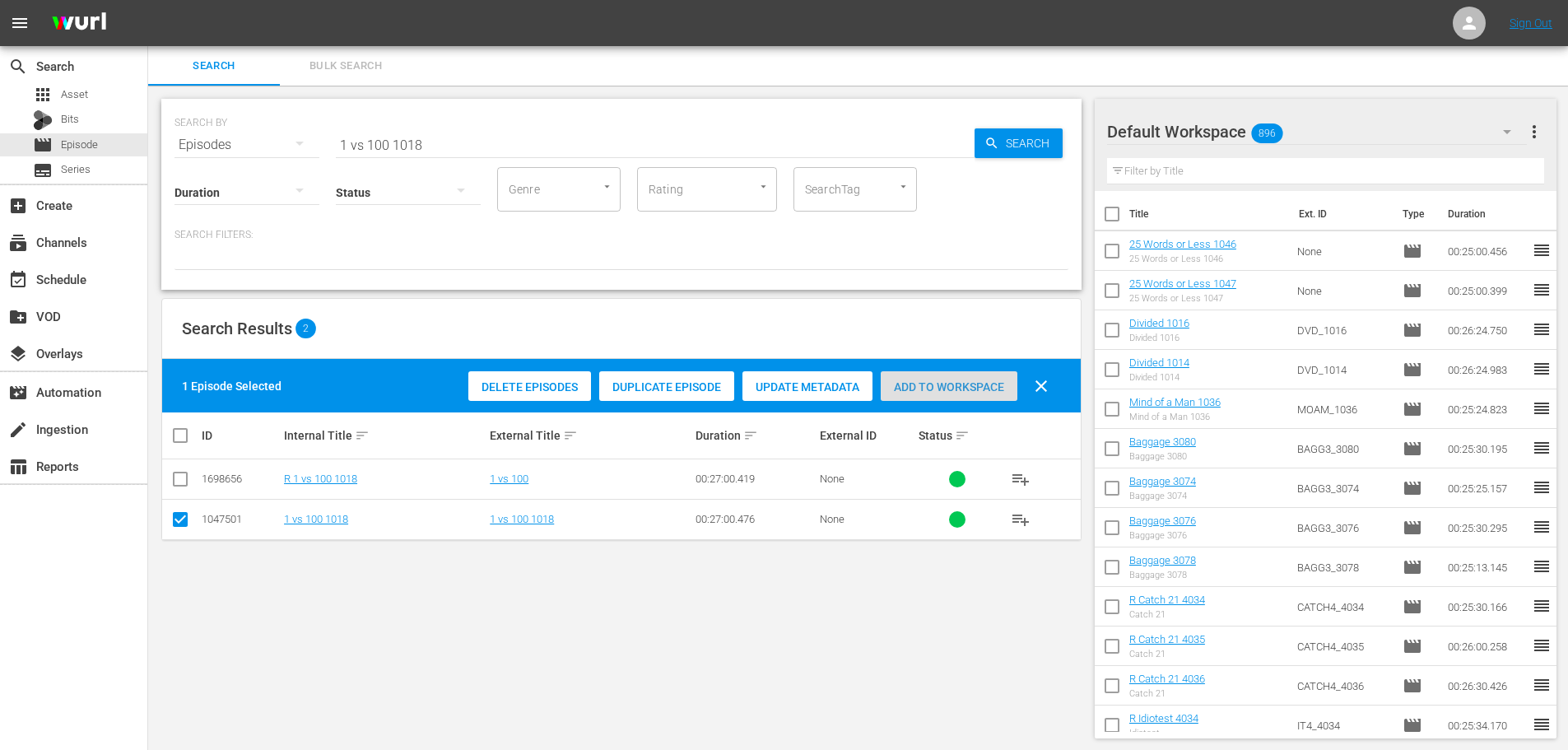
click at [933, 387] on span "Add to Workspace" at bounding box center [949, 387] width 137 height 13
drag, startPoint x: 498, startPoint y: 137, endPoint x: 0, endPoint y: 133, distance: 498.0
click at [148, 0] on div "search Search apps Asset Bits movie Episode subtitles Series add_box Create sub…" at bounding box center [858, 0] width 1420 height 0
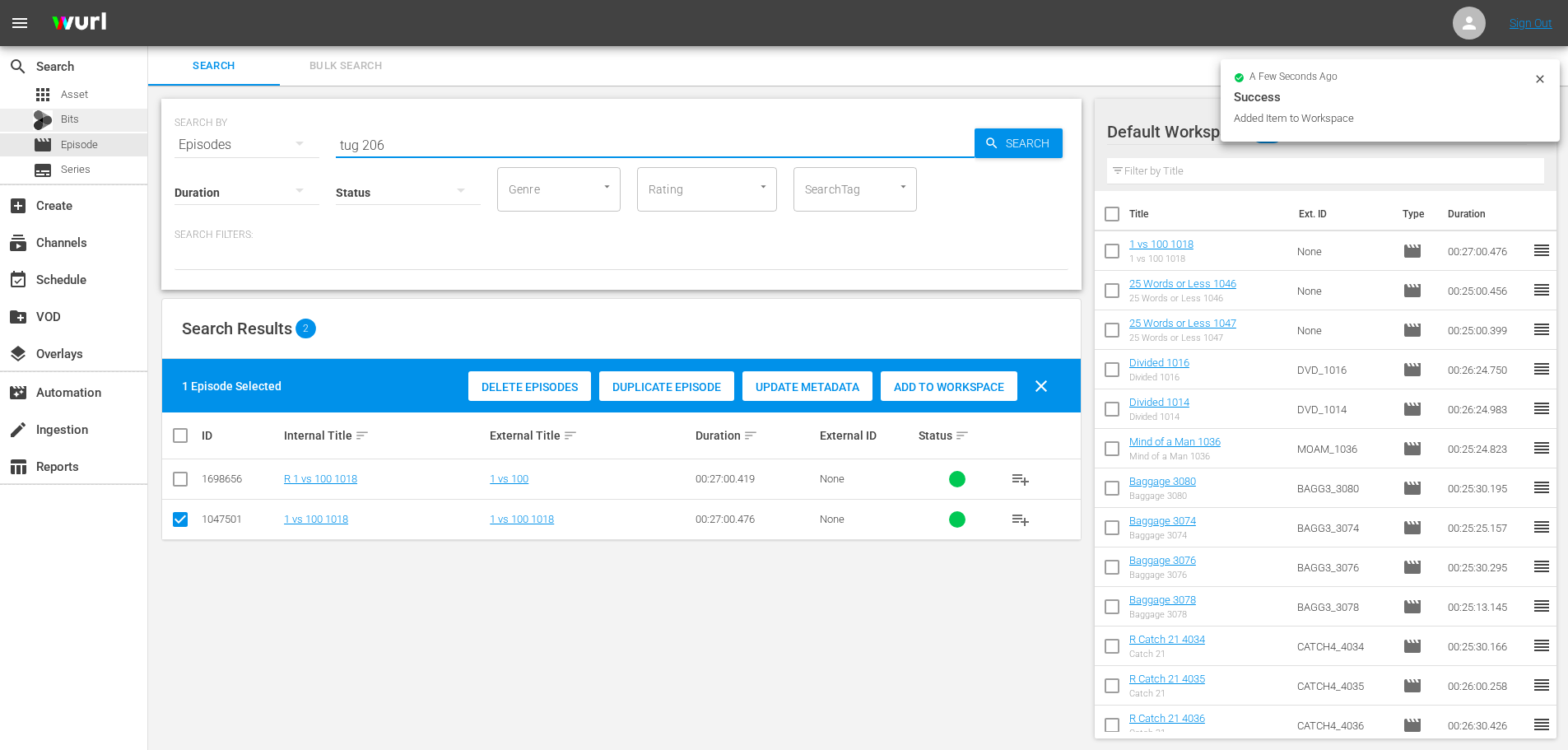
type input "tug 2065"
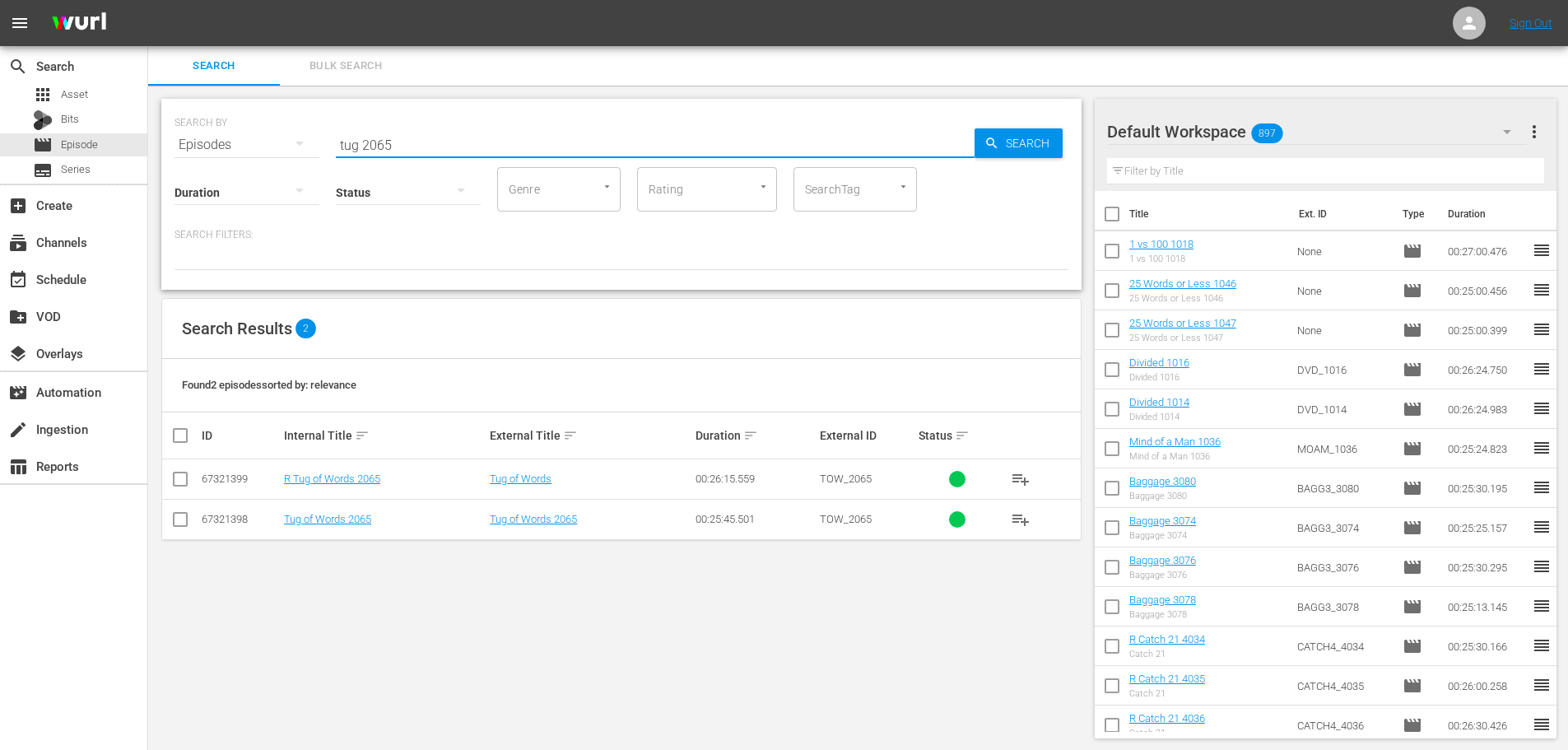
type input "tug 2065"
click at [186, 526] on input "checkbox" at bounding box center [179, 523] width 19 height 19
checkbox input "true"
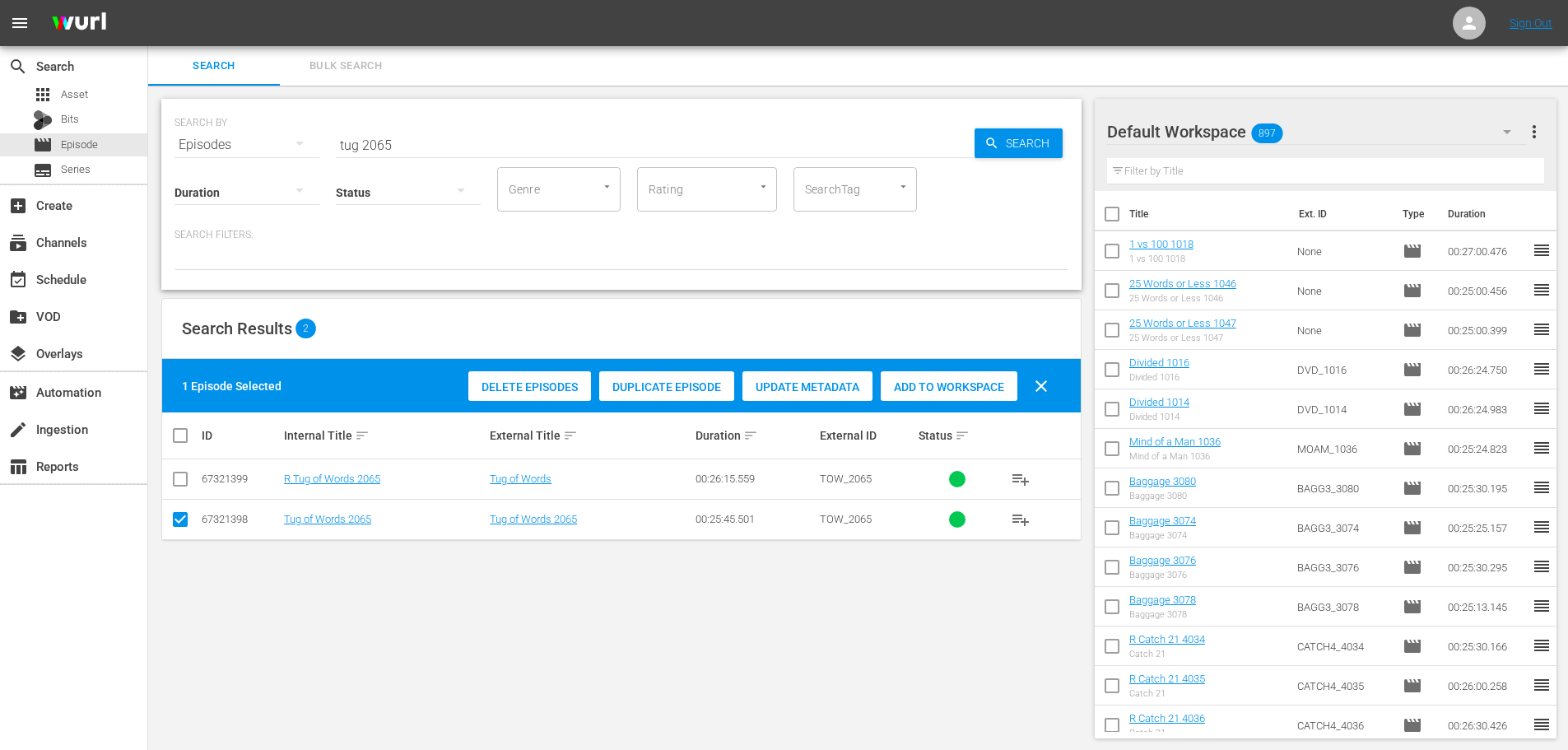
drag, startPoint x: 930, startPoint y: 380, endPoint x: 890, endPoint y: 356, distance: 46.6
click at [926, 381] on span "Add to Workspace" at bounding box center [949, 387] width 137 height 13
click at [495, 132] on input "tug 2065" at bounding box center [655, 144] width 639 height 40
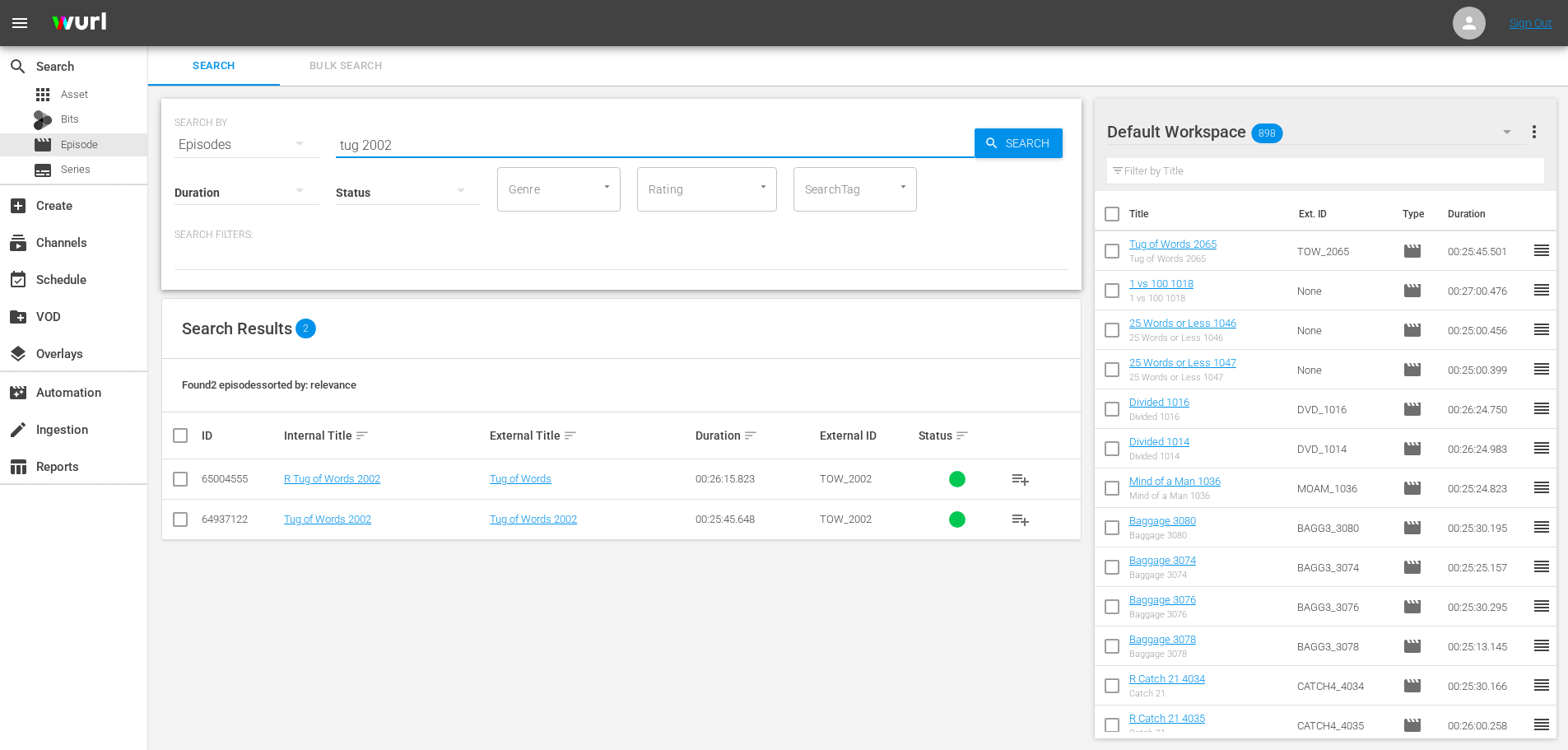
type input "tug 2002"
click at [178, 531] on input "checkbox" at bounding box center [179, 523] width 19 height 19
checkbox input "true"
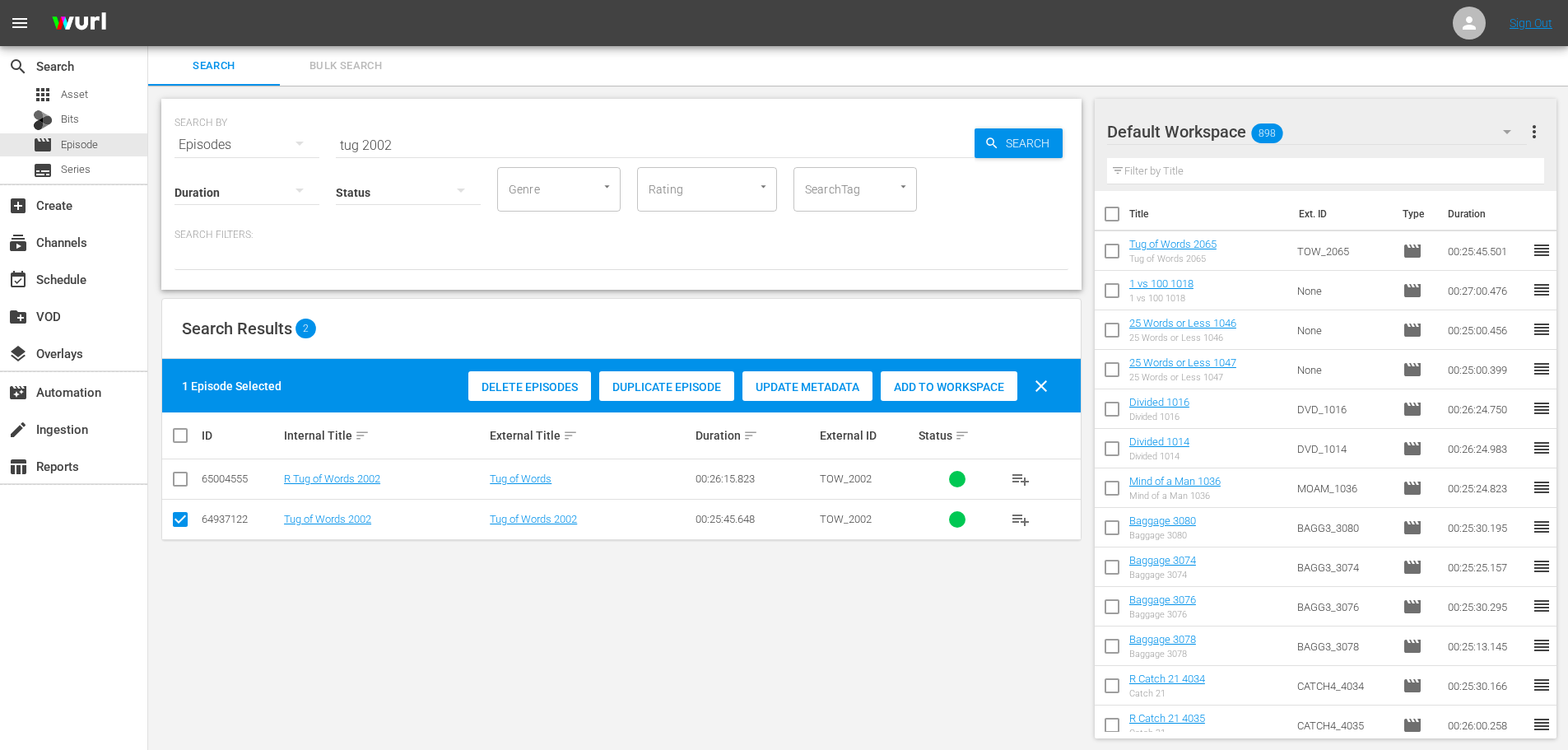
click at [891, 388] on span "Add to Workspace" at bounding box center [949, 387] width 137 height 13
click at [148, 0] on div "search Search apps Asset Bits movie Episode subtitles Series add_box Create sub…" at bounding box center [858, 0] width 1420 height 0
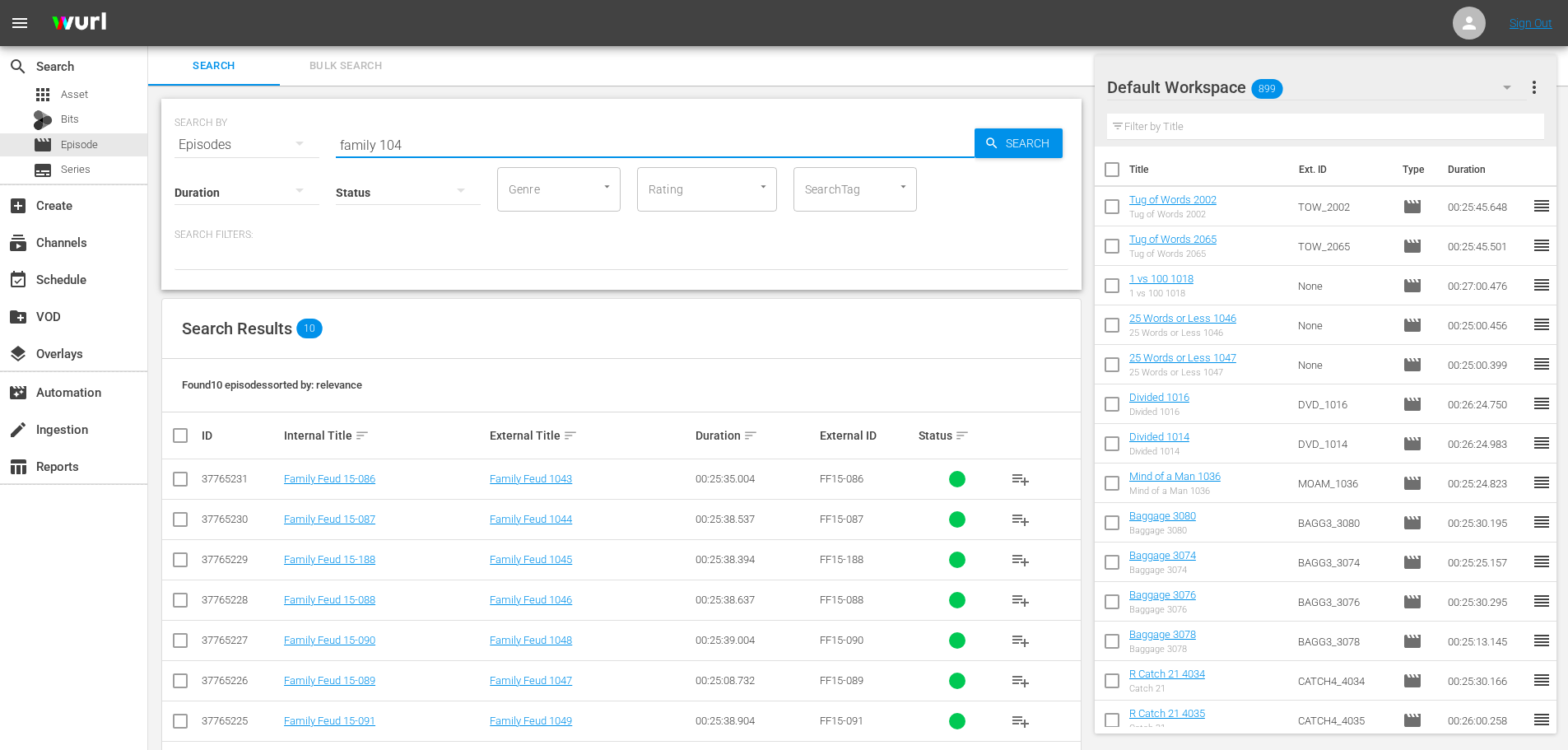
scroll to position [144, 0]
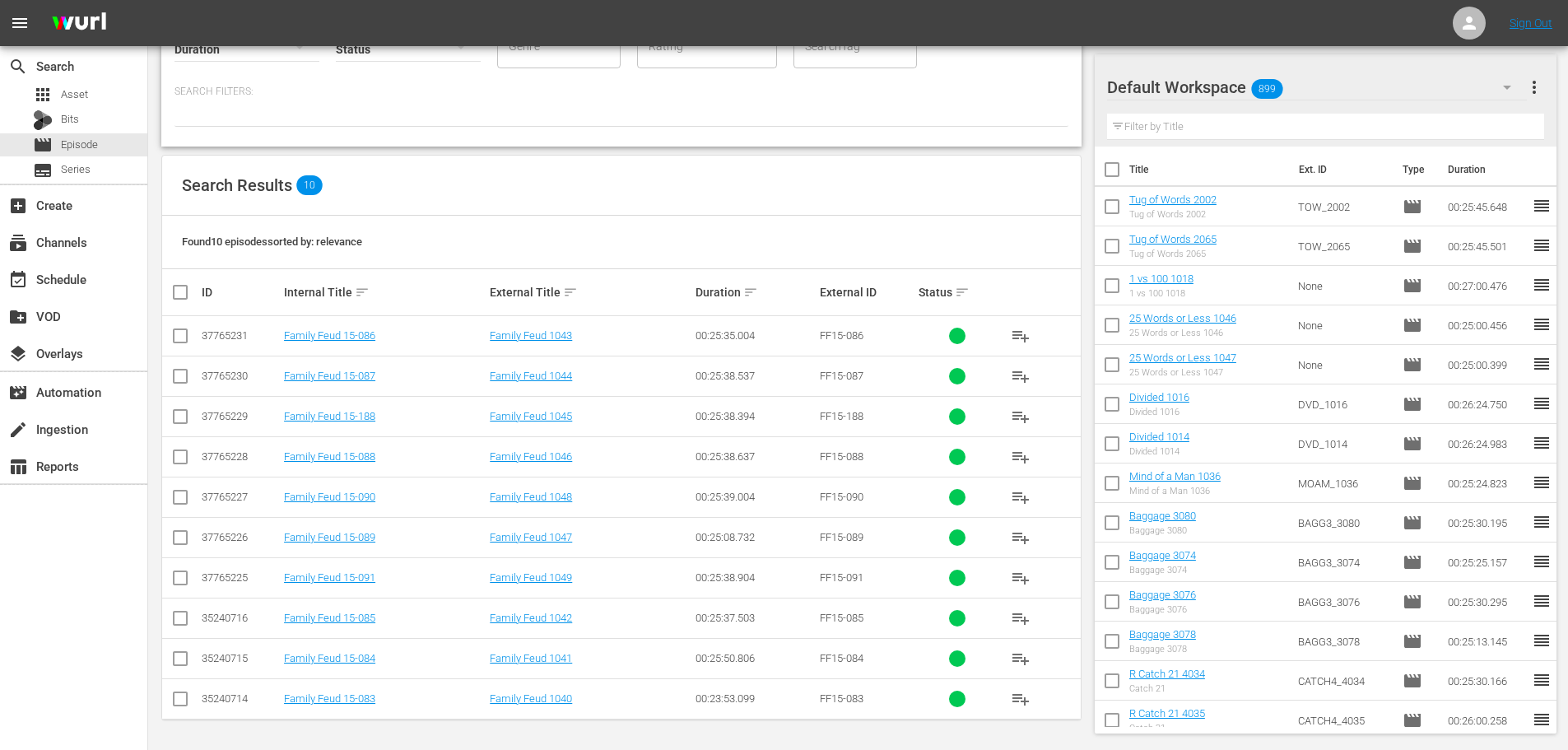
type input "family 104"
click at [178, 617] on input "checkbox" at bounding box center [179, 621] width 19 height 19
checkbox input "true"
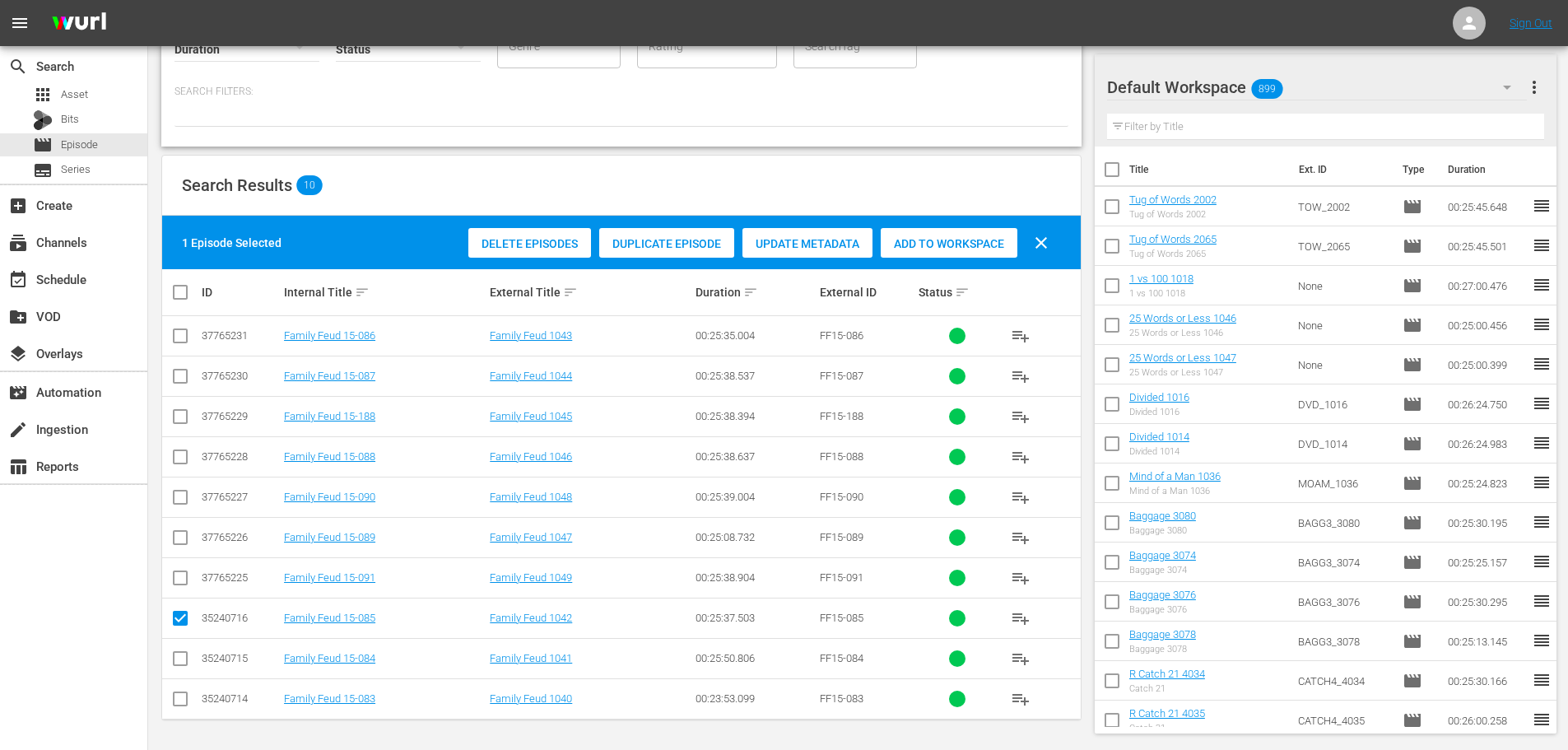
click at [170, 688] on td at bounding box center [180, 699] width 37 height 40
click at [183, 655] on input "checkbox" at bounding box center [179, 662] width 19 height 19
checkbox input "true"
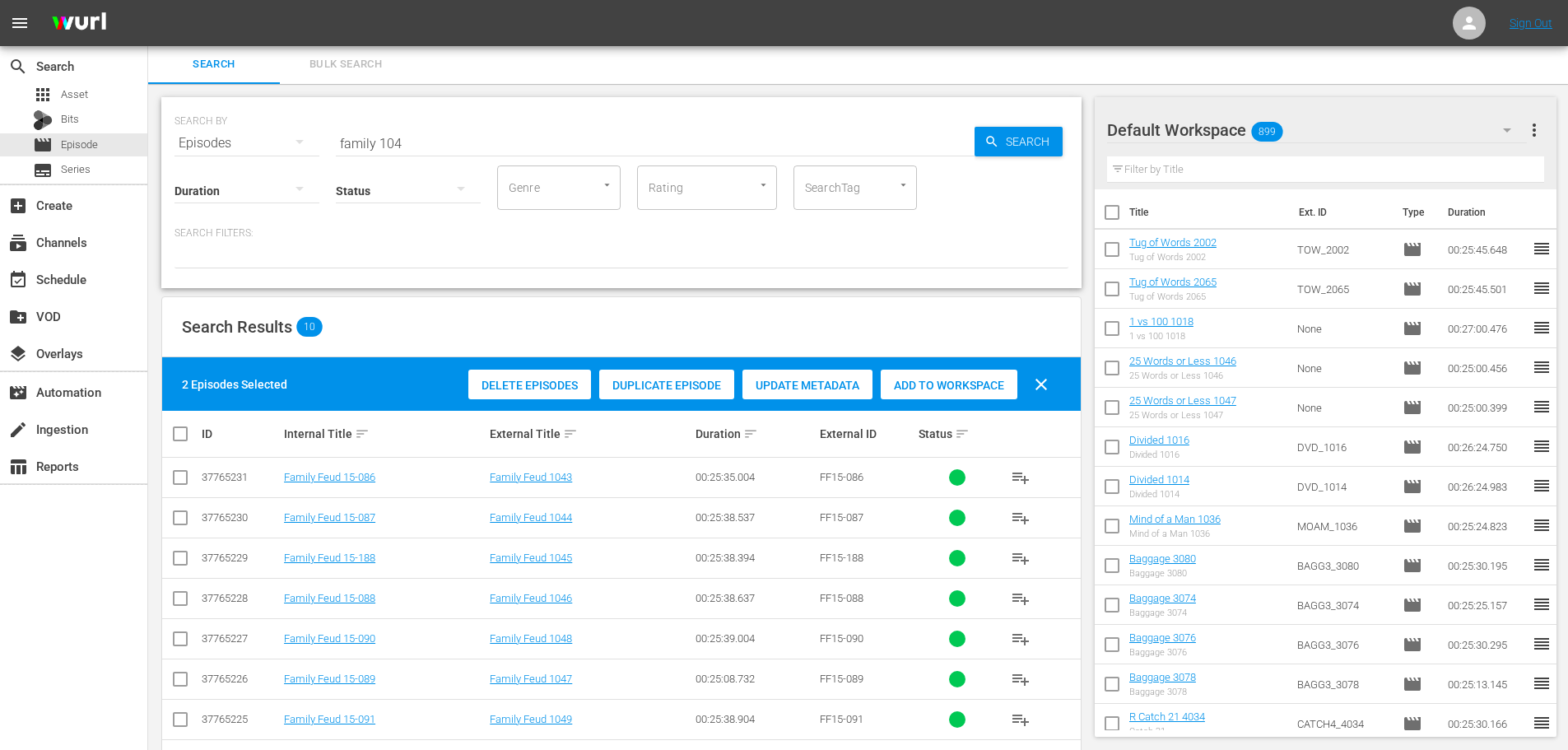
scroll to position [0, 0]
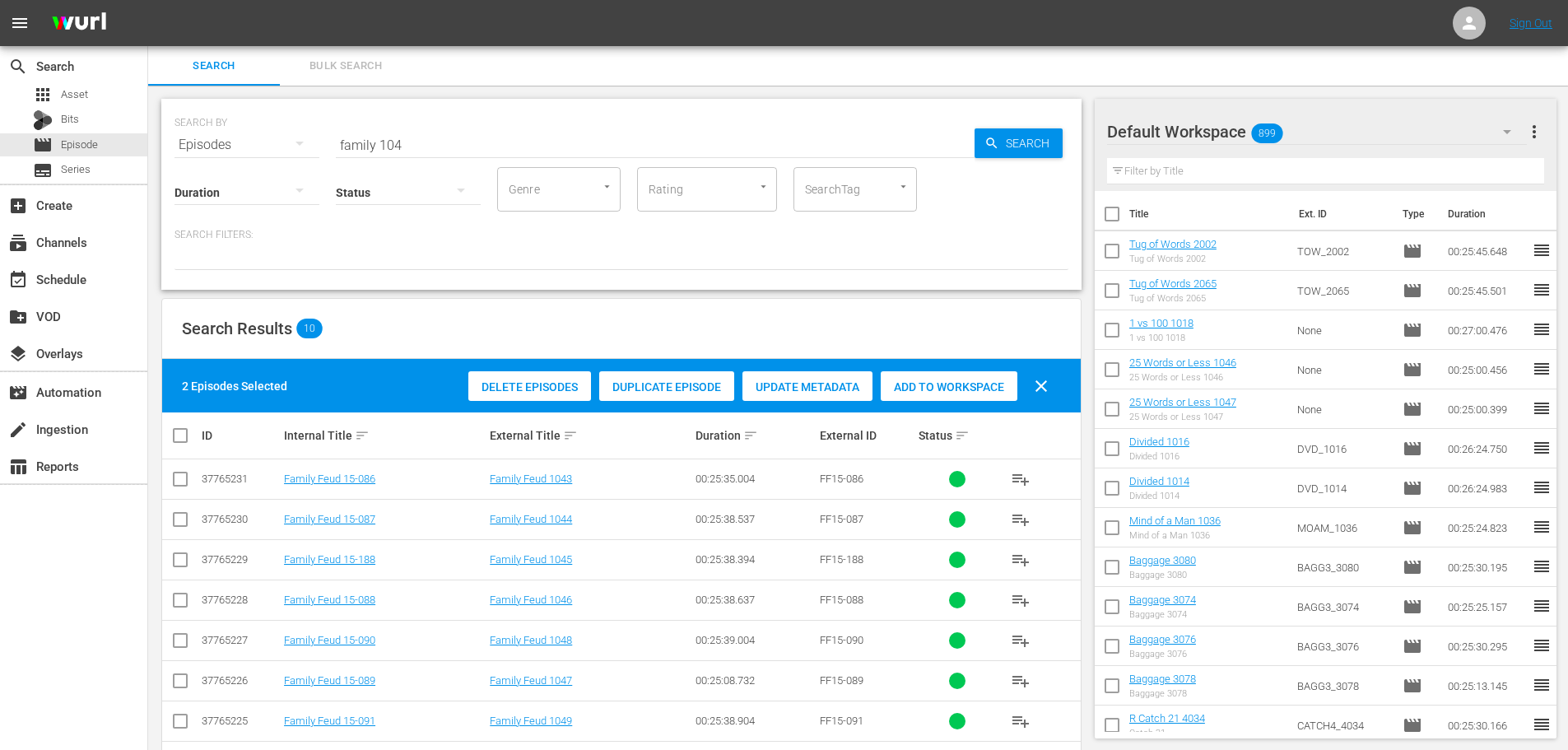
click at [986, 385] on span "Add to Workspace" at bounding box center [949, 387] width 137 height 13
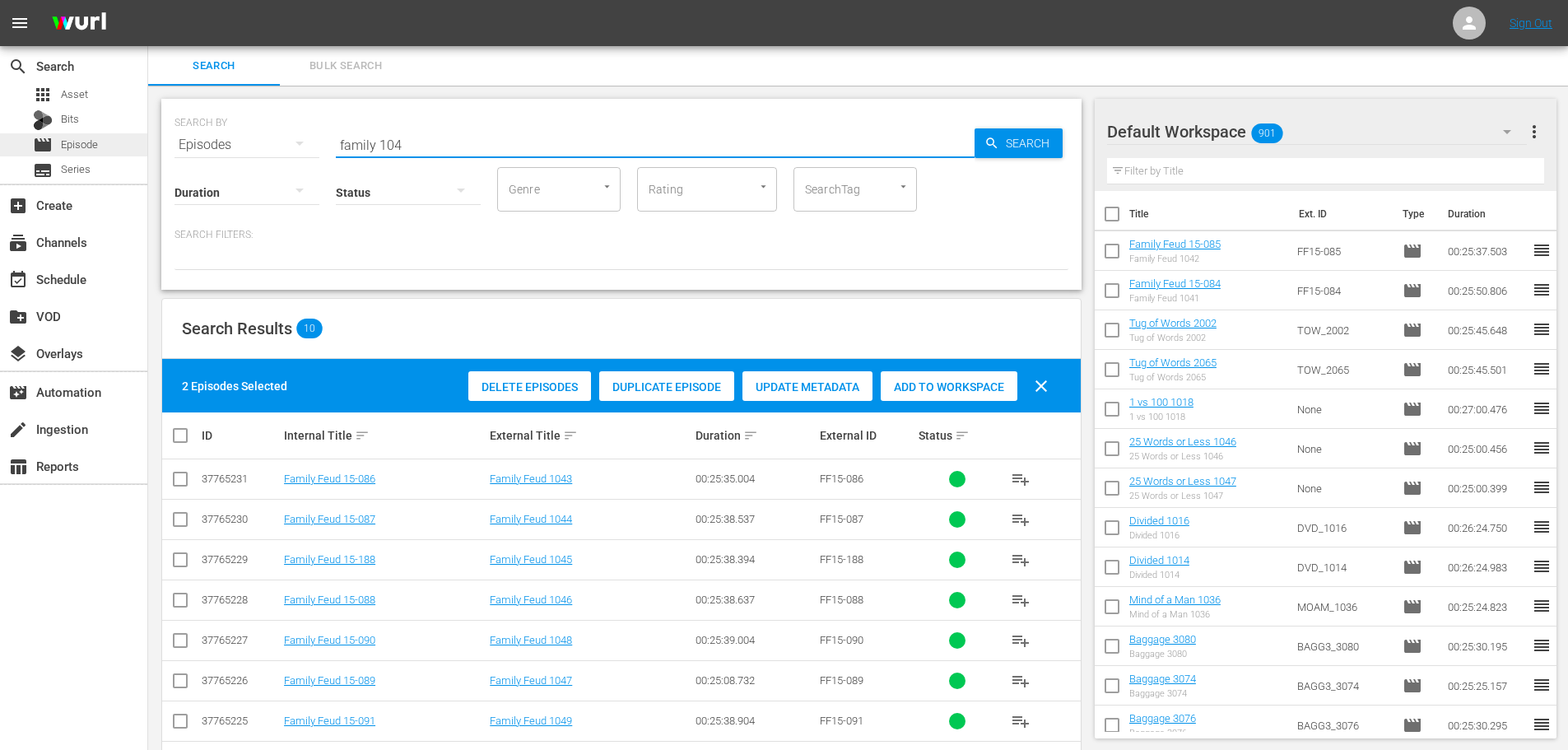
drag, startPoint x: 466, startPoint y: 133, endPoint x: 0, endPoint y: 134, distance: 466.0
click at [148, 0] on div "search Search apps Asset Bits movie Episode subtitles Series add_box Create sub…" at bounding box center [858, 0] width 1420 height 0
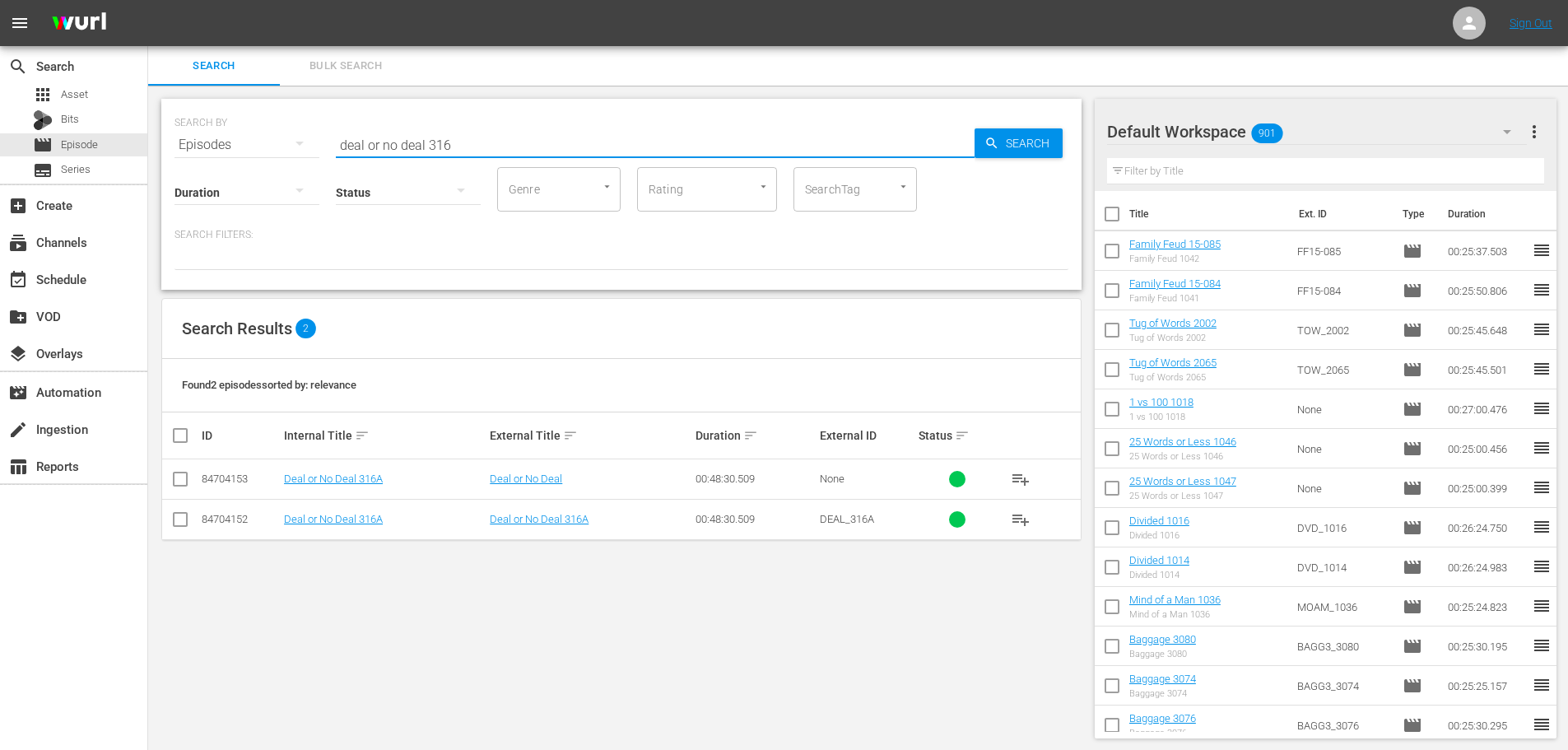
type input "deal or no deal 316"
click at [179, 438] on input "checkbox" at bounding box center [187, 435] width 33 height 19
checkbox input "true"
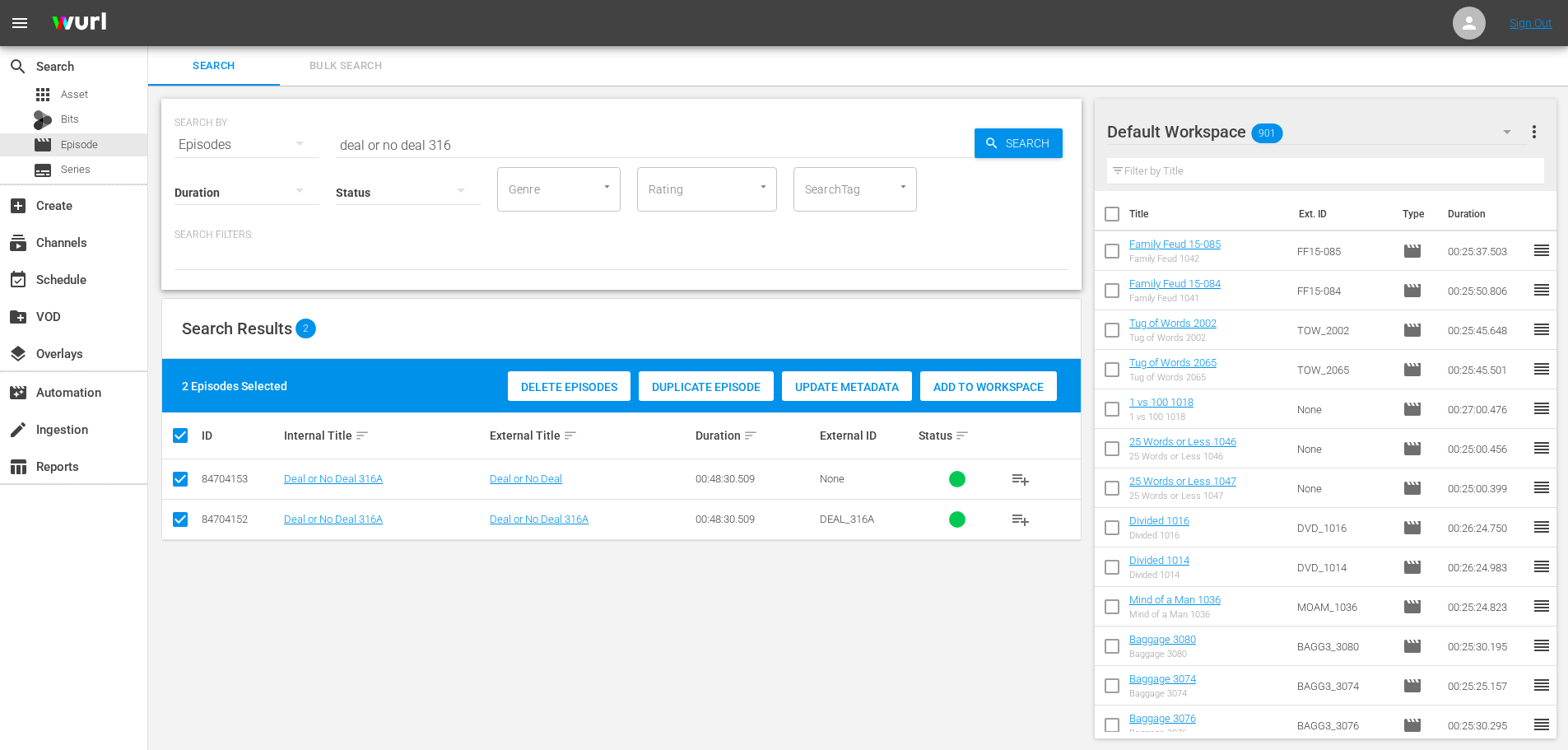
click at [179, 487] on input "checkbox" at bounding box center [179, 482] width 19 height 19
checkbox input "false"
click at [945, 369] on div "Delete Episodes Duplicate Episode Update Metadata Add to Workspace clear" at bounding box center [762, 386] width 597 height 40
click at [930, 384] on span "Add to Workspace" at bounding box center [949, 387] width 137 height 13
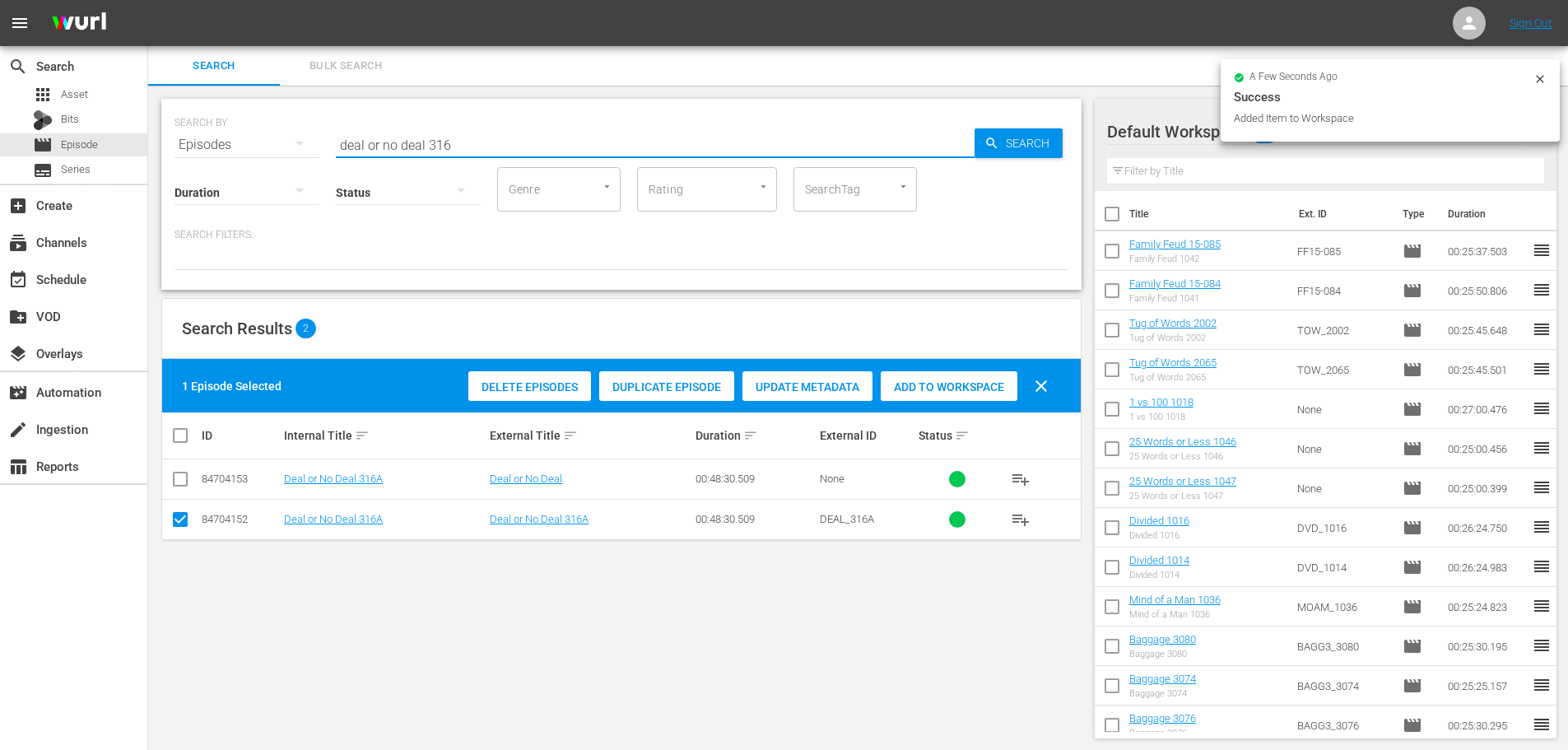
drag, startPoint x: 532, startPoint y: 149, endPoint x: 0, endPoint y: 40, distance: 543.1
click at [0, 43] on div "menu Sign Out search Search apps Asset Bits movie Episode subtitles Series add_…" at bounding box center [784, 375] width 1568 height 752
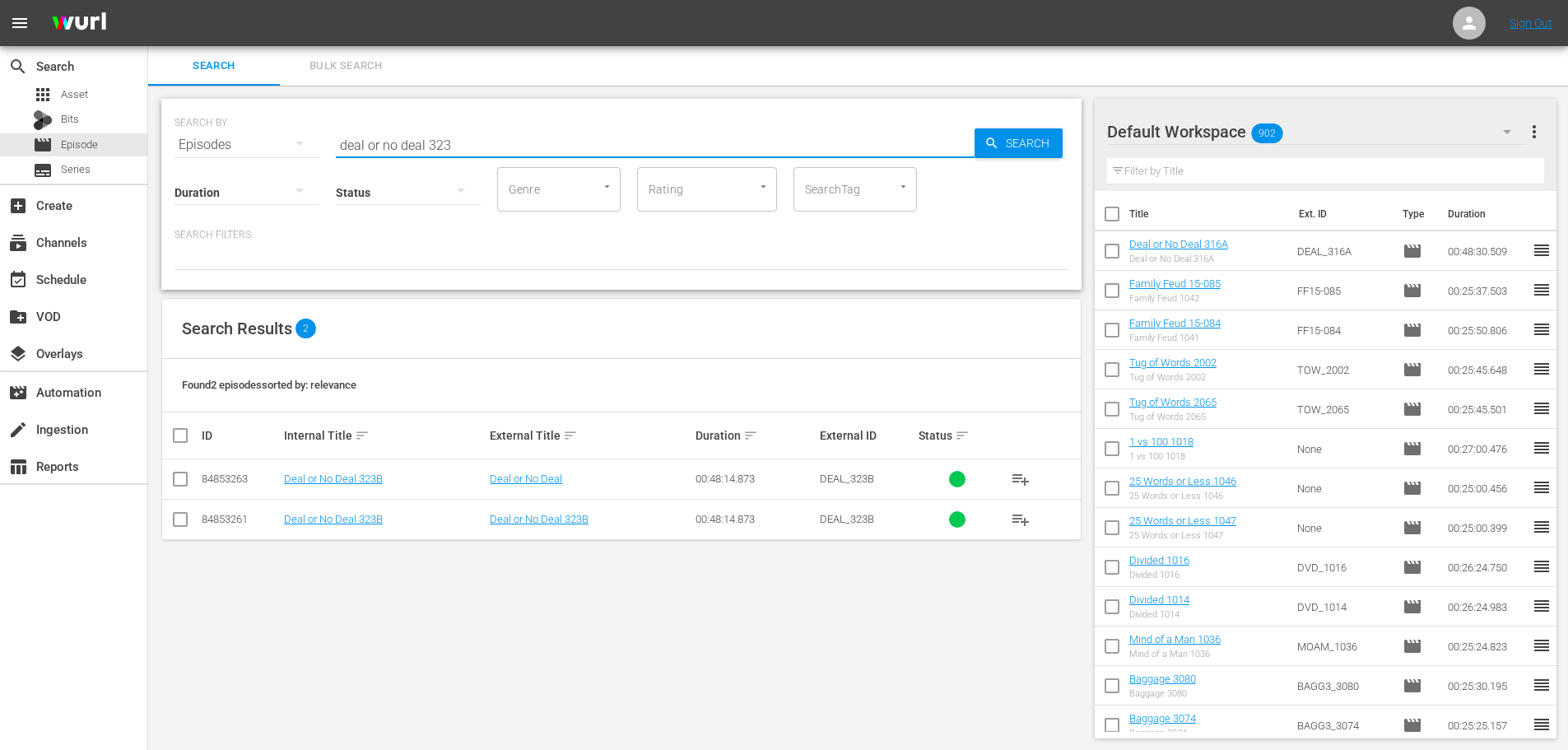
type input "deal or no deal 323"
click at [177, 527] on input "checkbox" at bounding box center [179, 523] width 19 height 19
checkbox input "true"
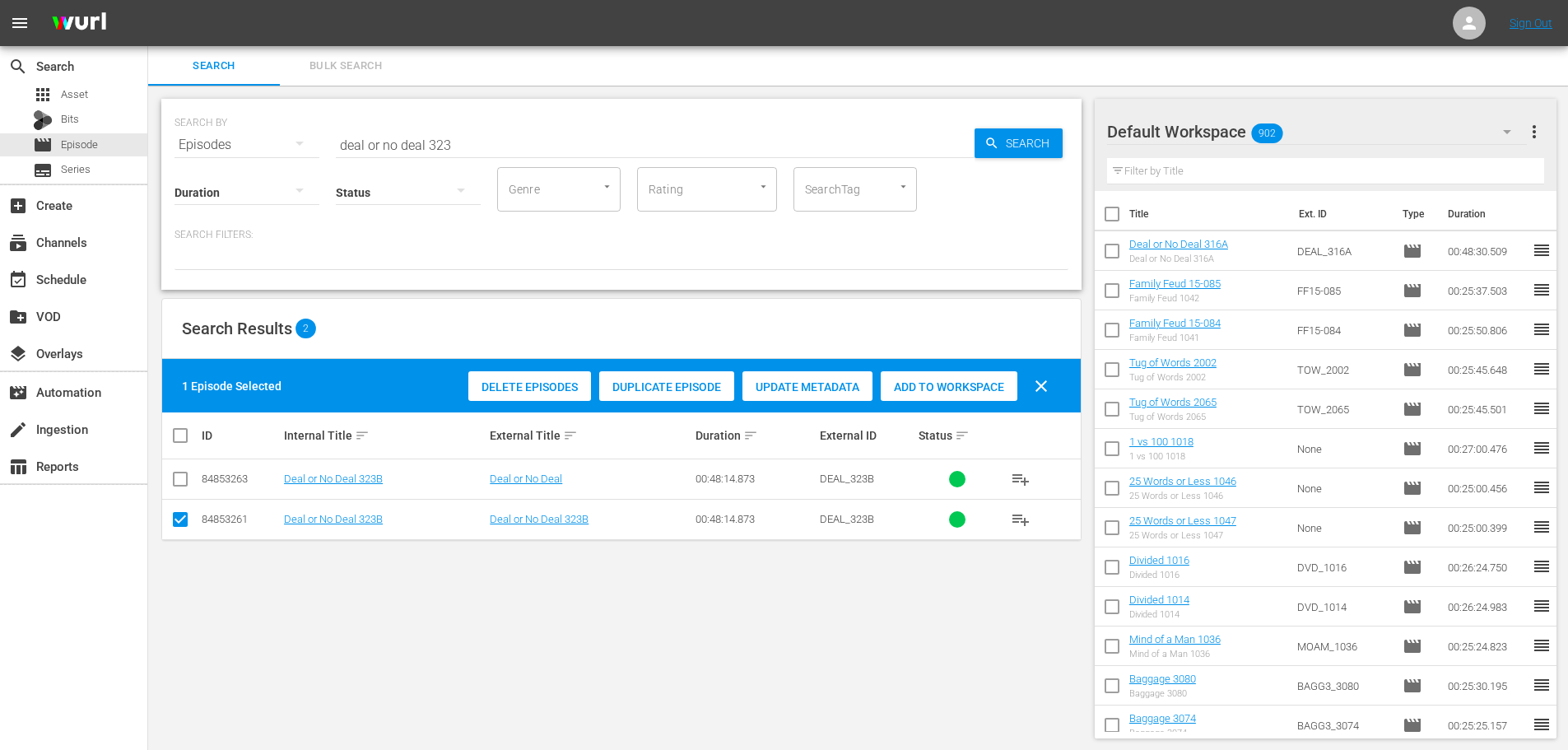
drag, startPoint x: 924, startPoint y: 379, endPoint x: 1567, endPoint y: 313, distance: 646.4
click at [922, 379] on div "Add to Workspace" at bounding box center [949, 387] width 137 height 31
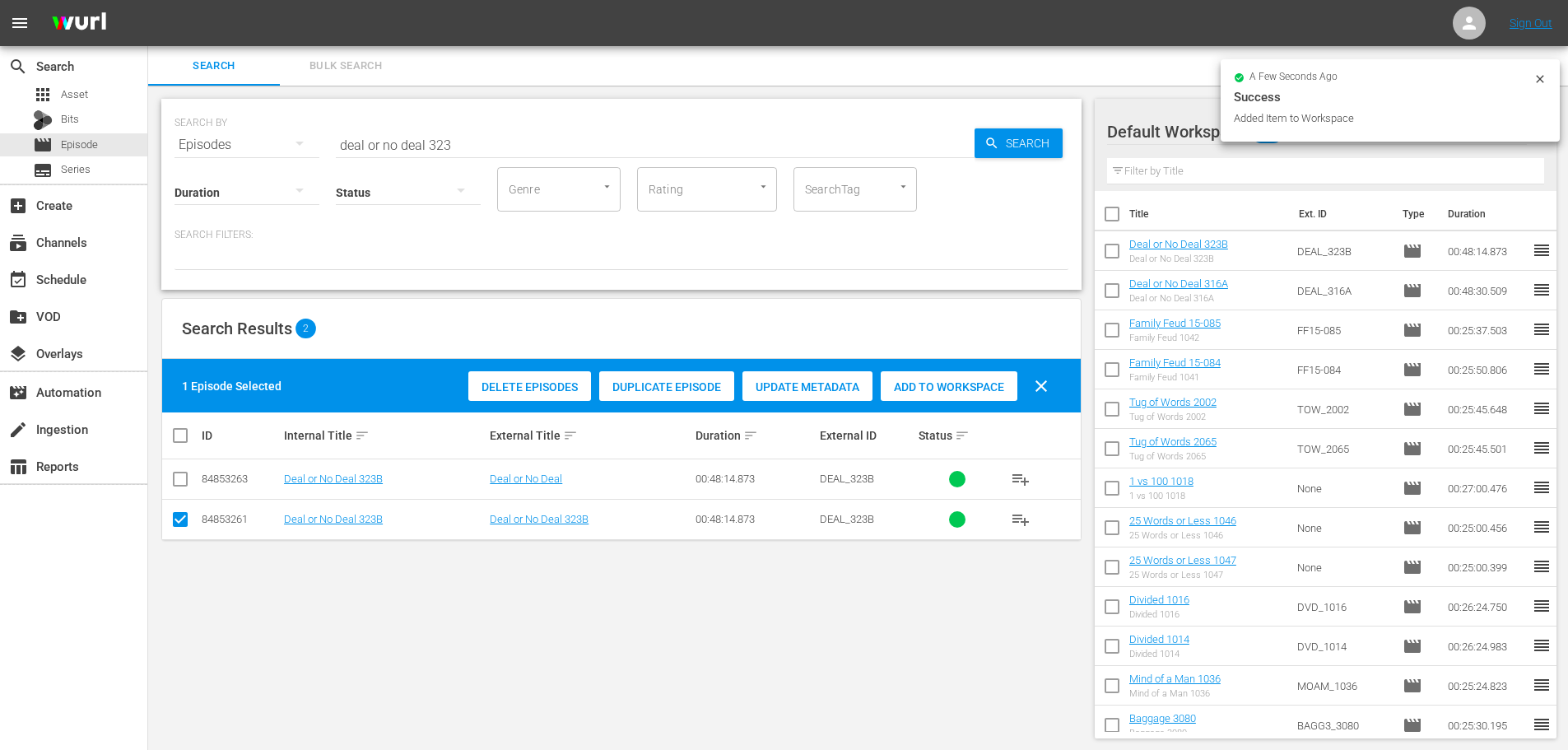
drag, startPoint x: 333, startPoint y: 139, endPoint x: 289, endPoint y: 147, distance: 44.7
click at [269, 147] on div "SEARCH BY Search By Episodes Search ID, Title, Description, Keywords, or Catego…" at bounding box center [622, 135] width 894 height 59
drag, startPoint x: 459, startPoint y: 135, endPoint x: 0, endPoint y: 129, distance: 459.0
click at [148, 0] on div "search Search apps Asset Bits movie Episode subtitles Series add_box Create sub…" at bounding box center [858, 0] width 1420 height 0
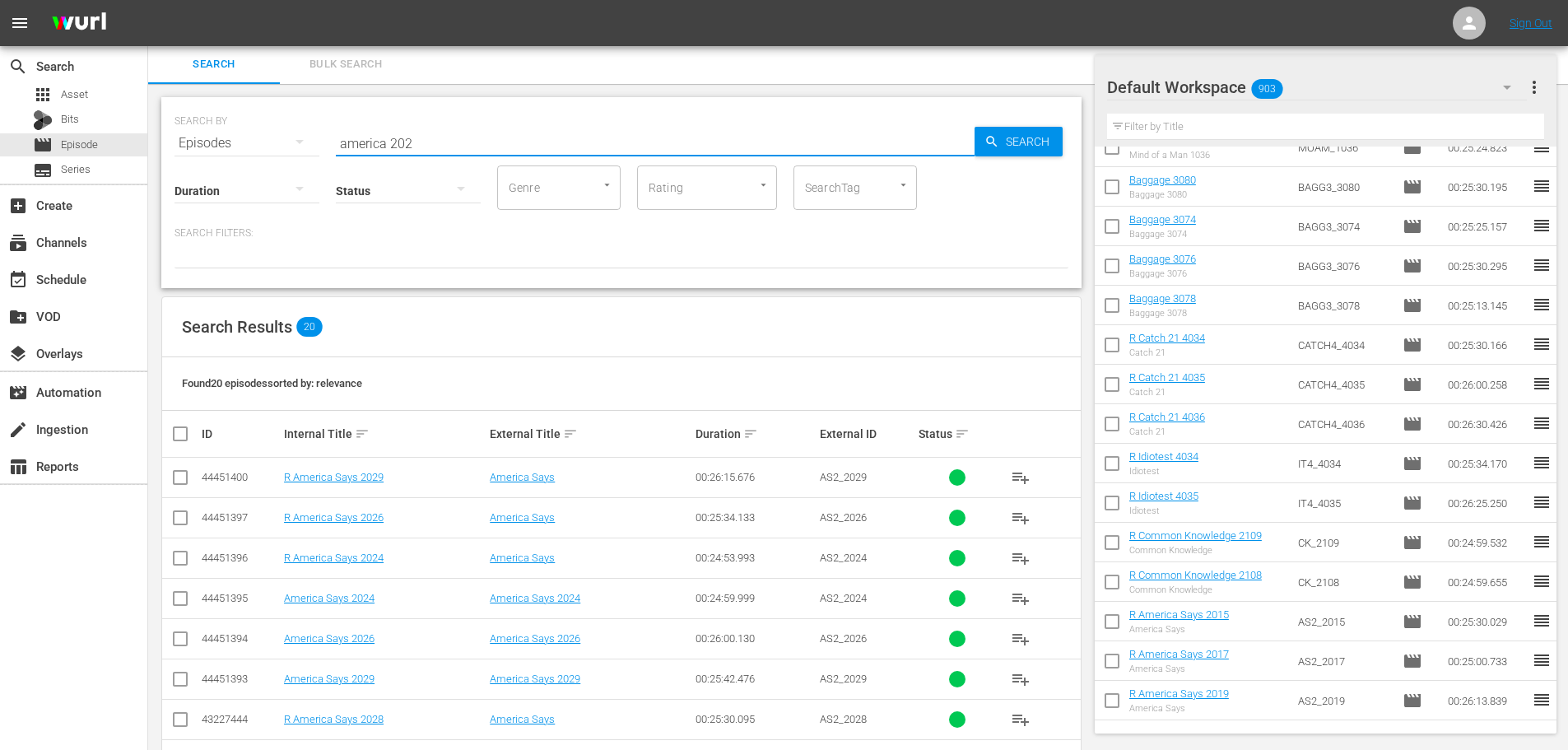
scroll to position [547, 0]
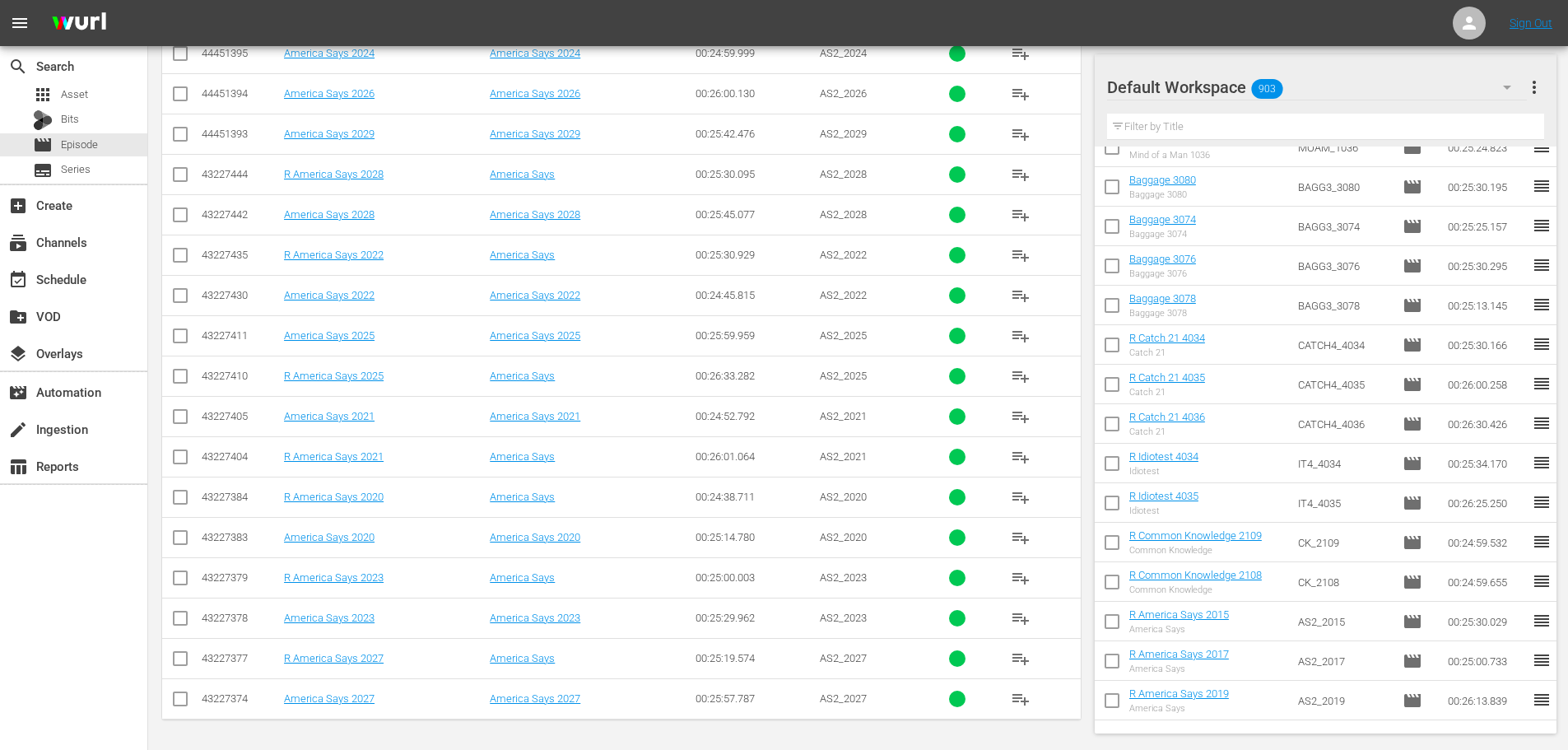
type input "america 202"
click at [185, 422] on input "checkbox" at bounding box center [179, 420] width 19 height 19
checkbox input "true"
click at [191, 338] on td at bounding box center [180, 336] width 37 height 40
click at [177, 624] on input "checkbox" at bounding box center [179, 621] width 19 height 19
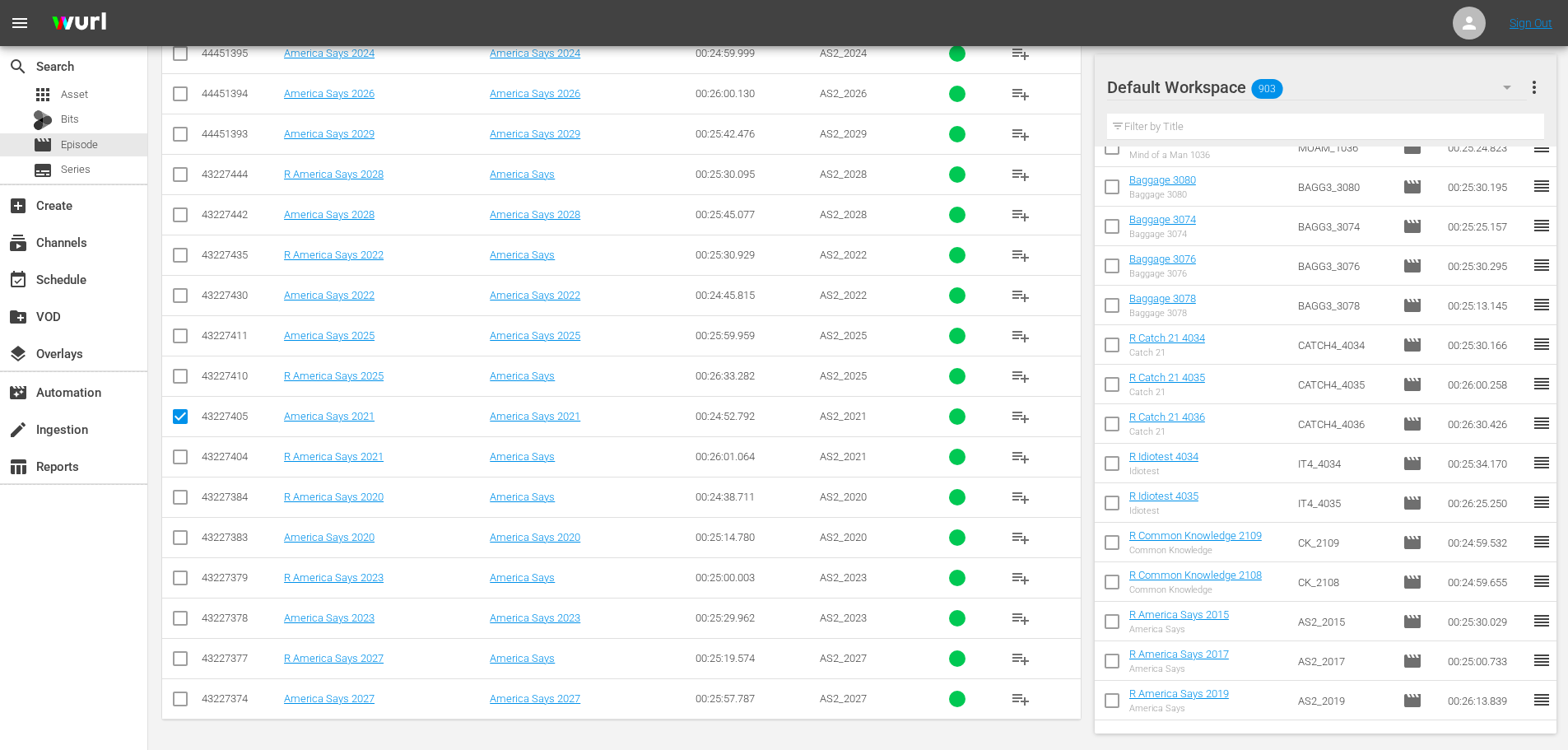
checkbox input "true"
click at [177, 341] on input "checkbox" at bounding box center [179, 339] width 19 height 19
checkbox input "true"
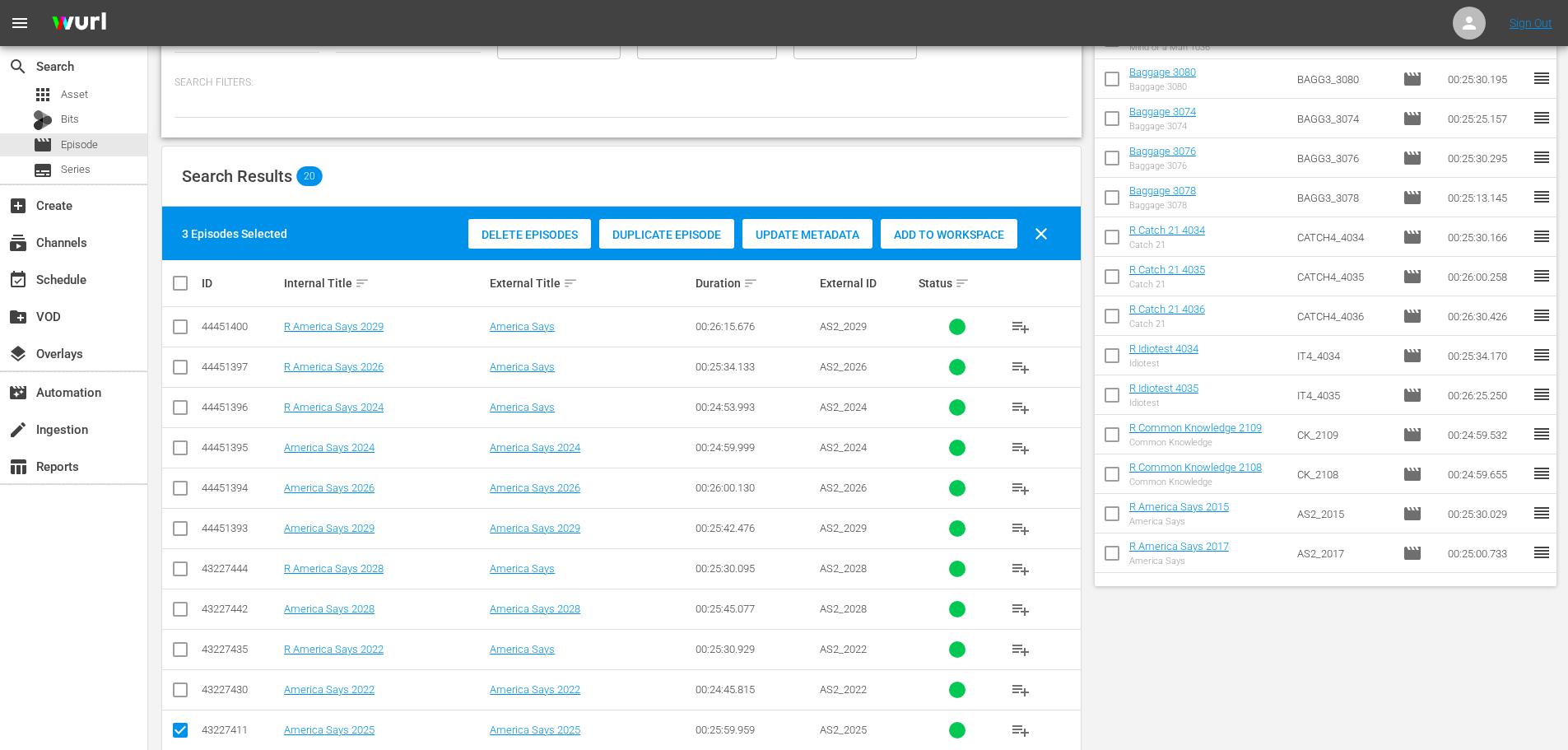
scroll to position [0, 0]
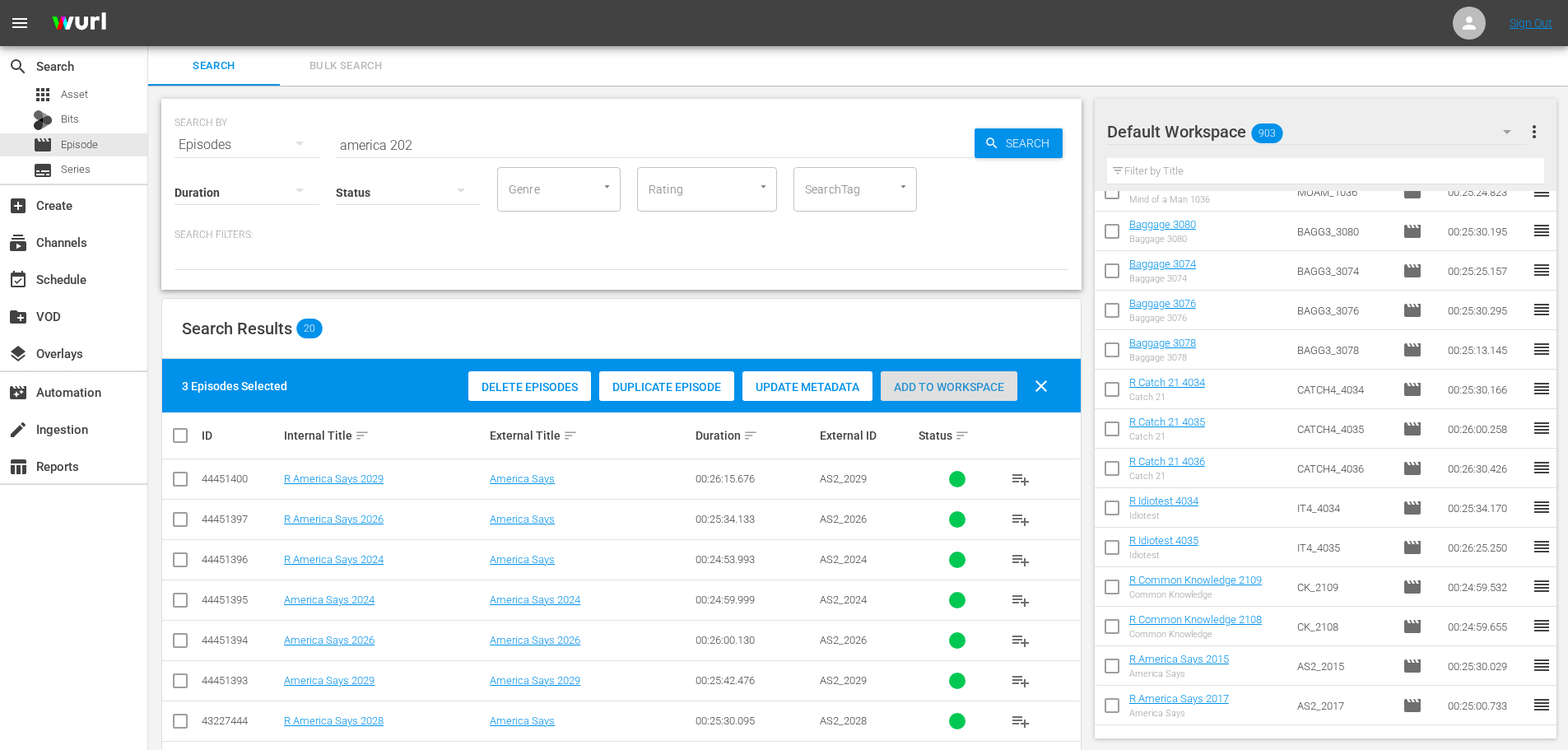
click at [966, 377] on div "Add to Workspace" at bounding box center [949, 387] width 137 height 31
drag, startPoint x: 566, startPoint y: 144, endPoint x: 0, endPoint y: 134, distance: 566.1
click at [148, 0] on div "search Search apps Asset Bits movie Episode subtitles Series add_box Create sub…" at bounding box center [858, 0] width 1420 height 0
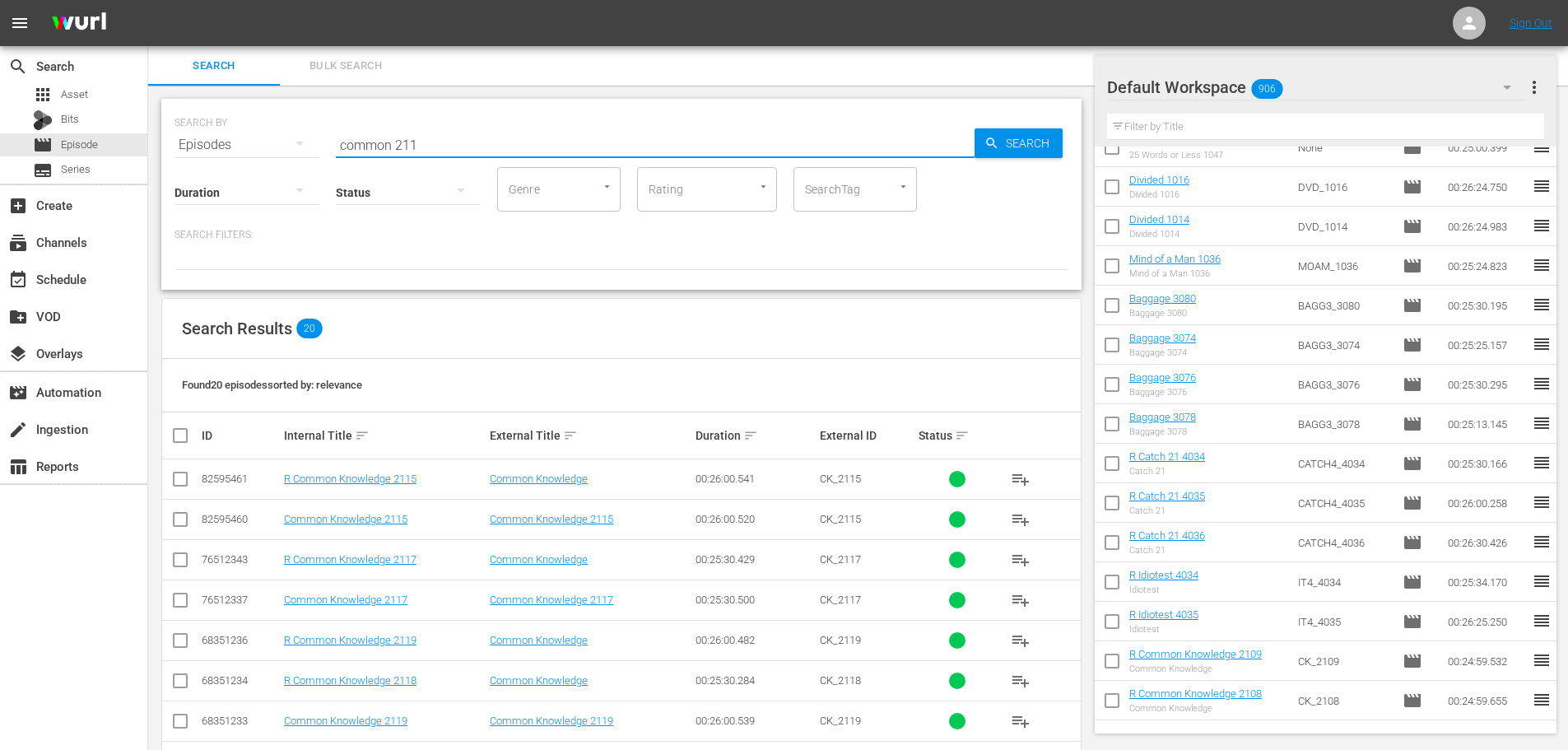
scroll to position [547, 0]
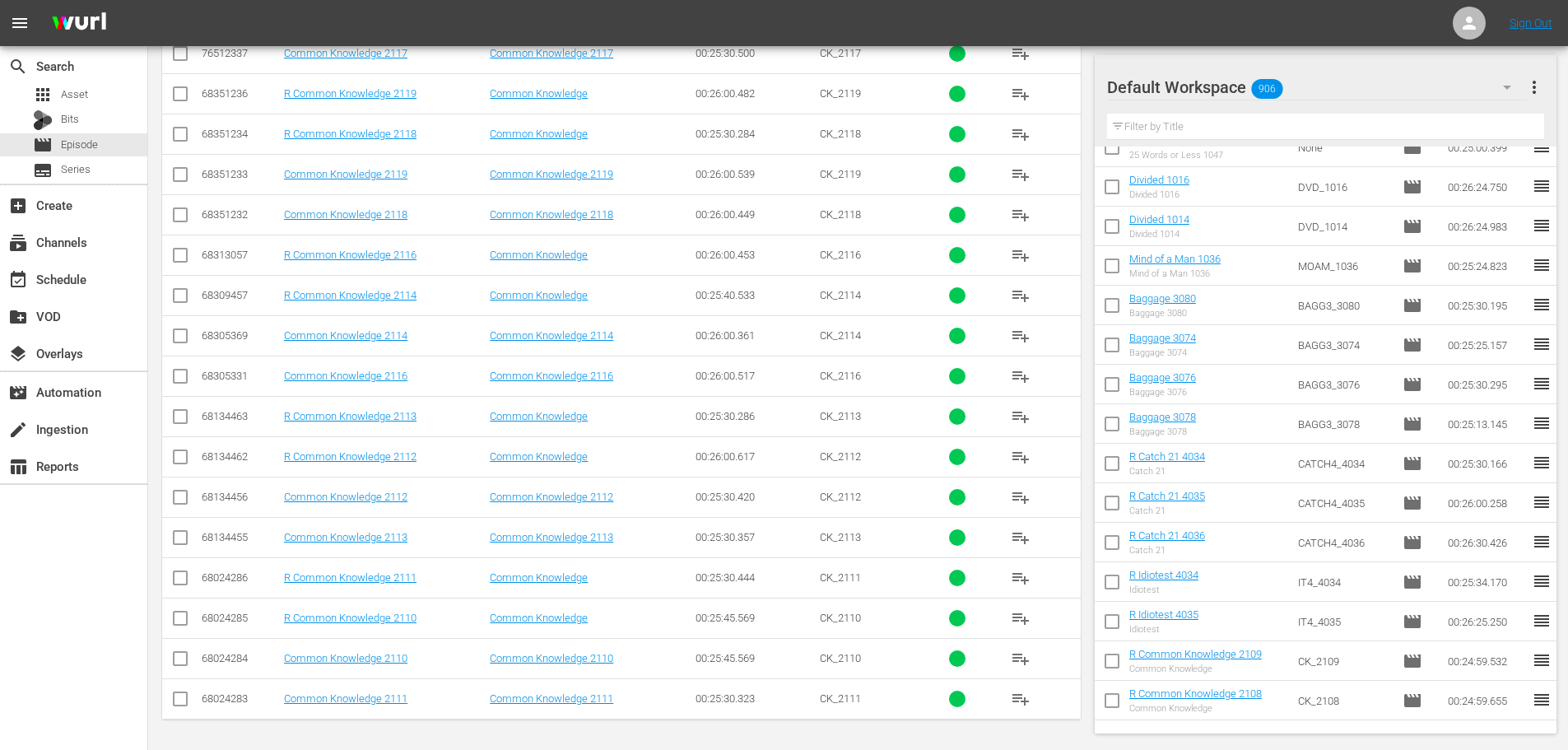
type input "common 211"
drag, startPoint x: 196, startPoint y: 654, endPoint x: 189, endPoint y: 658, distance: 8.1
click at [190, 656] on td at bounding box center [180, 659] width 37 height 40
click at [187, 660] on input "checkbox" at bounding box center [179, 662] width 19 height 19
checkbox input "true"
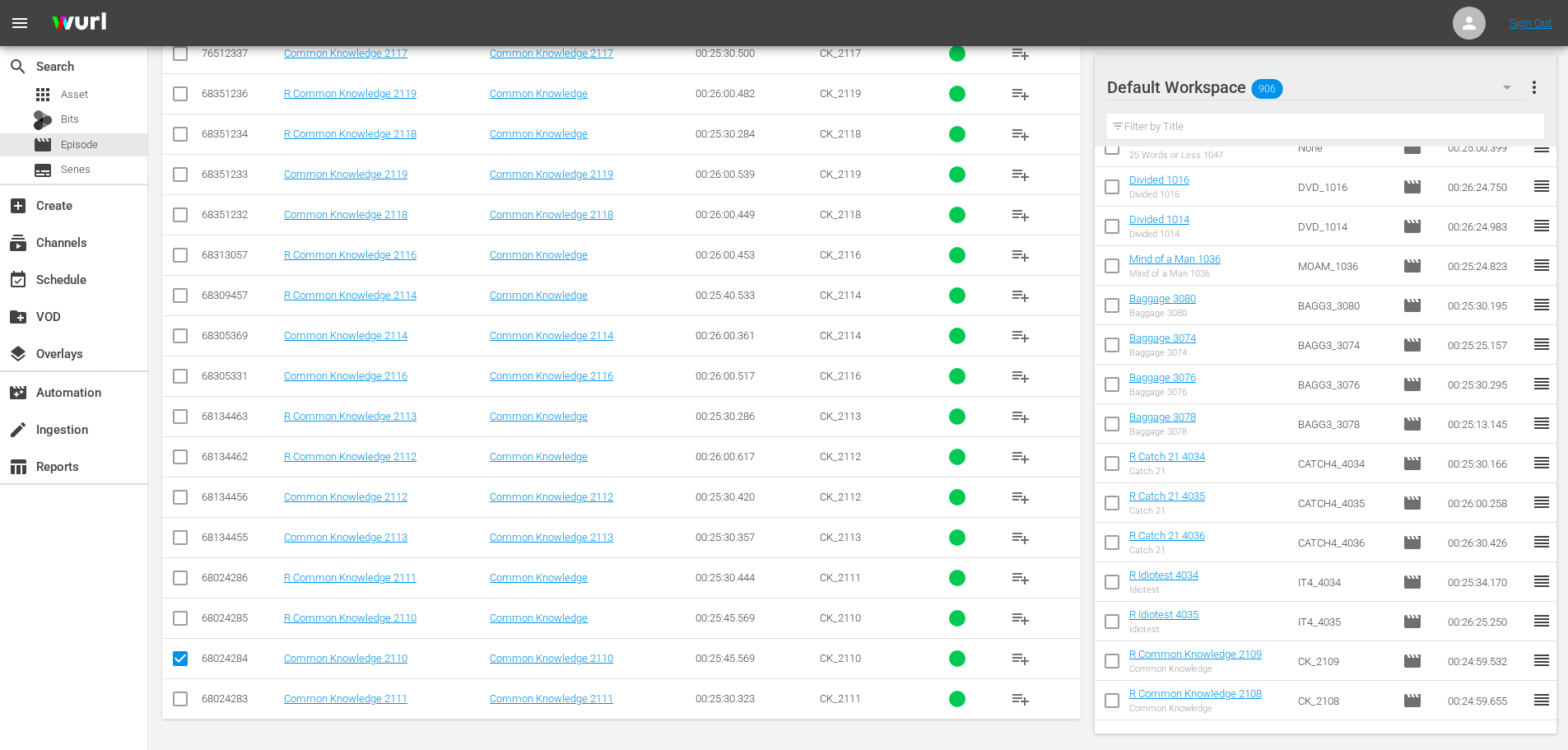
click at [172, 687] on td at bounding box center [180, 699] width 37 height 40
click at [180, 698] on input "checkbox" at bounding box center [179, 702] width 19 height 19
checkbox input "true"
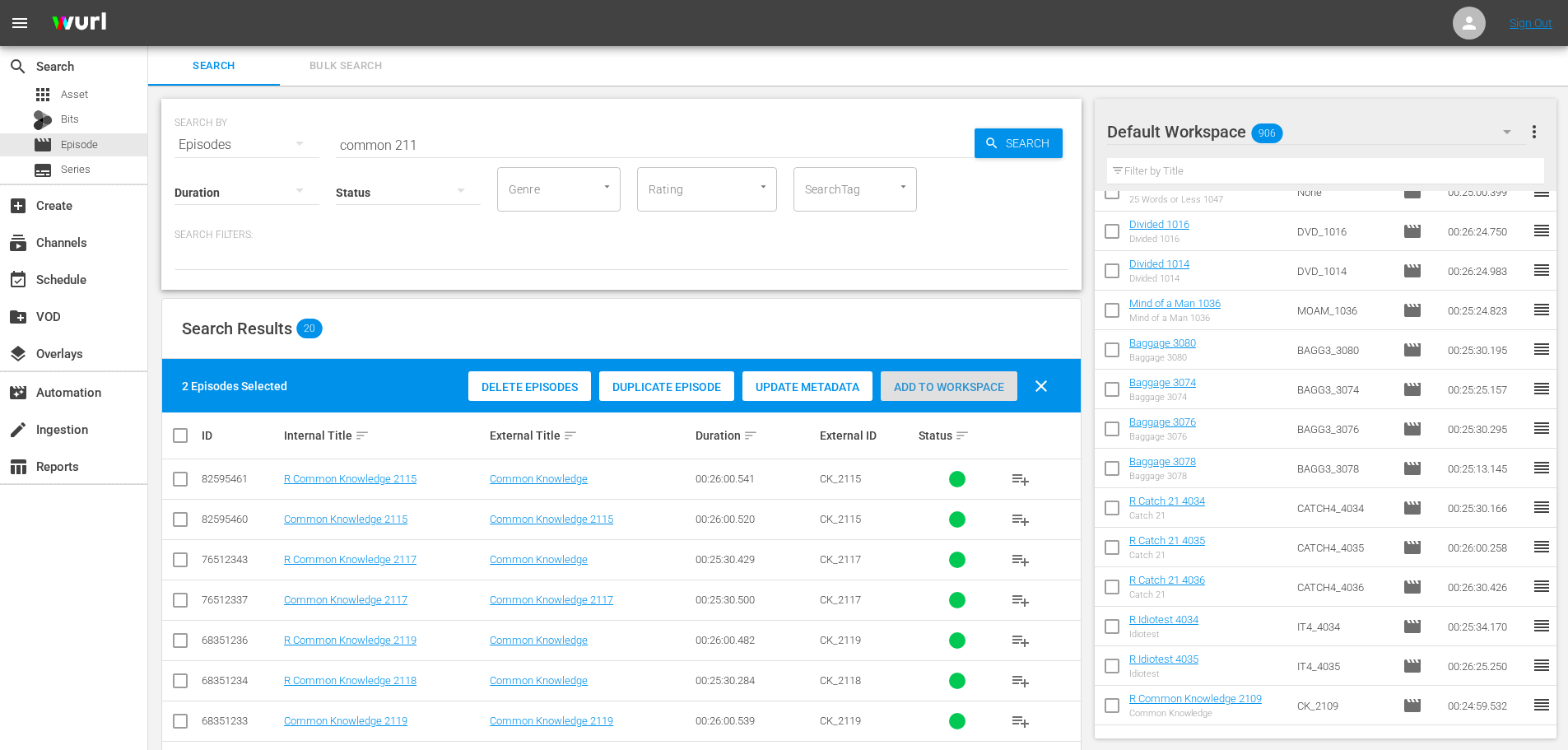
click at [910, 378] on div "Add to Workspace" at bounding box center [949, 387] width 137 height 31
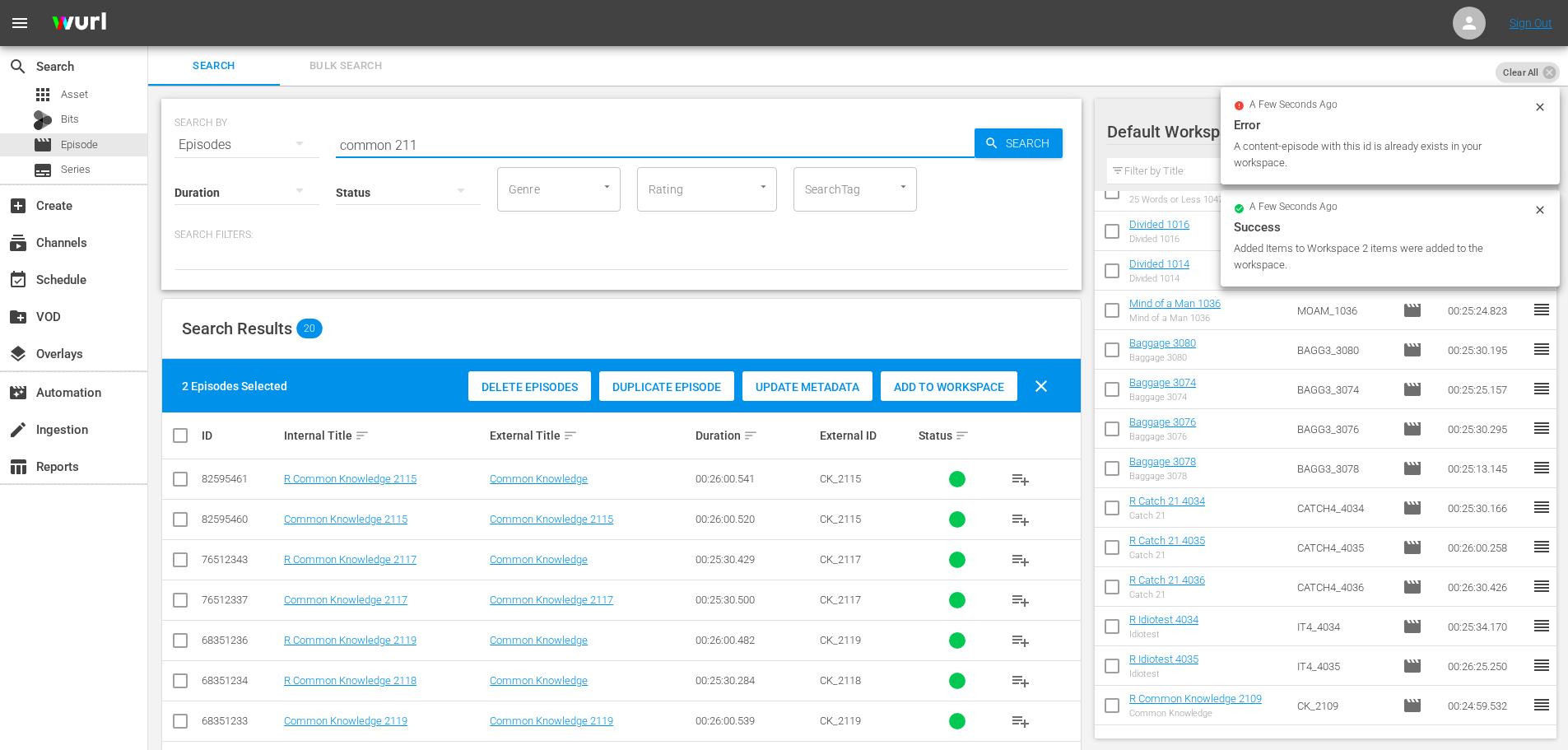
drag, startPoint x: 442, startPoint y: 142, endPoint x: 233, endPoint y: 141, distance: 209.0
click at [233, 141] on div "SEARCH BY Search By Episodes Search ID, Title, Description, Keywords, or Catego…" at bounding box center [622, 135] width 894 height 59
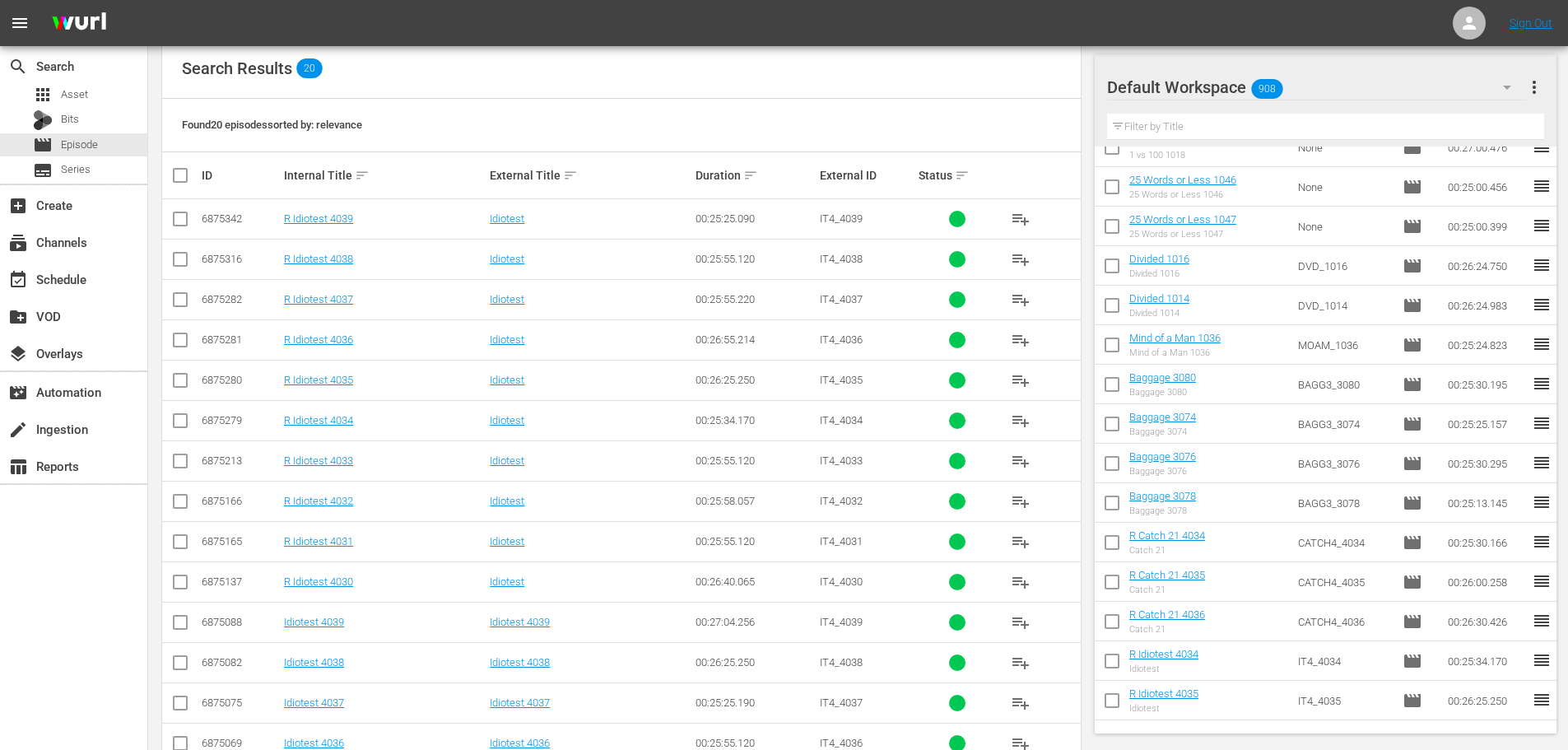
scroll to position [329, 0]
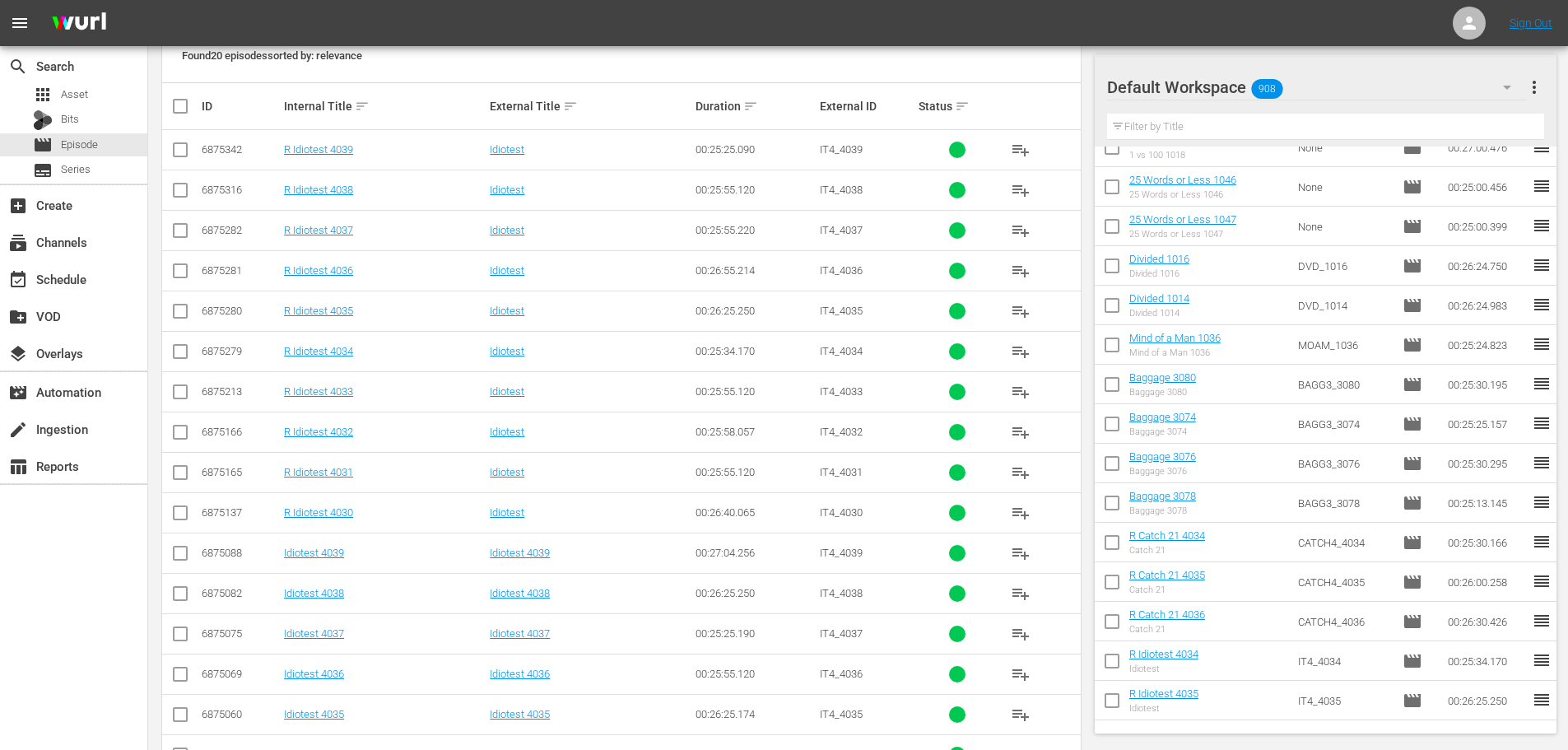
type input "idiotest 403"
click at [176, 680] on input "checkbox" at bounding box center [179, 677] width 19 height 19
checkbox input "true"
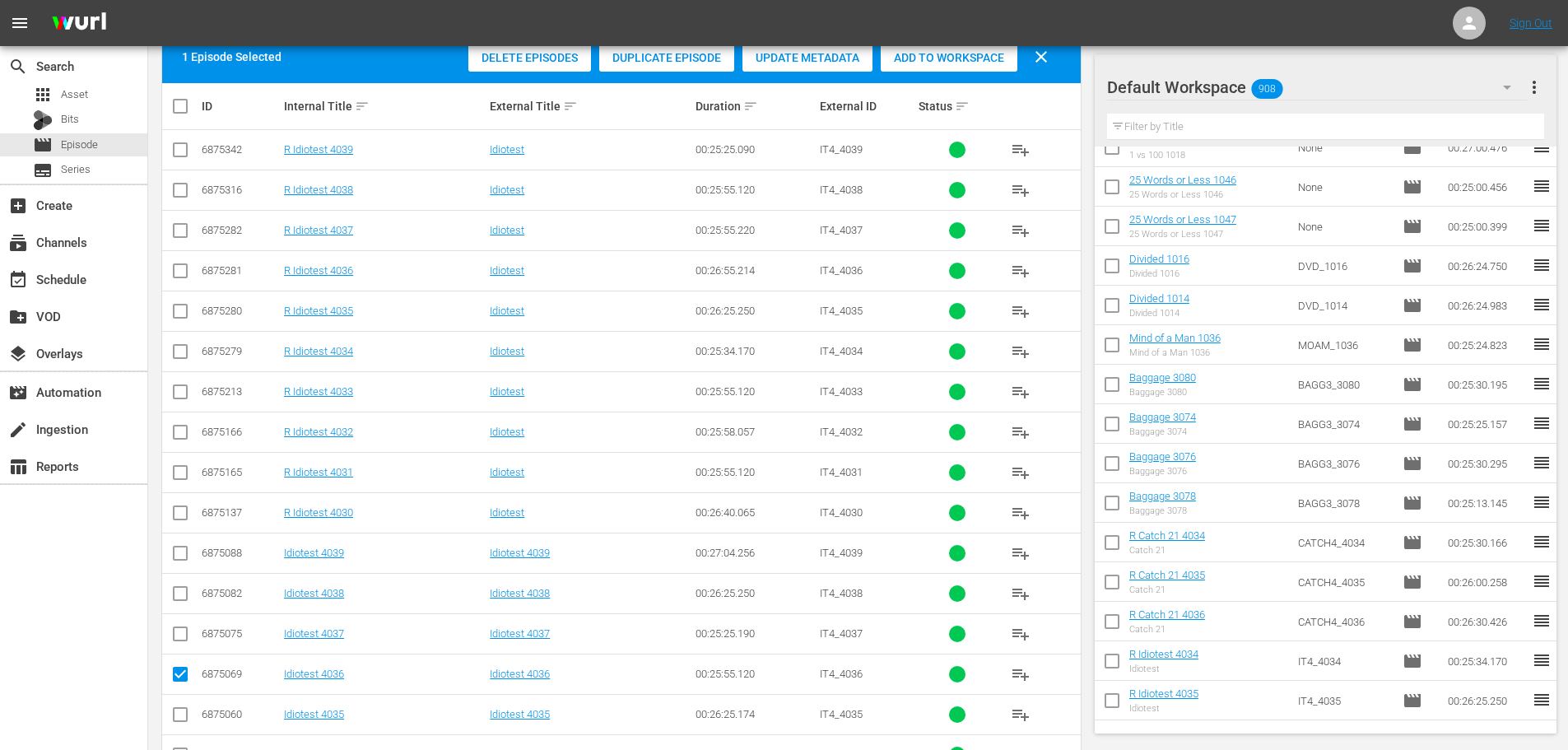
click at [190, 641] on td at bounding box center [180, 634] width 37 height 40
click at [190, 637] on td at bounding box center [180, 634] width 37 height 40
click at [183, 637] on input "checkbox" at bounding box center [179, 637] width 19 height 19
checkbox input "true"
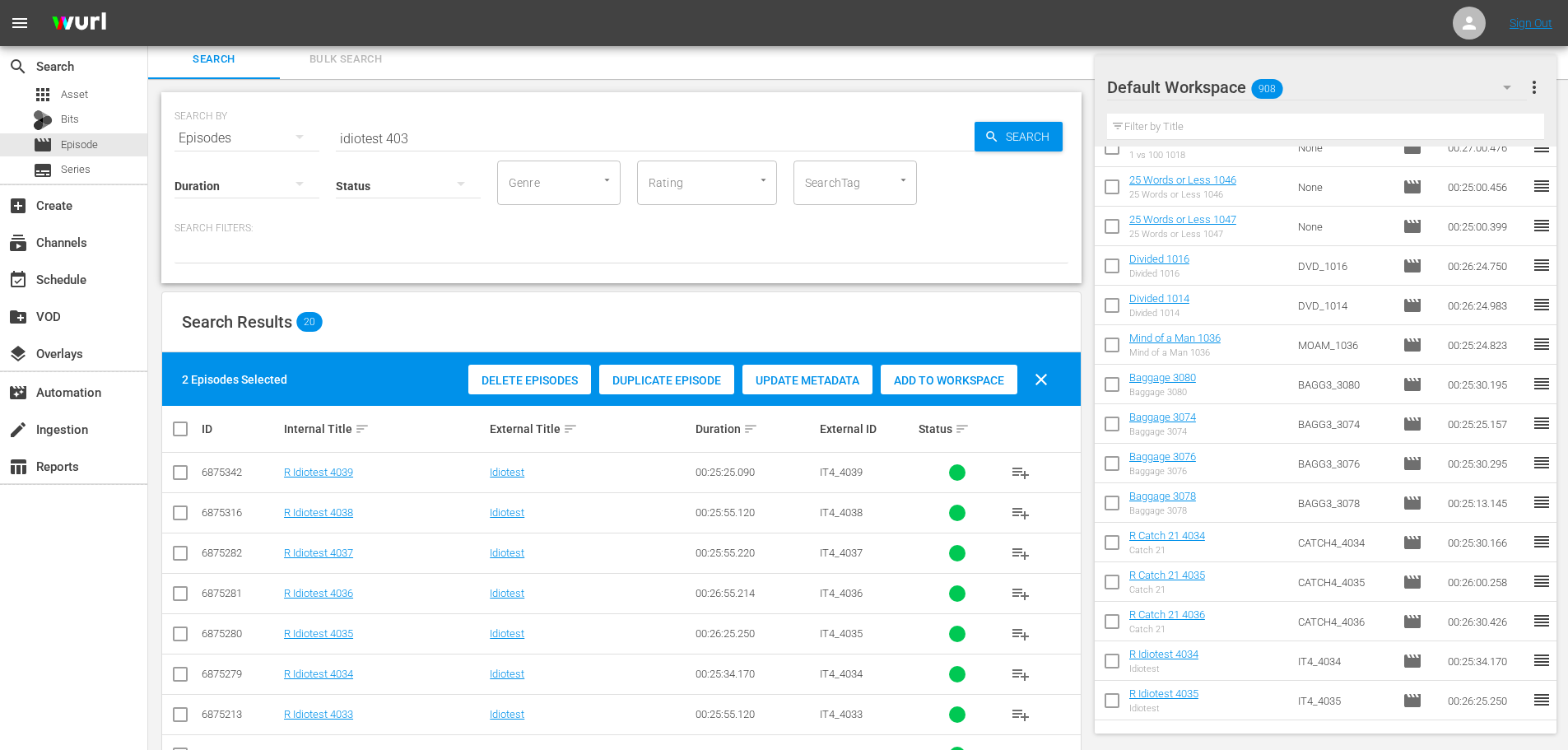
scroll to position [0, 0]
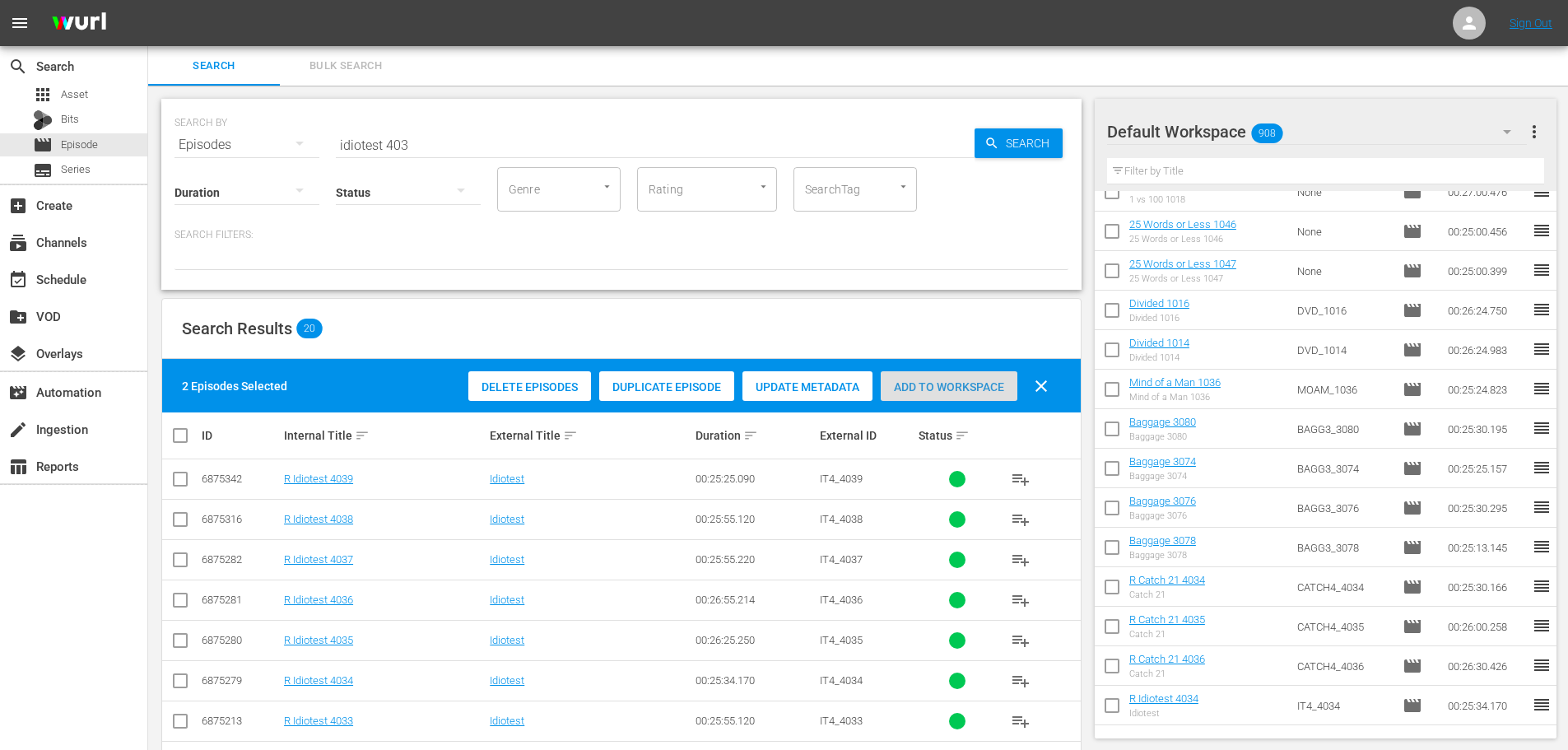
click at [930, 384] on span "Add to Workspace" at bounding box center [949, 387] width 137 height 13
drag, startPoint x: 401, startPoint y: 166, endPoint x: 48, endPoint y: 183, distance: 353.4
click at [148, 0] on div "search Search apps Asset Bits movie Episode subtitles Series add_box Create sub…" at bounding box center [858, 0] width 1420 height 0
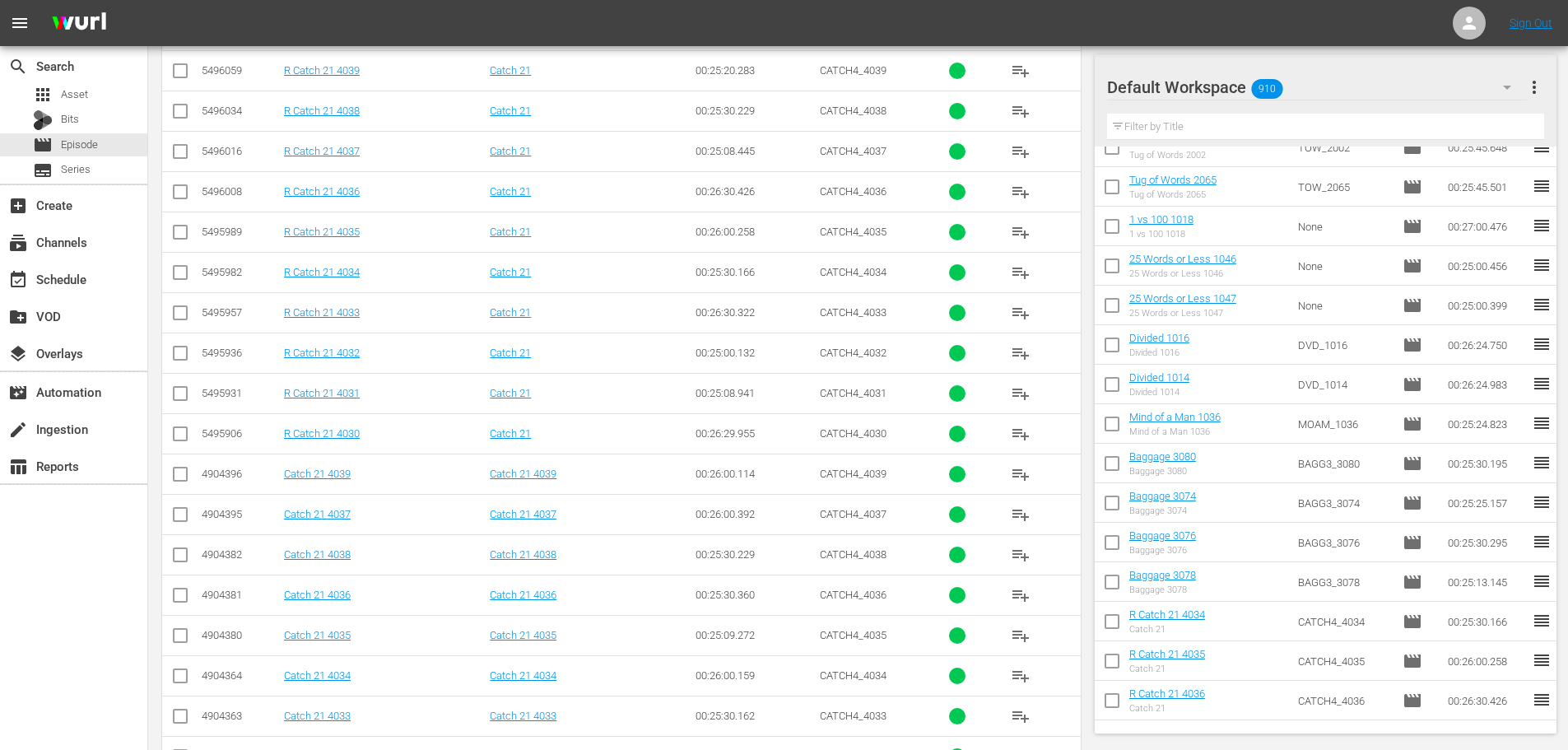
scroll to position [494, 0]
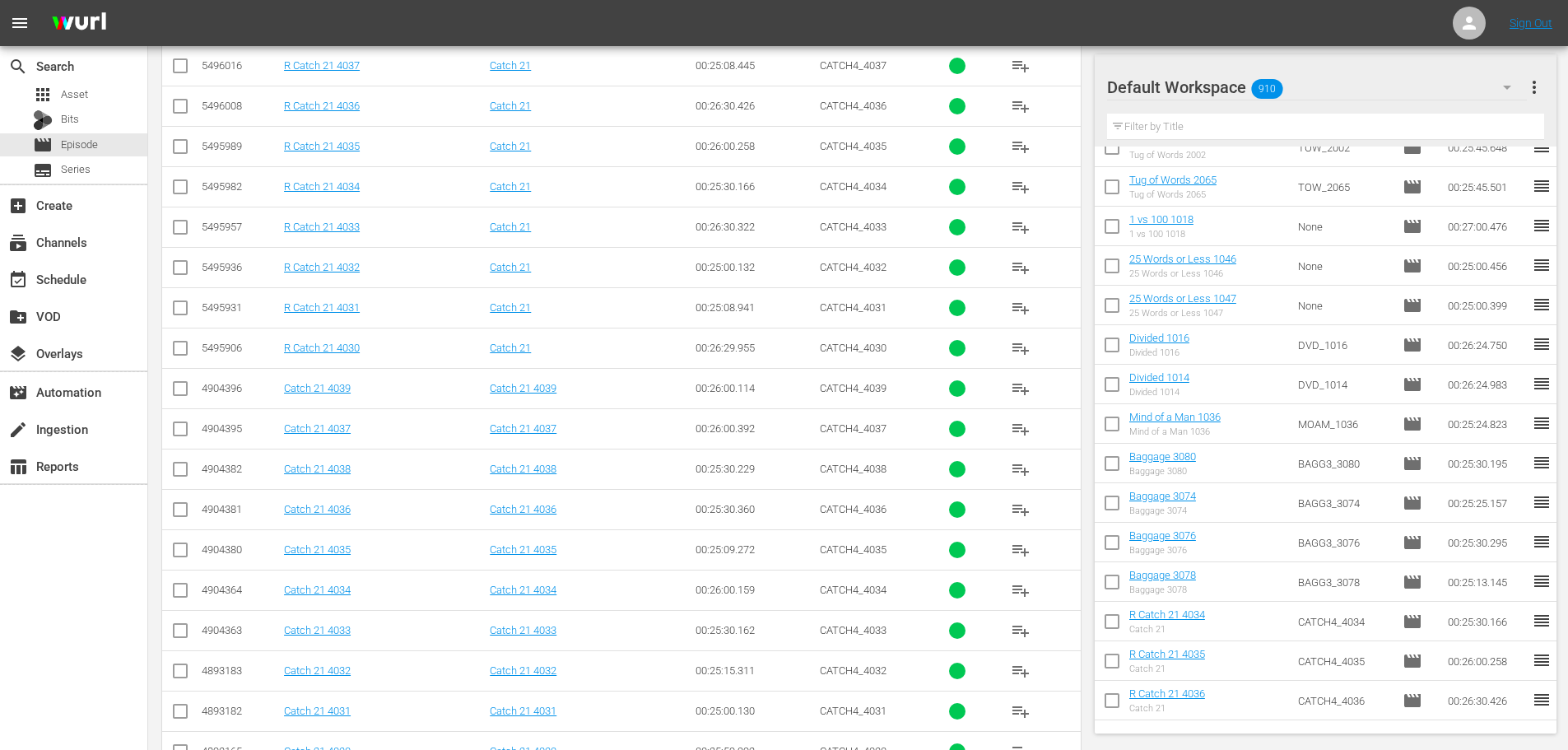
type input "catch 21 403"
click at [171, 443] on td at bounding box center [180, 429] width 37 height 40
click at [174, 437] on input "checkbox" at bounding box center [179, 432] width 19 height 19
checkbox input "true"
click at [185, 465] on input "checkbox" at bounding box center [179, 472] width 19 height 19
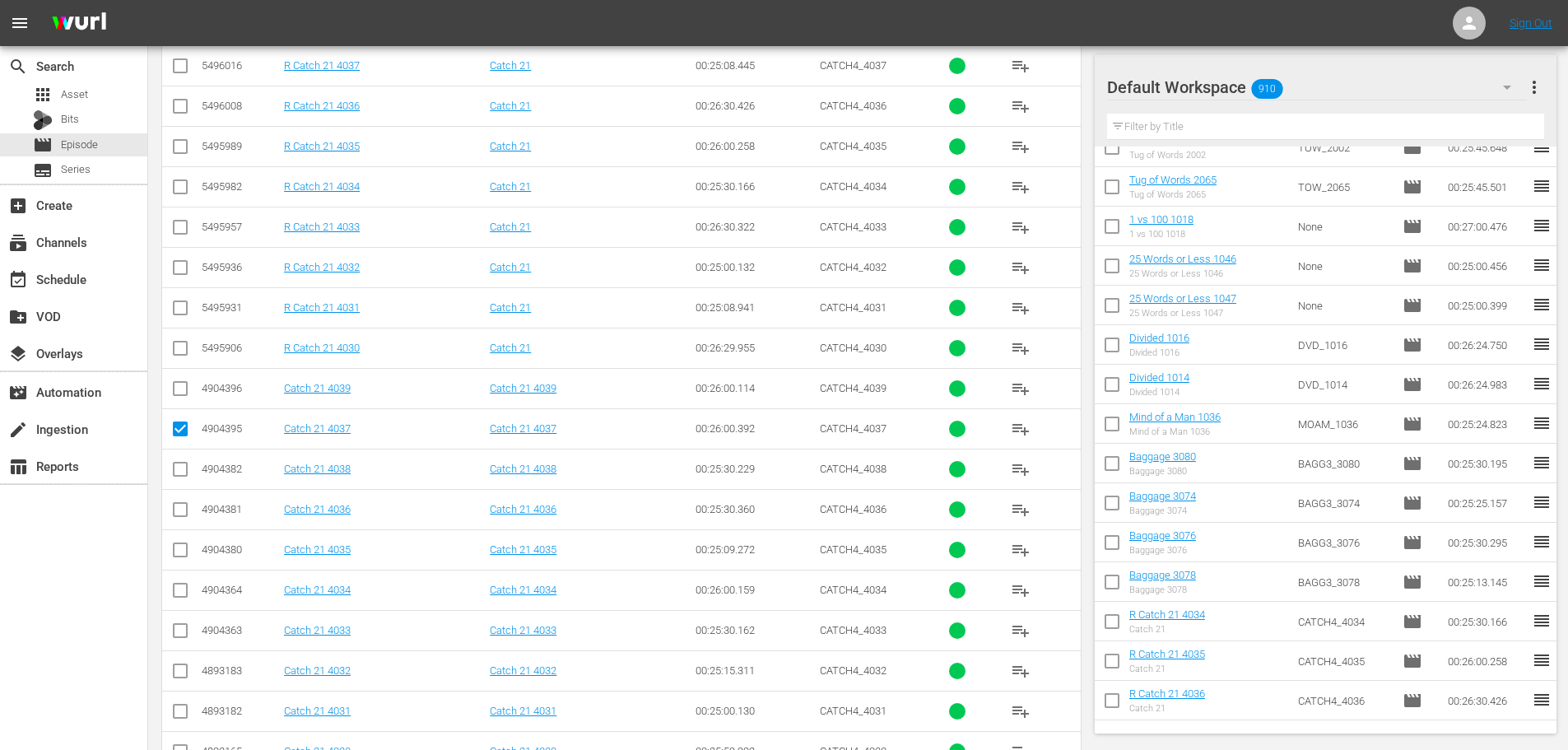
checkbox input "true"
click at [171, 389] on input "checkbox" at bounding box center [179, 391] width 19 height 19
checkbox input "true"
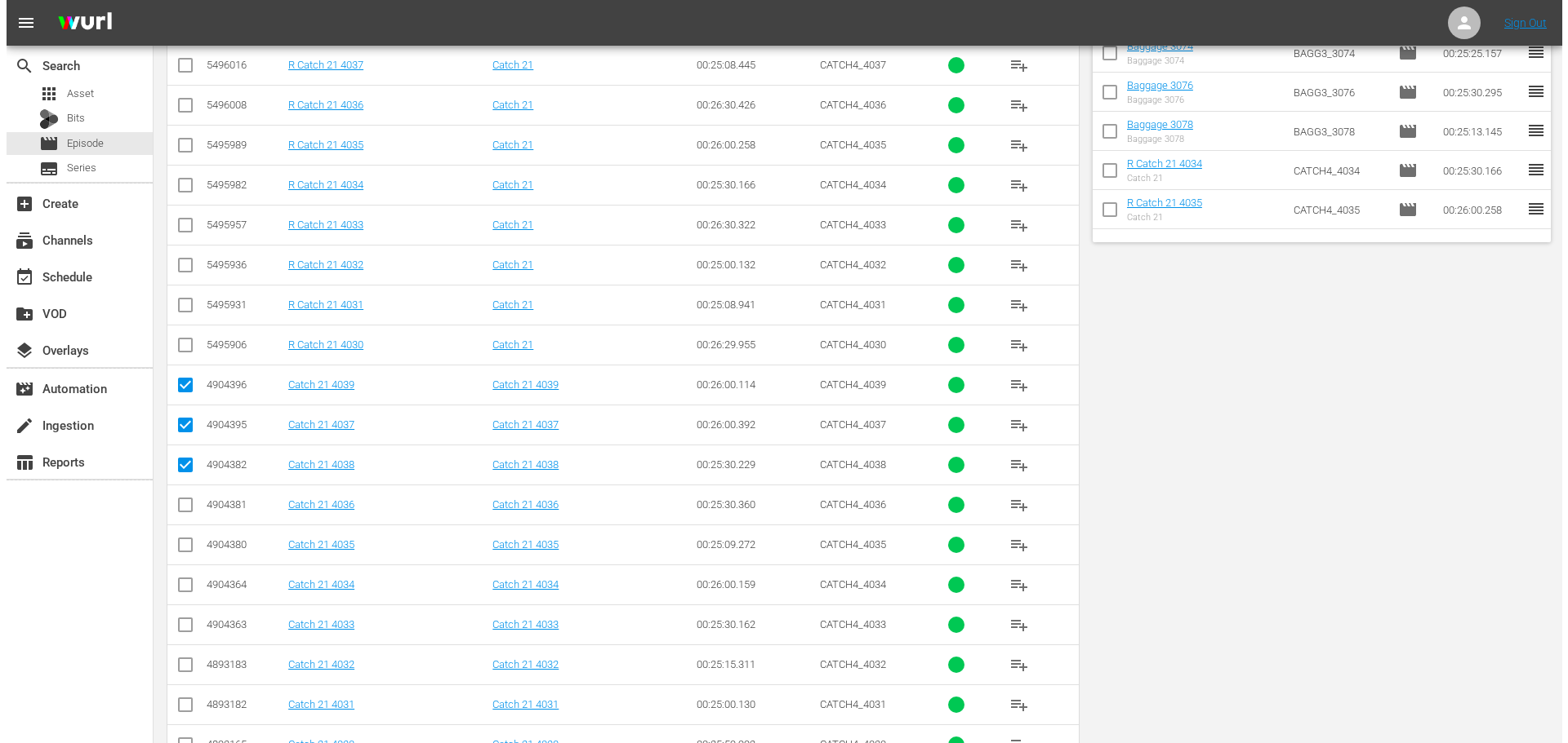
scroll to position [0, 0]
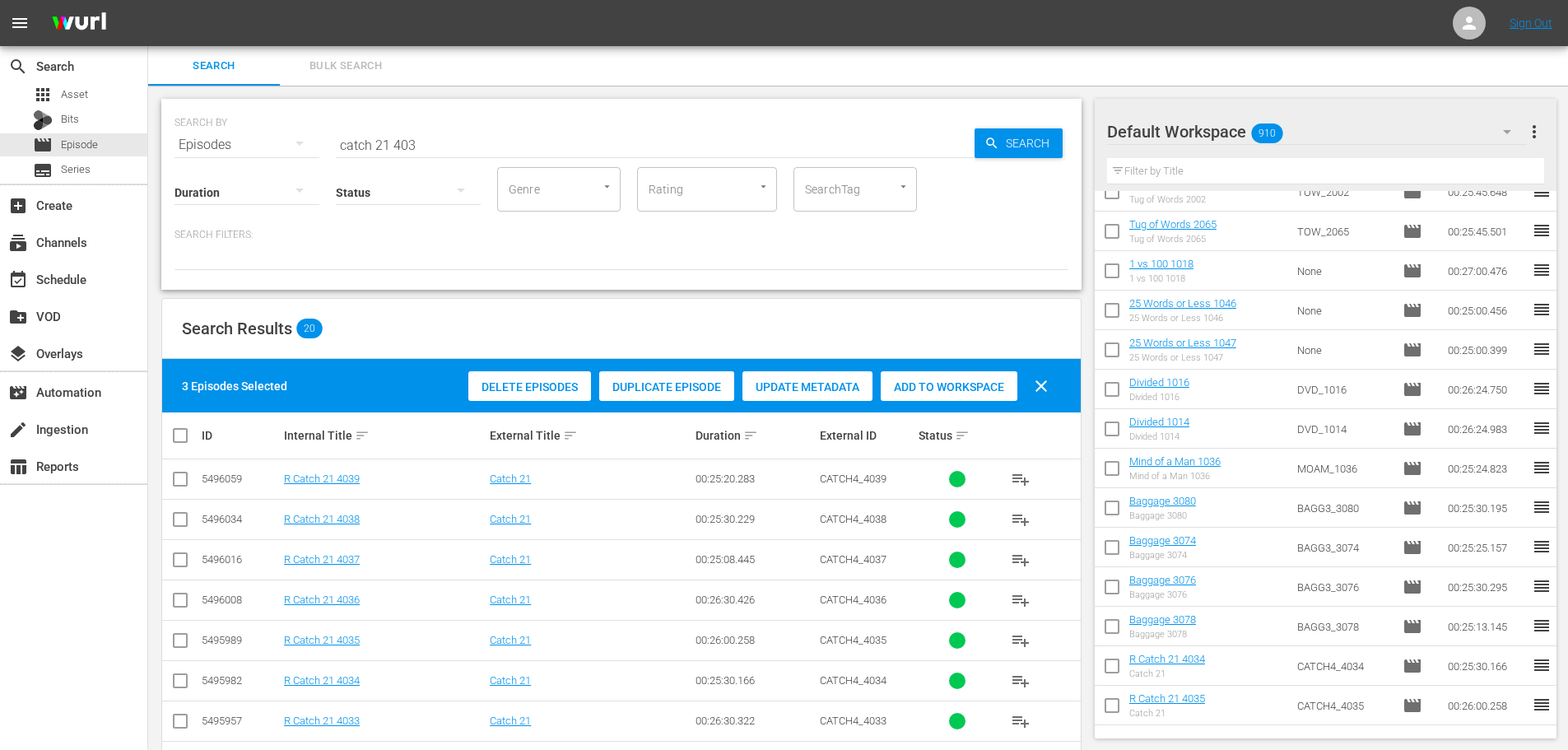
click at [944, 382] on span "Add to Workspace" at bounding box center [949, 387] width 137 height 13
click at [39, 278] on div "event_available Schedule" at bounding box center [46, 277] width 92 height 15
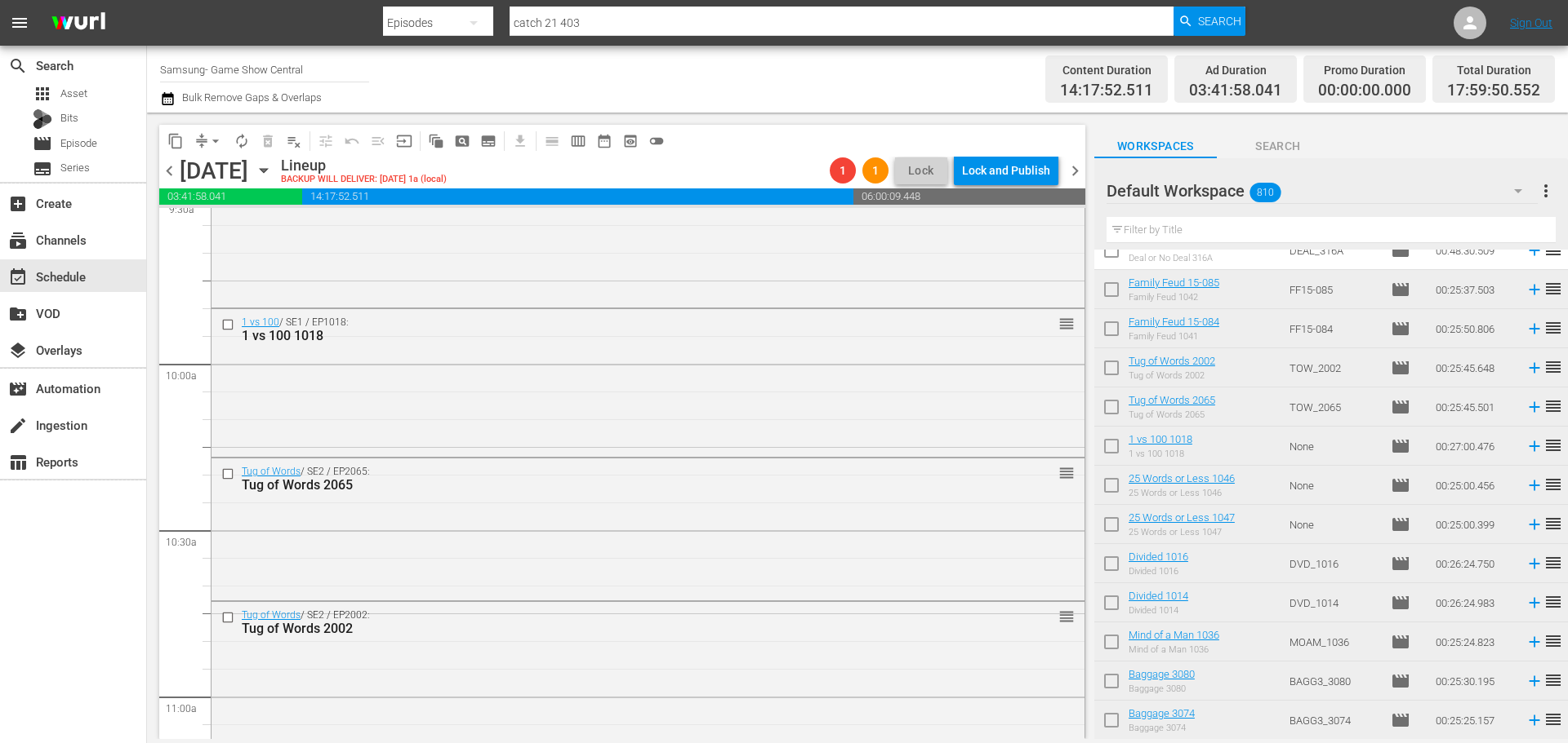
scroll to position [2774, 0]
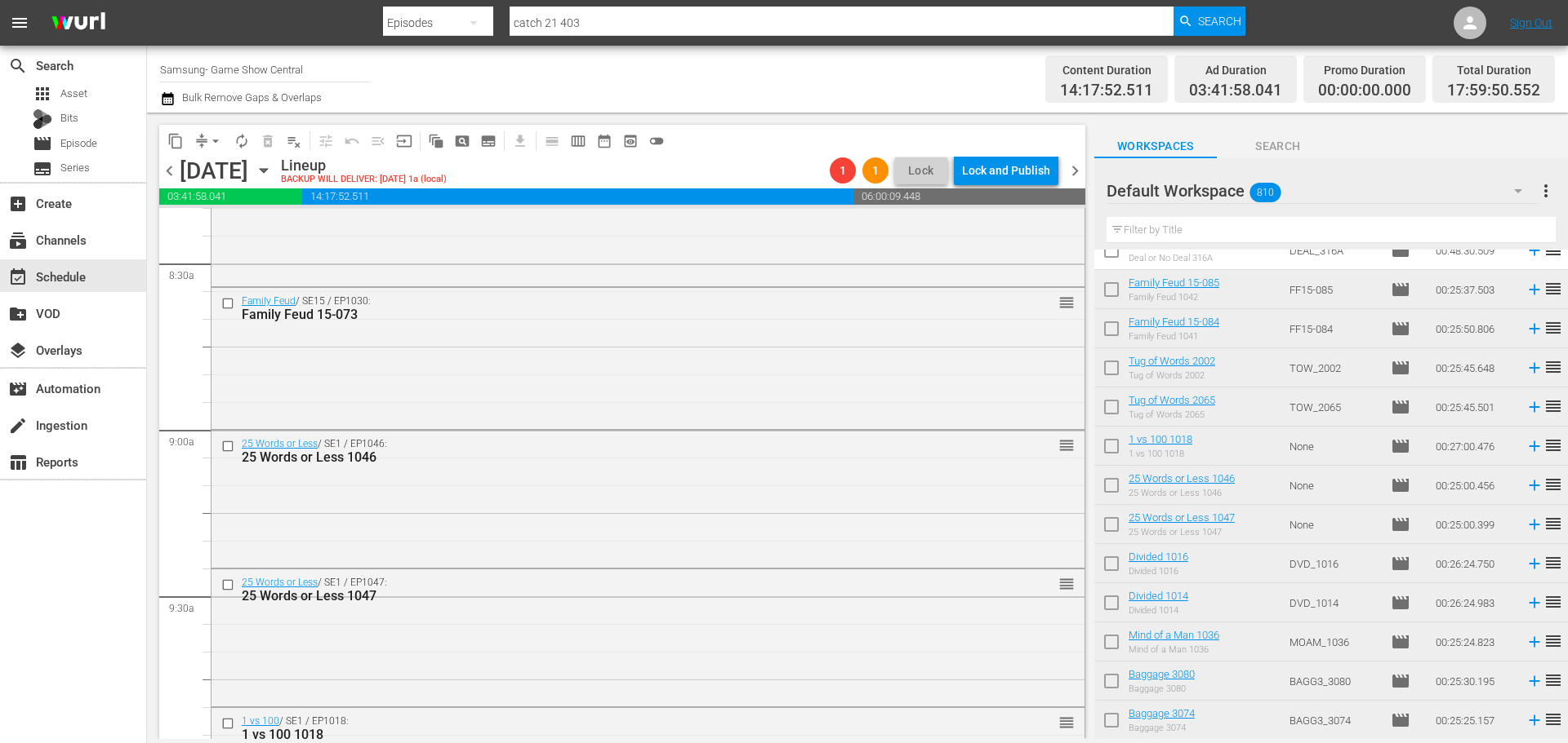
click at [203, 160] on div "[DATE]" at bounding box center [213, 171] width 68 height 27
click at [215, 141] on span "arrow_drop_down" at bounding box center [215, 141] width 16 height 16
click at [225, 183] on li "Align to Midnight" at bounding box center [216, 174] width 171 height 27
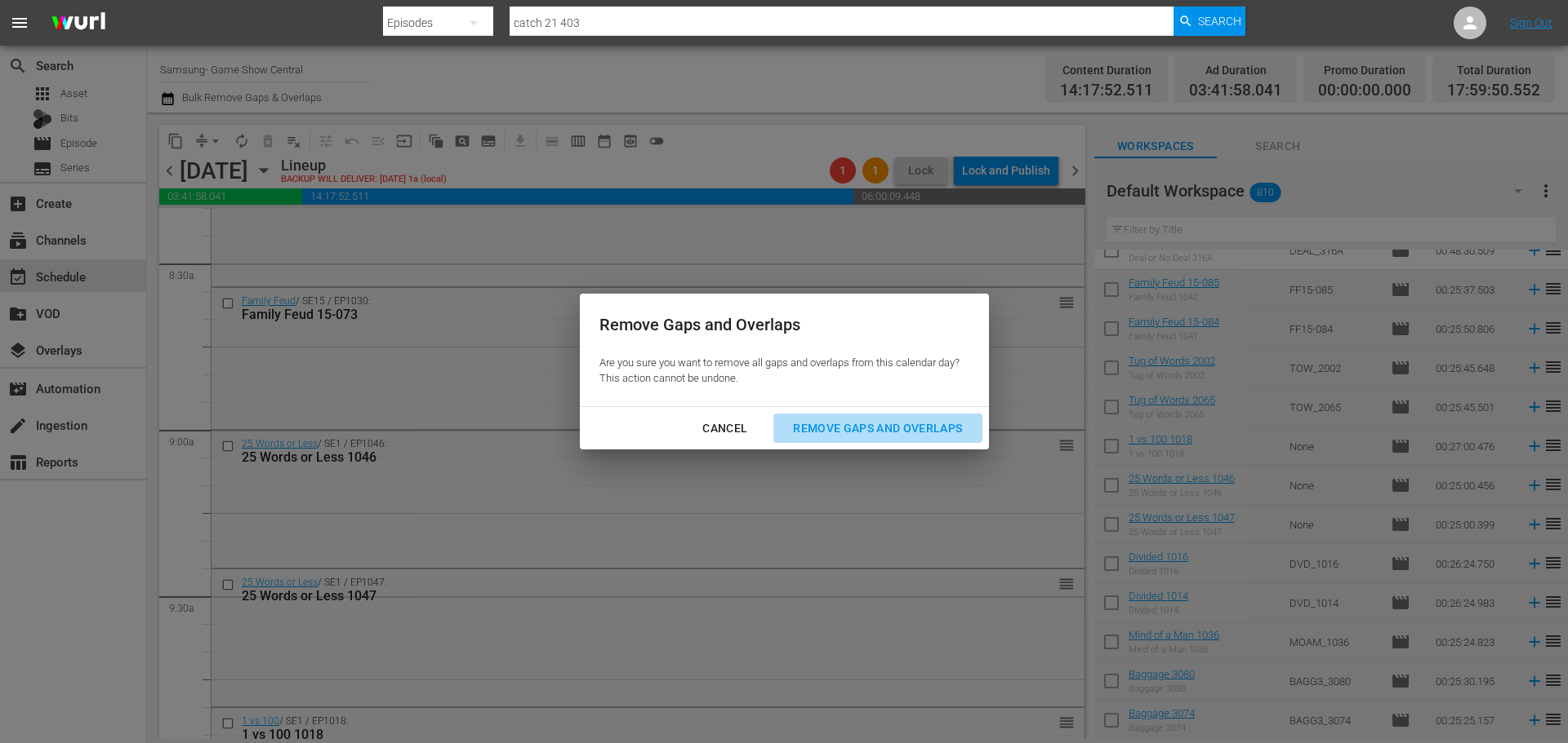
click at [856, 430] on div "Remove Gaps and Overlaps" at bounding box center [877, 428] width 195 height 20
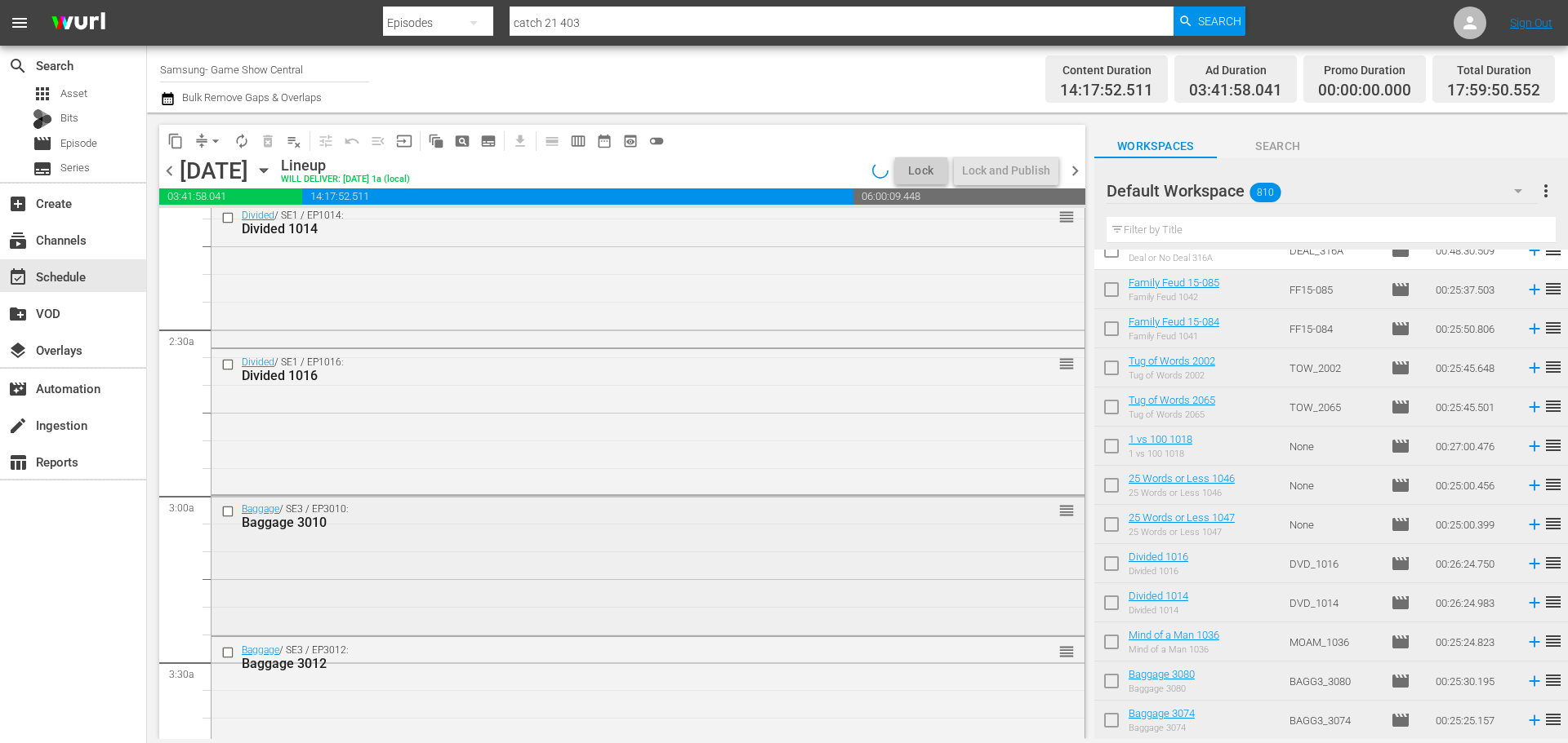
scroll to position [735, 0]
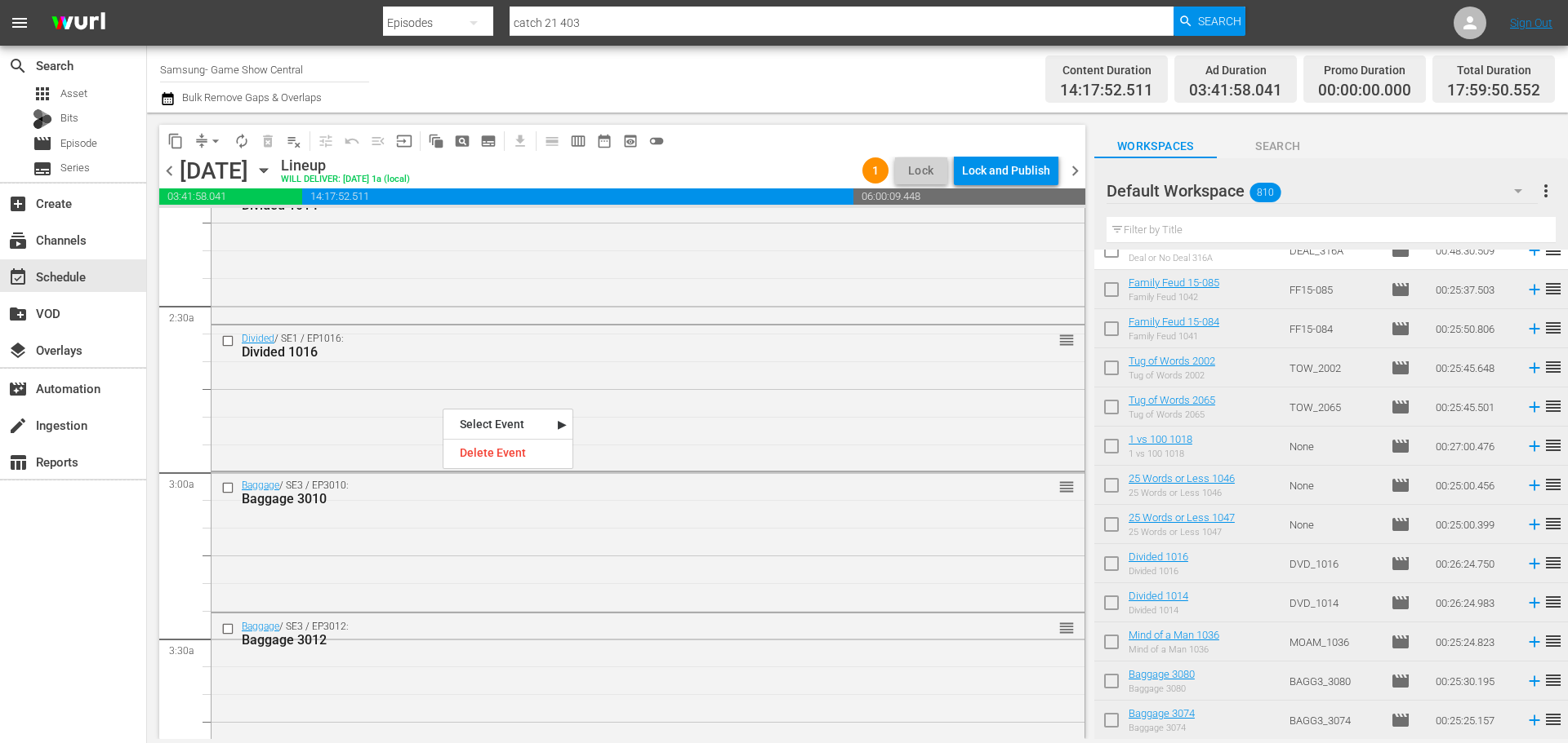
click at [782, 437] on div "Divided / SE1 / EP1016: Divided 1016 reorder" at bounding box center [648, 397] width 873 height 142
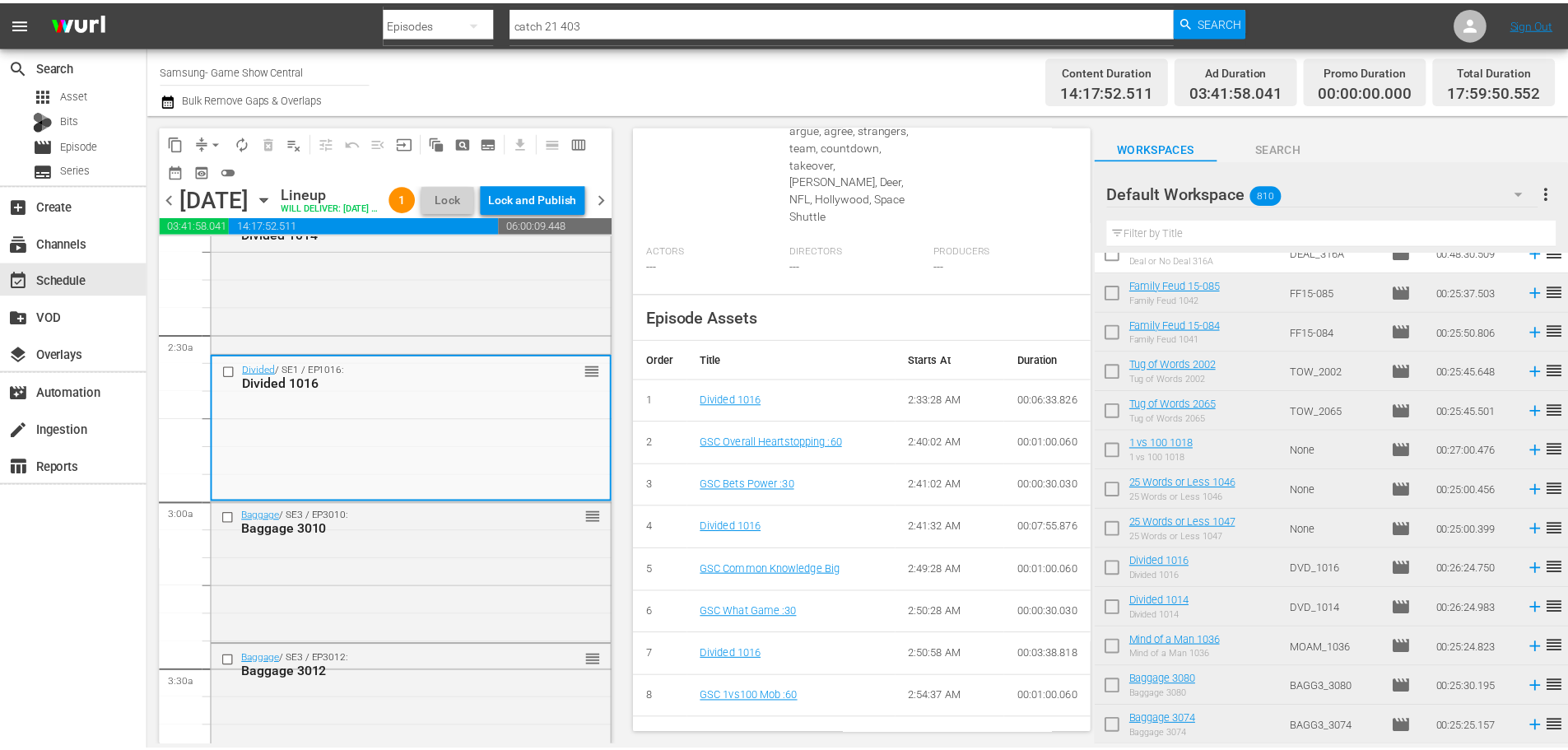
scroll to position [0, 0]
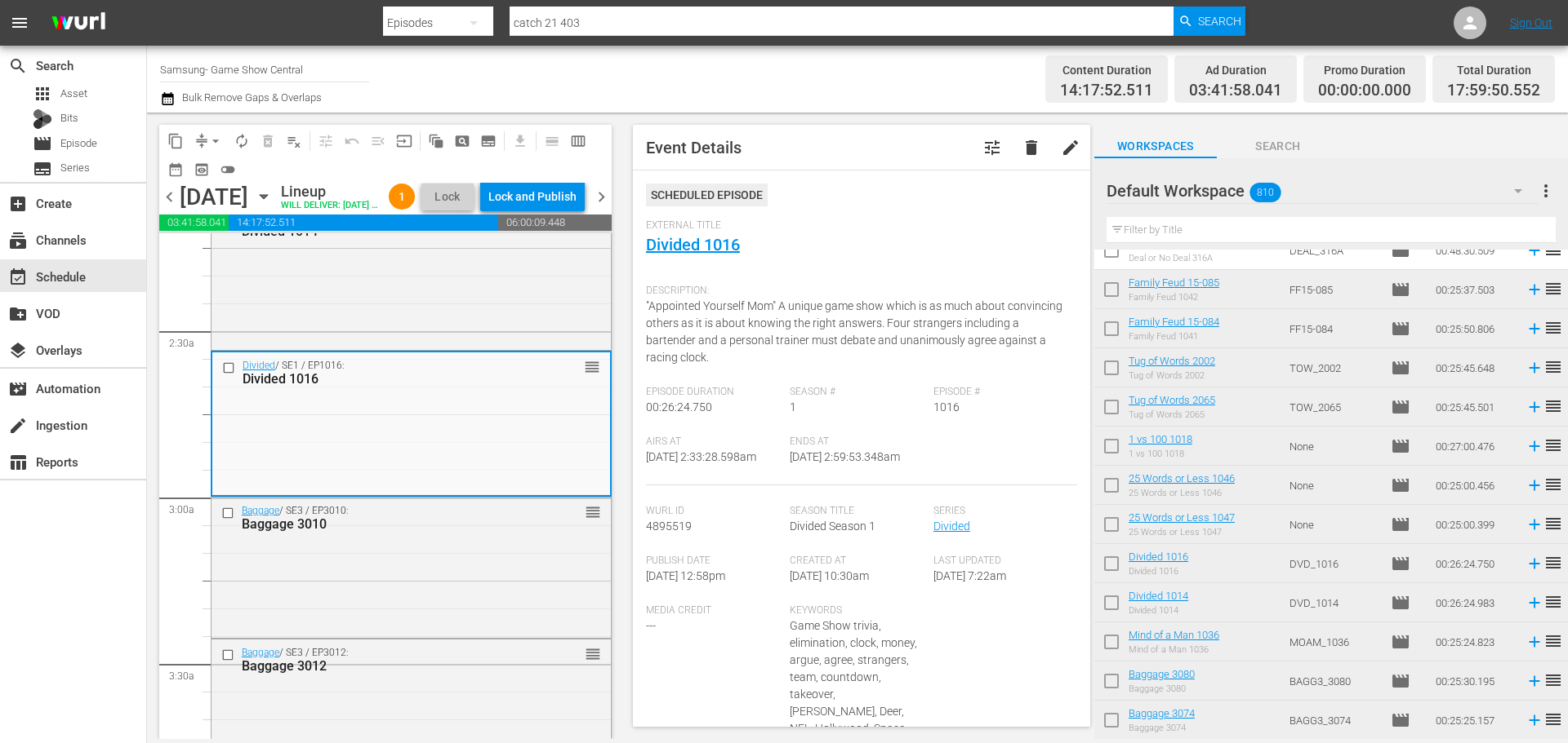
click at [684, 256] on div "External Title Divided 1016" at bounding box center [861, 248] width 431 height 57
click at [684, 251] on link "Divided 1016" at bounding box center [692, 244] width 94 height 19
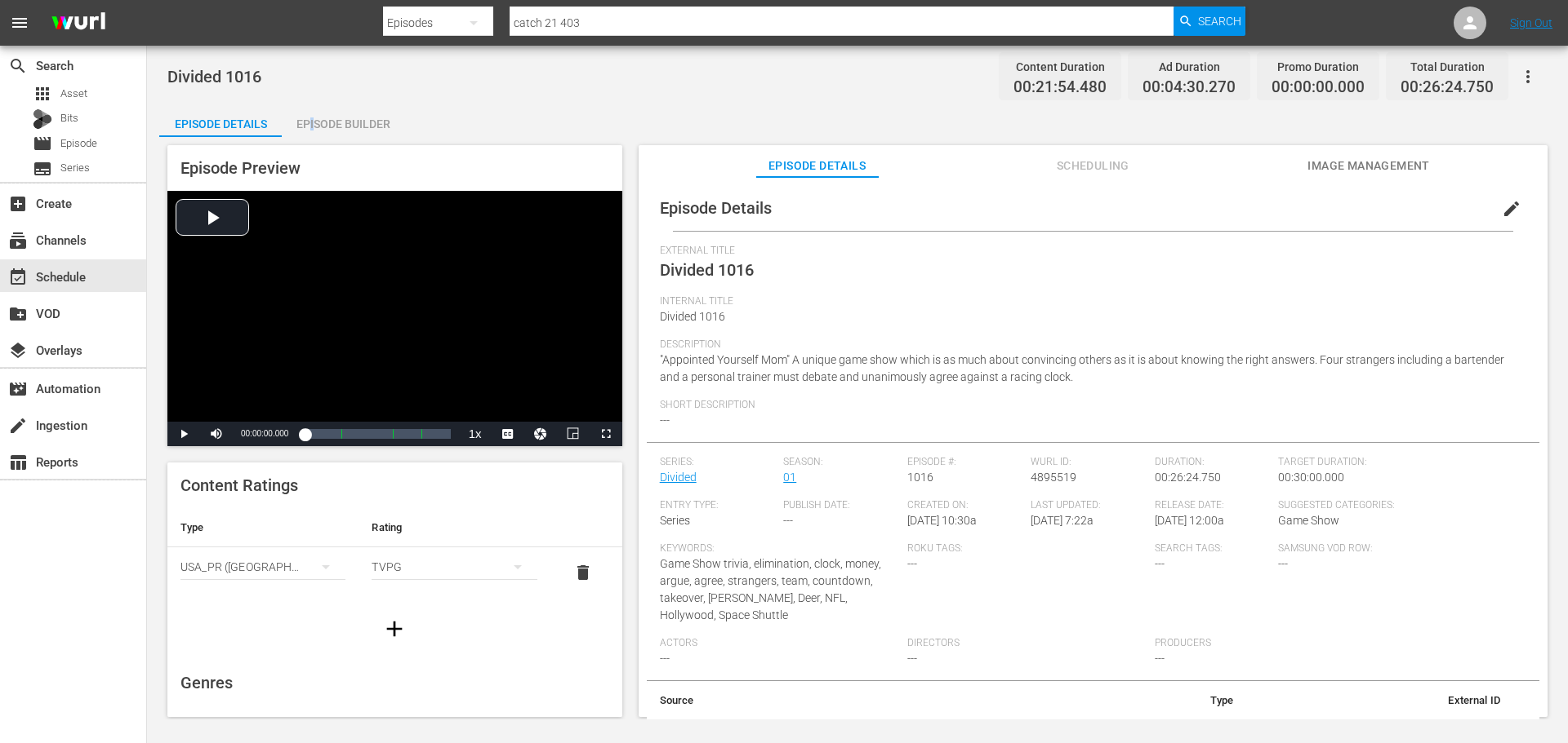
click at [316, 102] on div "Divided 1016 Content Duration 00:21:54.480 Ad Duration 00:04:30.270 Promo Durat…" at bounding box center [857, 382] width 1420 height 674
click at [316, 105] on div "Episode Builder" at bounding box center [343, 124] width 122 height 39
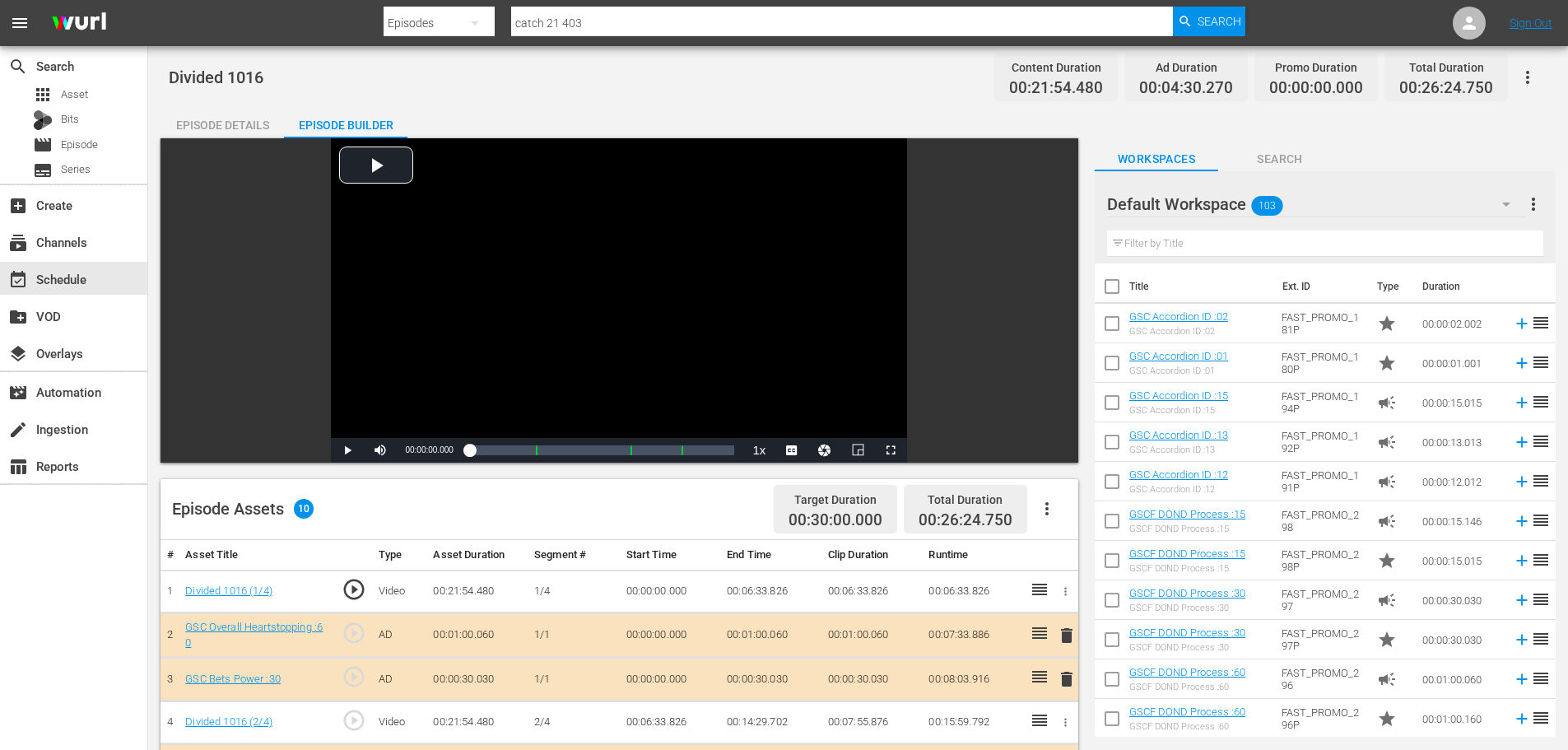
click at [1198, 249] on input "text" at bounding box center [1325, 244] width 436 height 27
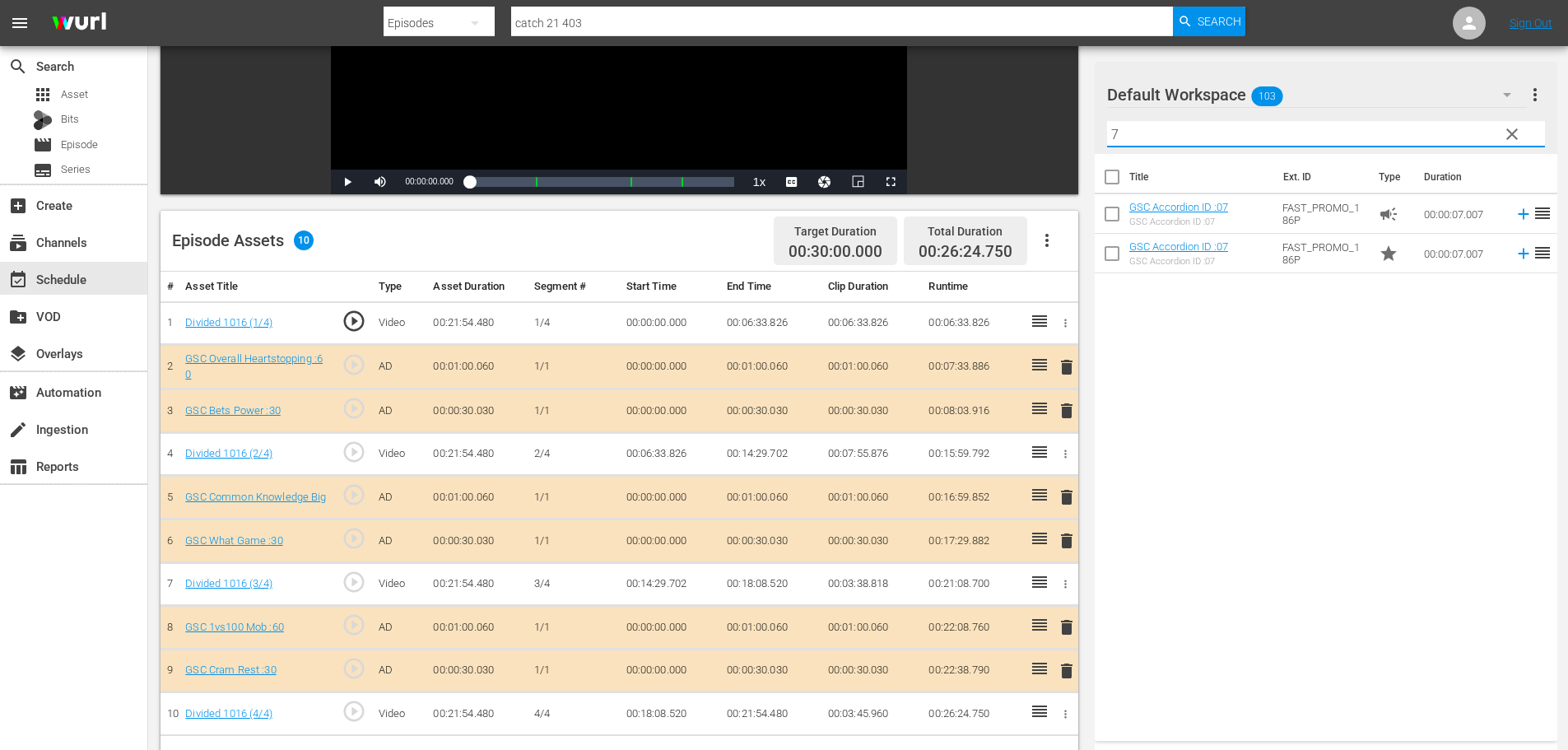
scroll to position [429, 0]
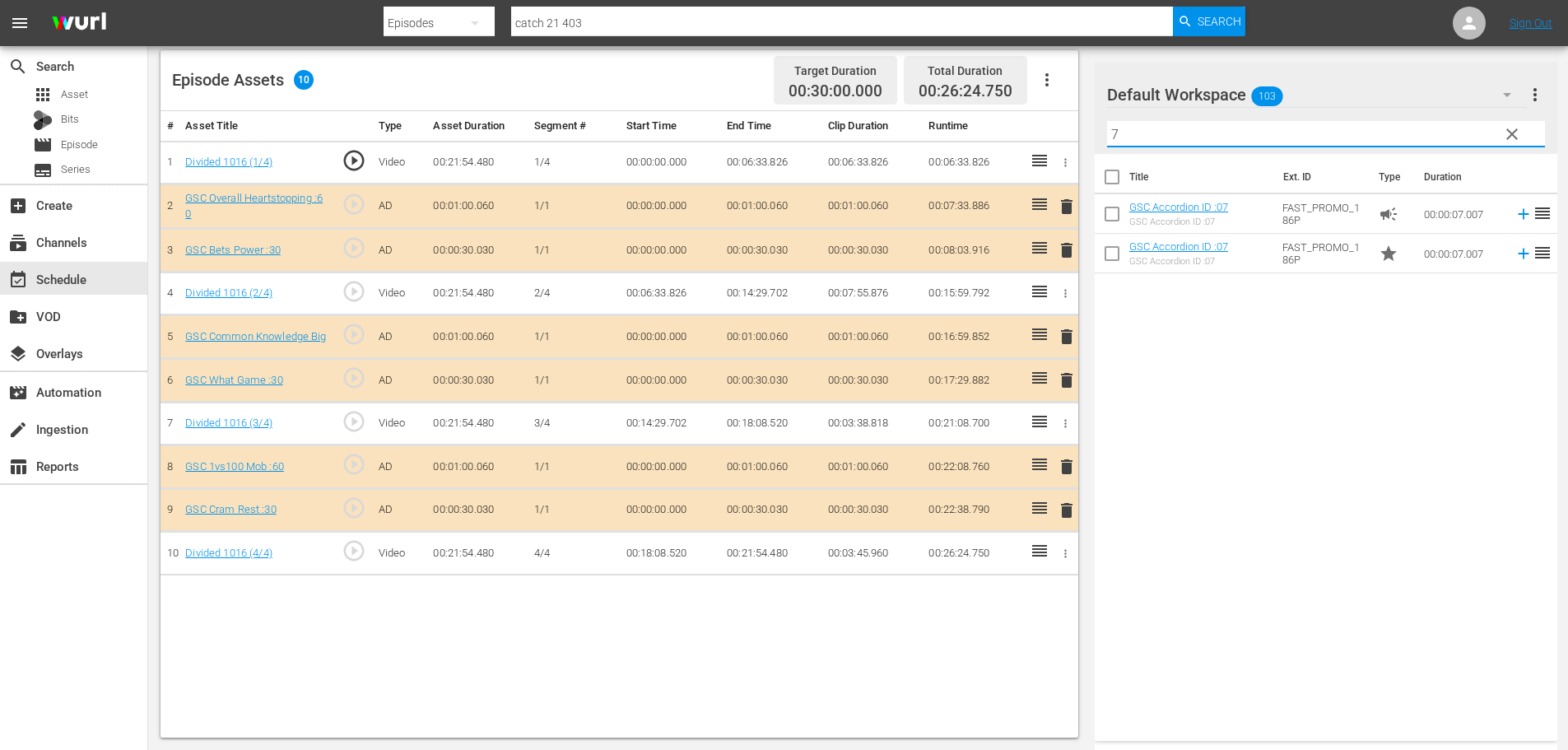
type input "7"
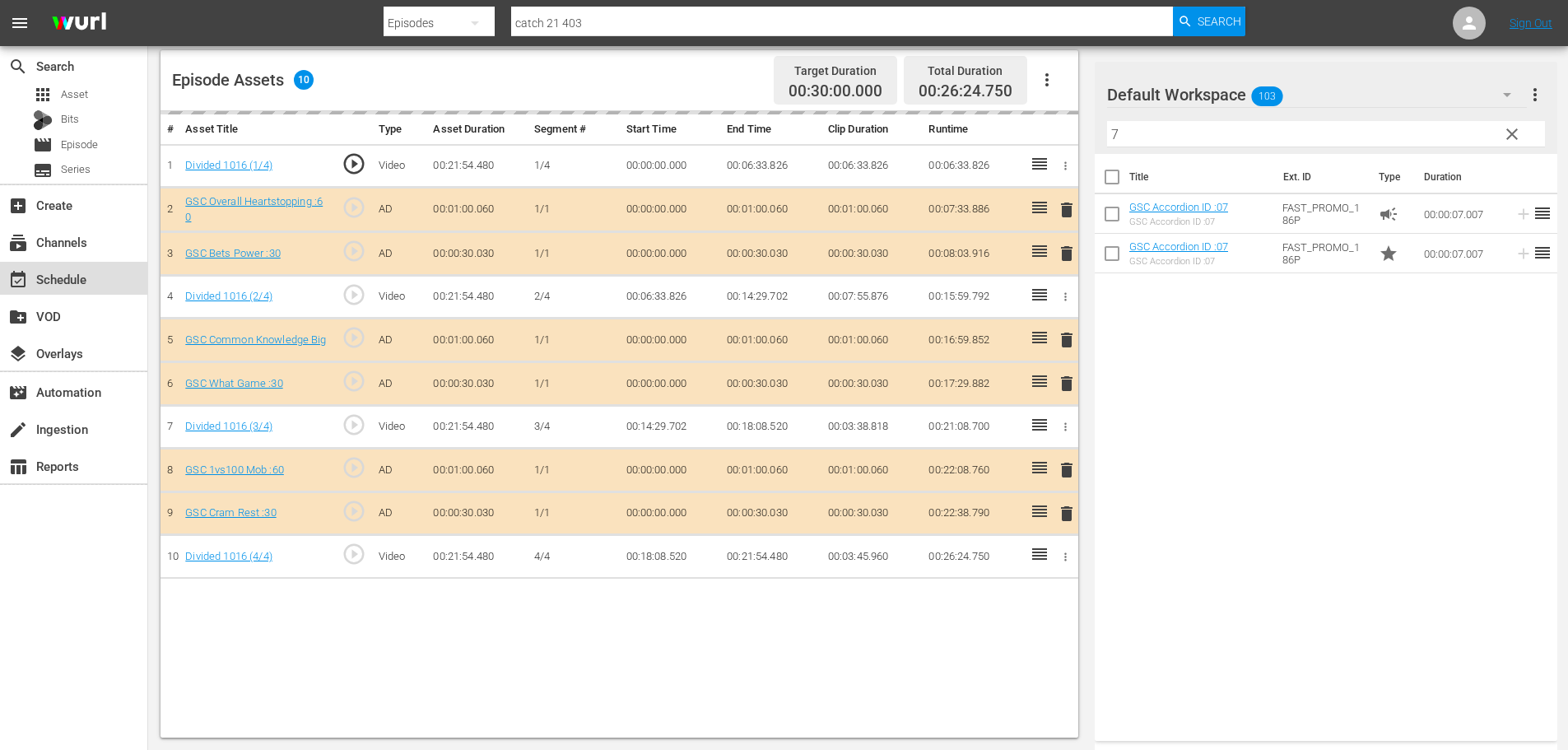
click at [98, 279] on div "event_available Schedule" at bounding box center [74, 279] width 147 height 33
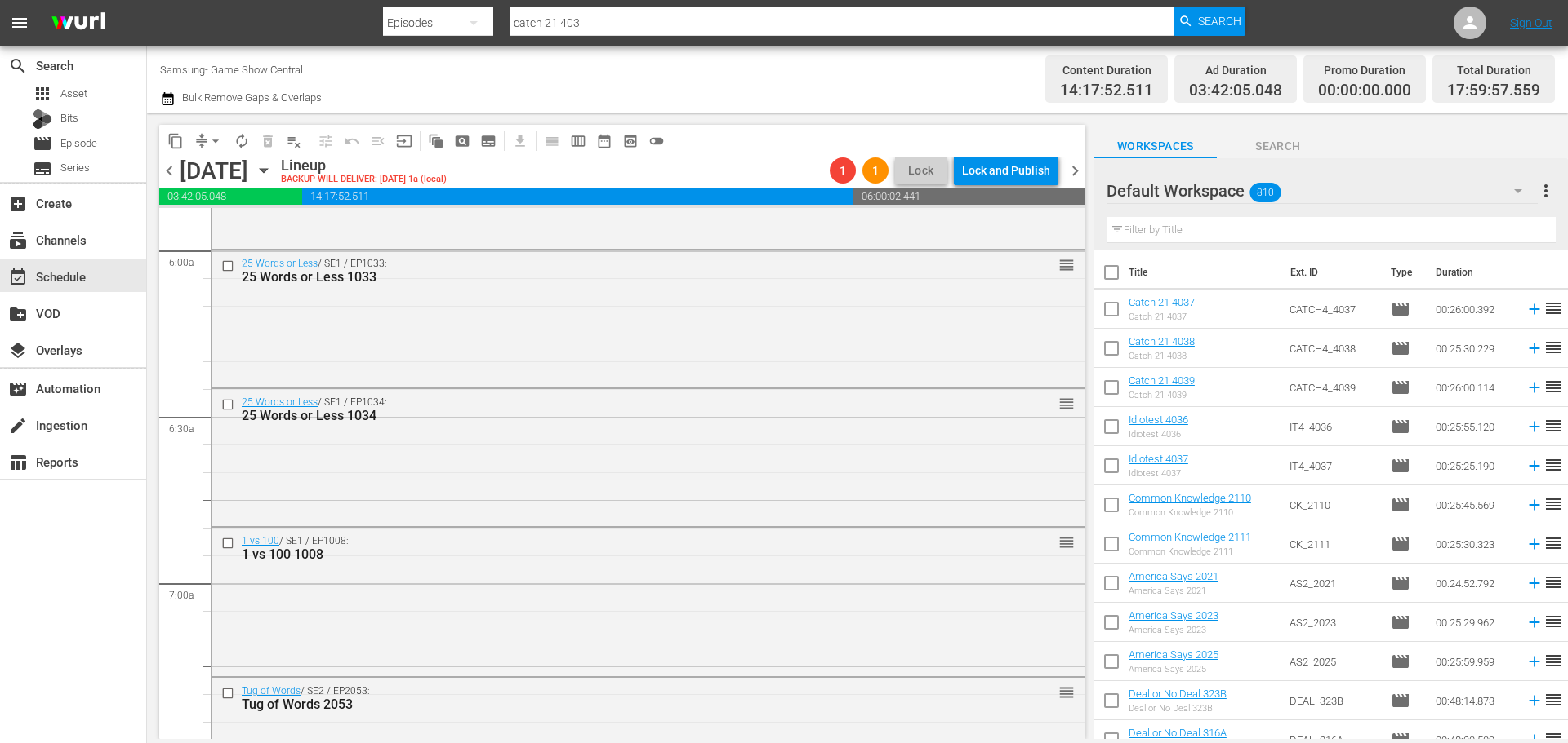
scroll to position [2040, 0]
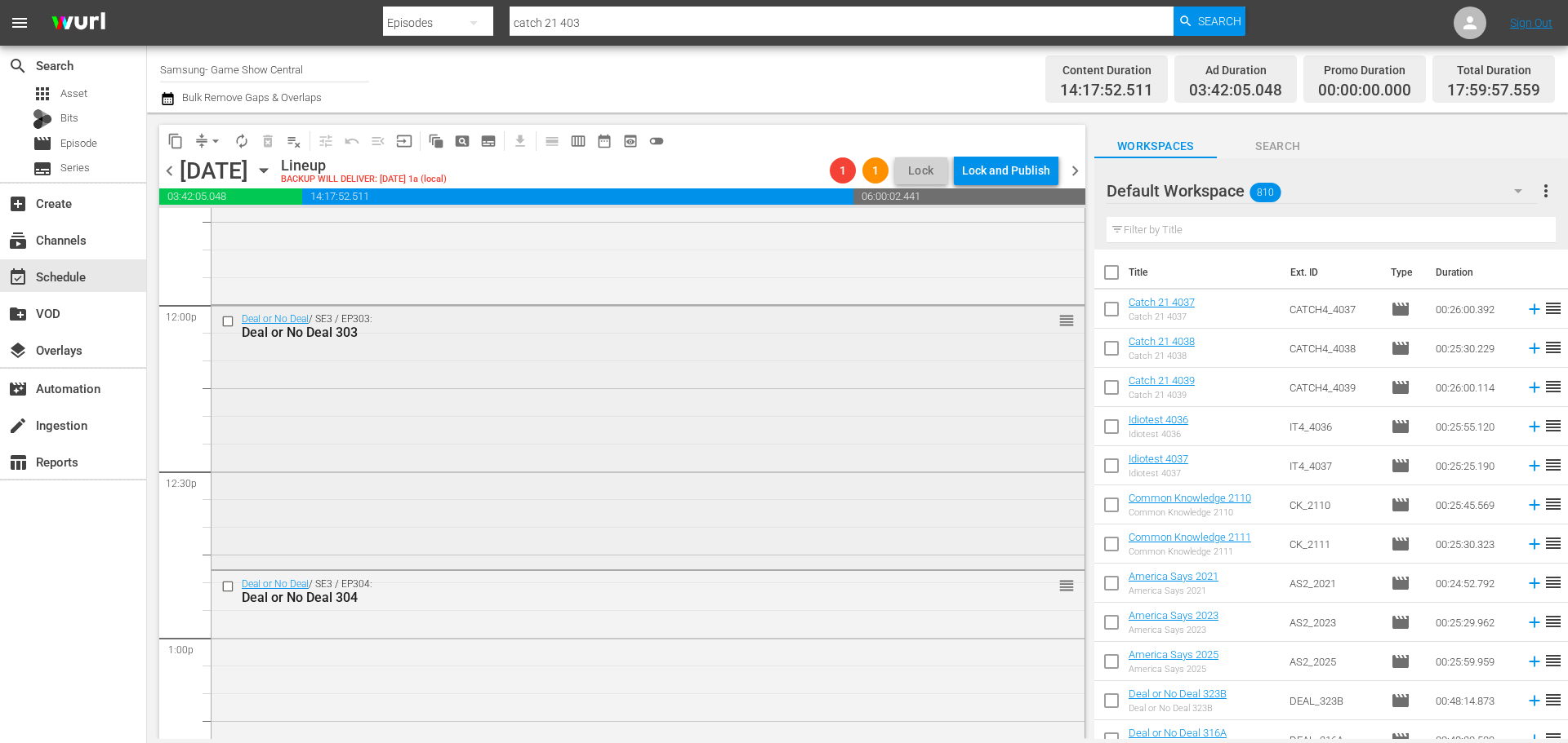
scroll to position [3835, 0]
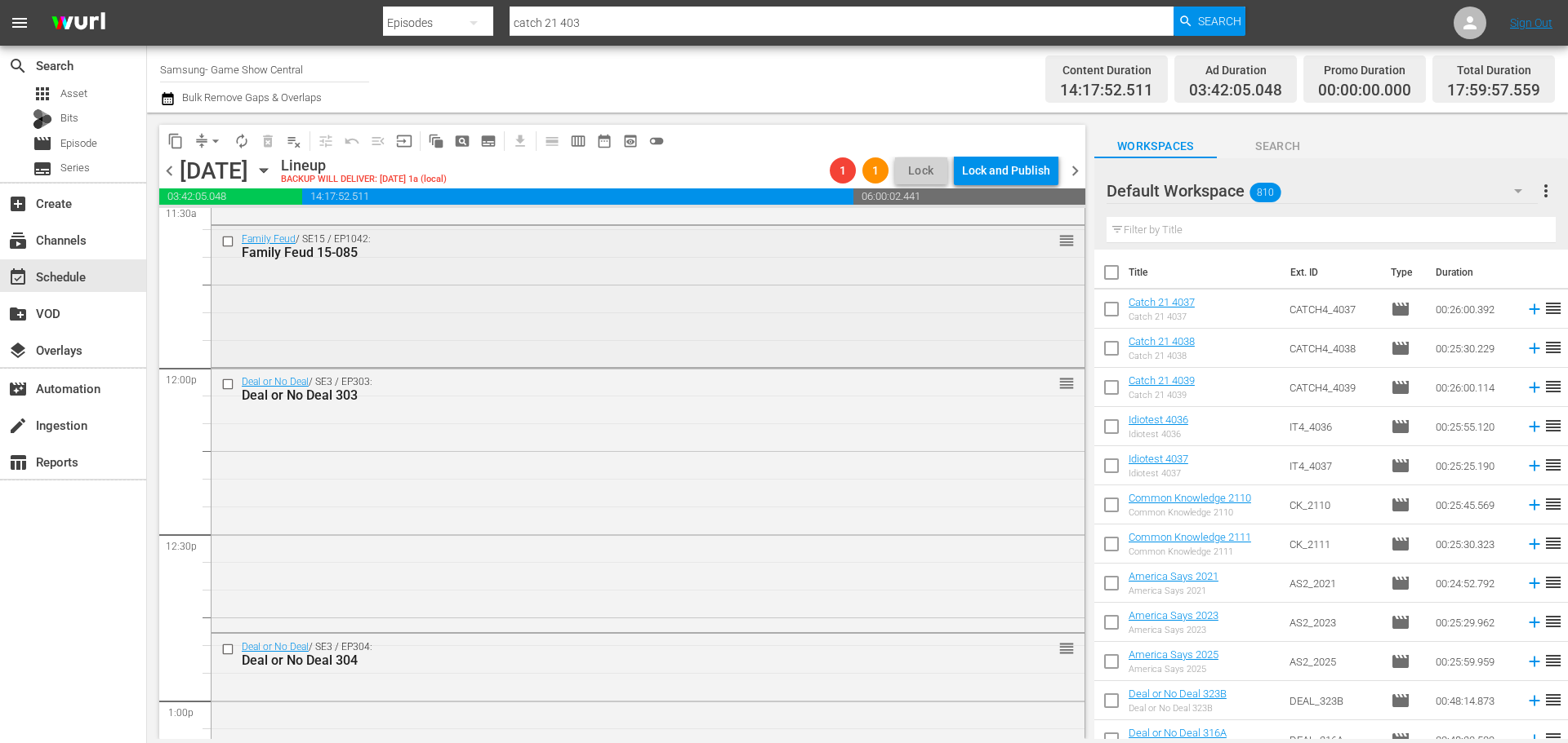
click at [456, 310] on div "Family Feud / SE15 / EP1042: Family Feud 15-085 reorder" at bounding box center [648, 294] width 873 height 137
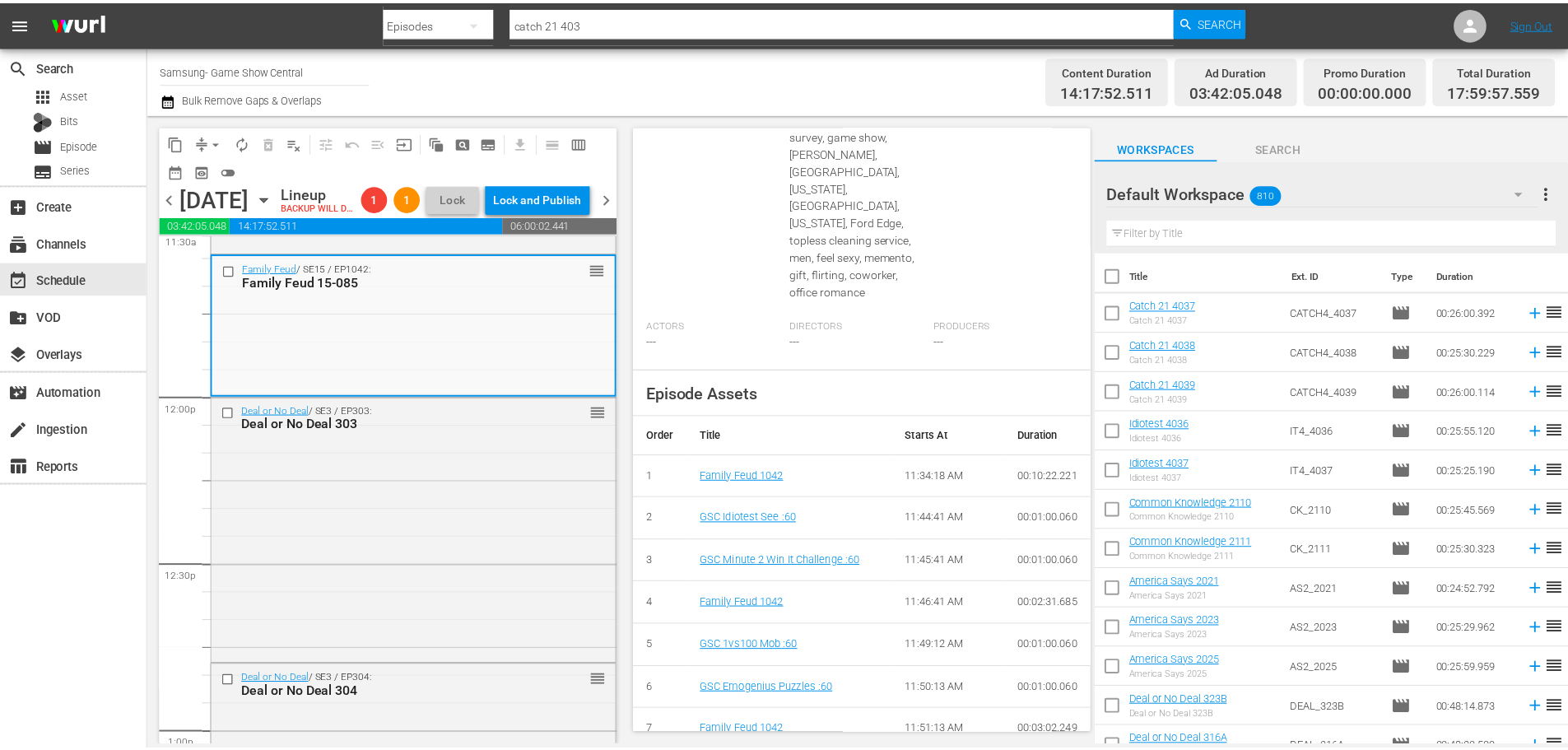
scroll to position [0, 0]
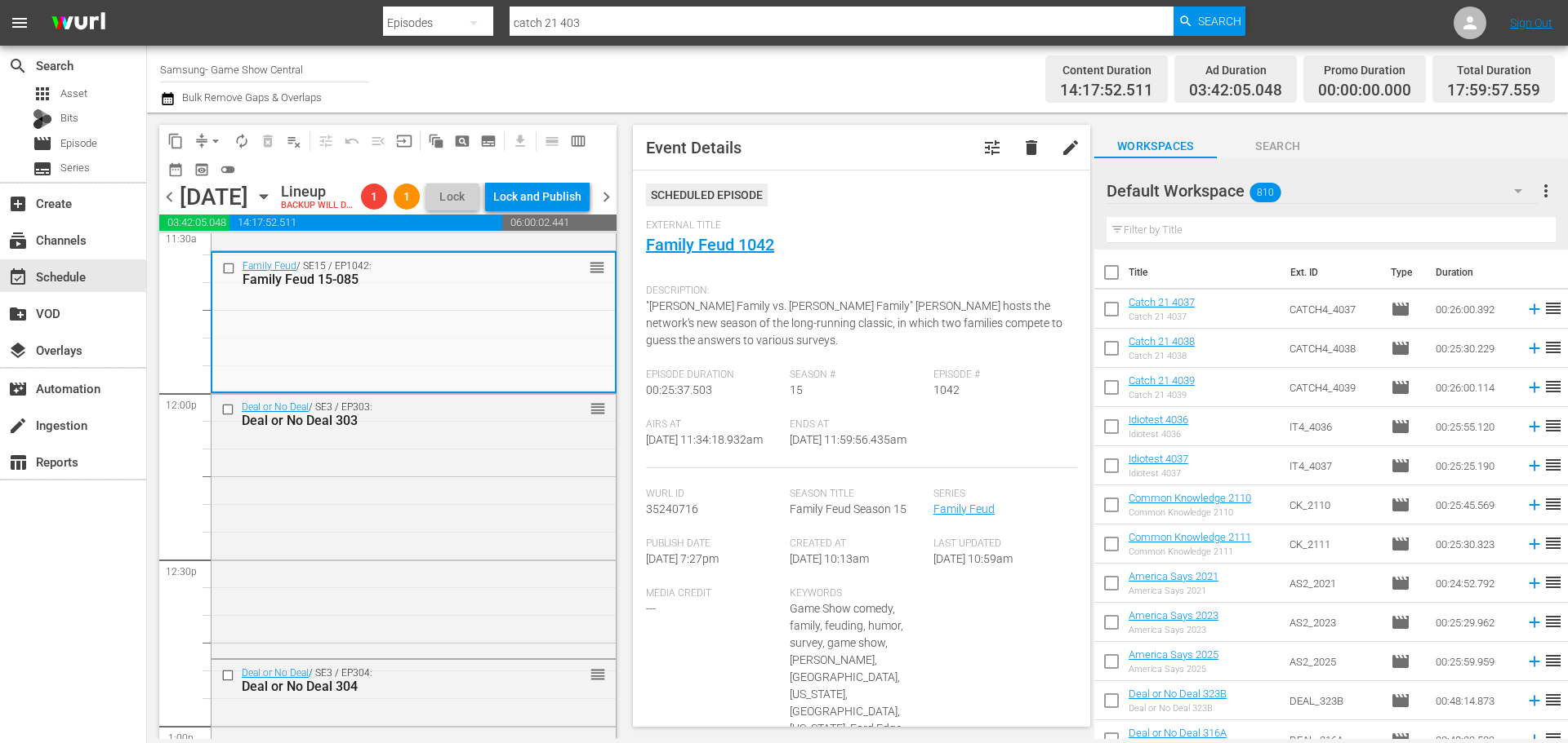
click at [681, 255] on div "External Title Family Feud 1042" at bounding box center [861, 248] width 431 height 57
click at [685, 250] on link "Family Feud 1042" at bounding box center [710, 244] width 129 height 19
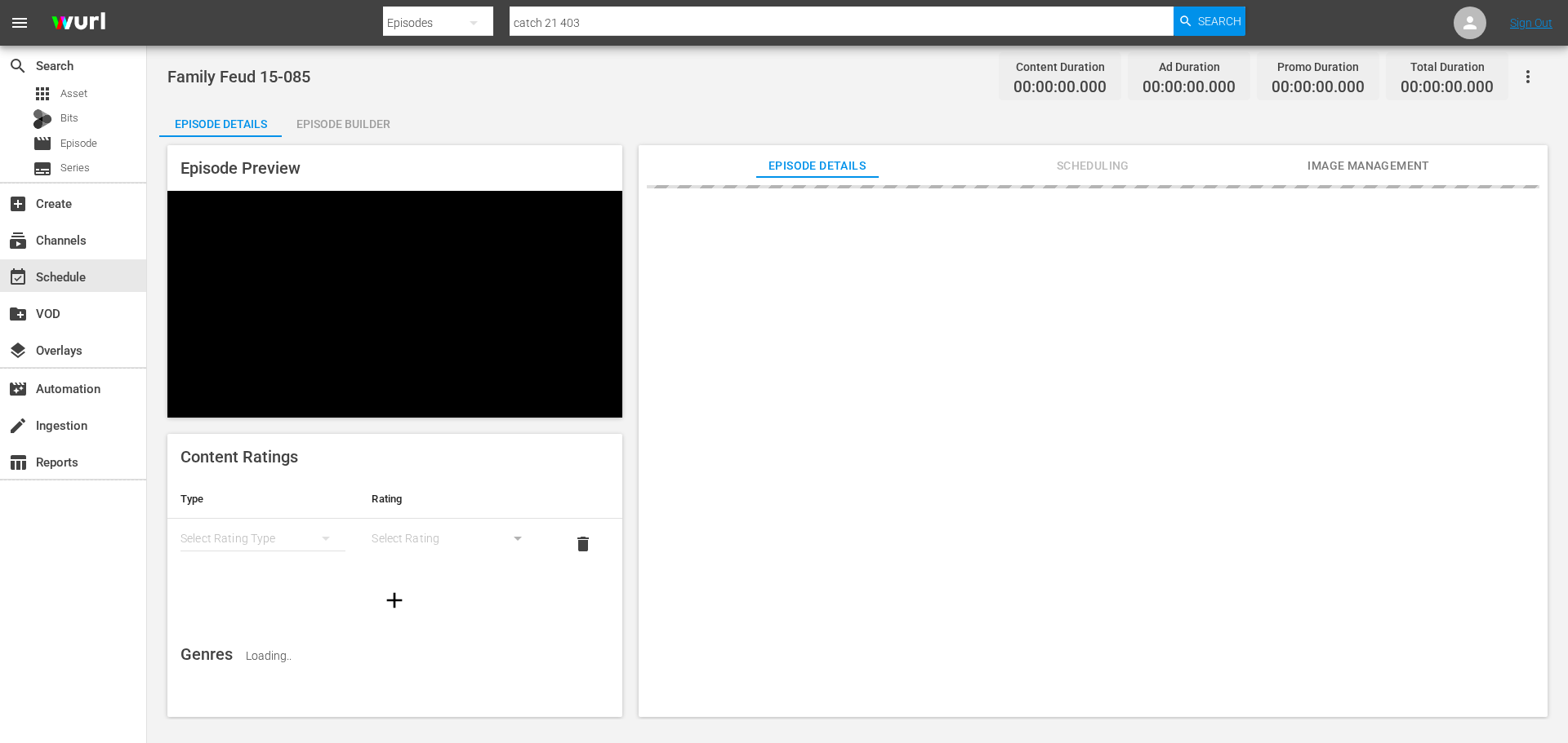
click at [354, 128] on div "Episode Builder" at bounding box center [343, 124] width 122 height 39
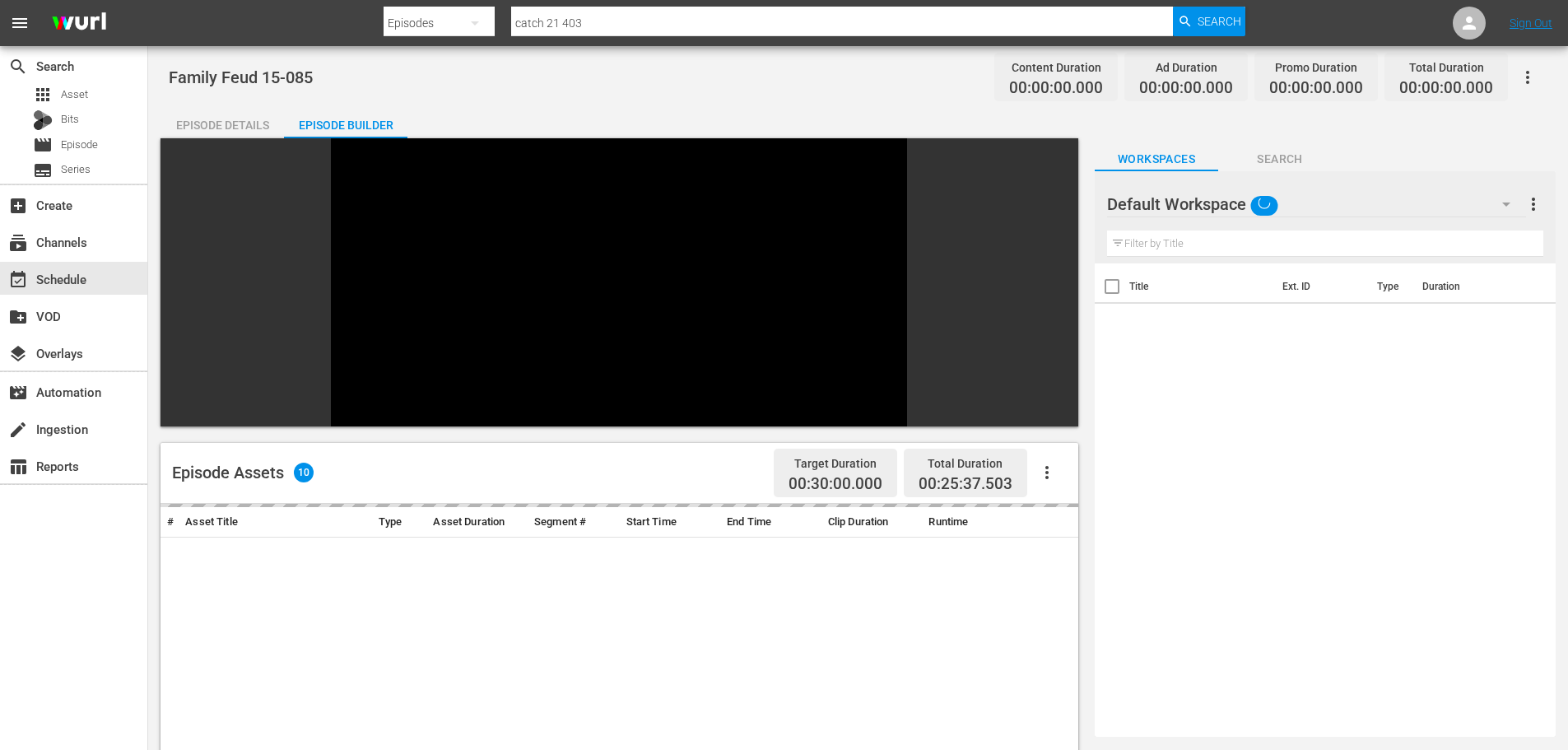
click at [1305, 240] on input "text" at bounding box center [1325, 244] width 436 height 27
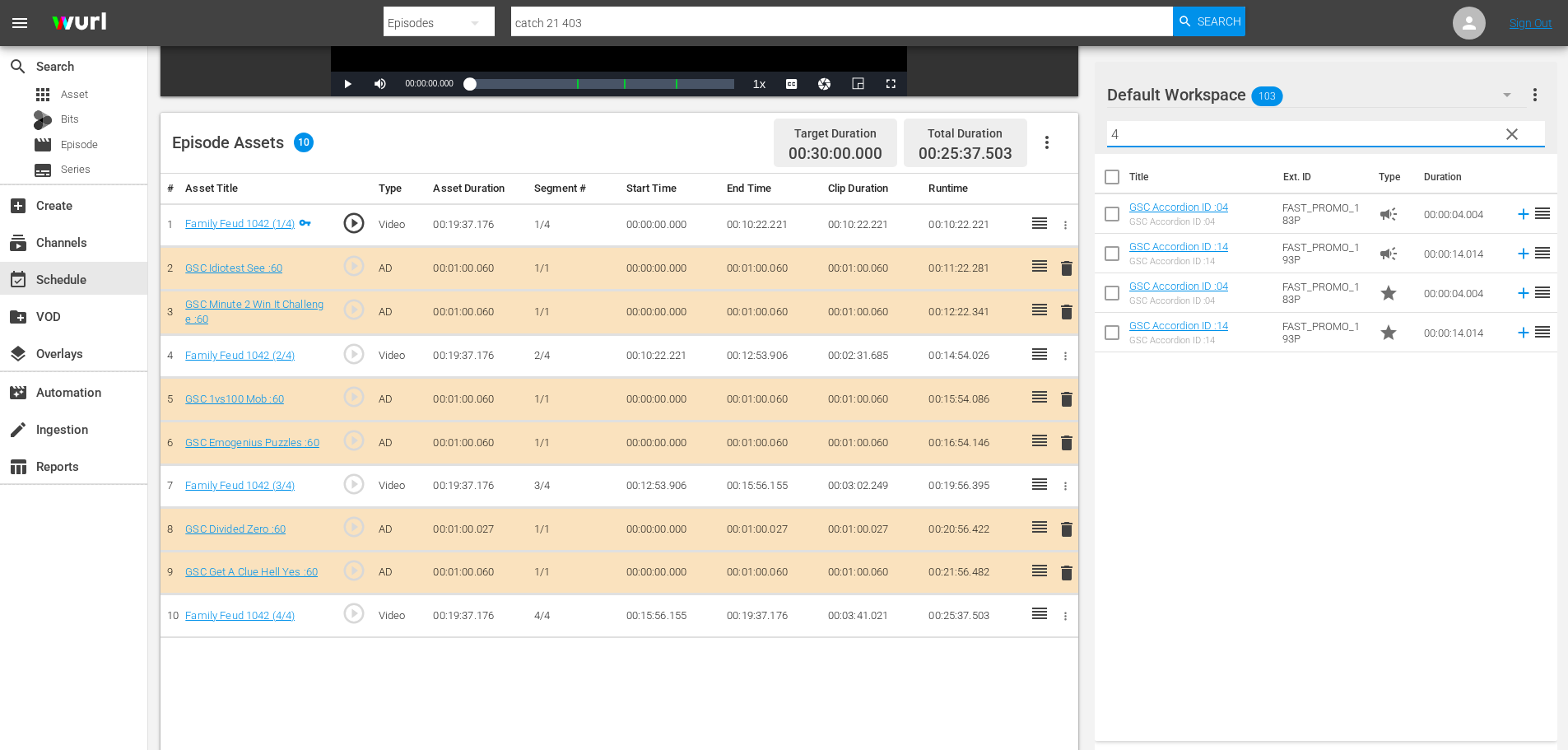
scroll to position [429, 0]
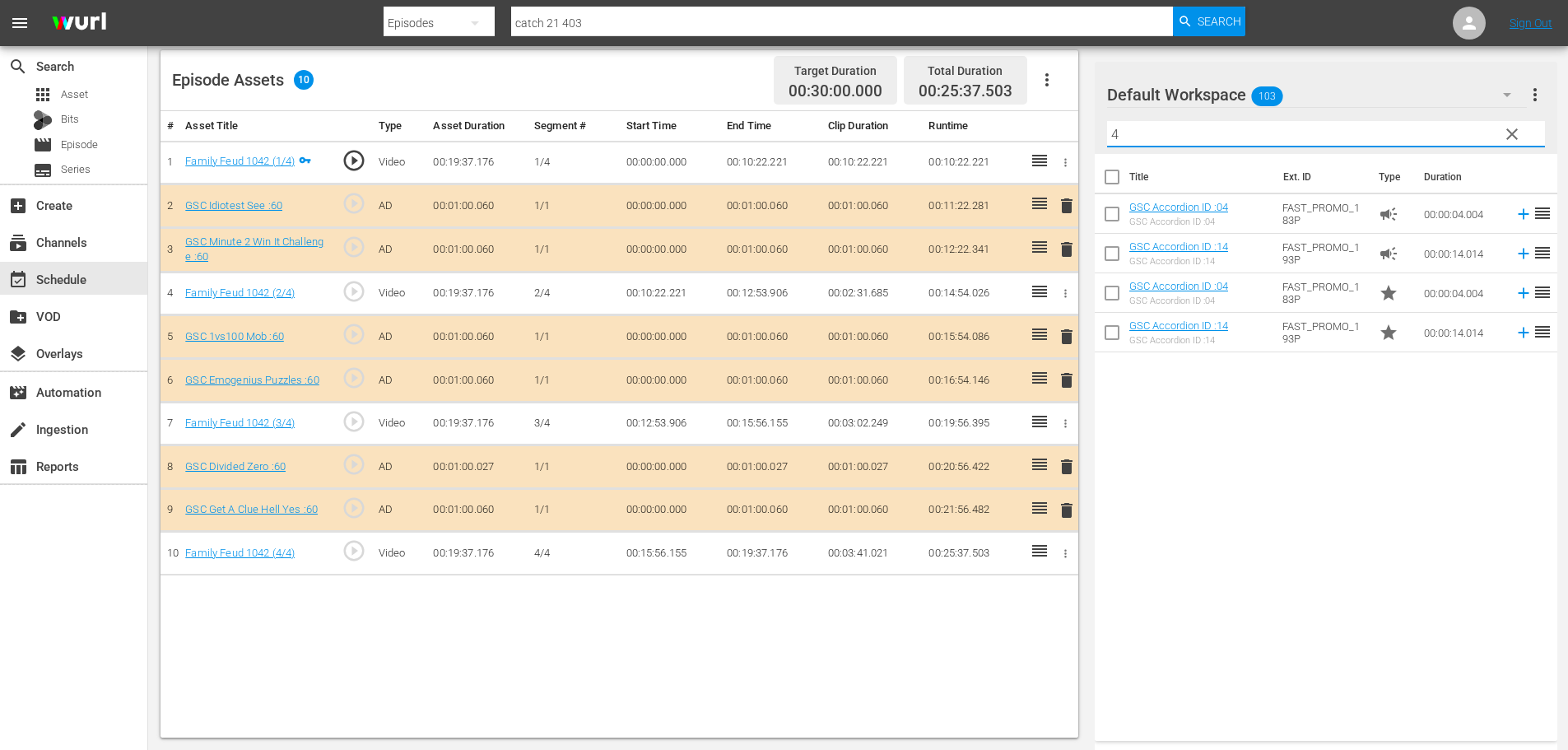
type input "4"
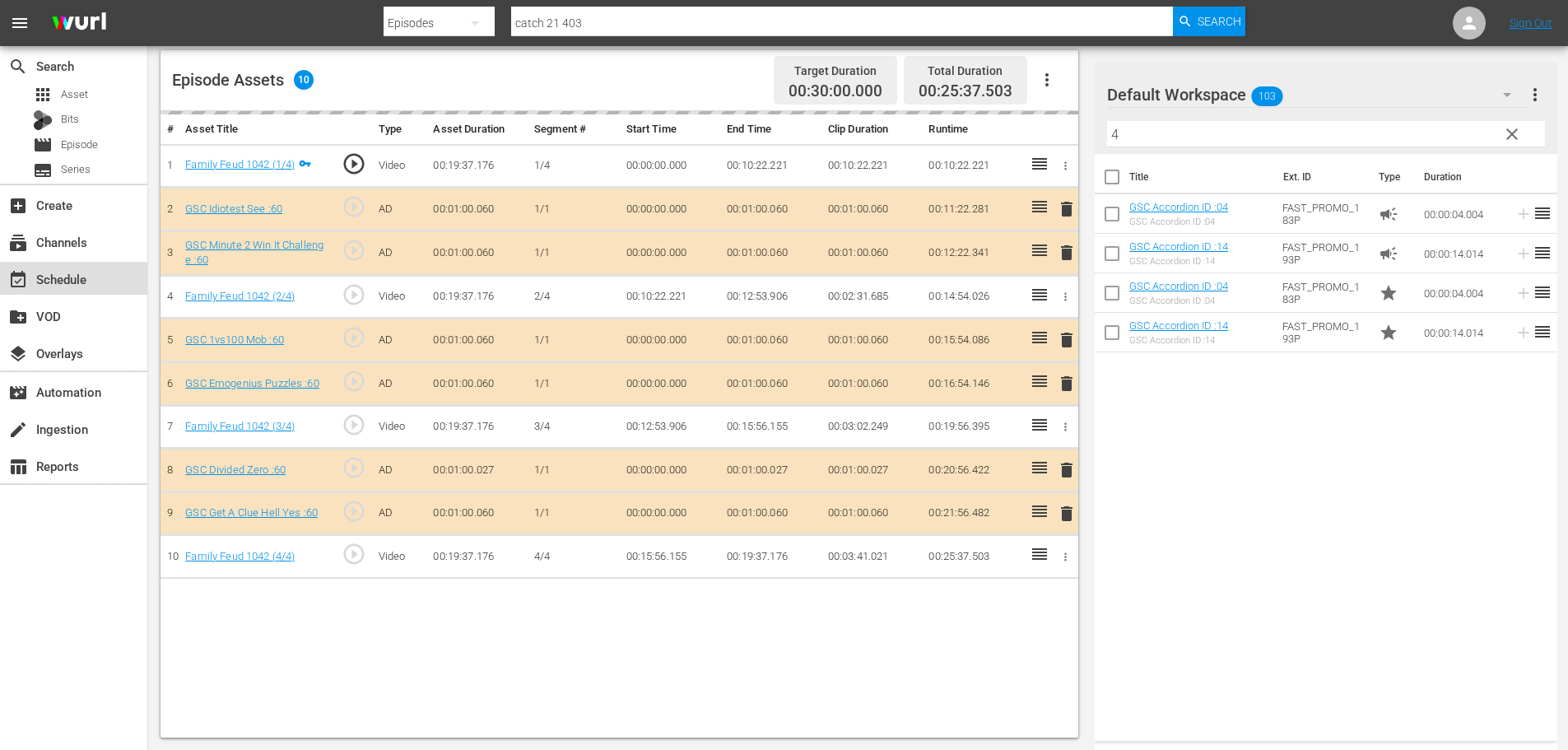
click at [56, 282] on div "event_available Schedule" at bounding box center [46, 277] width 92 height 15
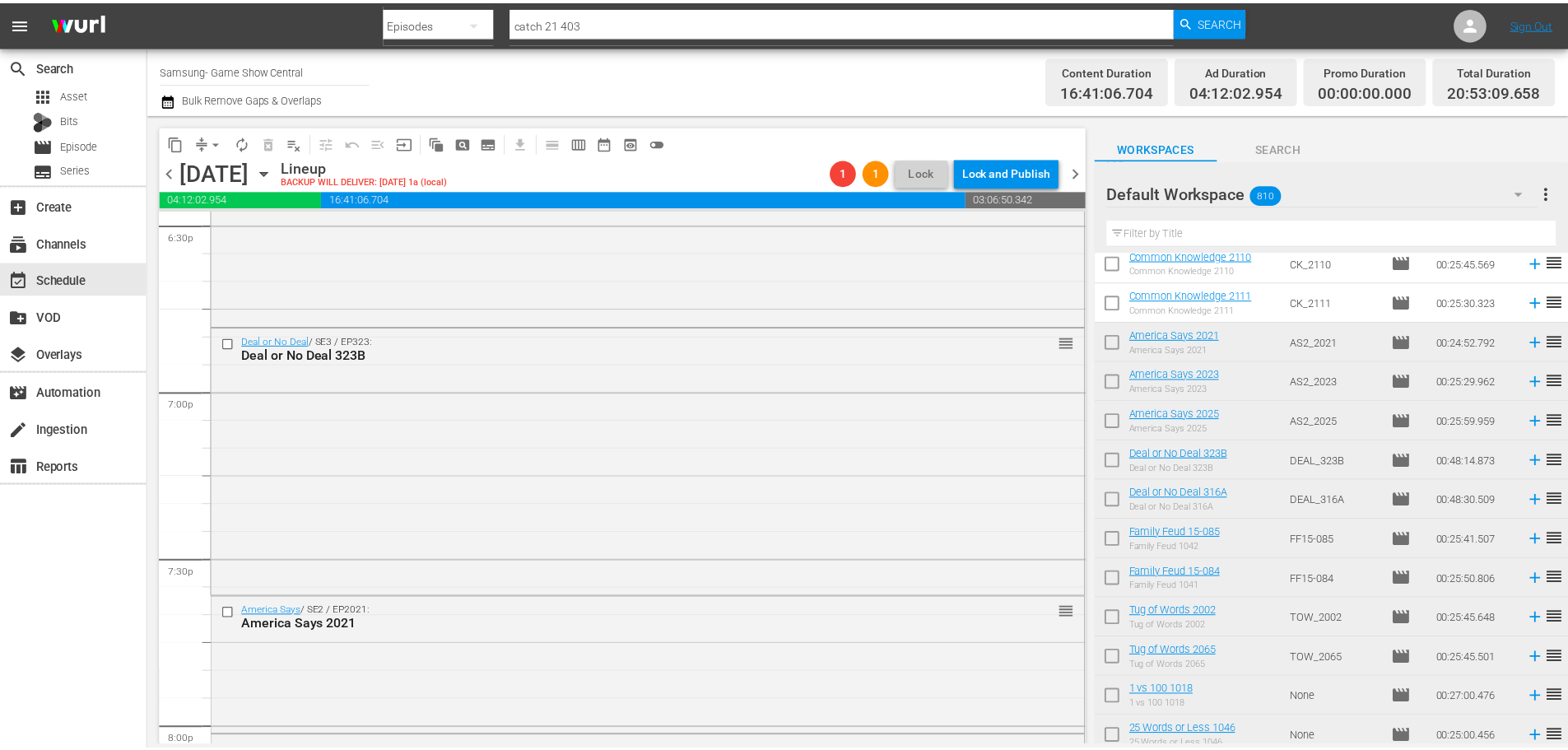
scroll to position [6178, 0]
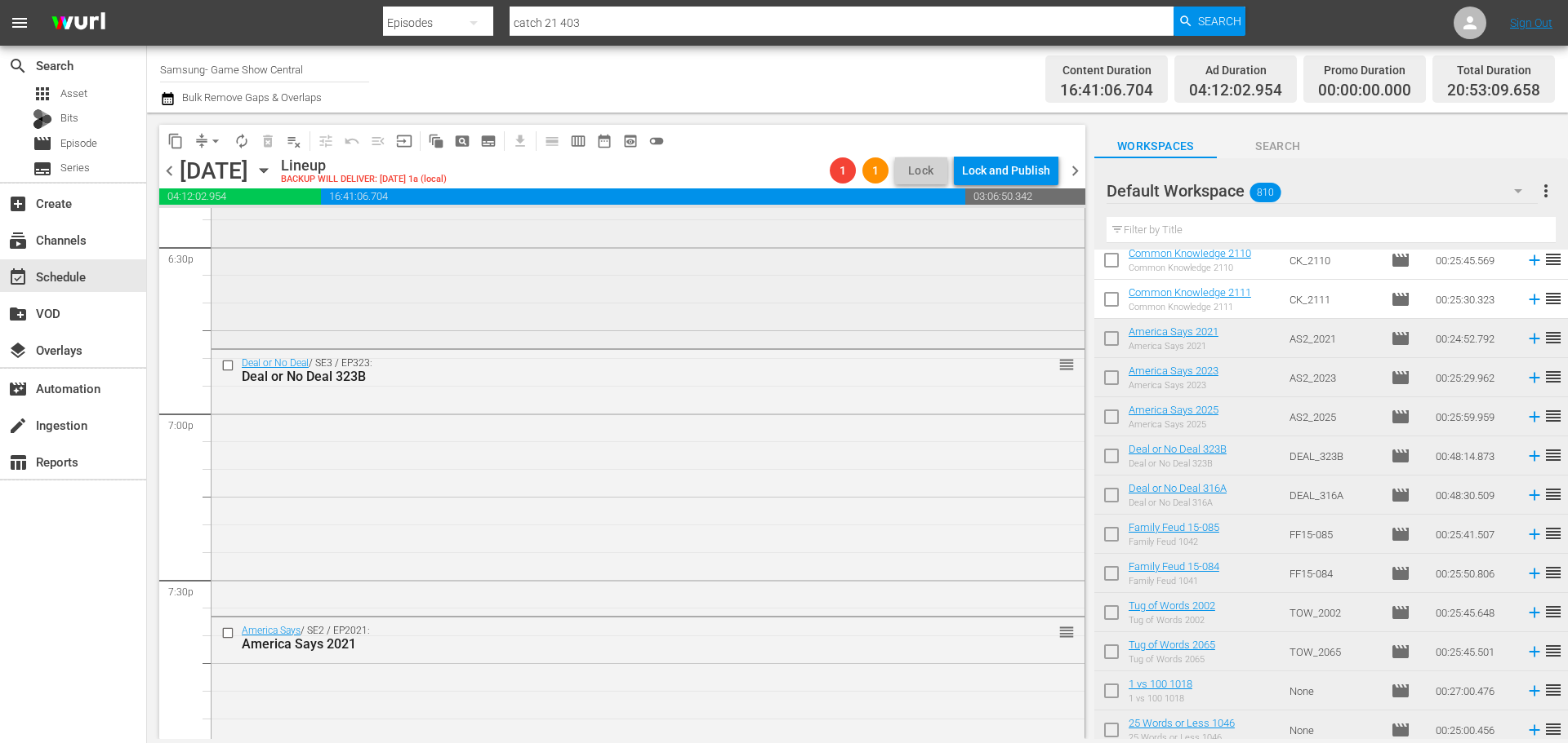
click at [494, 274] on div "Deal or No Deal / SE3 / EP322: Deal or No Deal 316A reorder" at bounding box center [648, 213] width 873 height 264
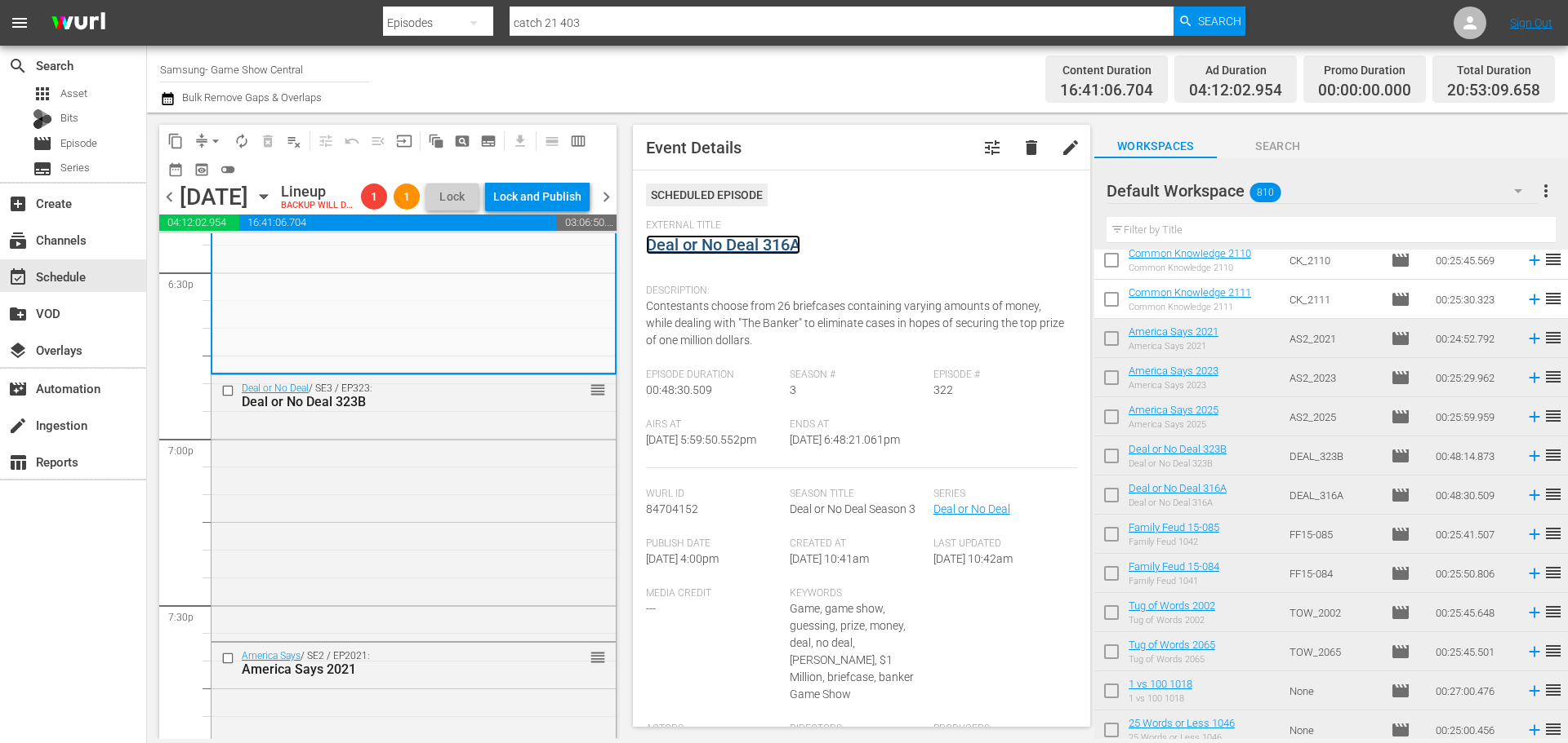
click at [737, 247] on link "Deal or No Deal 316A" at bounding box center [722, 244] width 154 height 19
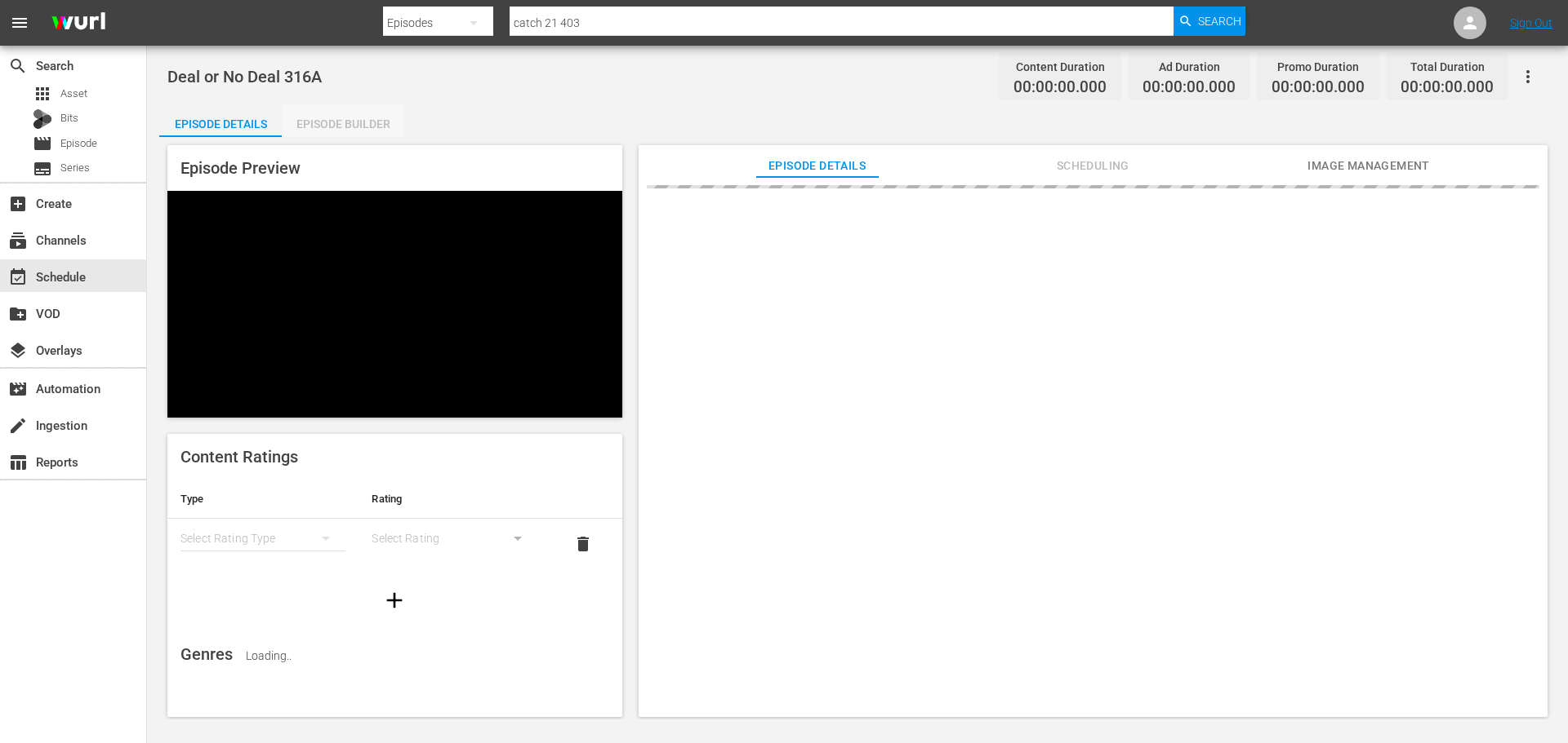
click at [346, 126] on div "Episode Builder" at bounding box center [343, 124] width 122 height 39
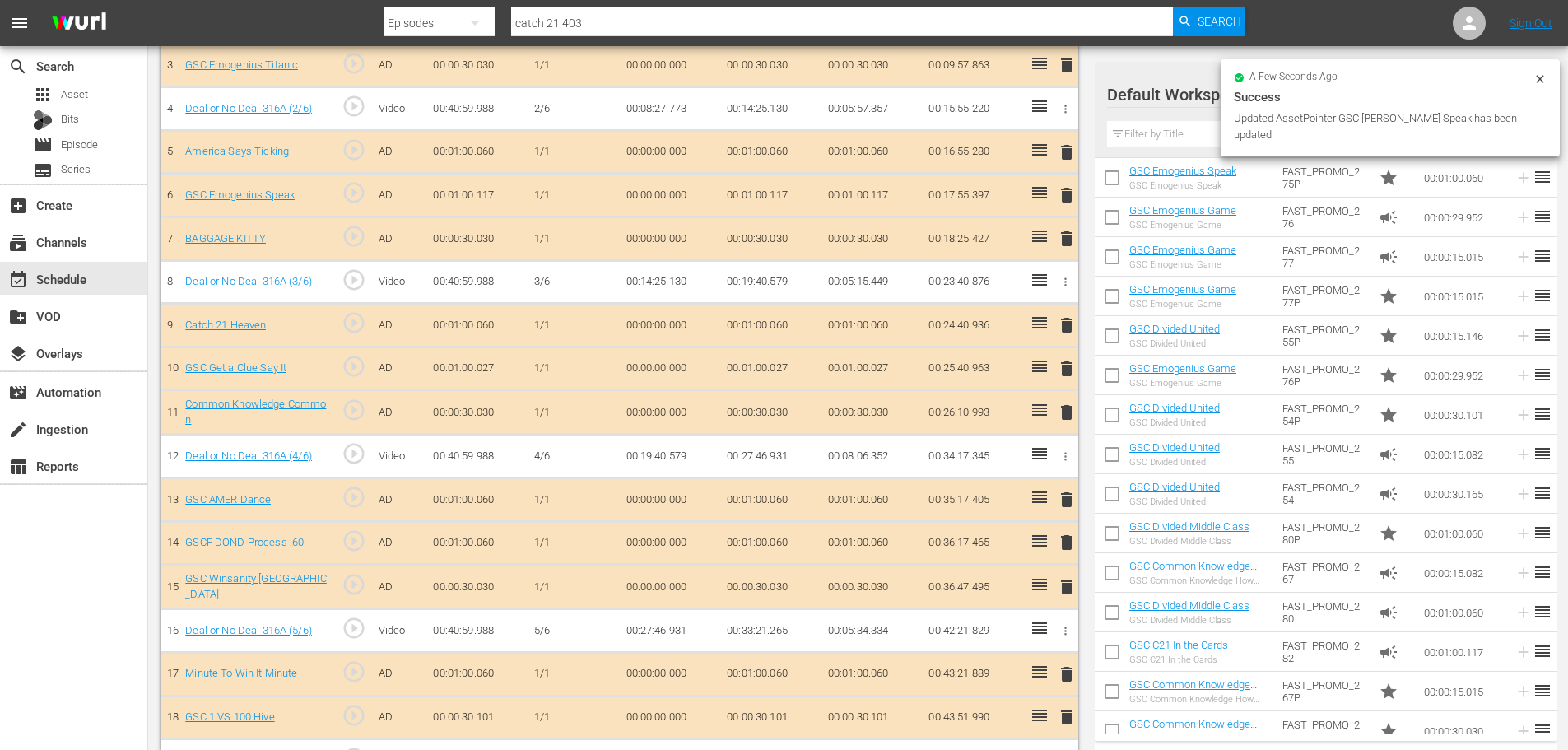
scroll to position [619, 0]
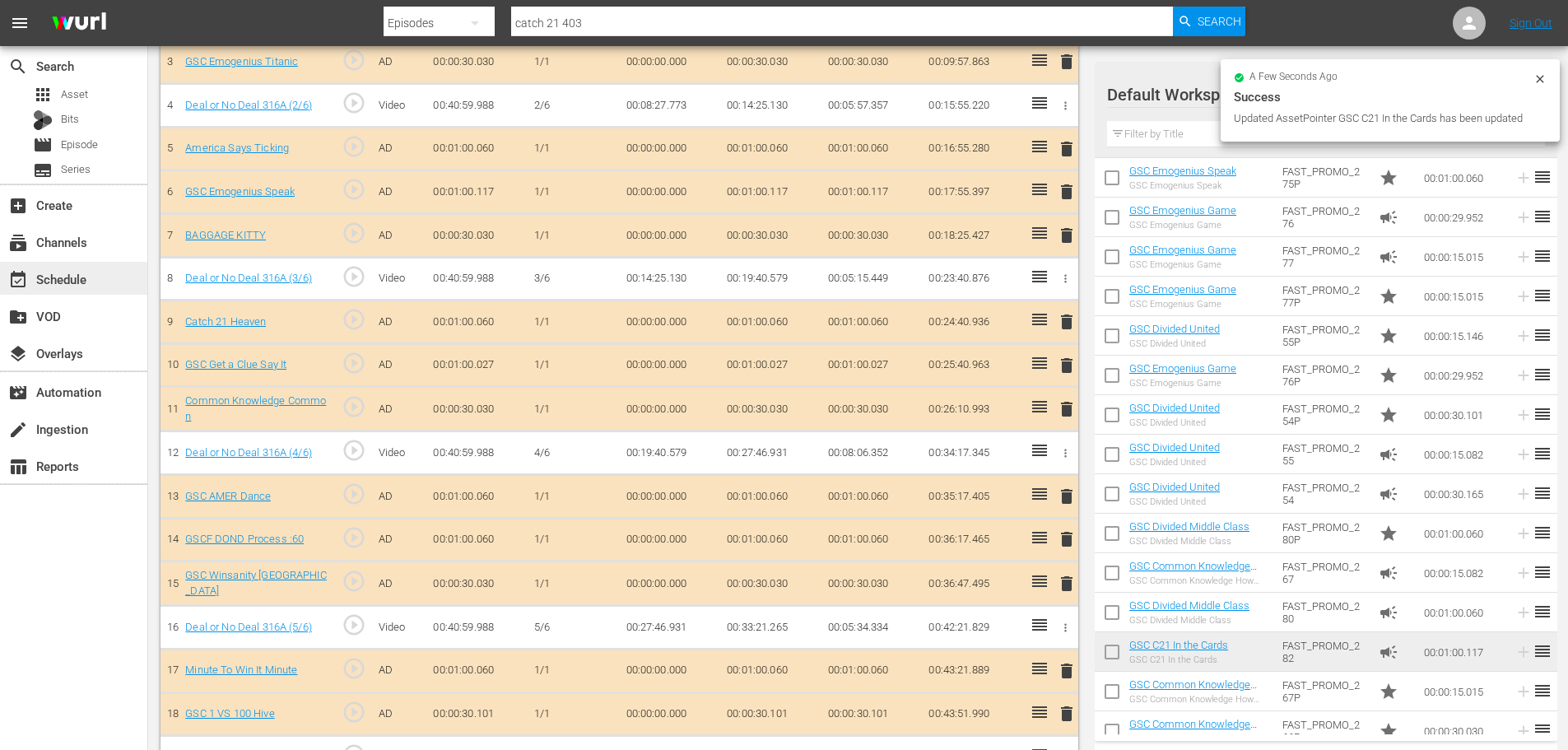
click at [96, 279] on div "event_available Schedule" at bounding box center [74, 279] width 147 height 33
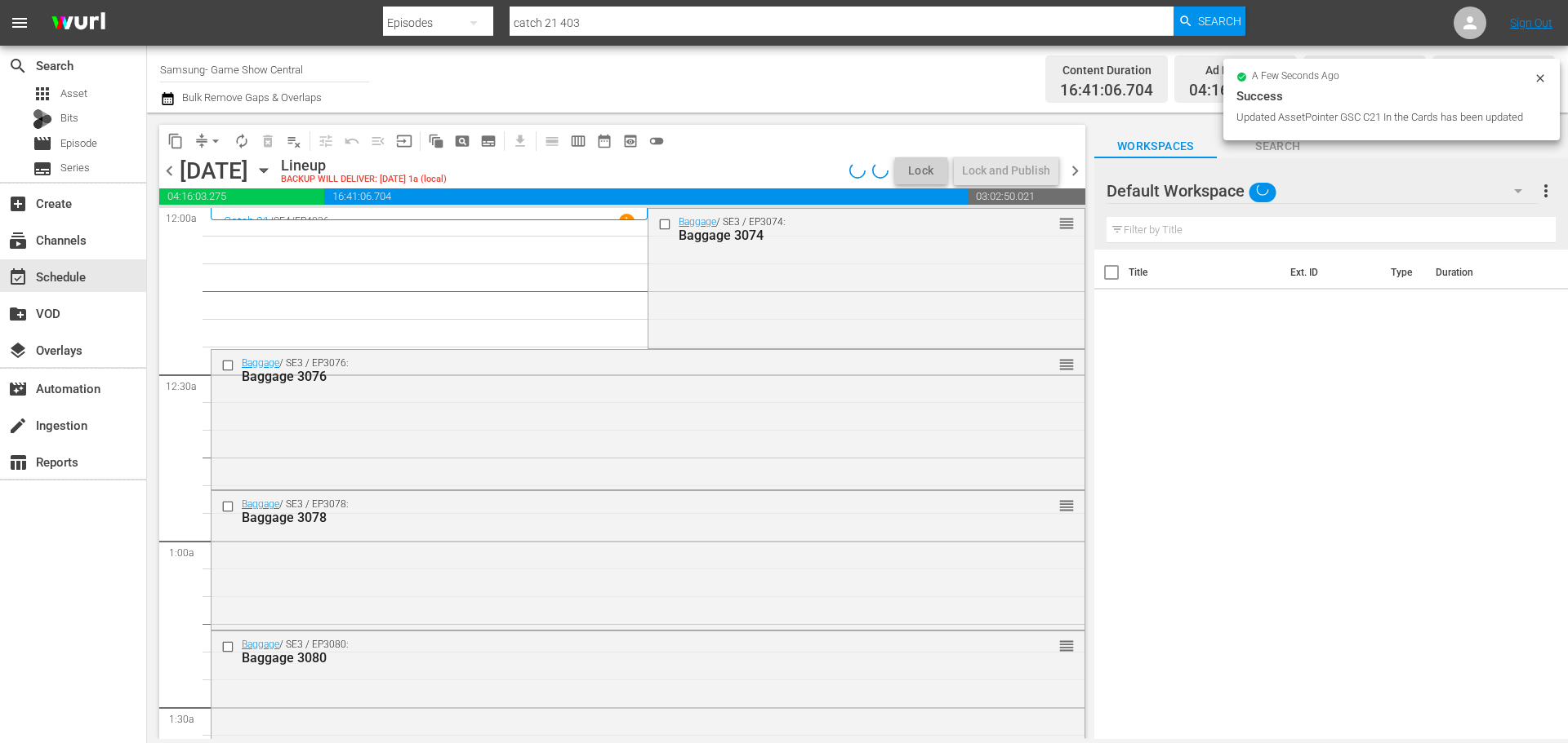
scroll to position [572, 0]
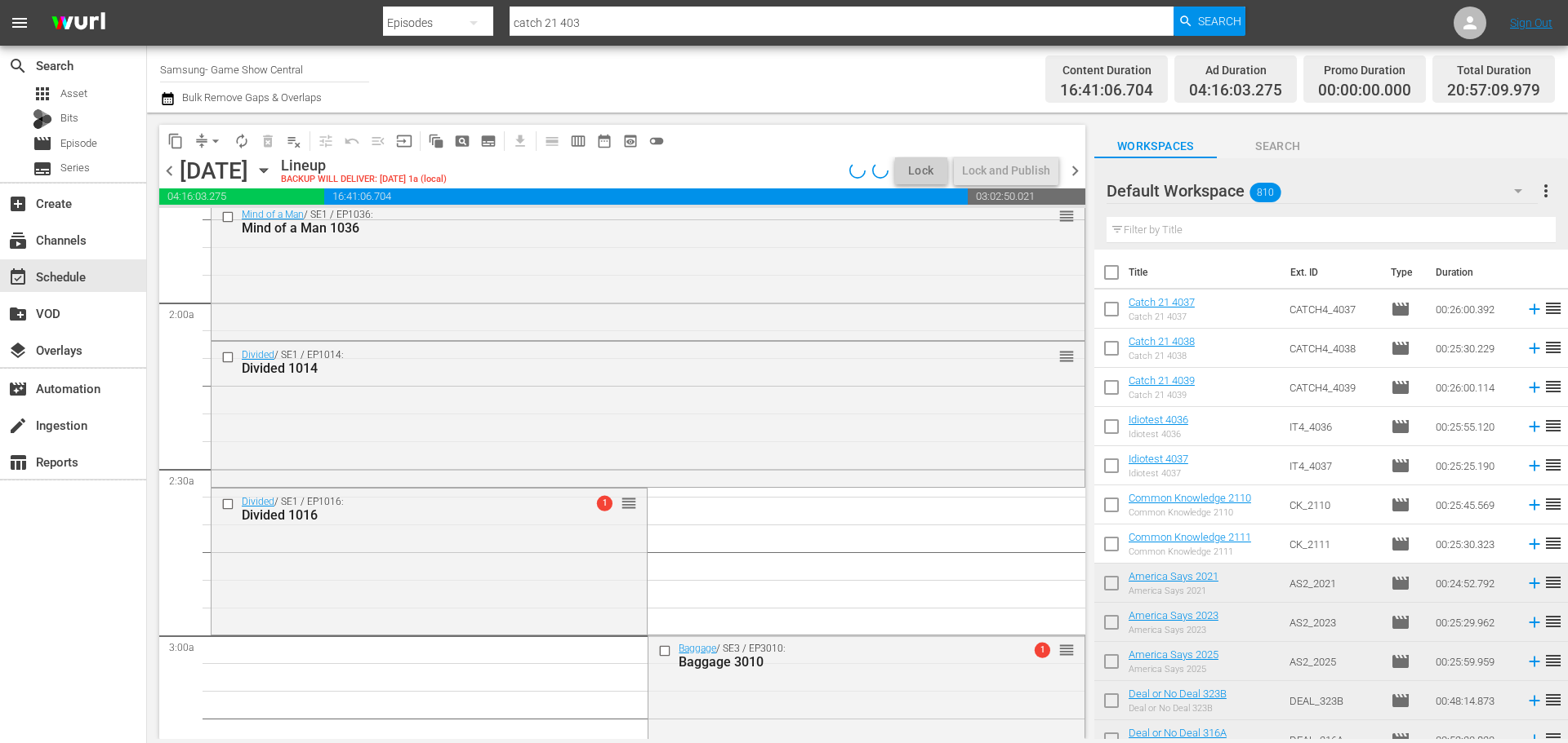
drag, startPoint x: 1085, startPoint y: 268, endPoint x: 1122, endPoint y: 291, distance: 43.6
click at [994, 584] on div "content_copy compress arrow_drop_down autorenew_outlined delete_forever_outline…" at bounding box center [618, 426] width 942 height 626
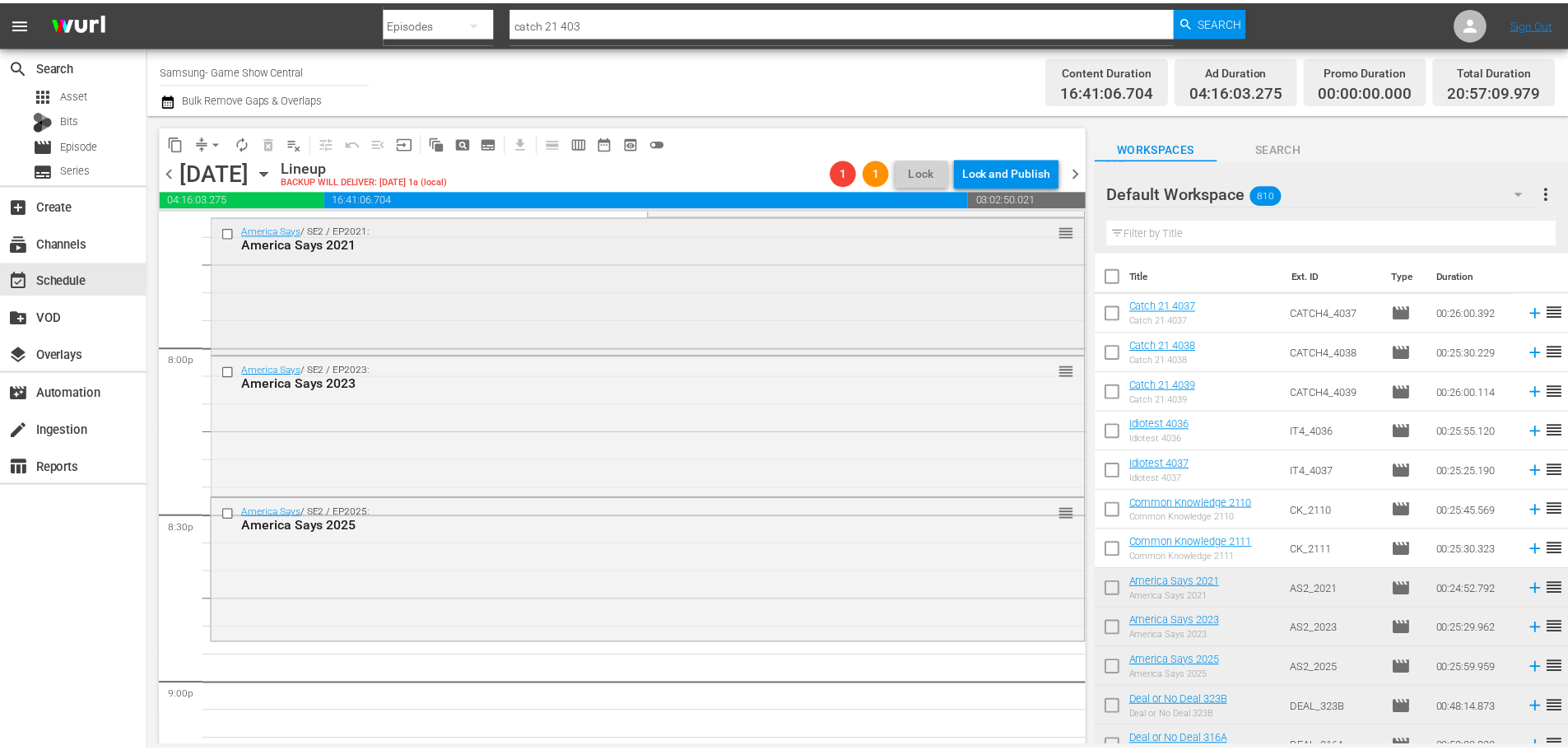
scroll to position [6326, 0]
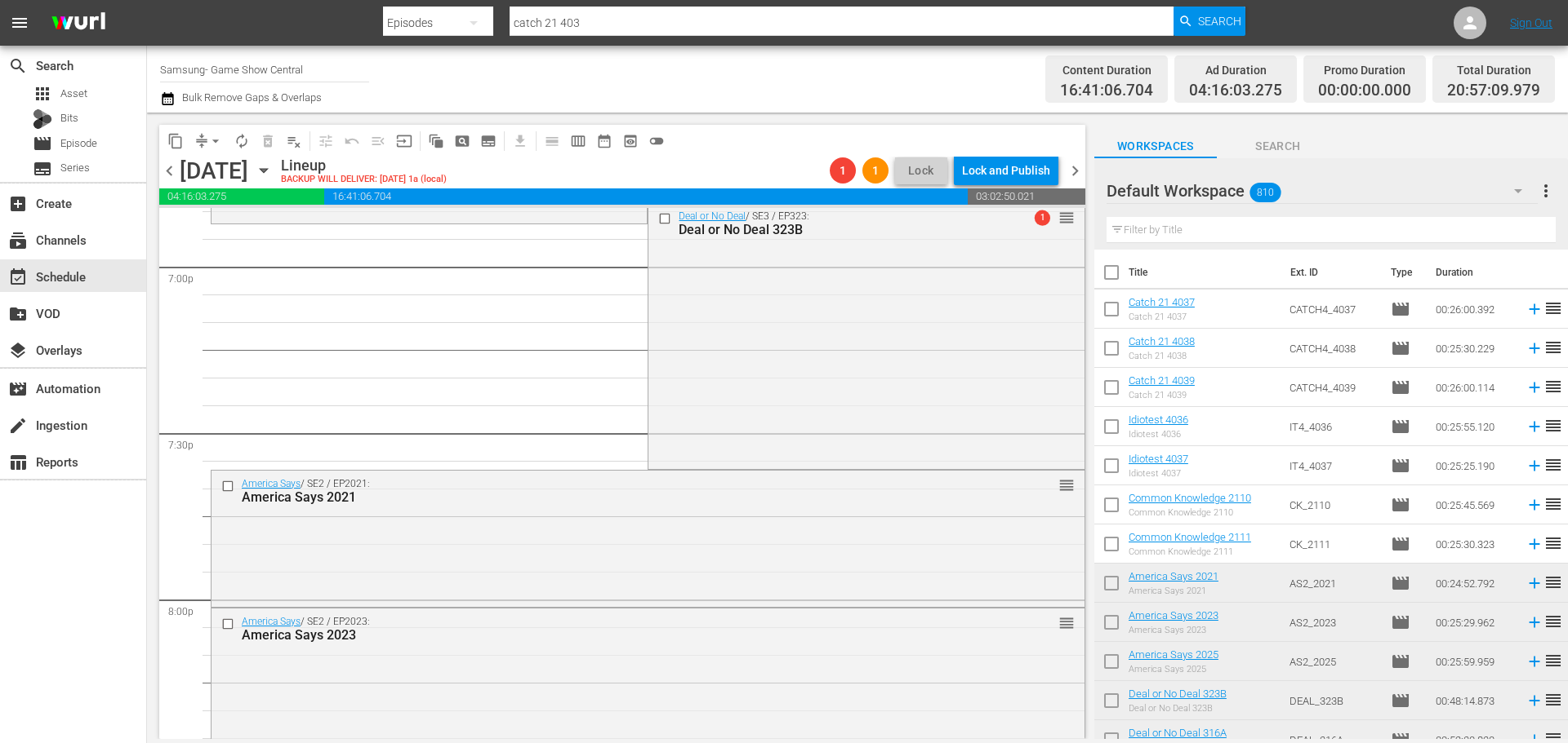
click at [795, 384] on div "Deal or No Deal / SE3 / EP323: Deal or No Deal 323B 1 reorder" at bounding box center [866, 335] width 435 height 263
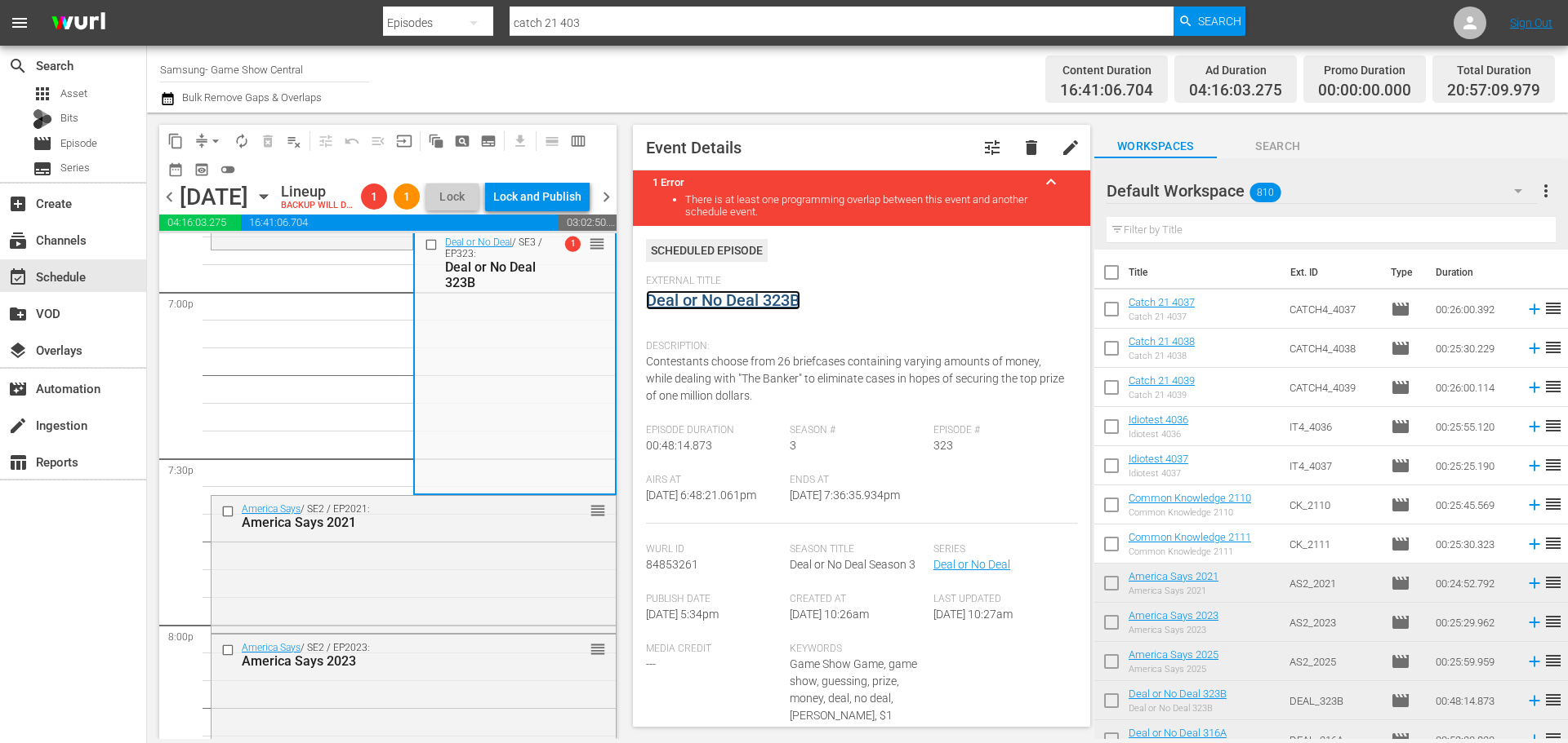
click at [775, 309] on link "Deal or No Deal 323B" at bounding box center [722, 300] width 154 height 19
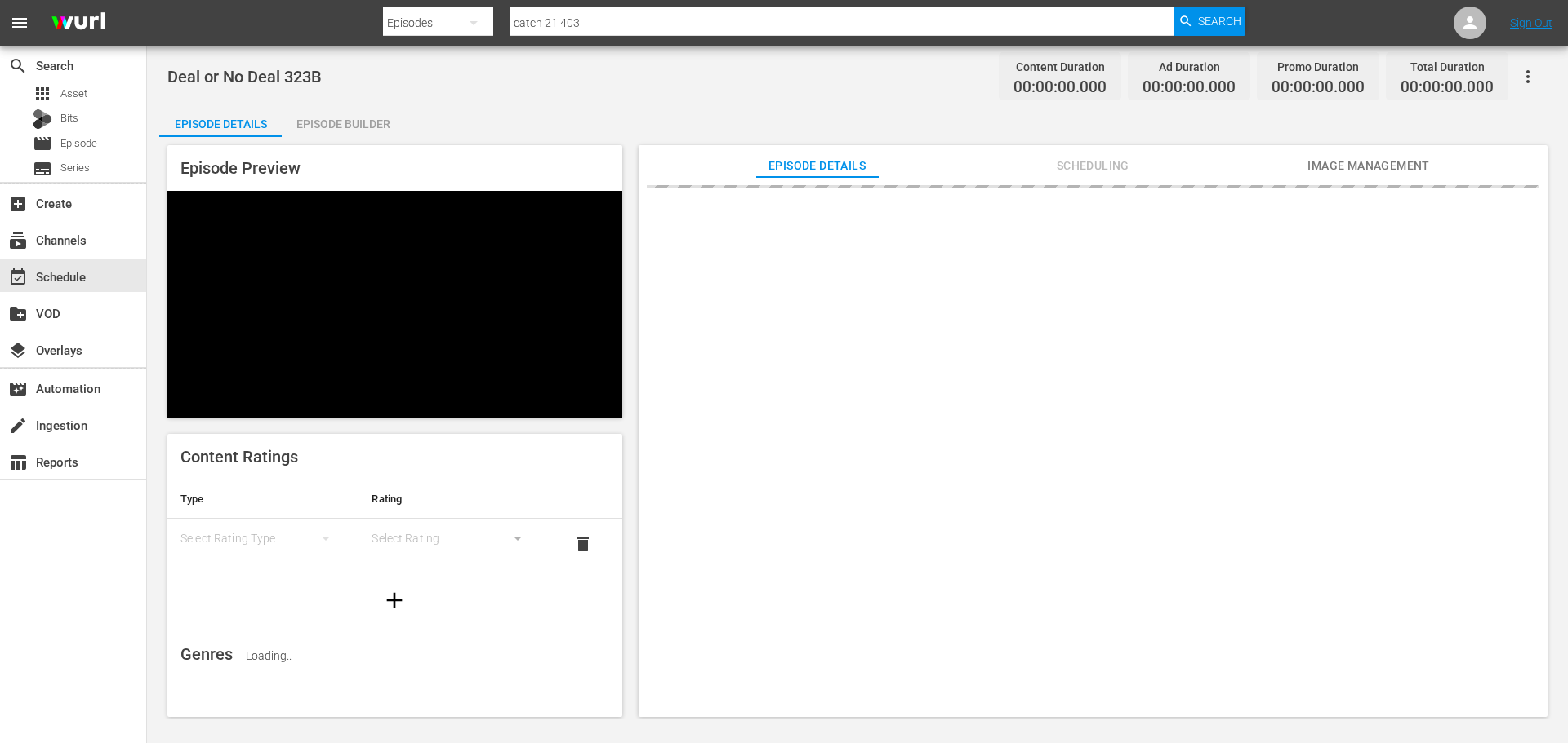
click at [300, 129] on div "Episode Builder" at bounding box center [343, 124] width 122 height 39
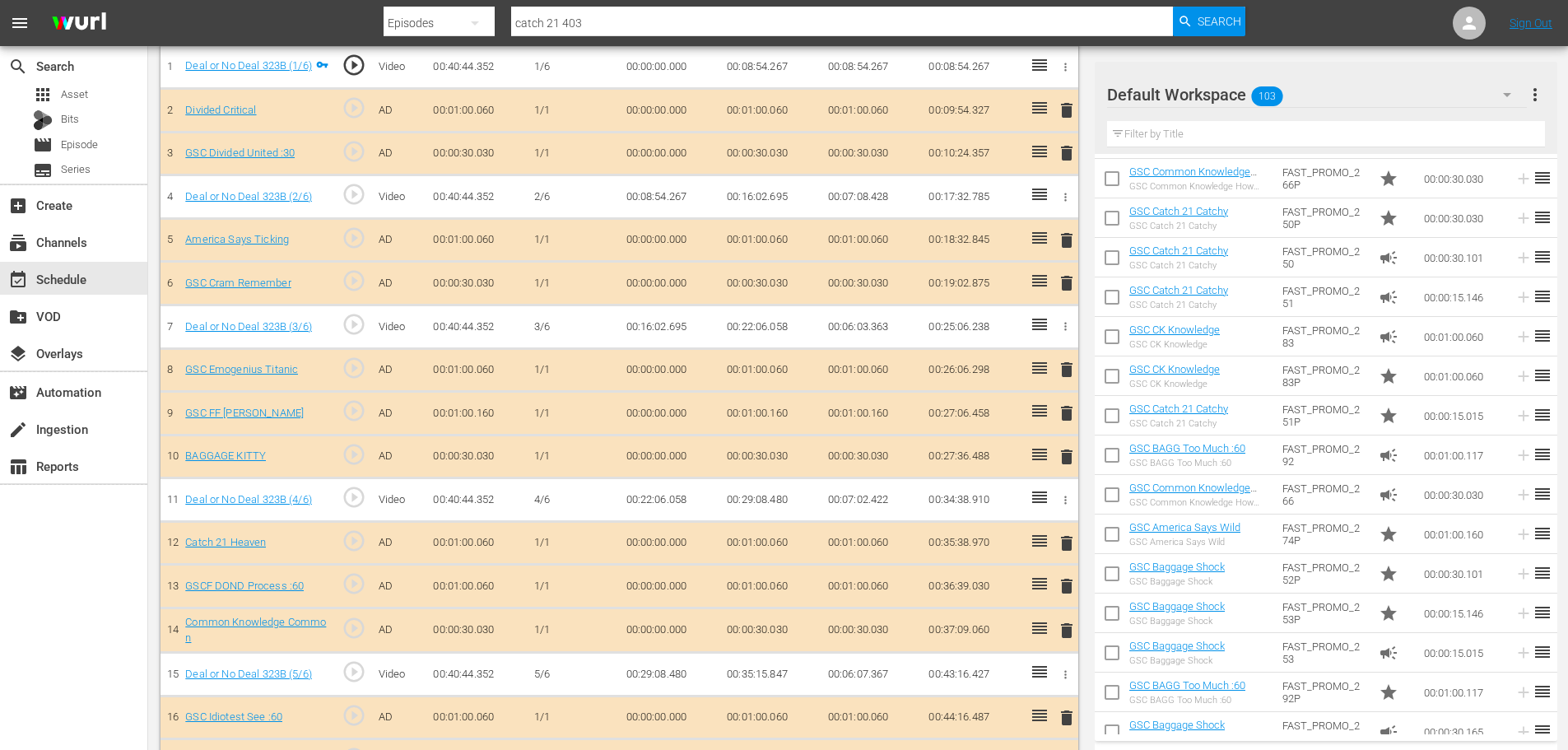
scroll to position [1872, 0]
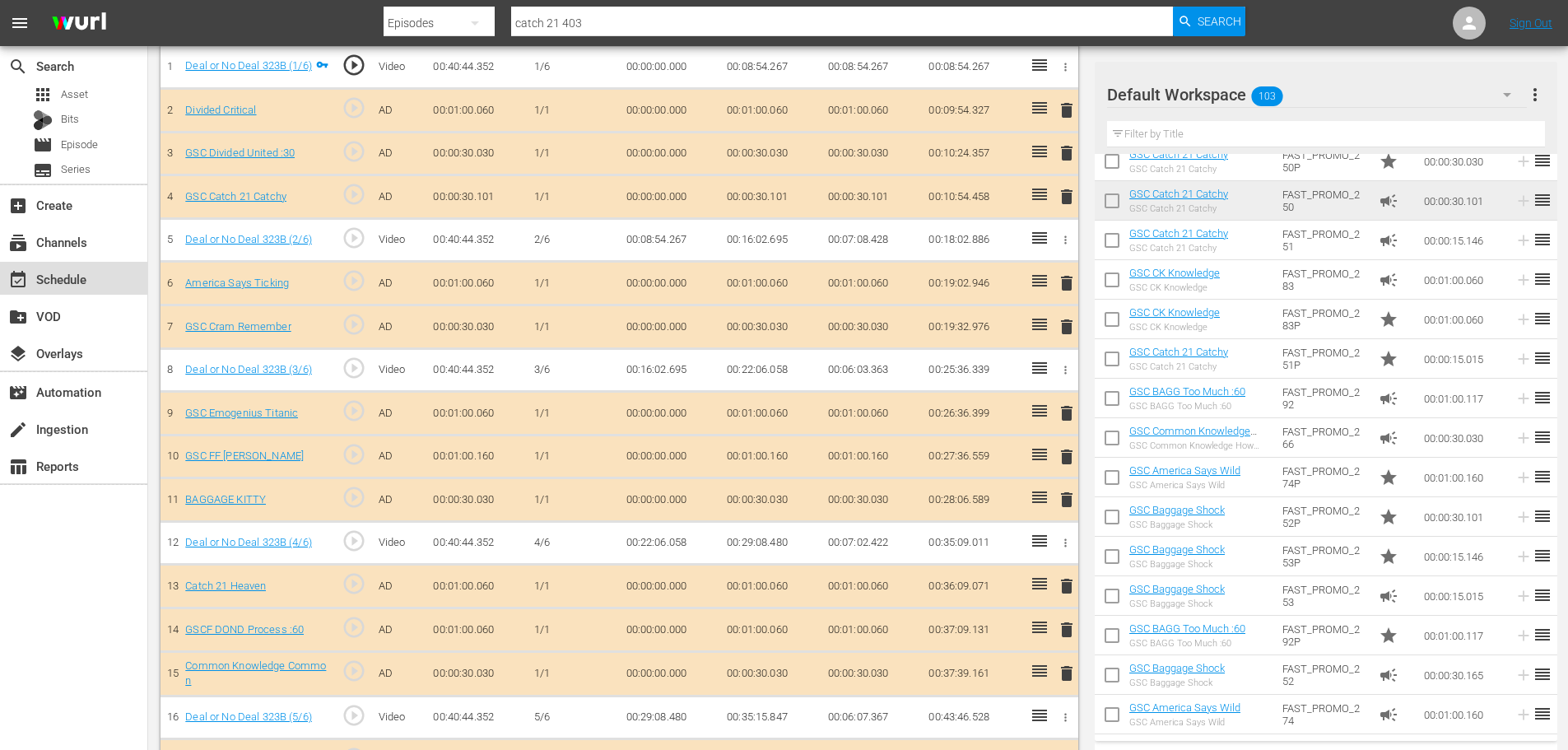
click at [100, 287] on div "event_available Schedule" at bounding box center [74, 279] width 147 height 33
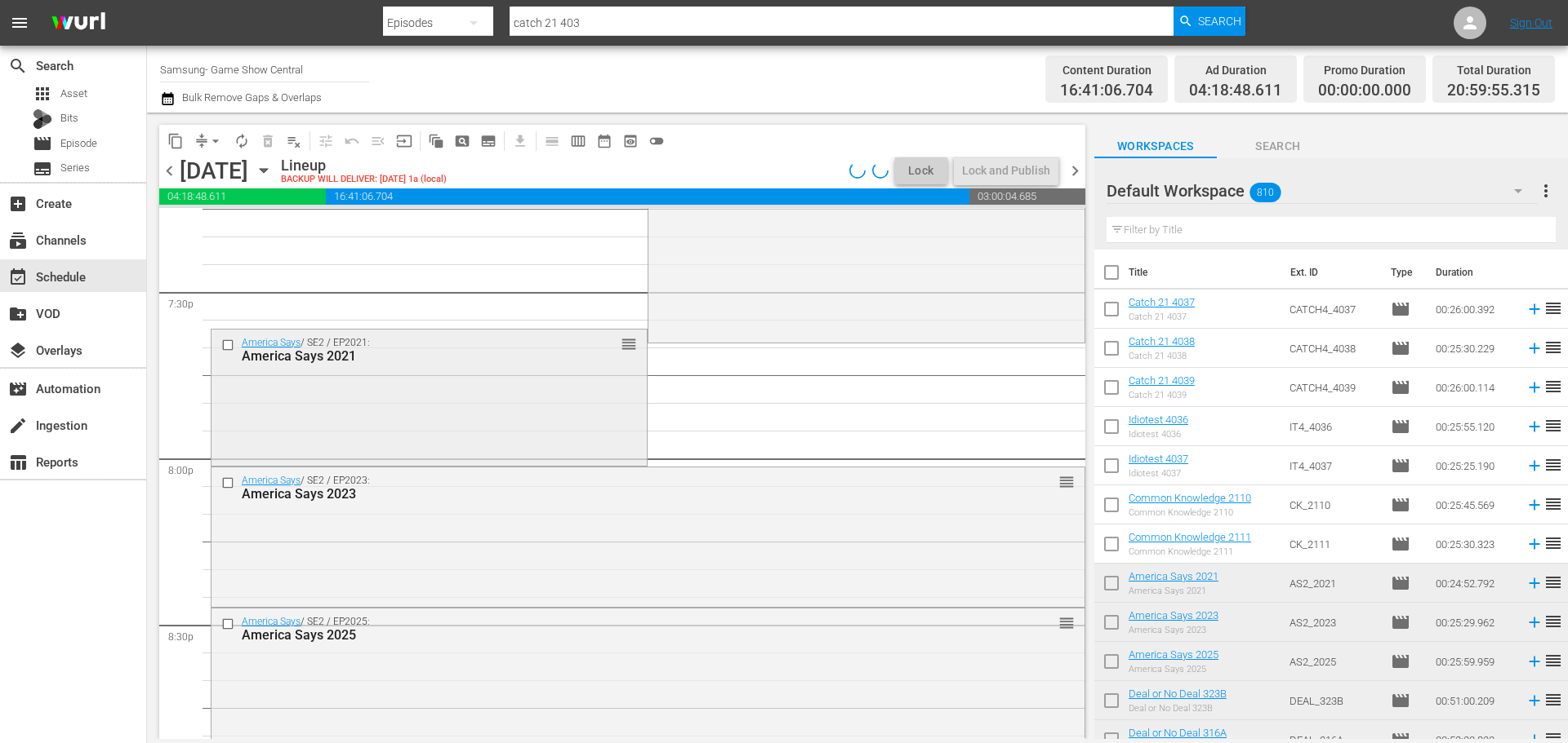
scroll to position [6533, 0]
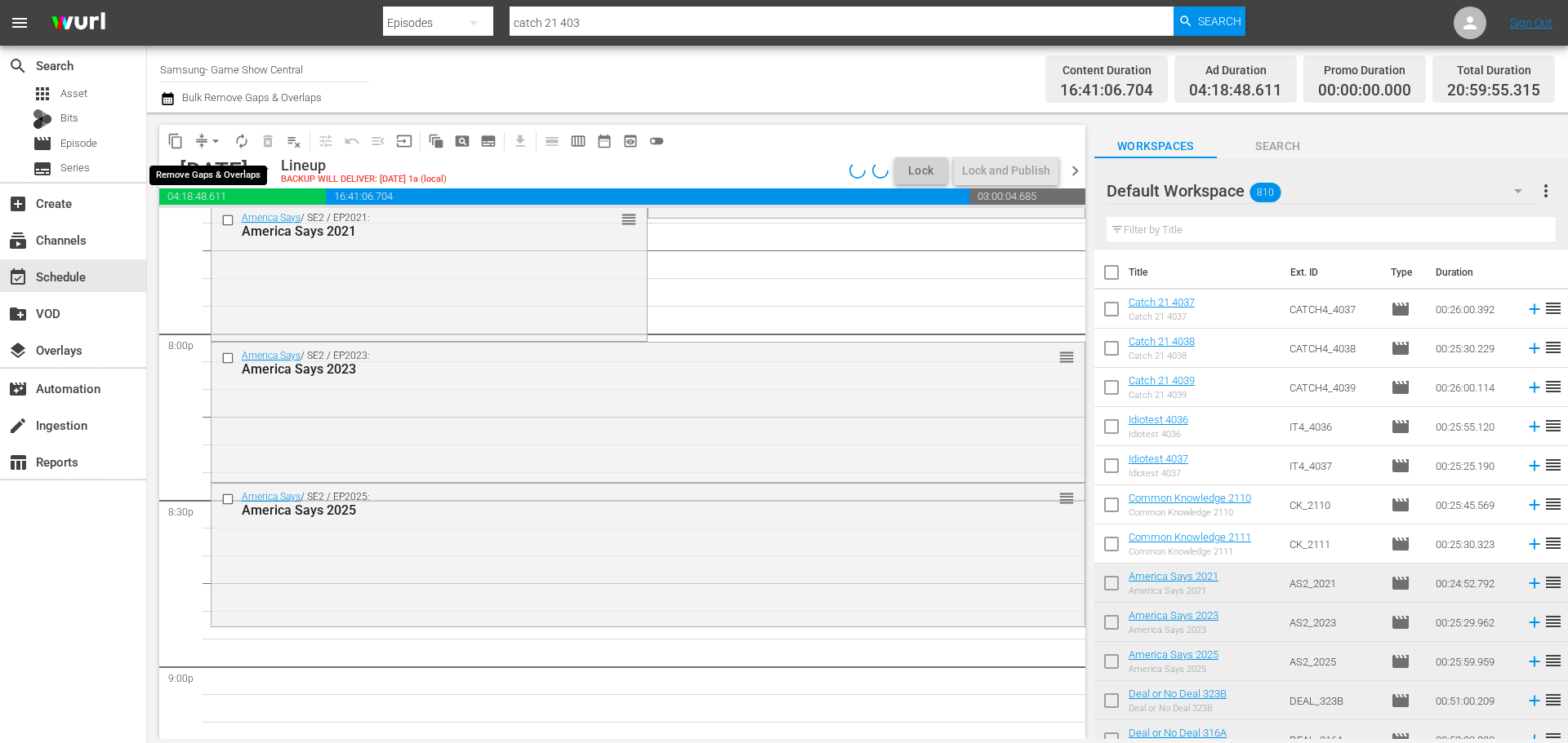
click at [218, 138] on span "arrow_drop_down" at bounding box center [215, 141] width 16 height 16
click at [219, 167] on li "Align to Midnight" at bounding box center [216, 174] width 171 height 27
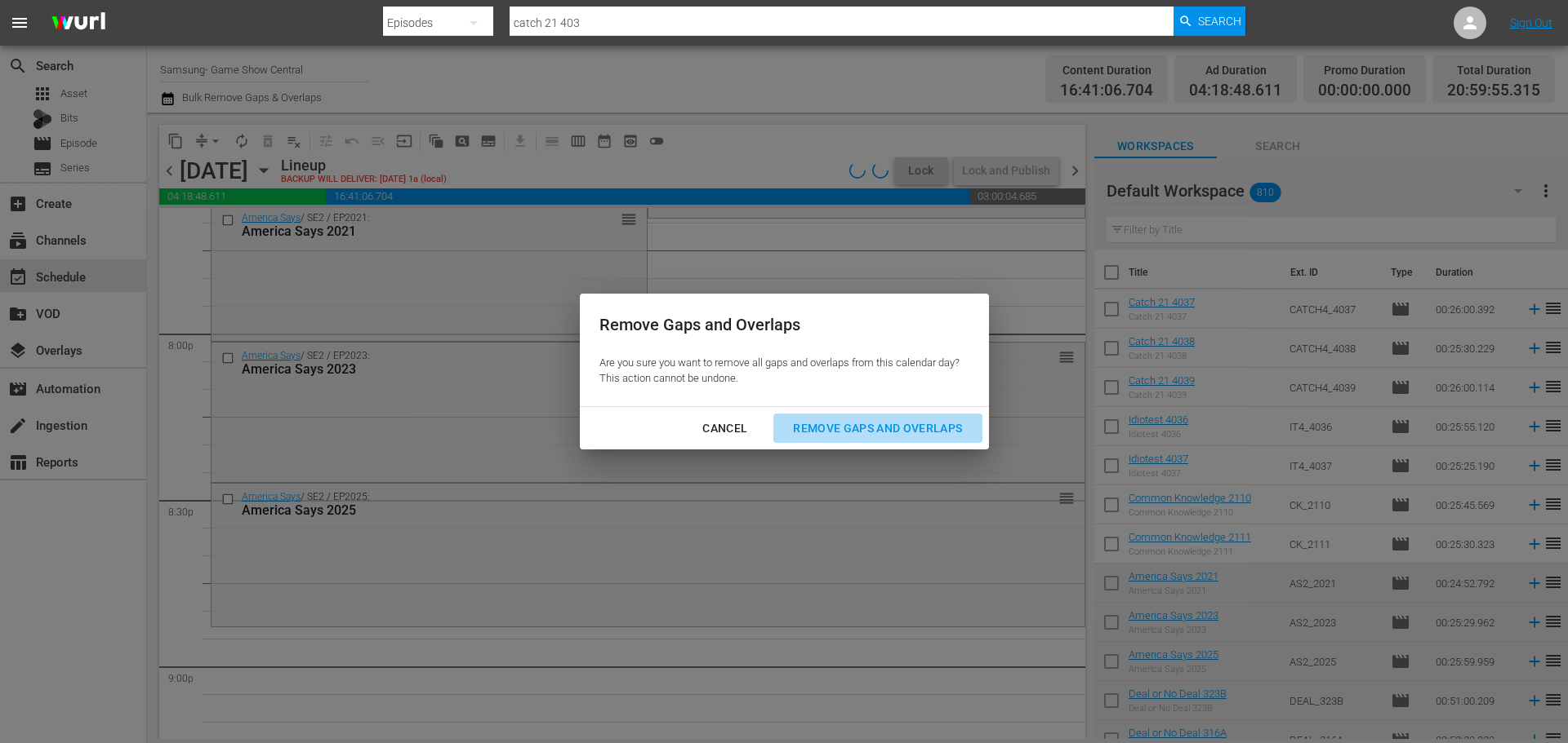
click at [934, 434] on div "Remove Gaps and Overlaps" at bounding box center [877, 428] width 195 height 20
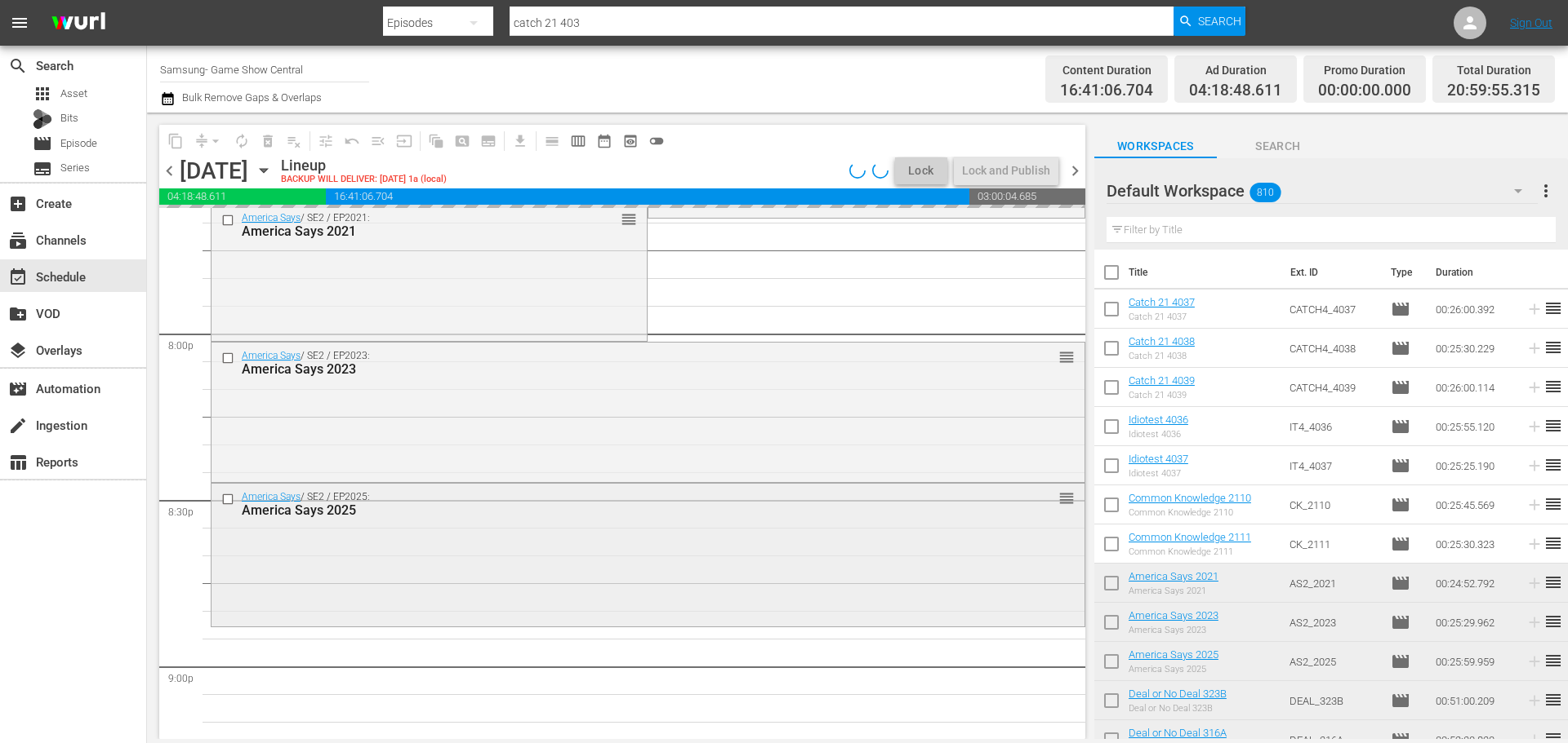
click at [754, 535] on div "America Says / SE2 / EP2025: America Says 2025 reorder" at bounding box center [648, 553] width 873 height 139
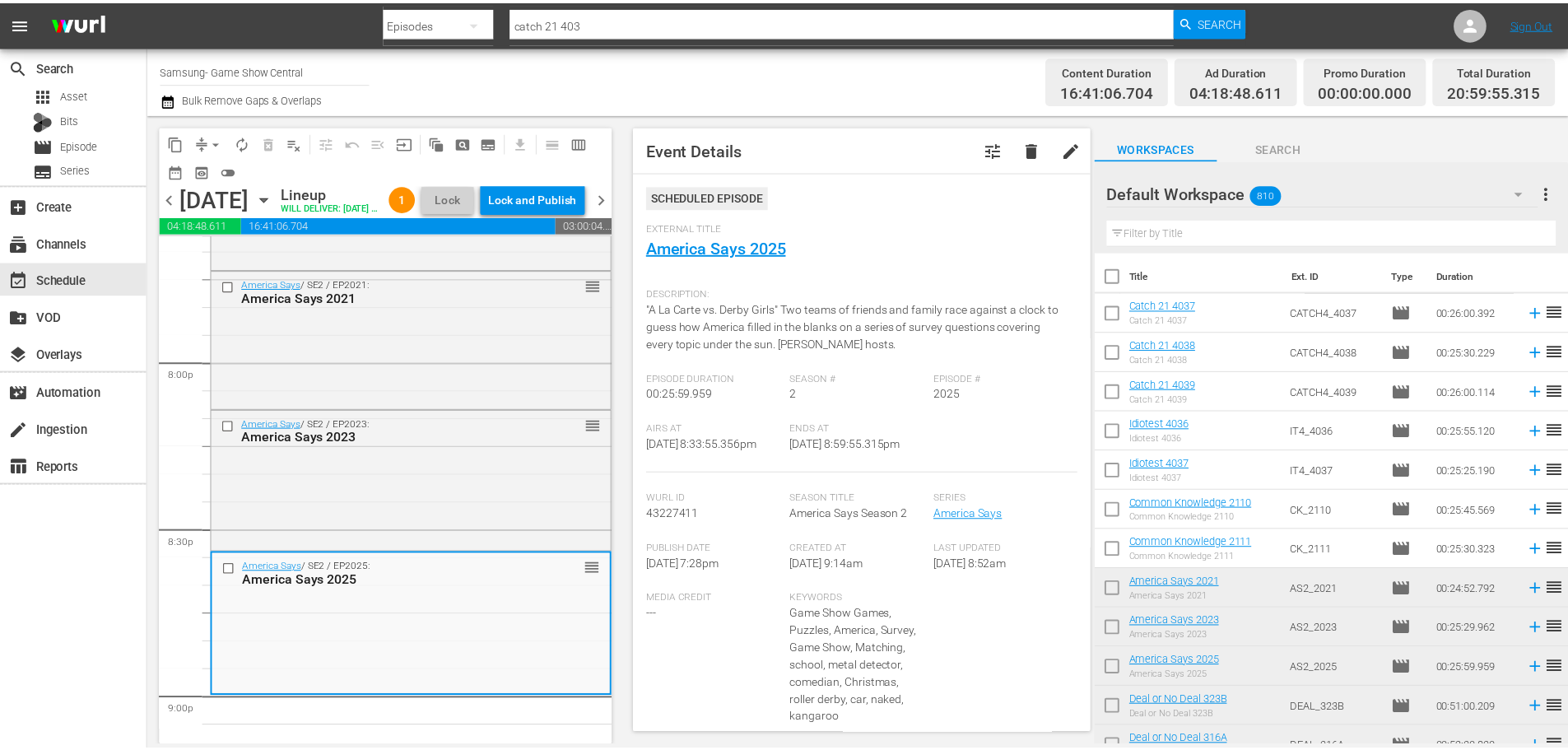
scroll to position [83, 0]
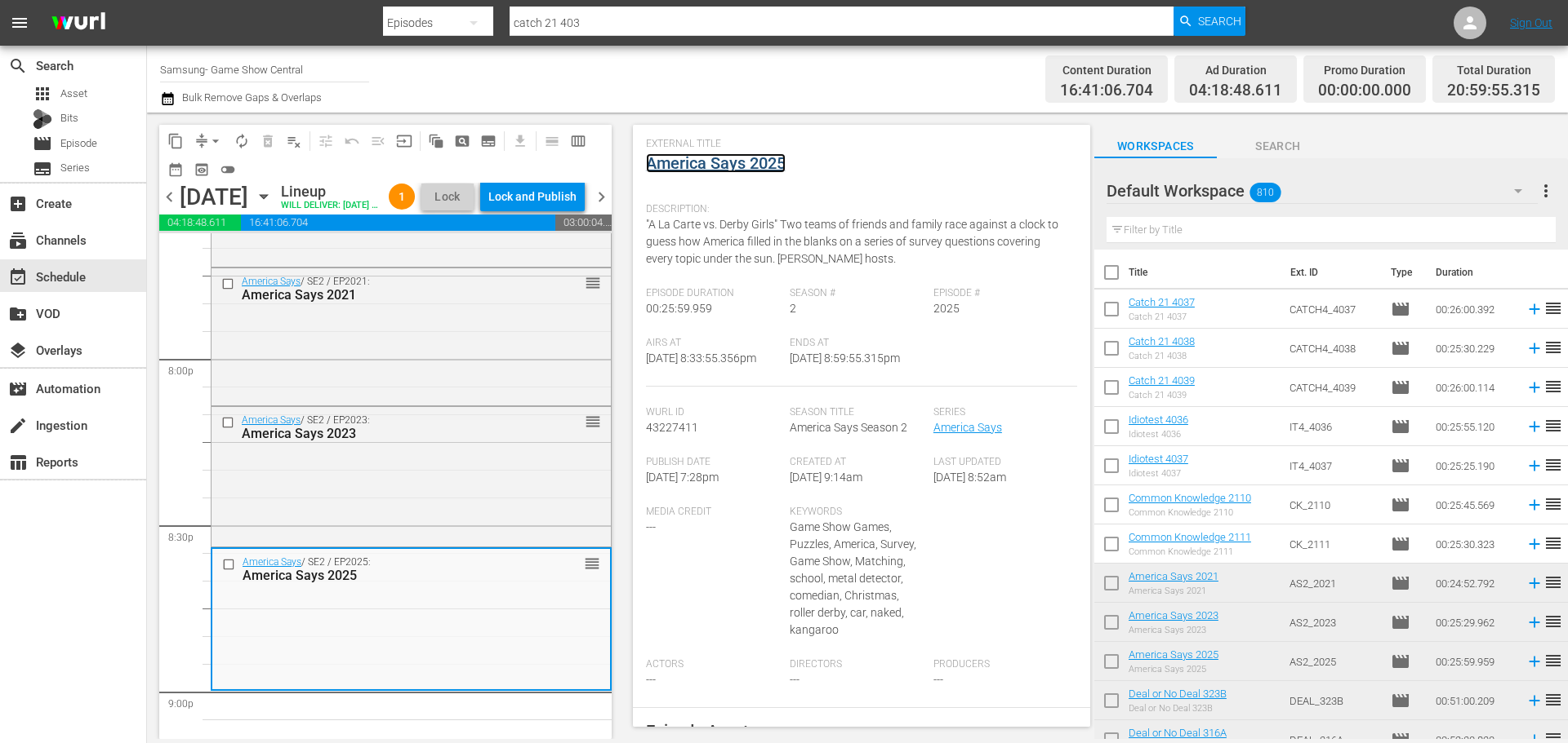
click at [726, 165] on link "America Says 2025" at bounding box center [715, 162] width 140 height 19
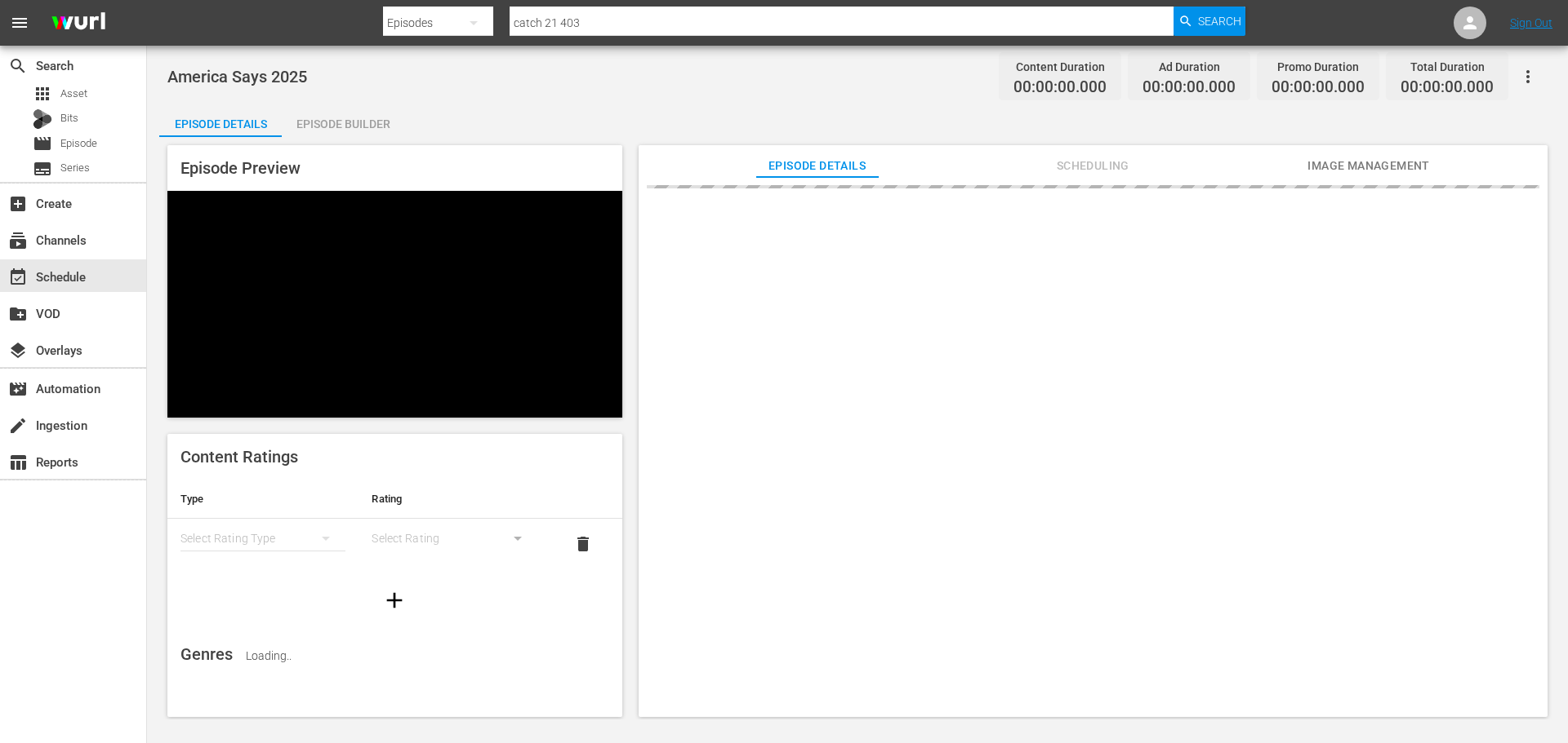
click at [331, 118] on div "Episode Builder" at bounding box center [343, 124] width 122 height 39
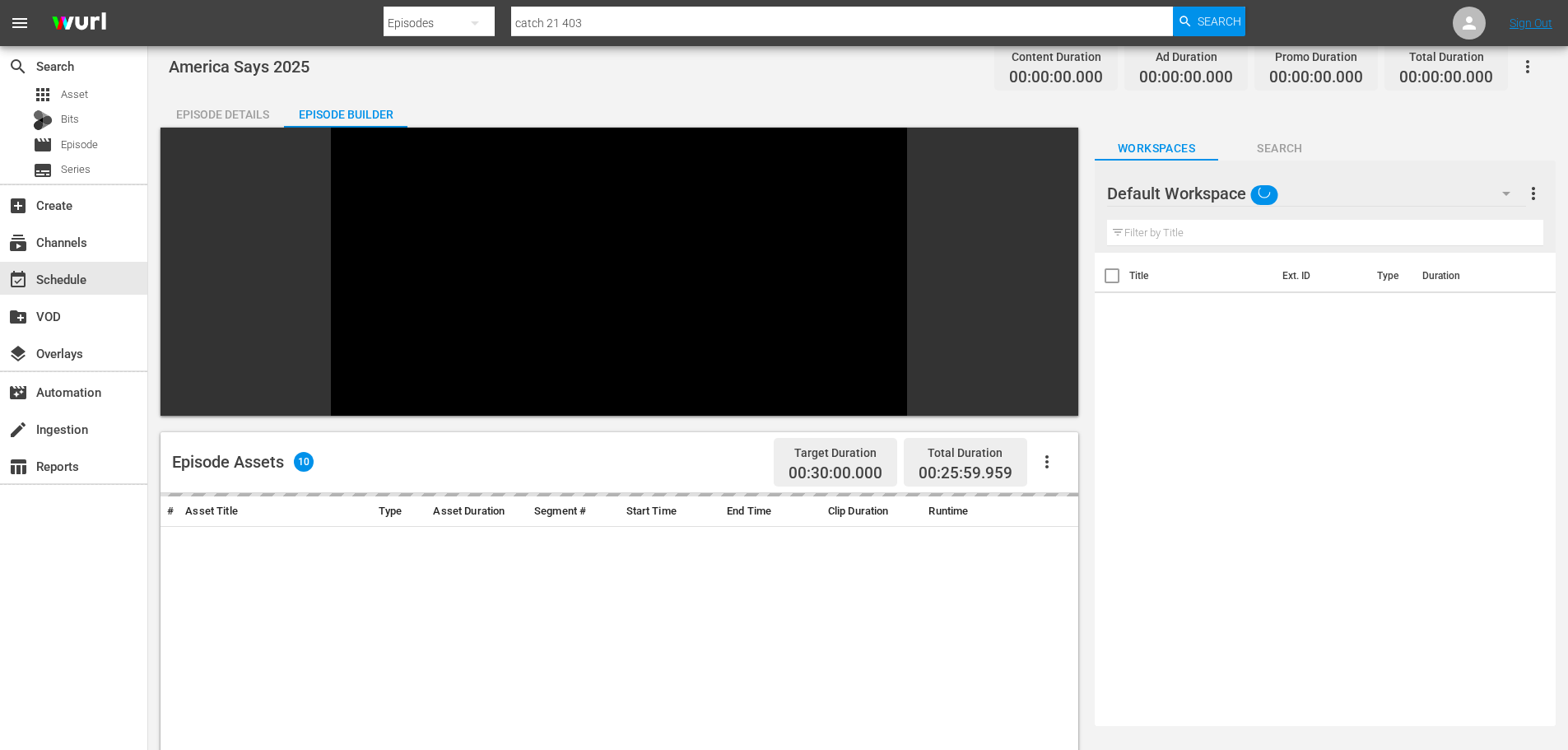
scroll to position [228, 0]
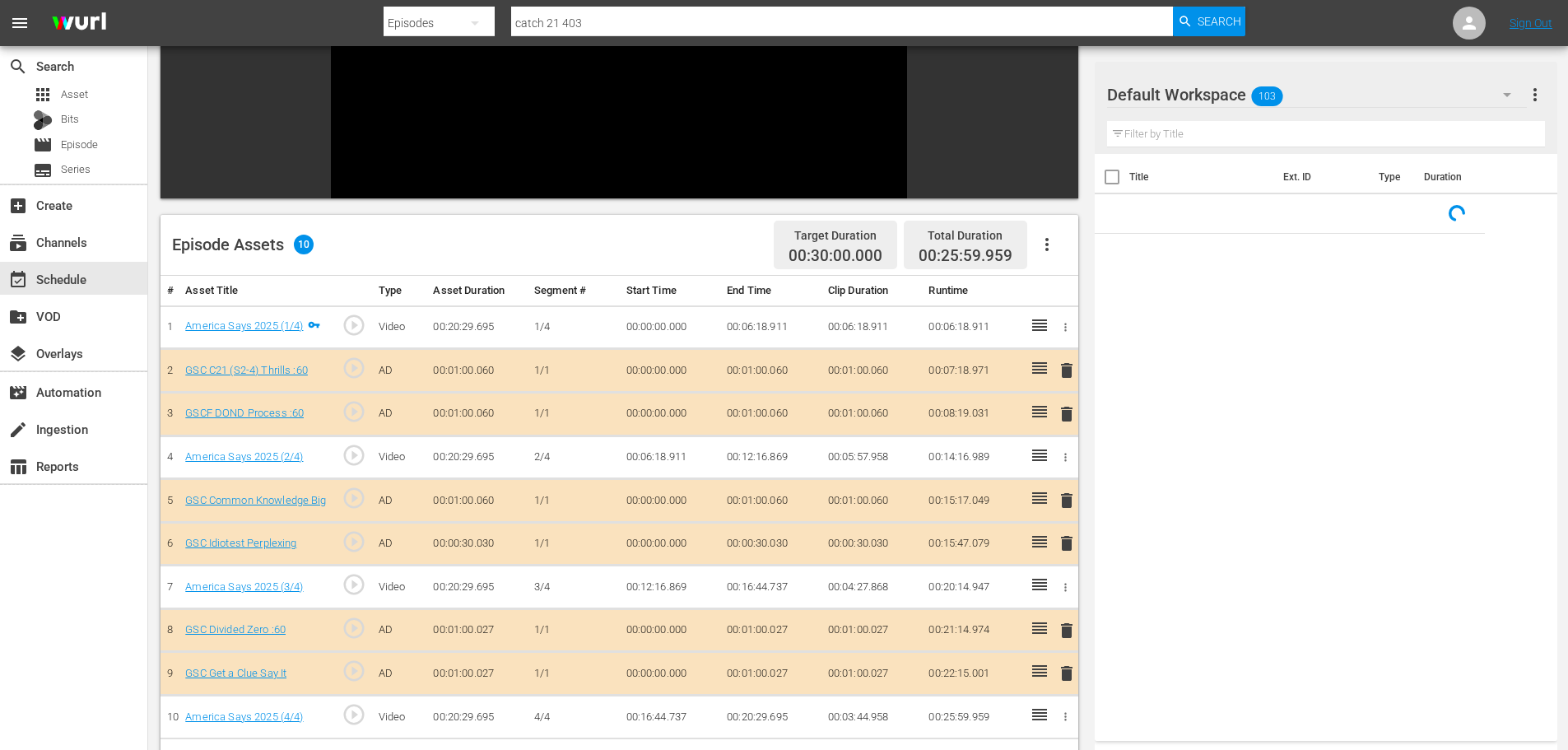
click at [1276, 128] on input "text" at bounding box center [1326, 134] width 438 height 27
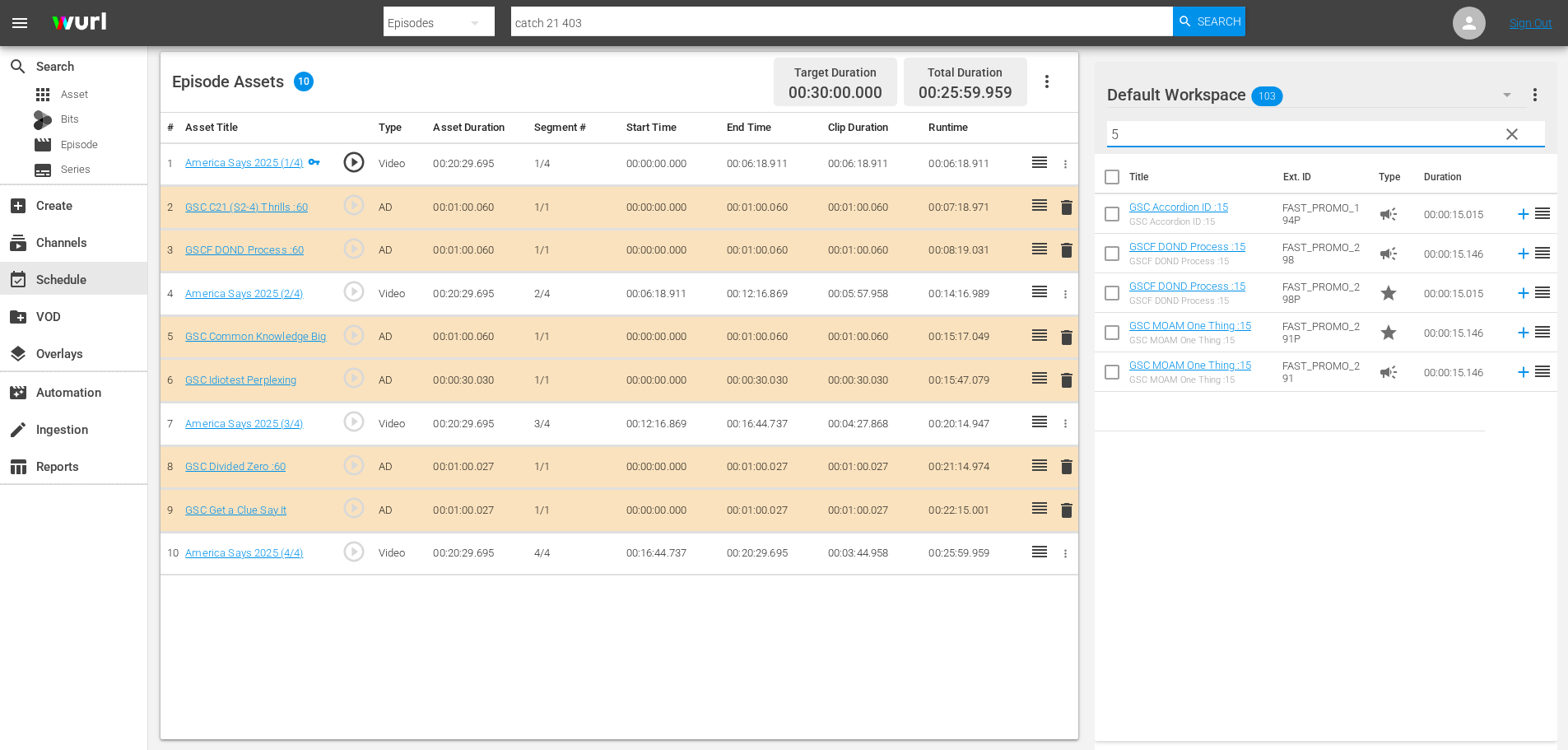
scroll to position [429, 0]
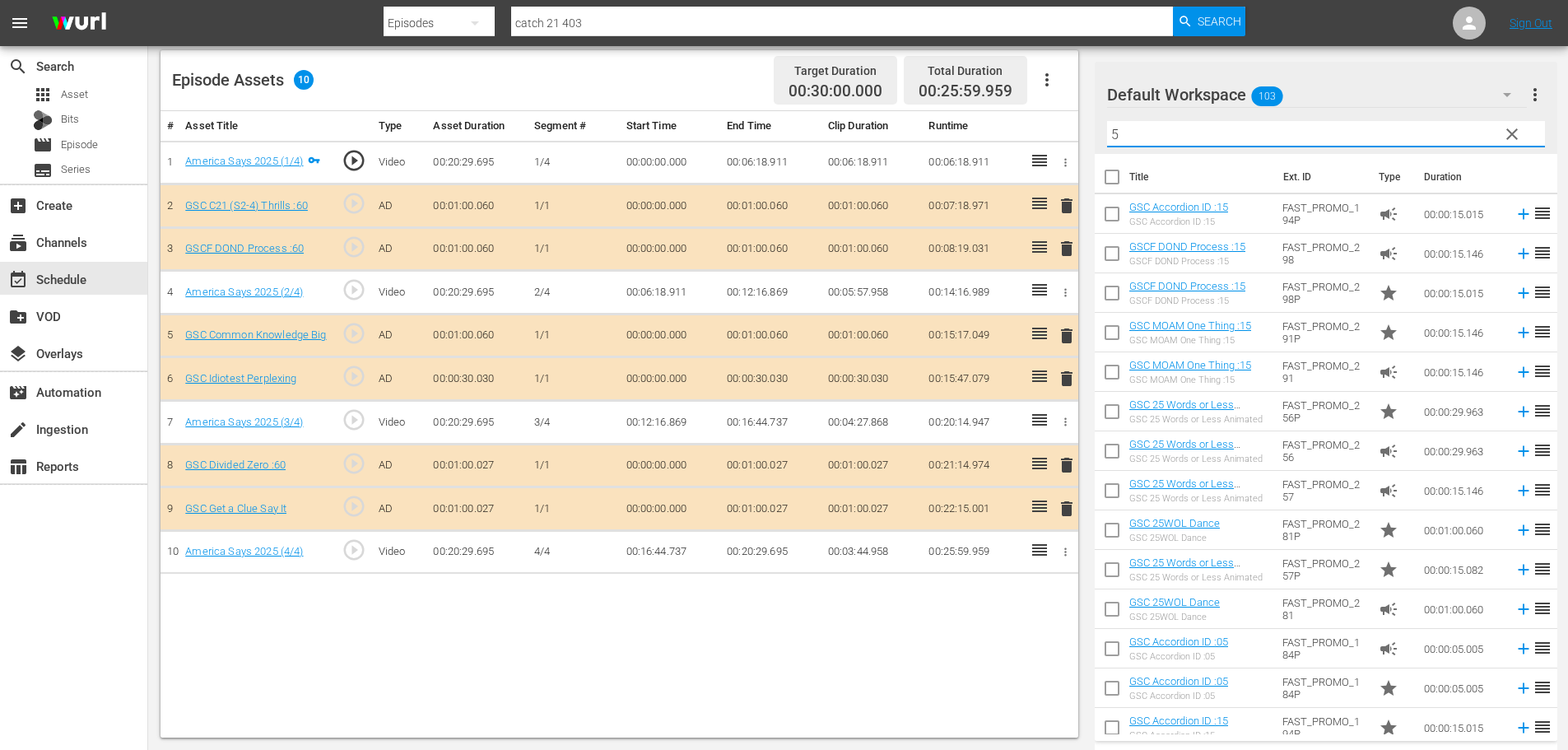
type input "5"
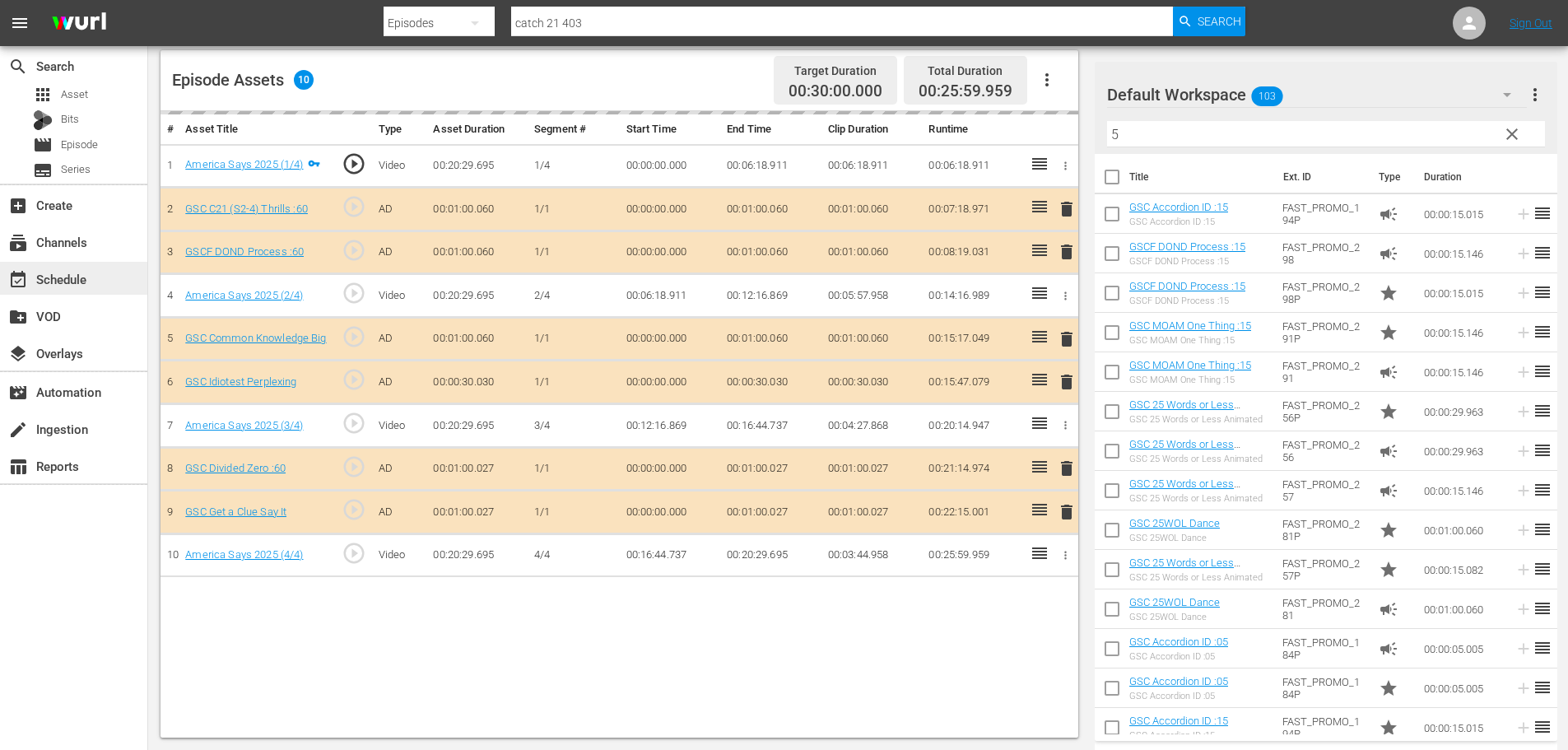
click at [58, 266] on div "event_available Schedule" at bounding box center [74, 279] width 147 height 33
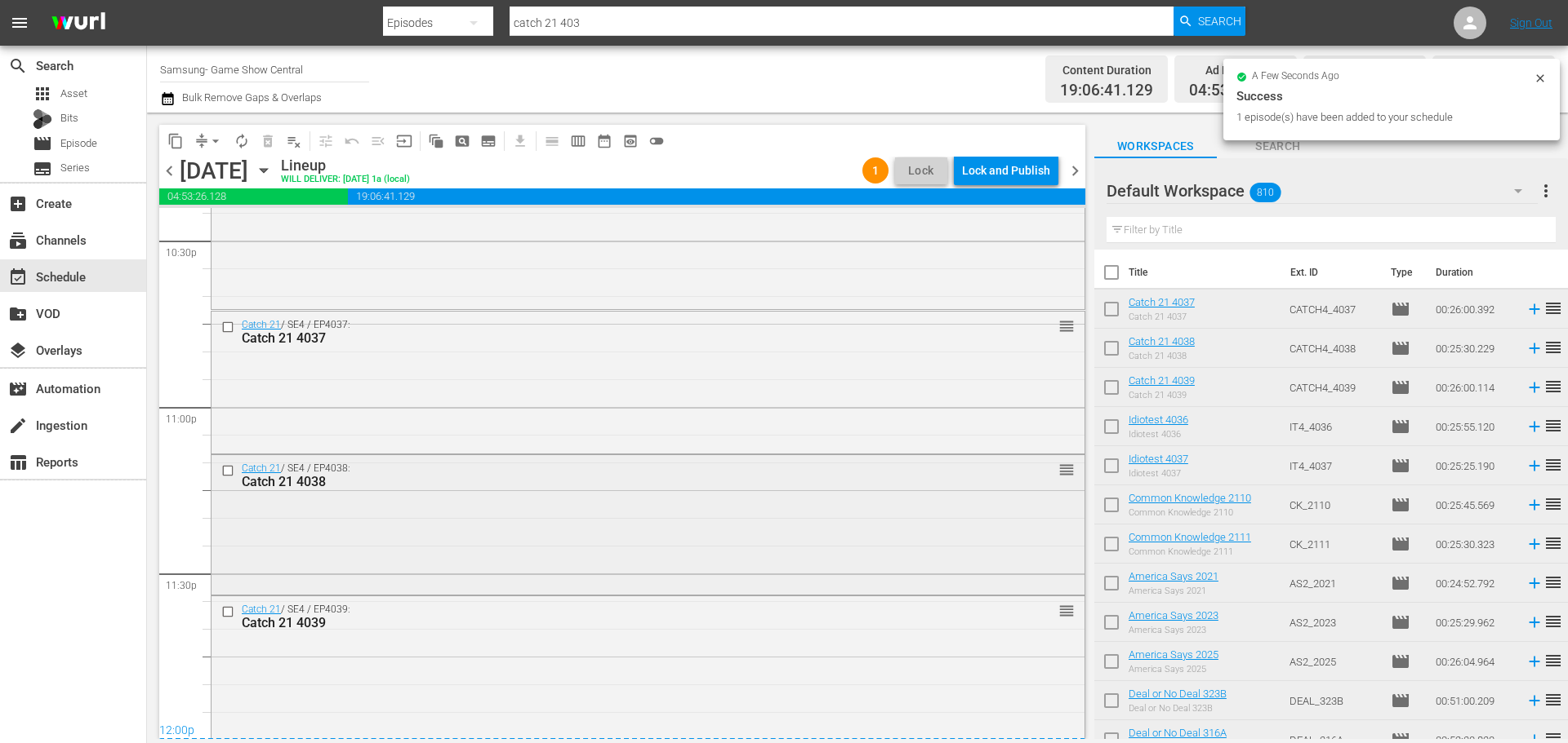
scroll to position [7460, 0]
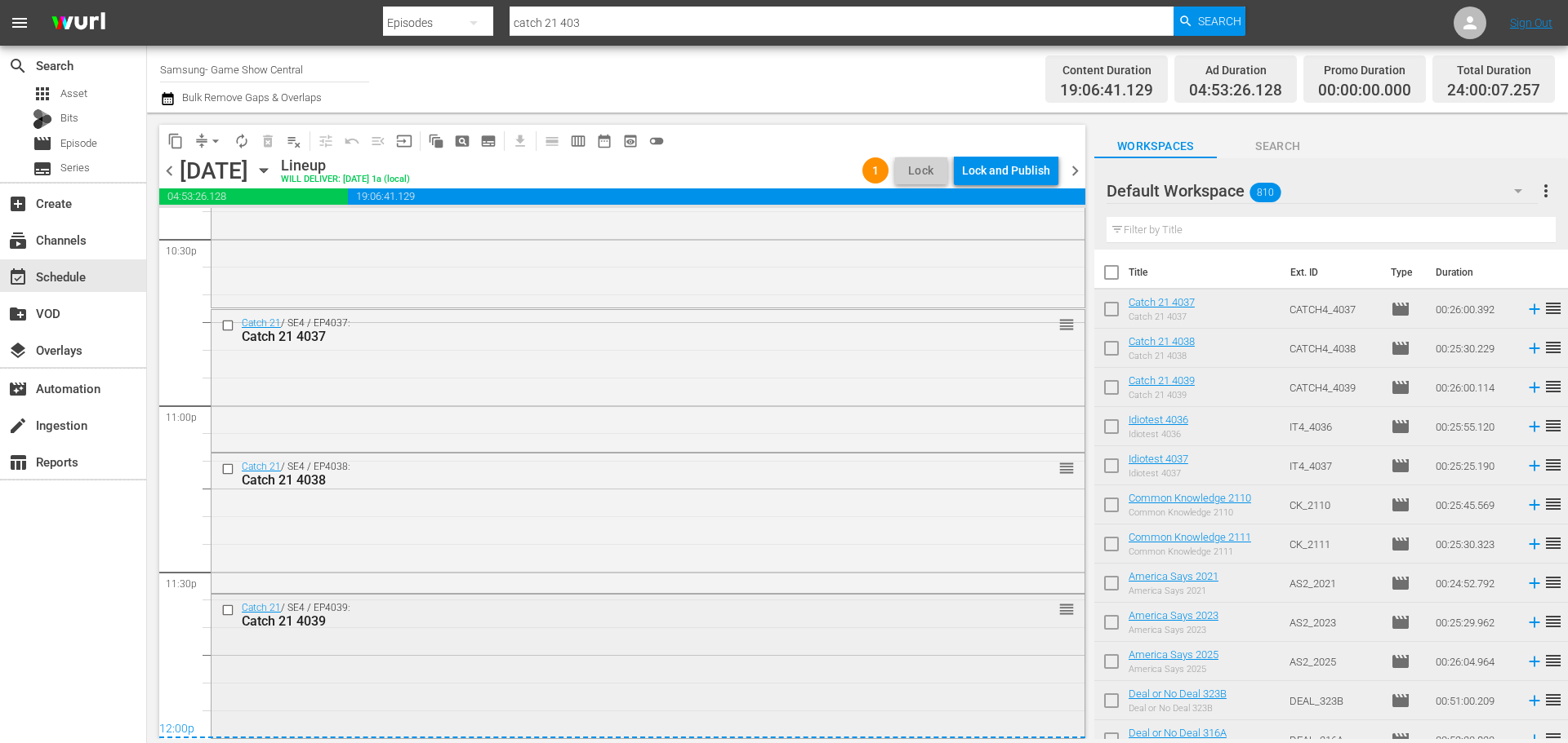
click at [743, 670] on div "Catch 21 / SE4 / EP4039: Catch 21 4039 reorder" at bounding box center [648, 665] width 873 height 139
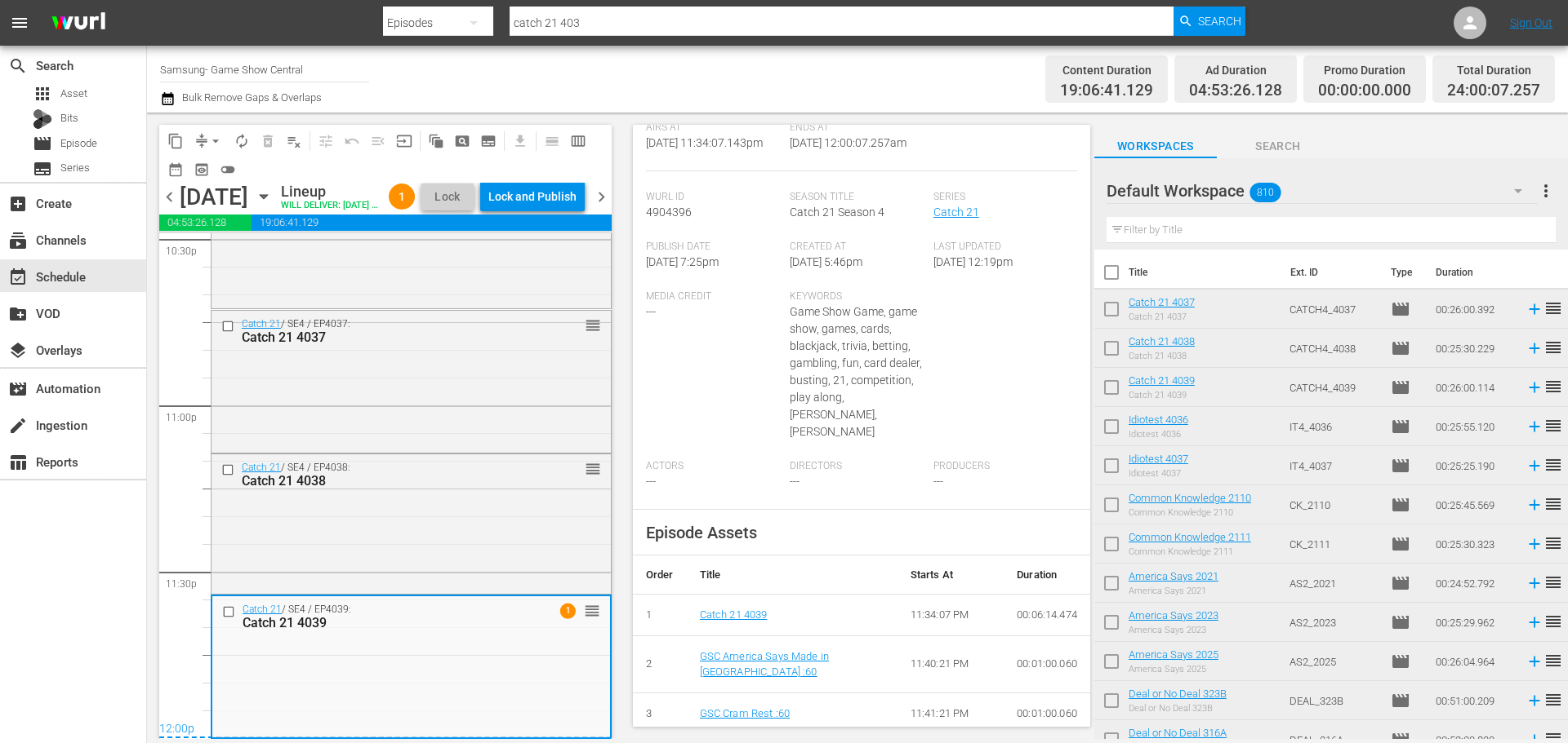
scroll to position [627, 0]
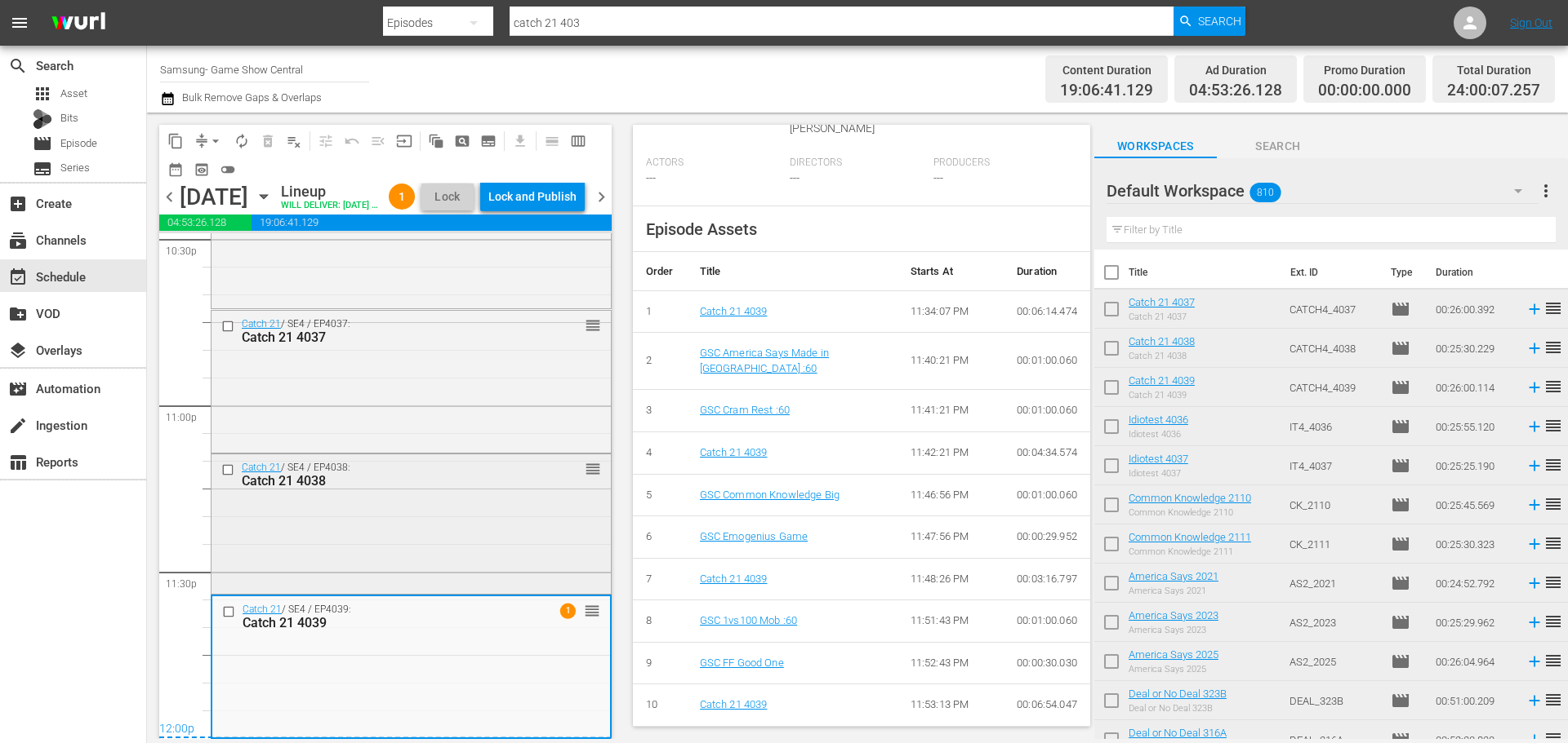
click at [564, 541] on div "Catch 21 / SE4 / EP4038: Catch 21 4038 reorder" at bounding box center [411, 522] width 400 height 136
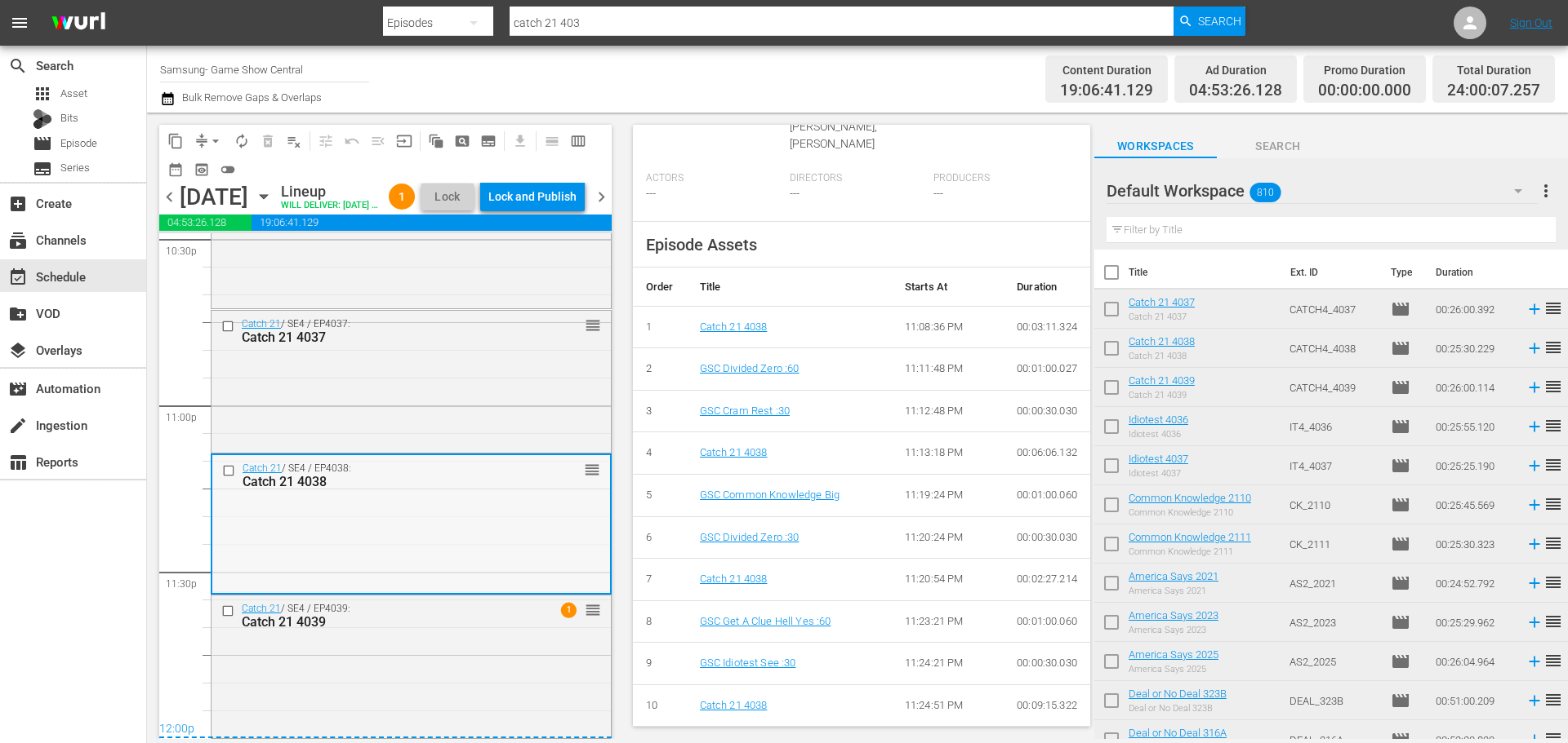
scroll to position [569, 0]
drag, startPoint x: 327, startPoint y: 503, endPoint x: 453, endPoint y: 397, distance: 164.7
click at [453, 397] on div "Catch 21 / SE4 / EP4037: Catch 21 4037 reorder" at bounding box center [411, 380] width 400 height 139
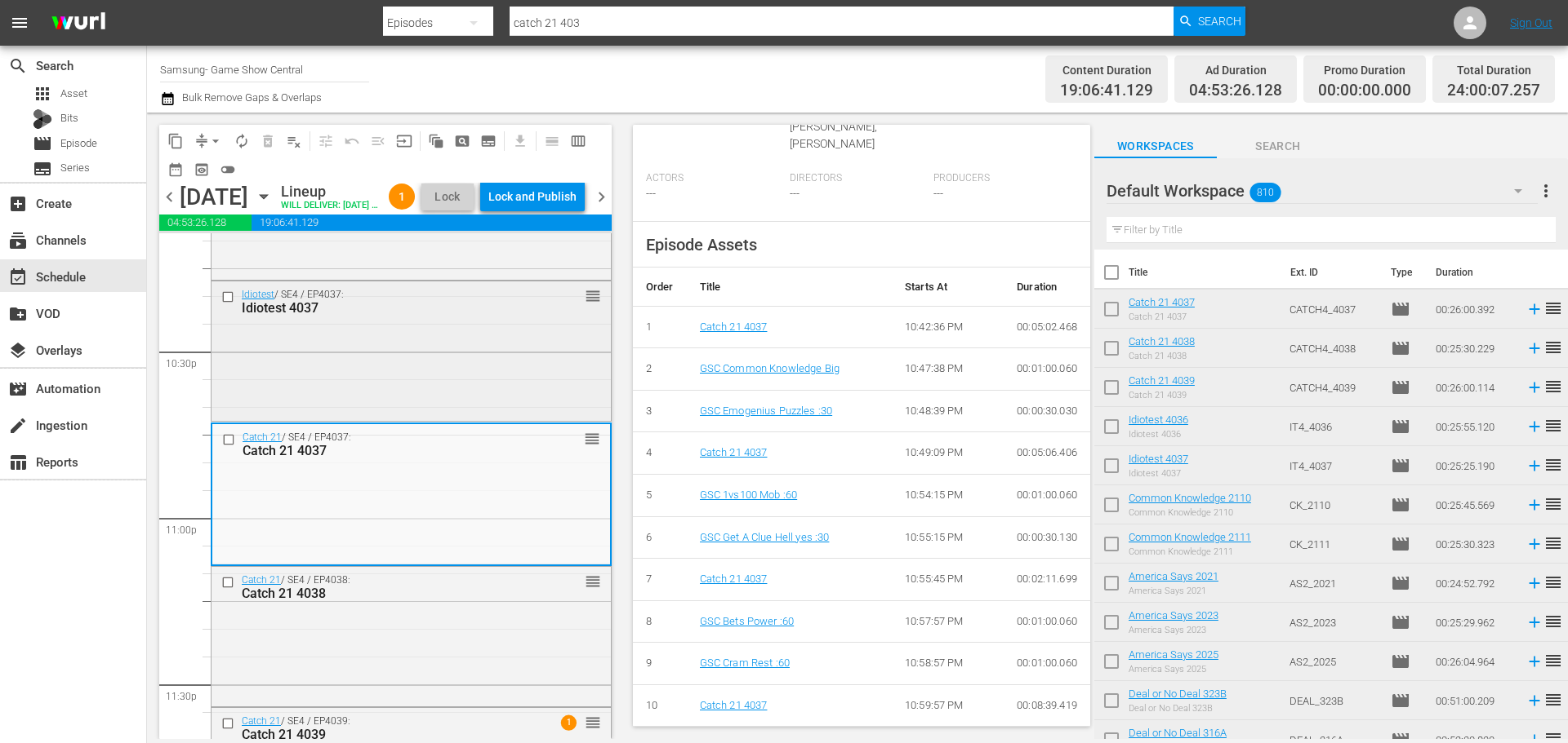
scroll to position [7269, 0]
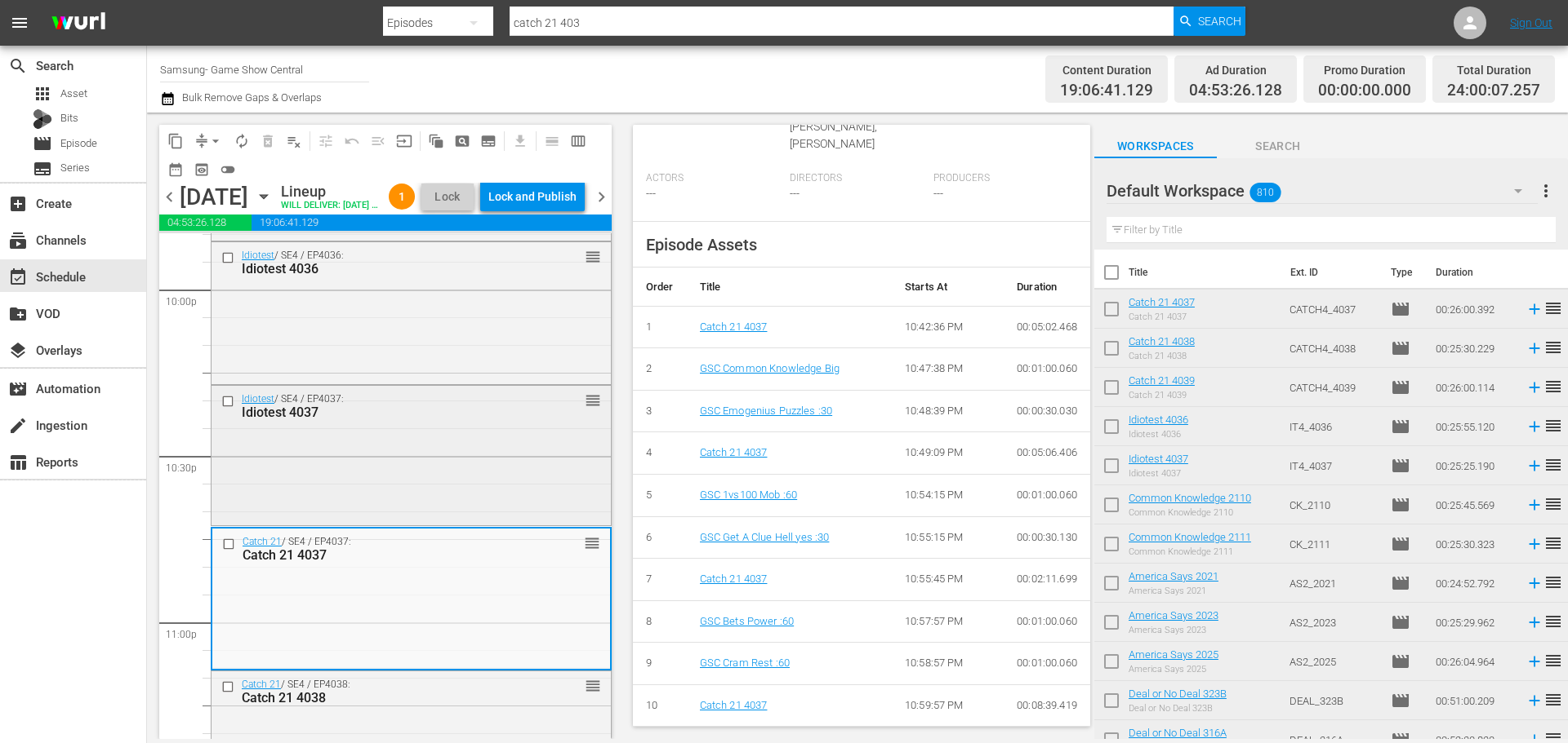
click at [459, 517] on div "Idiotest / SE4 / EP4037: Idiotest 4037 reorder" at bounding box center [411, 453] width 400 height 136
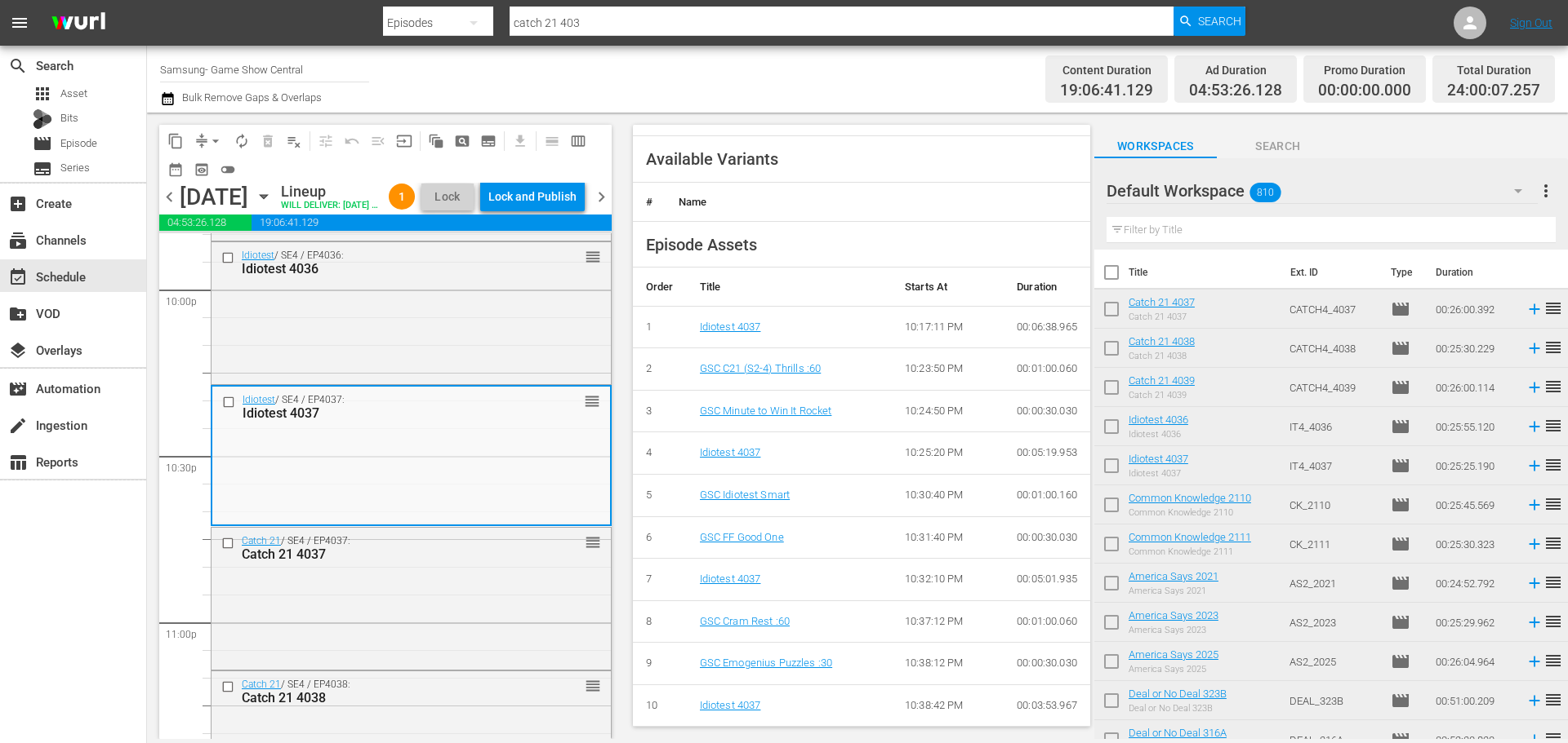
scroll to position [620, 0]
click at [496, 380] on div "Idiotest / SE4 / EP4036: Idiotest 4036 reorder" at bounding box center [411, 312] width 400 height 139
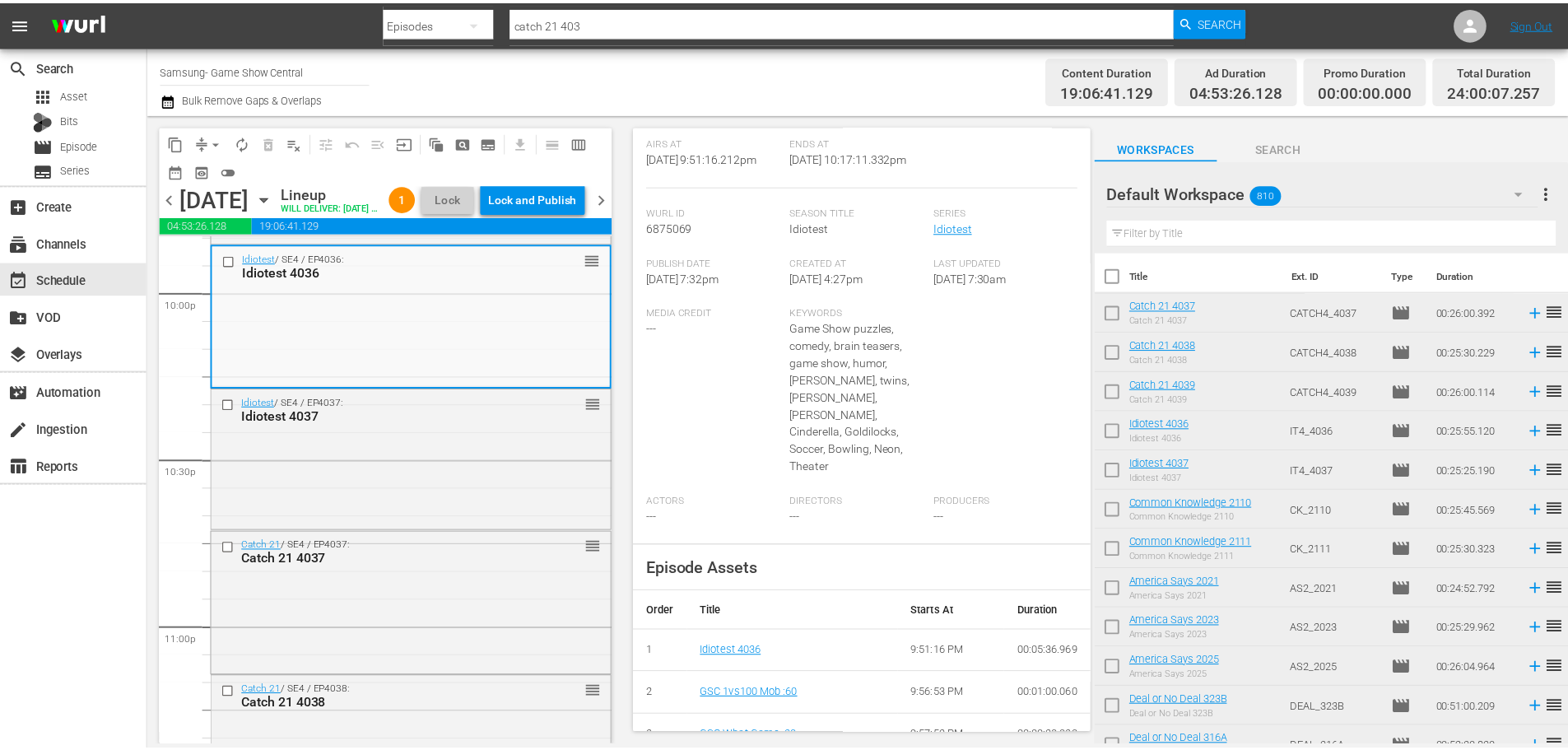
scroll to position [113, 0]
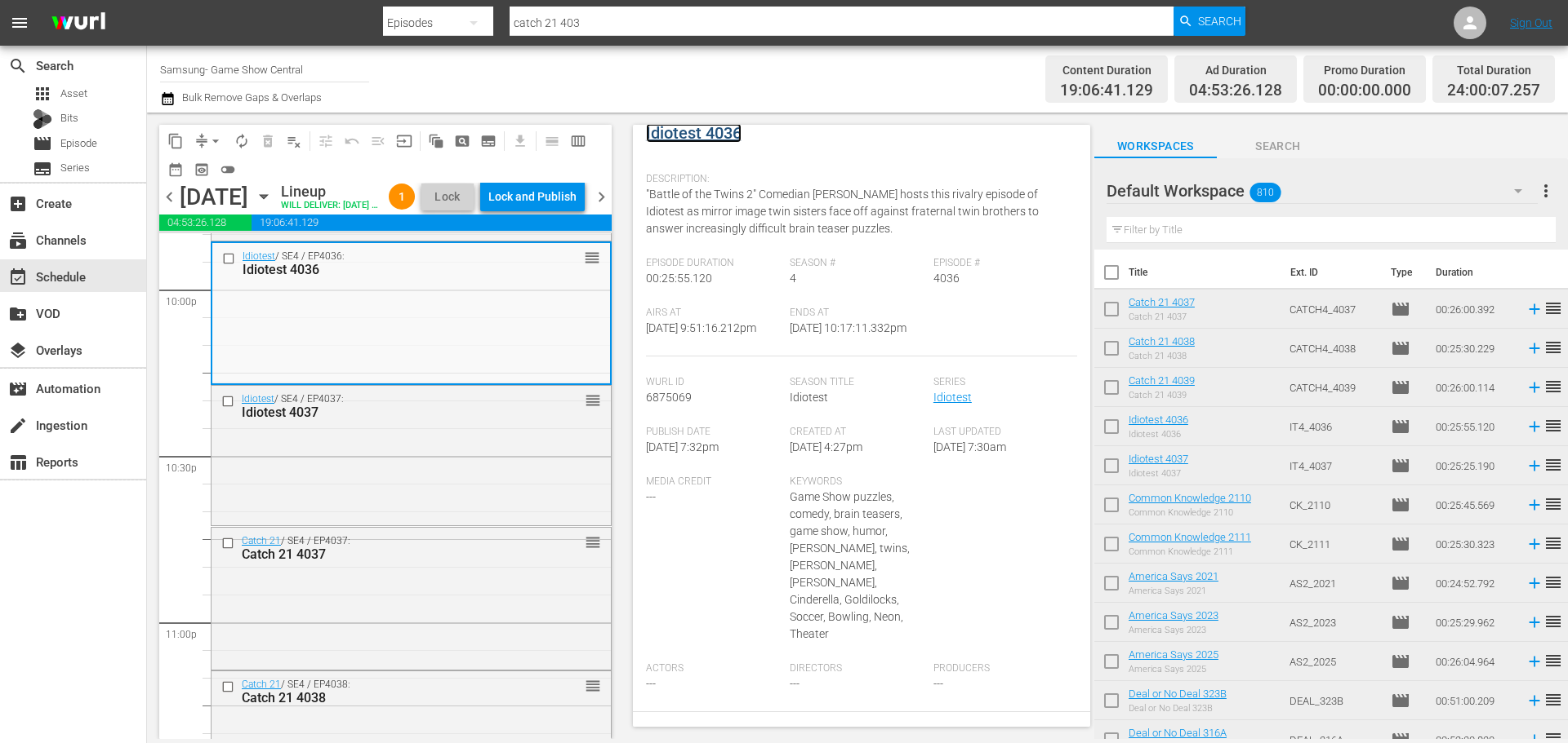
click at [676, 134] on link "Idiotest 4036" at bounding box center [693, 132] width 96 height 19
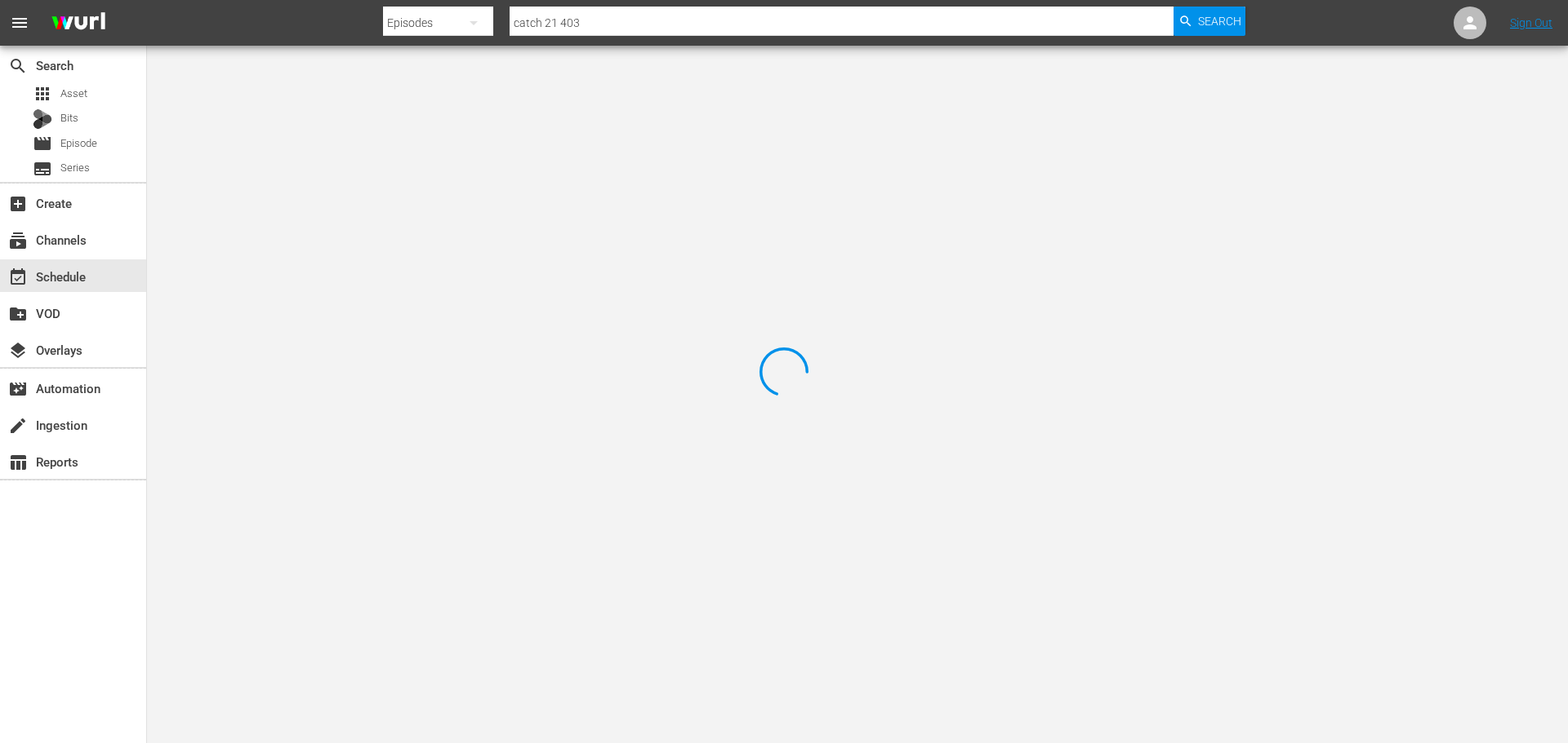
click at [349, 107] on div at bounding box center [784, 371] width 1568 height 743
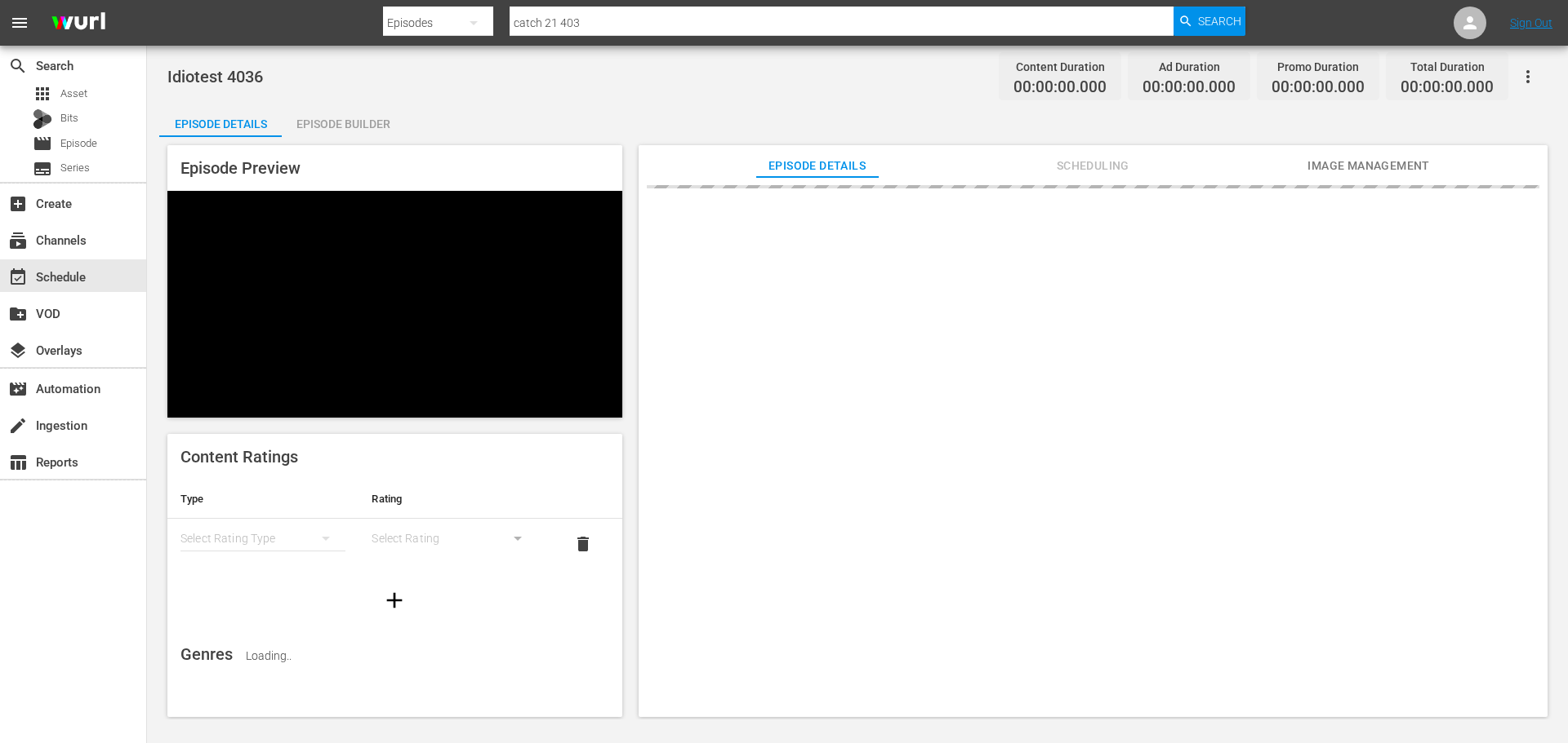
click at [400, 114] on div "Episode Builder" at bounding box center [343, 124] width 122 height 39
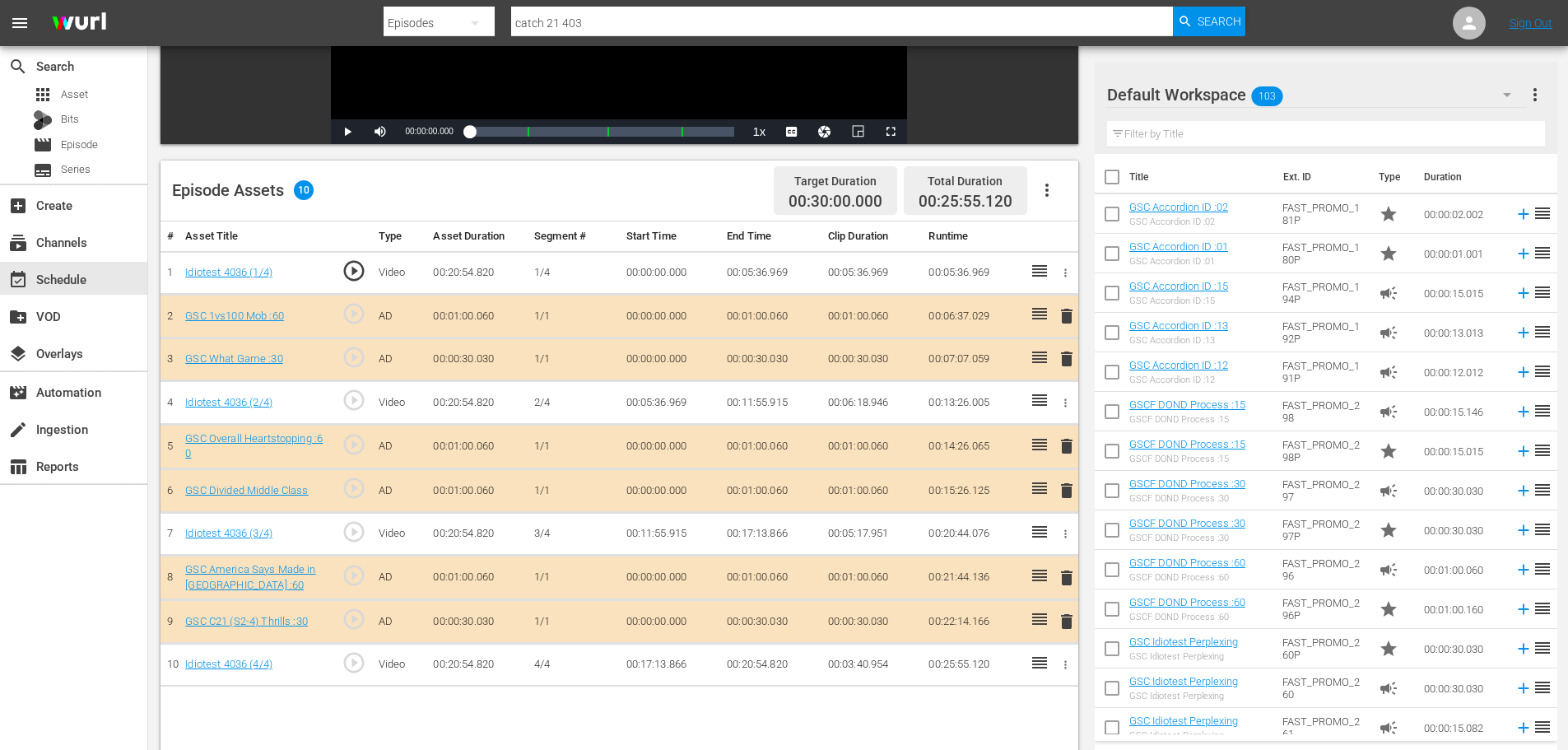
scroll to position [429, 0]
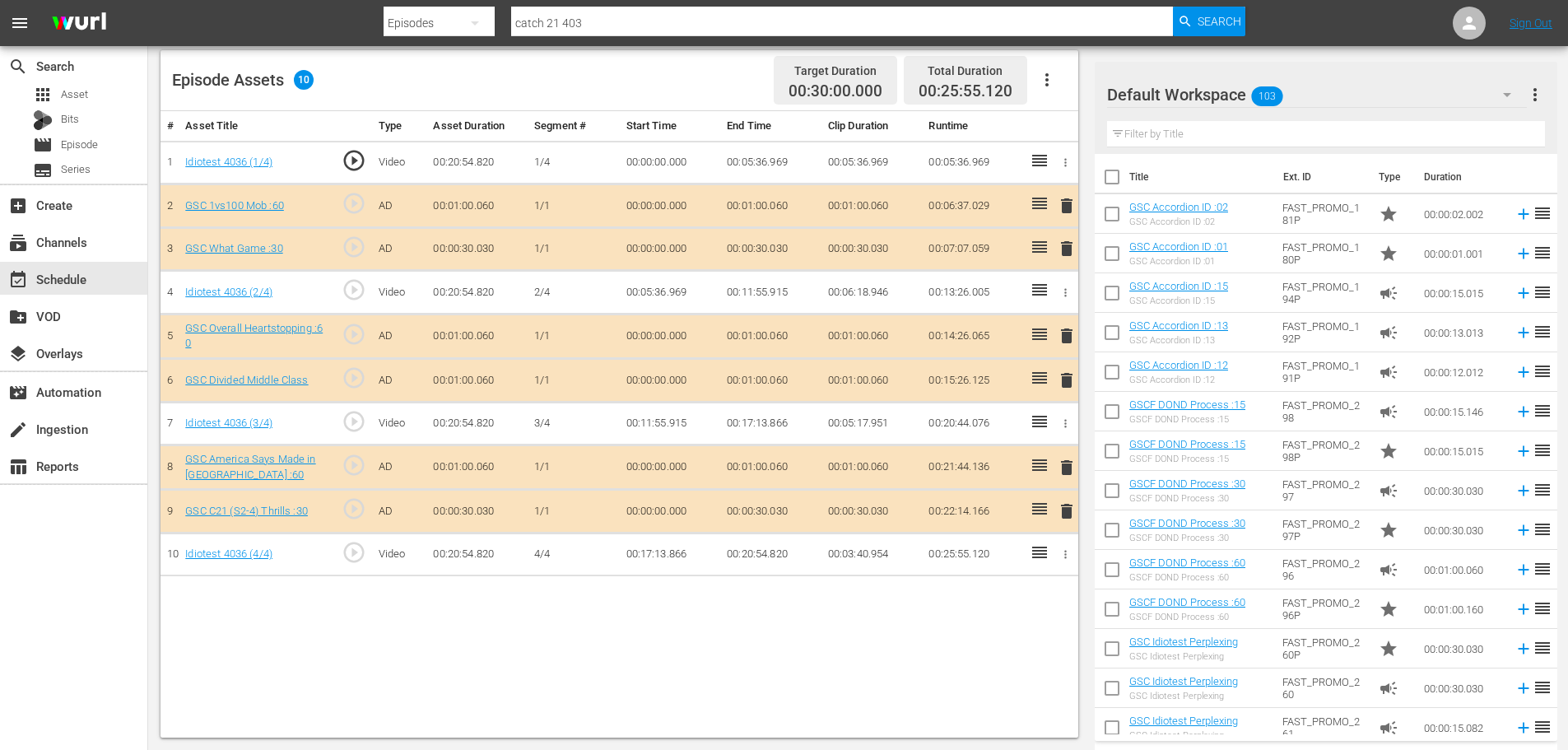
click at [1070, 504] on span "delete" at bounding box center [1066, 511] width 19 height 19
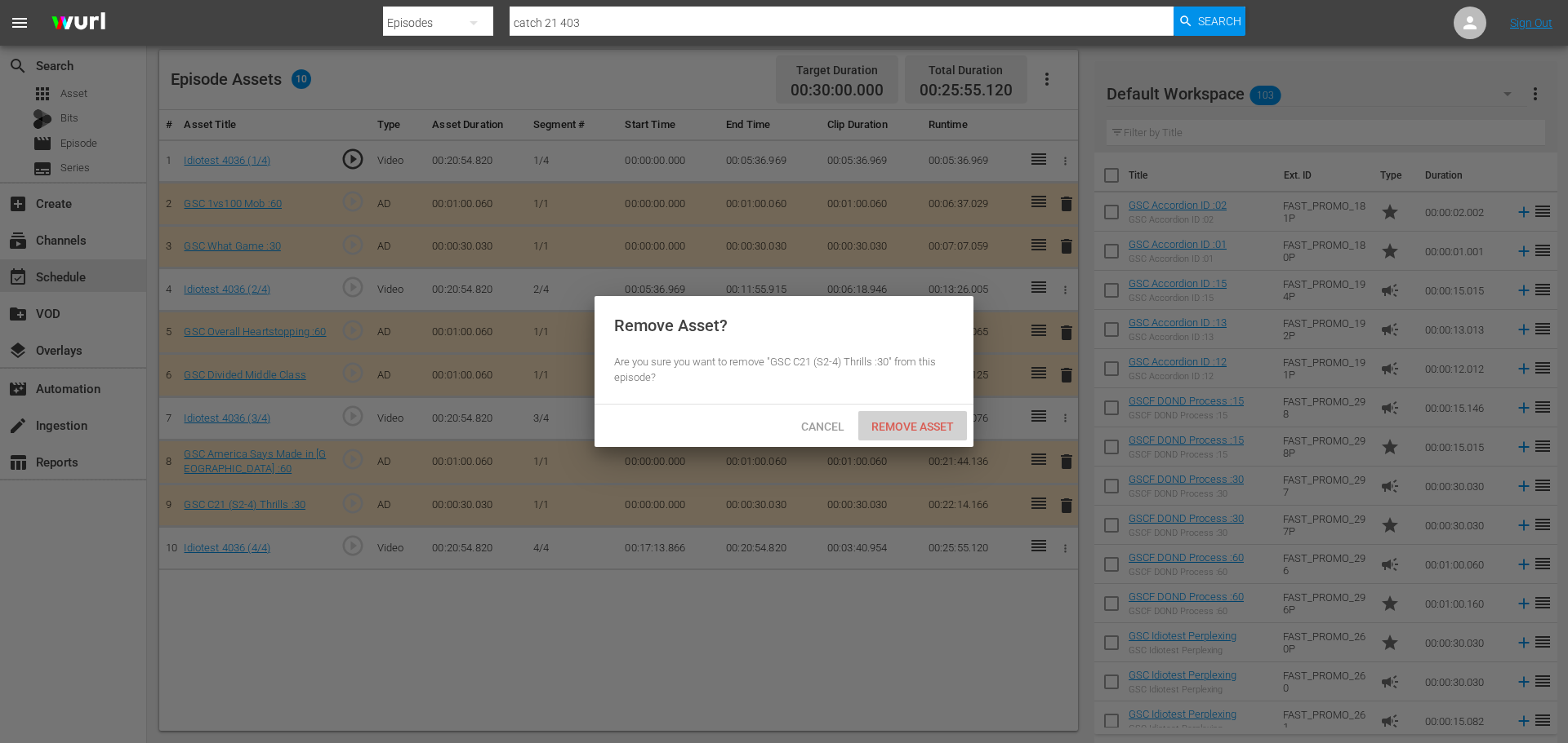
drag, startPoint x: 905, startPoint y: 411, endPoint x: 909, endPoint y: 399, distance: 12.6
click at [906, 408] on div "Cancel Remove Asset" at bounding box center [784, 426] width 379 height 43
click at [897, 422] on span "Remove Asset" at bounding box center [912, 427] width 109 height 13
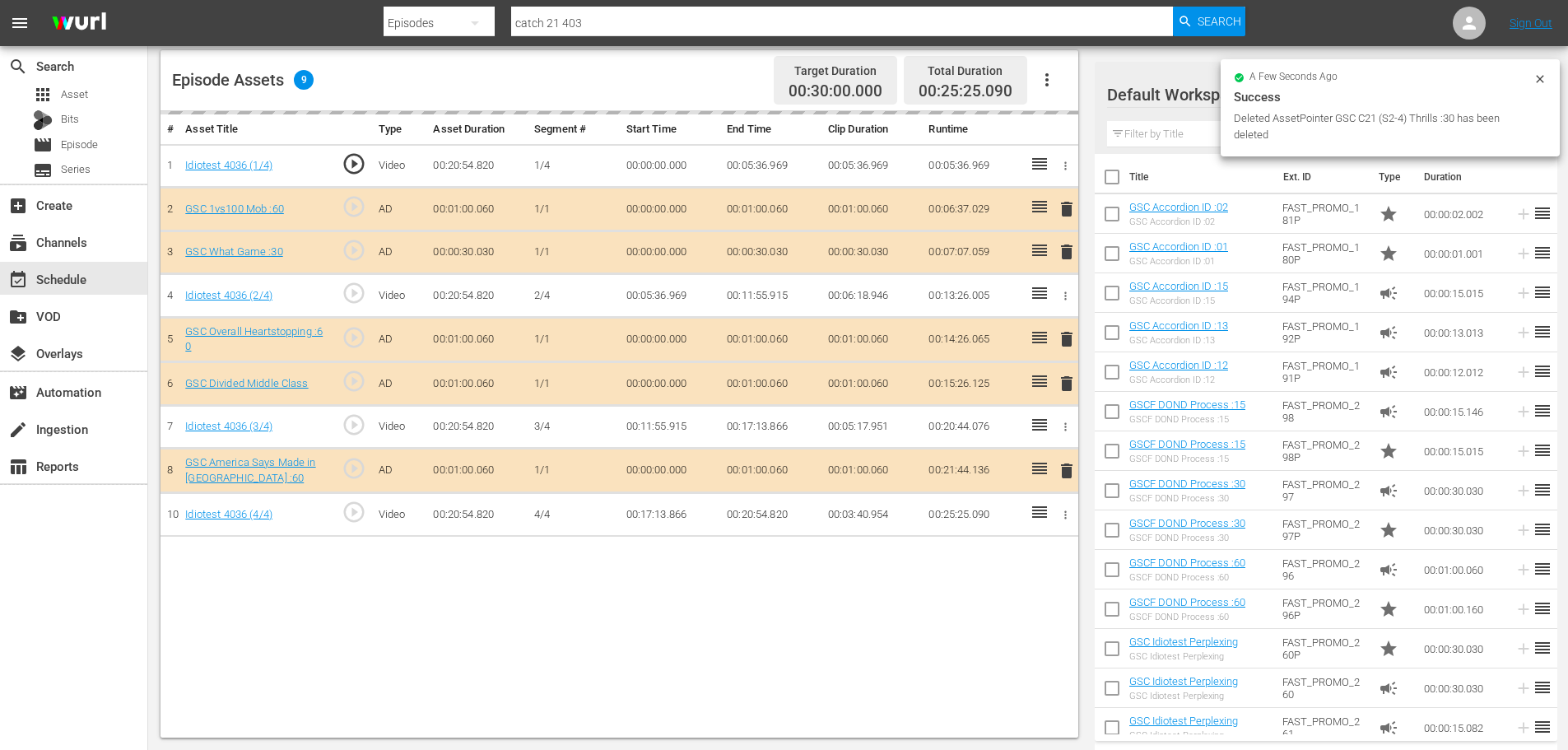
drag, startPoint x: 1149, startPoint y: 132, endPoint x: 989, endPoint y: 181, distance: 167.3
click at [1149, 132] on input "text" at bounding box center [1326, 134] width 438 height 27
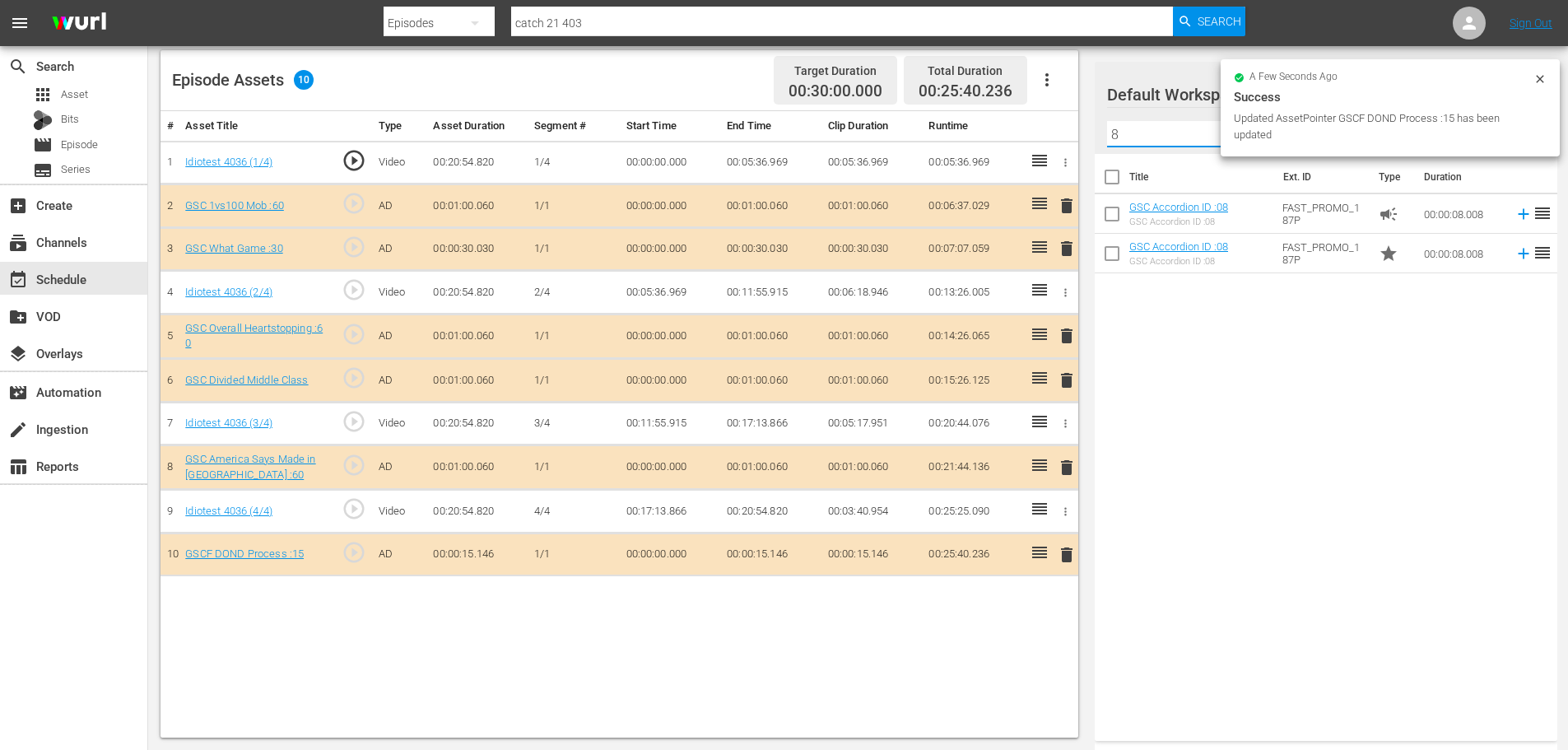
type input "8"
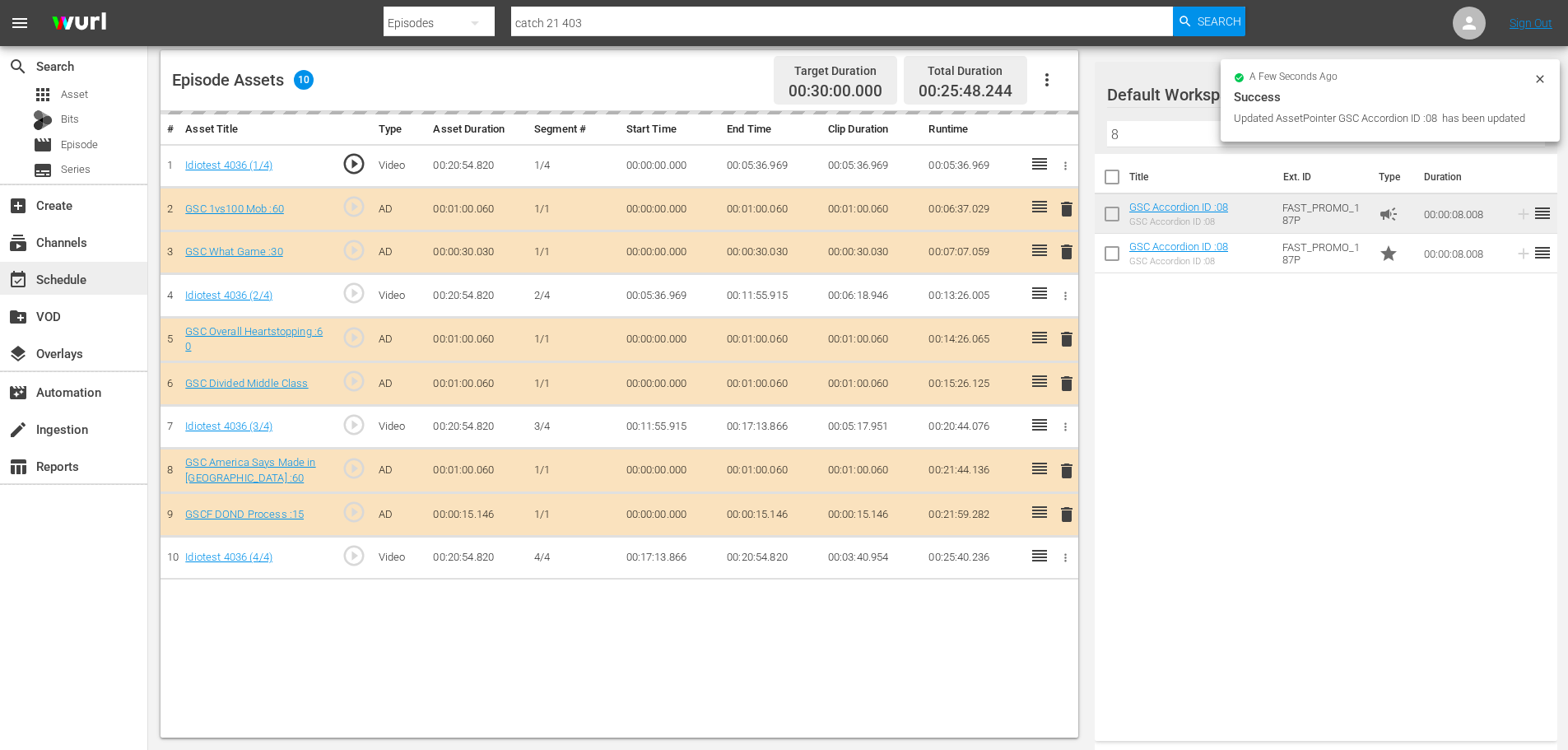
click at [83, 283] on div "event_available Schedule" at bounding box center [46, 277] width 92 height 15
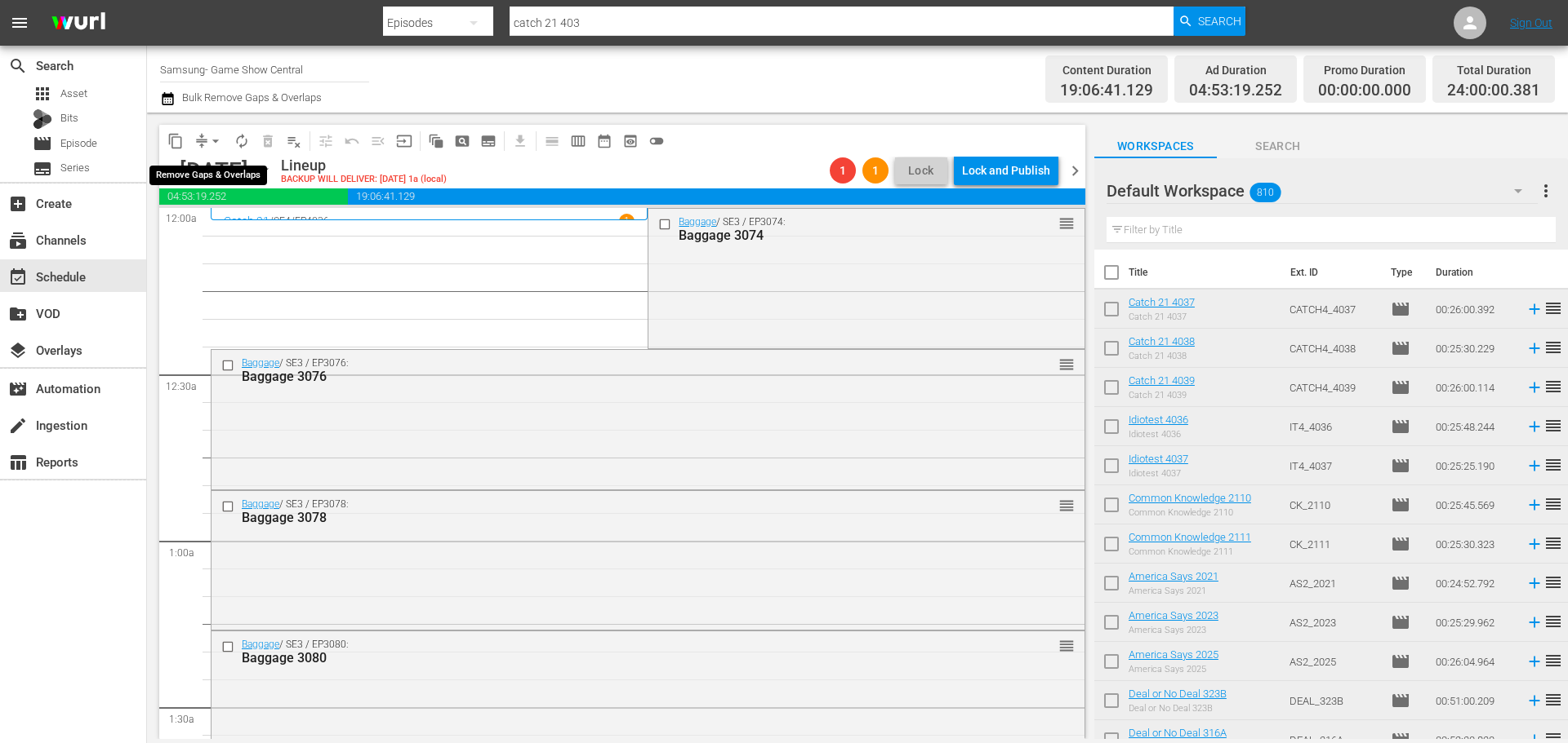
click at [210, 142] on span "arrow_drop_down" at bounding box center [215, 141] width 16 height 16
click at [206, 169] on li "Align to Midnight" at bounding box center [216, 174] width 171 height 27
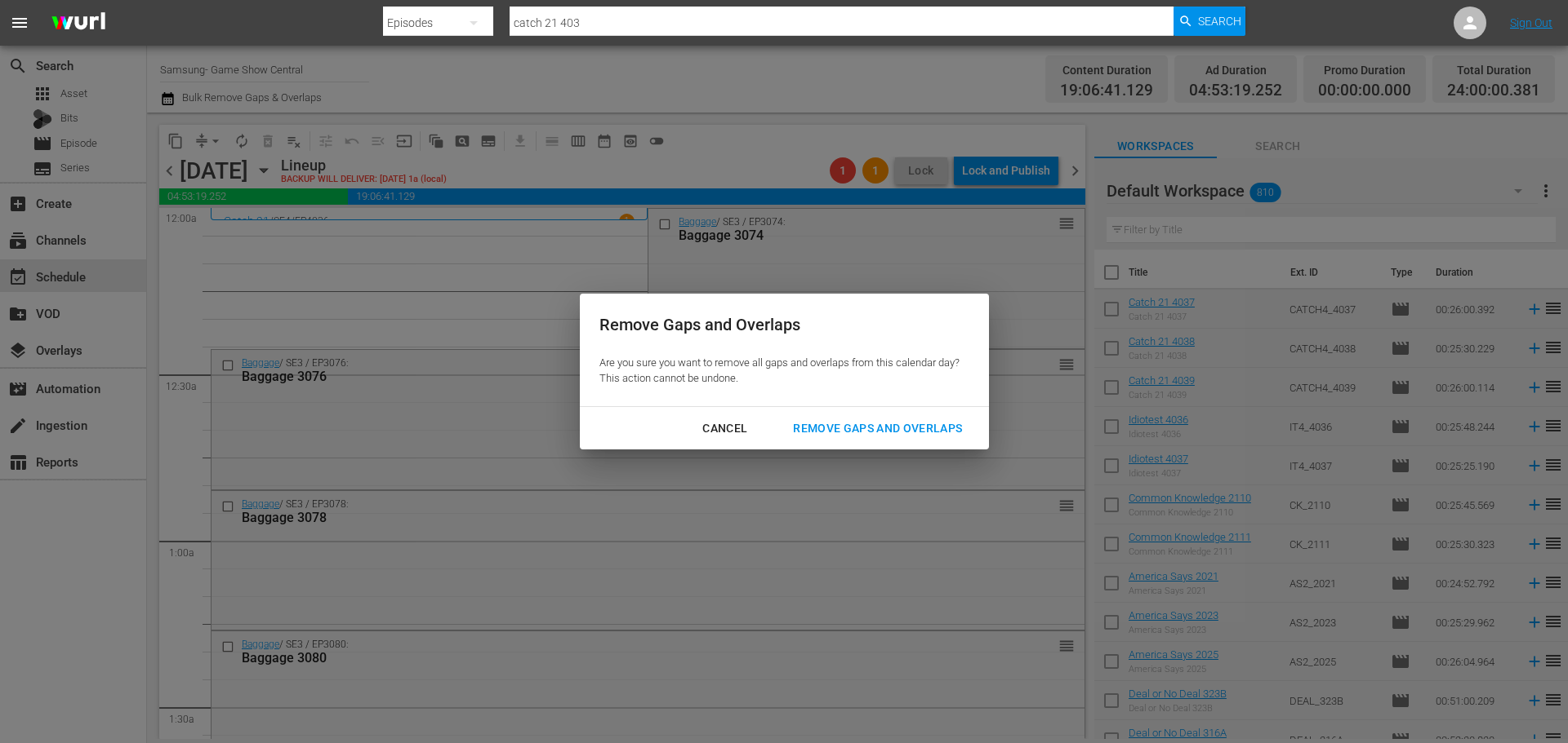
click at [854, 429] on div "Remove Gaps and Overlaps" at bounding box center [877, 428] width 195 height 20
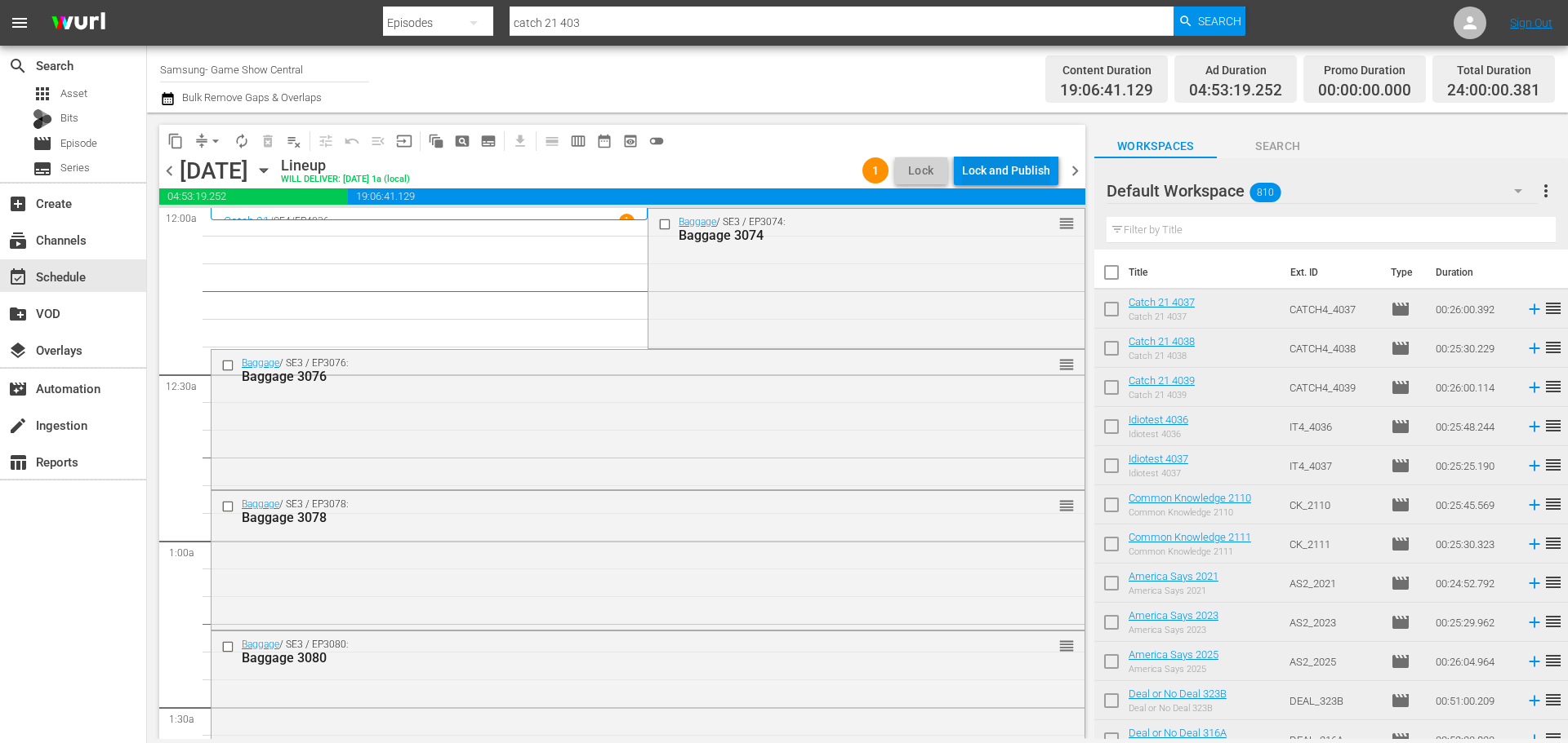
click at [1051, 175] on button "Lock and Publish" at bounding box center [1005, 170] width 105 height 29
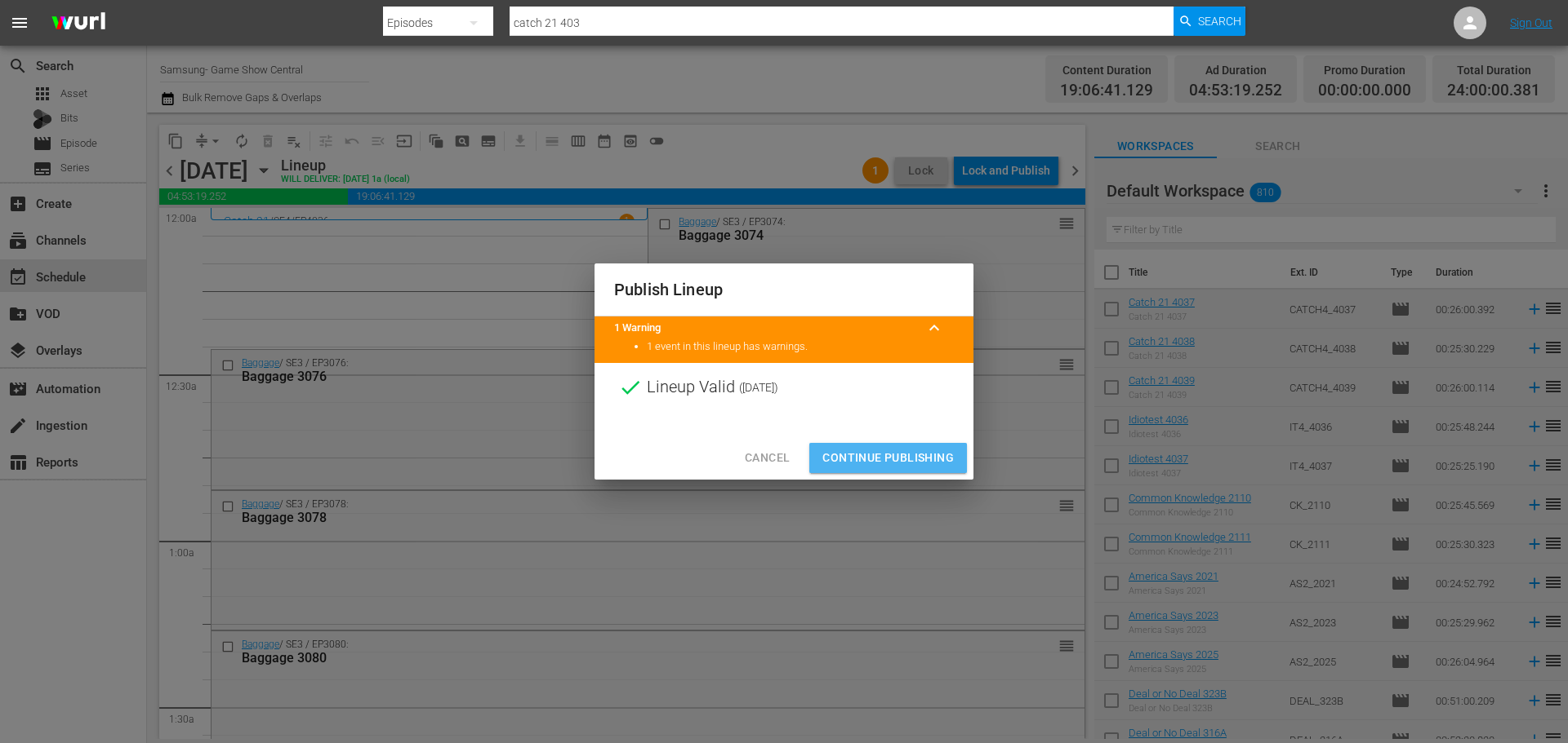
click at [871, 465] on span "Continue Publishing" at bounding box center [888, 458] width 131 height 20
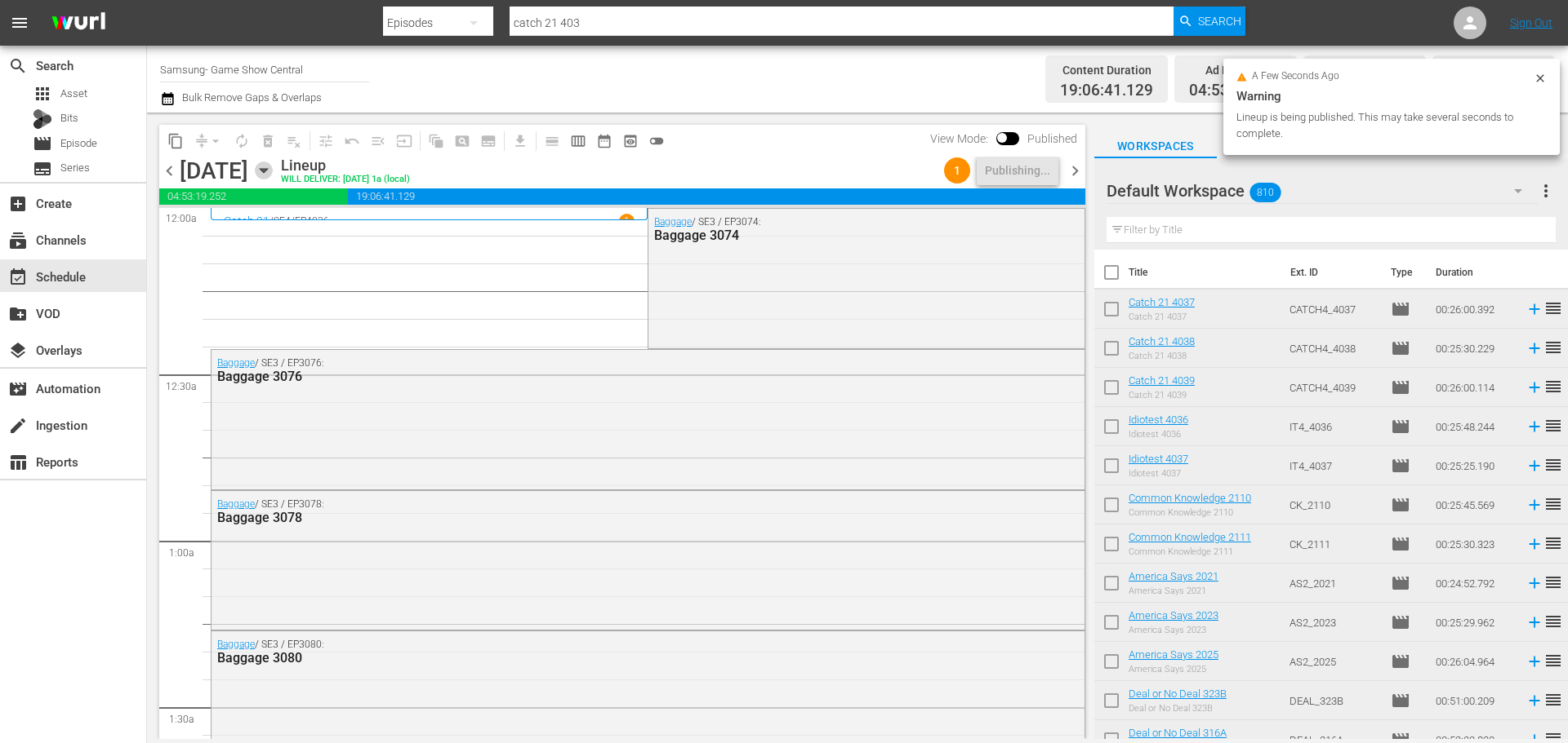
click at [273, 165] on icon "button" at bounding box center [264, 170] width 18 height 18
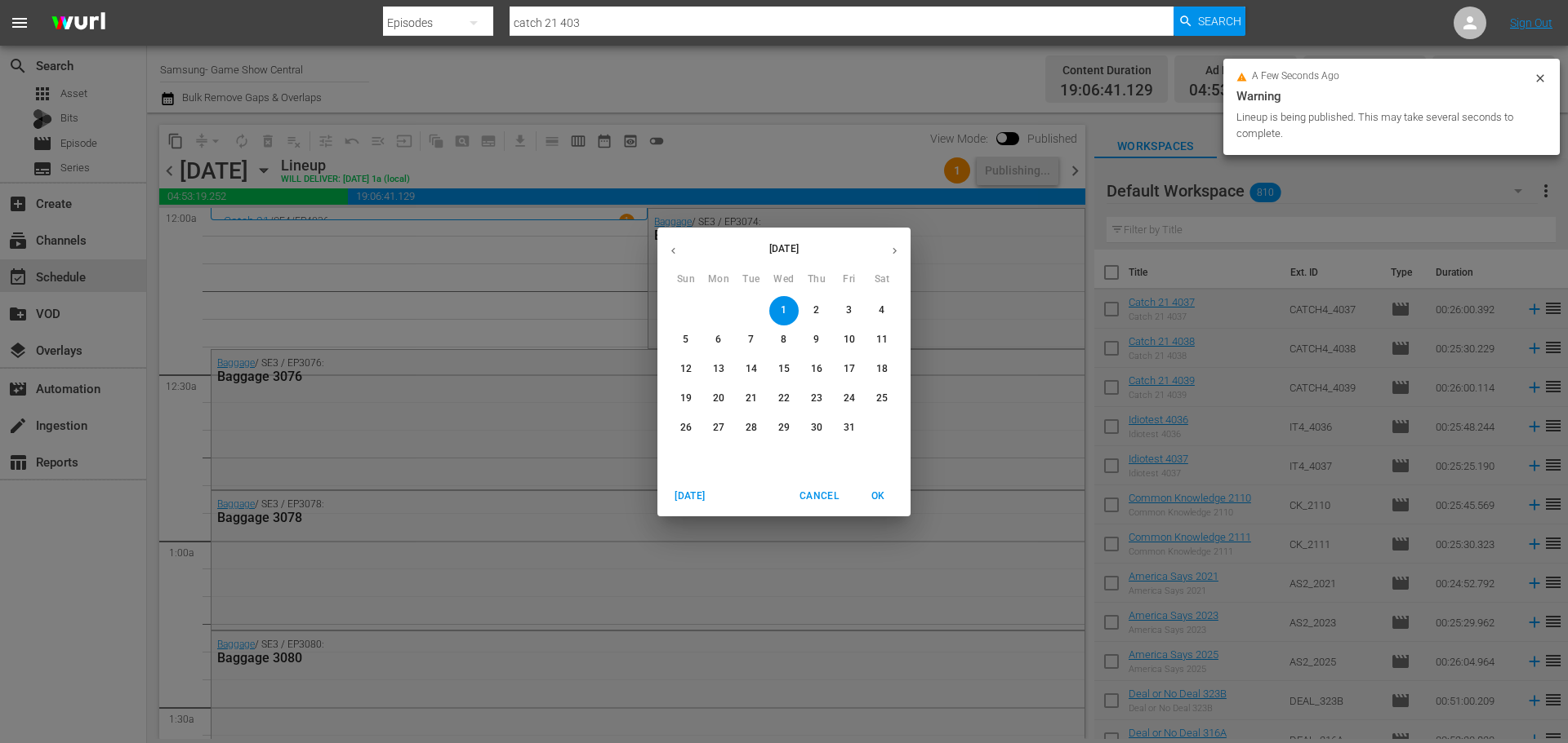
click at [738, 346] on span "7" at bounding box center [751, 339] width 29 height 14
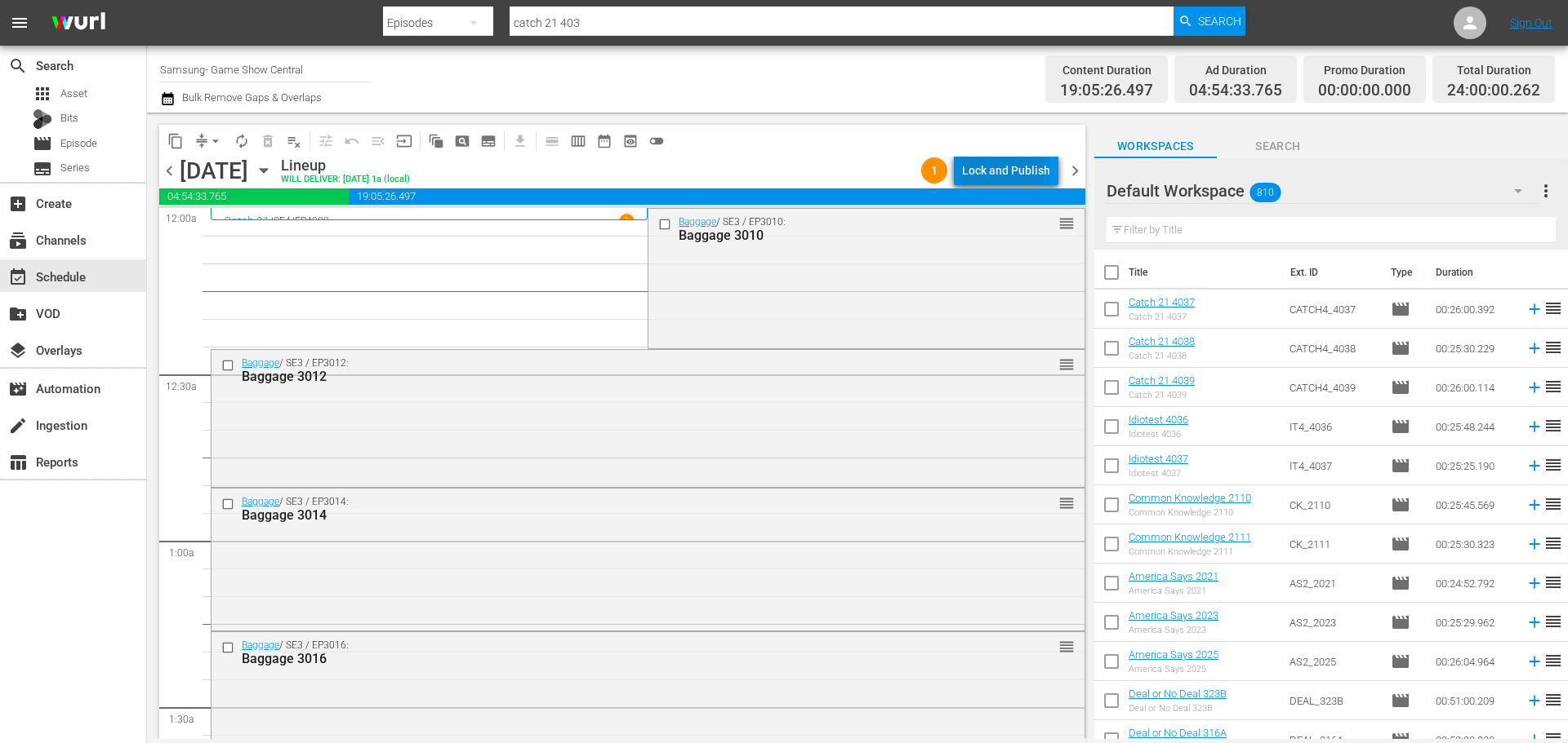
click at [992, 165] on div "Lock and Publish" at bounding box center [1005, 170] width 88 height 29
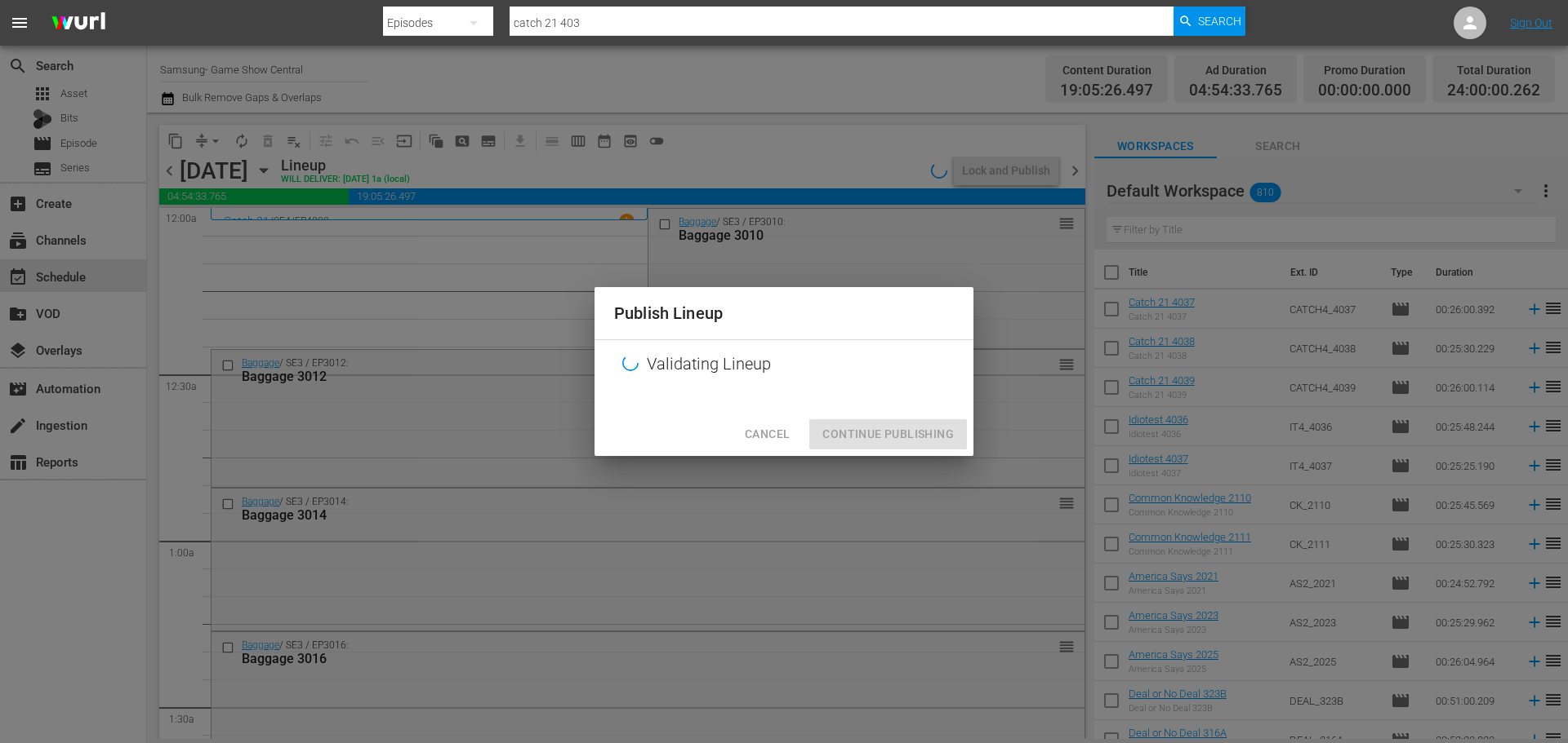
click at [865, 434] on div "Cancel Continue Publishing" at bounding box center [784, 434] width 379 height 43
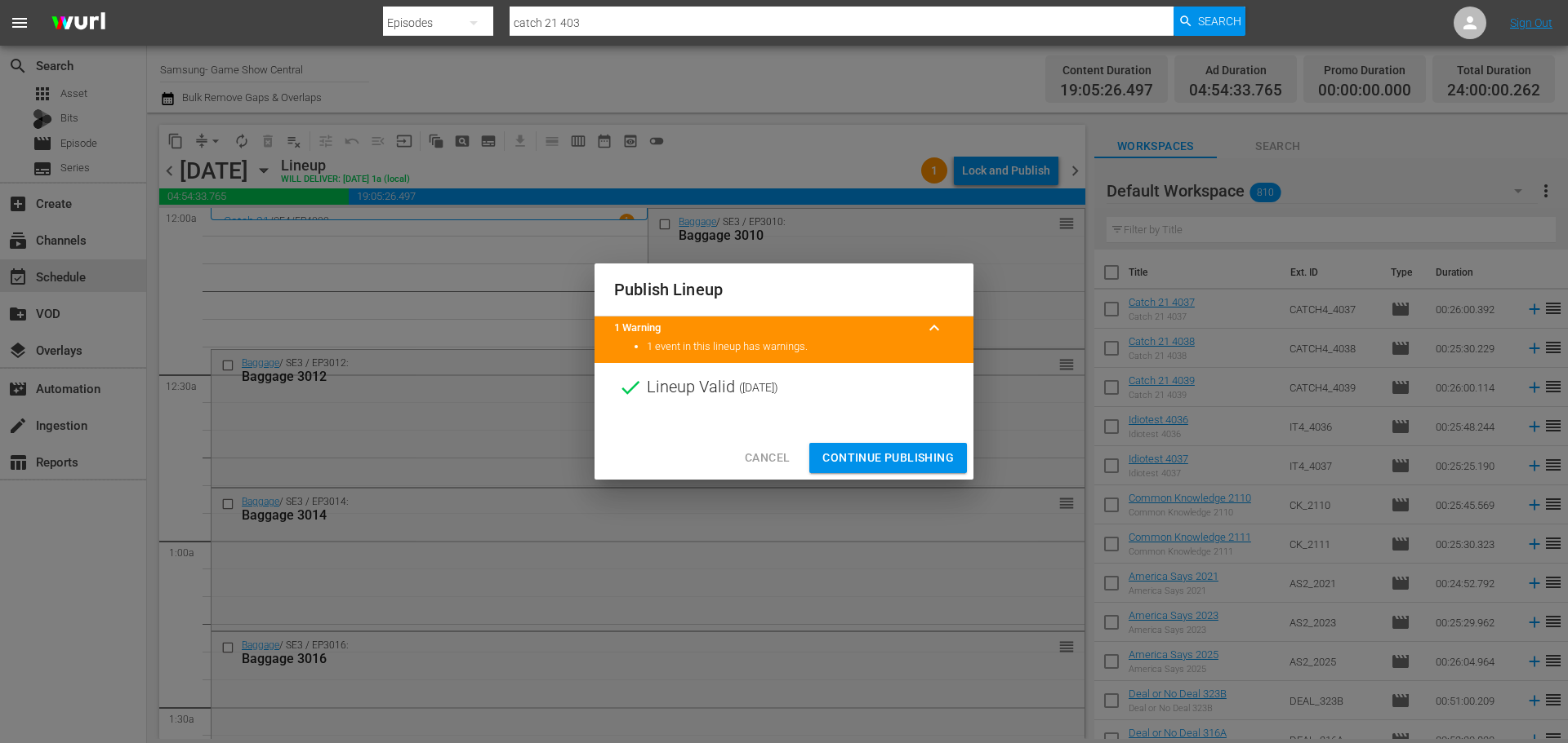
click at [893, 459] on span "Continue Publishing" at bounding box center [888, 458] width 131 height 20
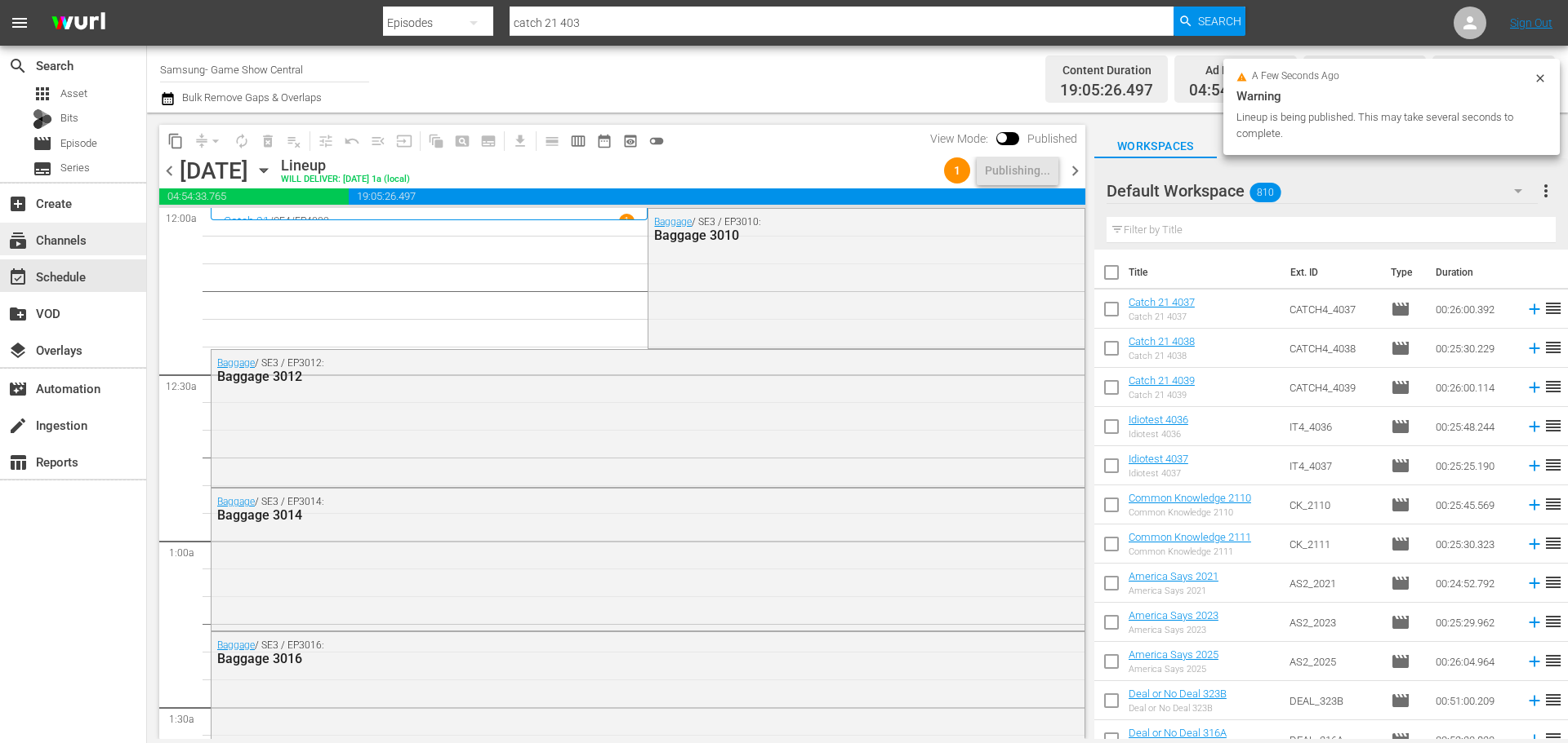
click at [48, 227] on div "subscriptions Channels" at bounding box center [73, 239] width 146 height 33
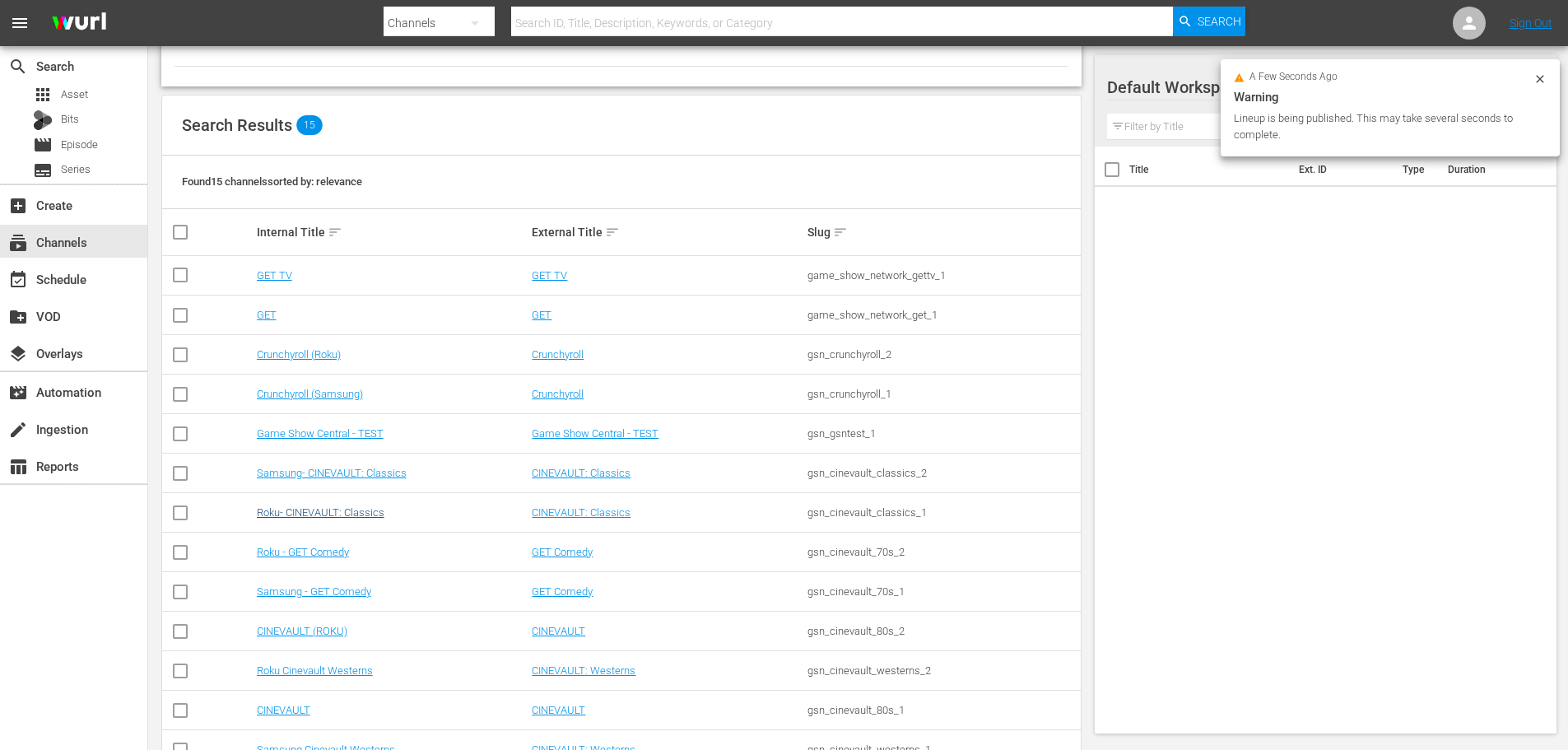
scroll to position [247, 0]
